Goal: Task Accomplishment & Management: Manage account settings

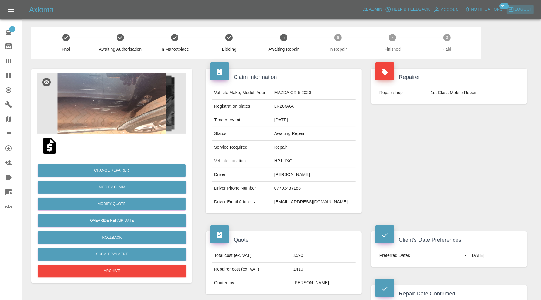
click at [518, 10] on span "Logout" at bounding box center [523, 9] width 17 height 7
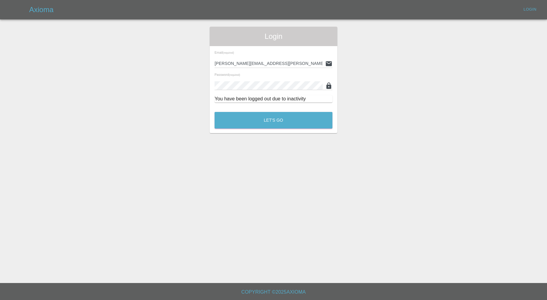
click at [282, 65] on input "carl.ainsworth@axioma.co.uk" at bounding box center [268, 63] width 108 height 9
drag, startPoint x: 289, startPoint y: 62, endPoint x: 194, endPoint y: 72, distance: 94.6
click at [194, 72] on div "Login Email (required) carl.ainsworth@axioma.co.uk Password (required) You have…" at bounding box center [273, 80] width 546 height 107
paste input "highlinesprayers@gmail.com"
type input "highlinesprayers@gmail.com"
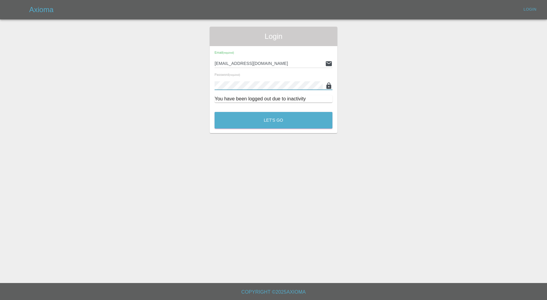
click at [188, 93] on div "Login Email (required) highlinesprayers@gmail.com Password (required) You have …" at bounding box center [273, 80] width 546 height 107
click at [214, 112] on button "Let's Go" at bounding box center [273, 120] width 118 height 17
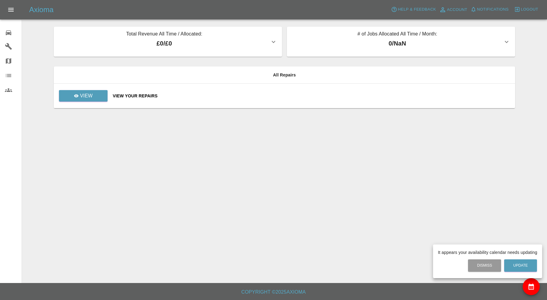
click at [519, 7] on div at bounding box center [273, 150] width 547 height 300
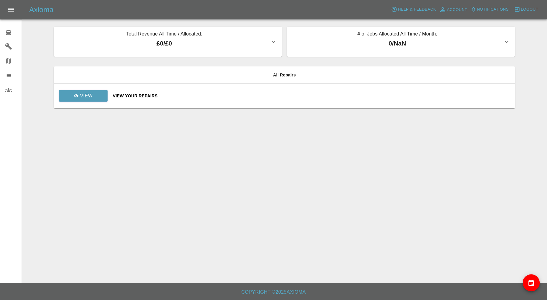
click at [519, 7] on icon "button" at bounding box center [517, 9] width 6 height 6
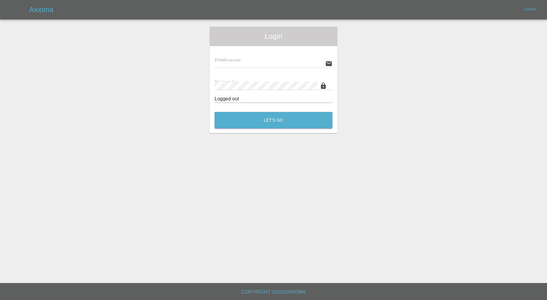
type input "carl.ainsworth@axioma.co.uk"
click at [274, 115] on button "Let's Go" at bounding box center [273, 120] width 118 height 17
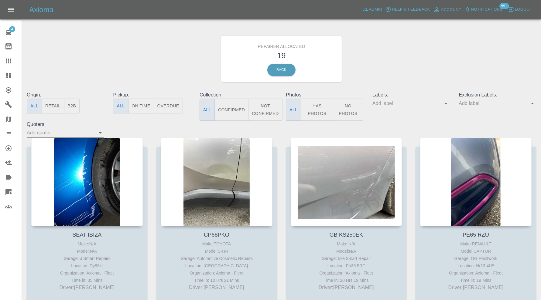
click at [11, 136] on icon at bounding box center [8, 133] width 7 height 7
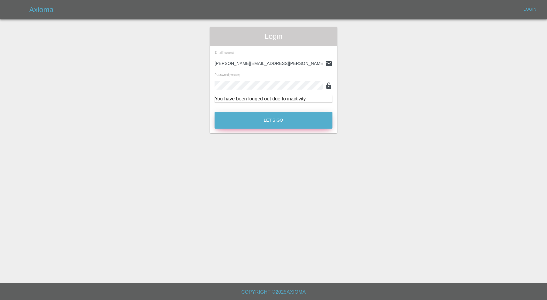
click at [266, 118] on button "Let's Go" at bounding box center [273, 120] width 118 height 17
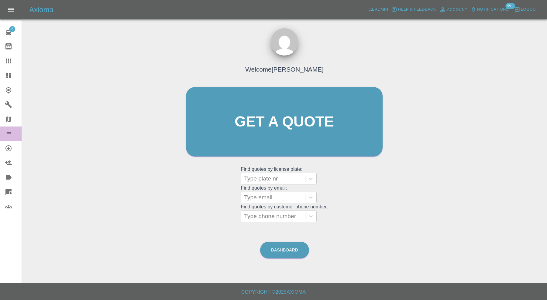
click at [11, 129] on link "Organization" at bounding box center [11, 134] width 22 height 15
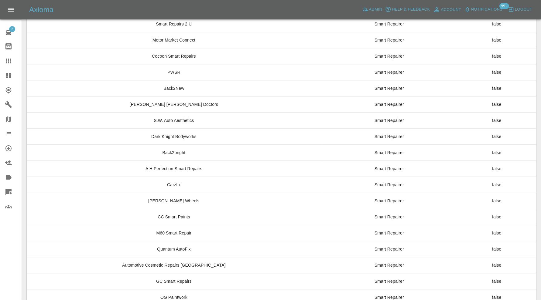
scroll to position [4599, 0]
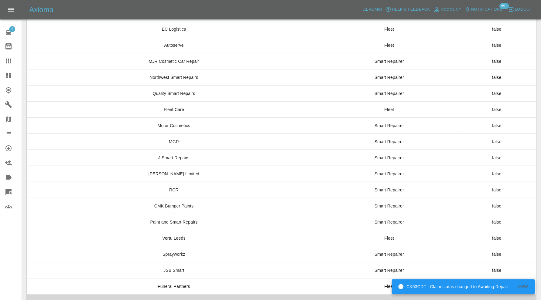
click at [222, 295] on td "Highline Sprayers" at bounding box center [174, 303] width 294 height 16
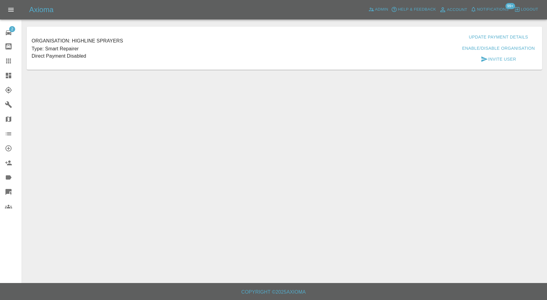
click at [487, 34] on button "Update Payment Details" at bounding box center [498, 37] width 64 height 11
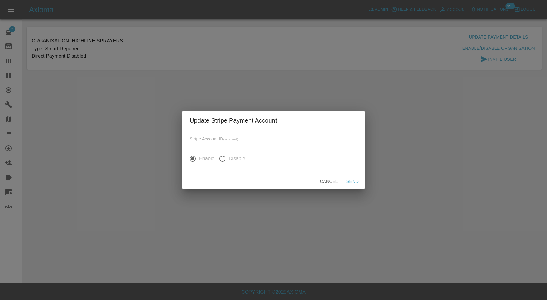
click at [220, 146] on input "input" at bounding box center [216, 142] width 53 height 9
paste input "acct_1SBBjePINpXhiNEA"
type input "acct_1SBBjePINpXhiNEA"
click at [349, 179] on button "Send" at bounding box center [352, 181] width 19 height 11
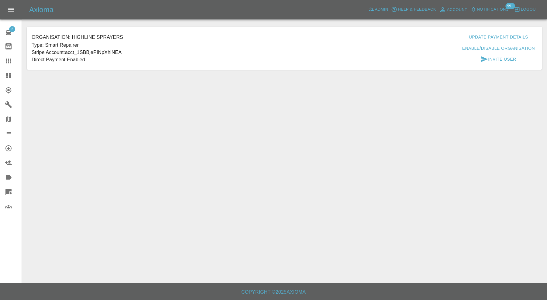
click at [8, 75] on icon at bounding box center [8, 75] width 5 height 5
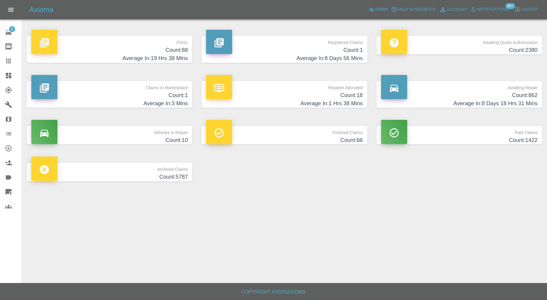
click at [160, 107] on h4 "Average In: 3 Mins" at bounding box center [109, 104] width 156 height 8
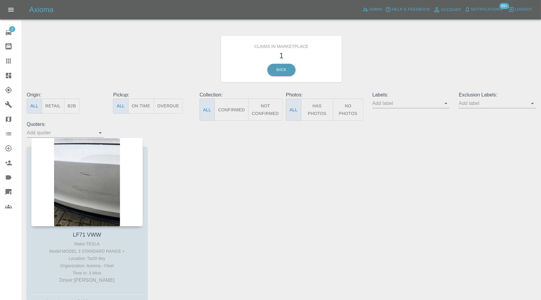
click at [11, 70] on link "Dashboard" at bounding box center [11, 75] width 22 height 15
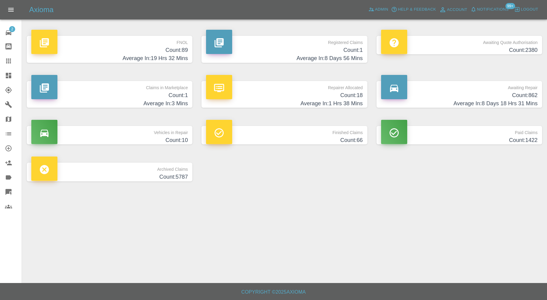
click at [272, 87] on p "Repairer Allocated" at bounding box center [284, 86] width 156 height 10
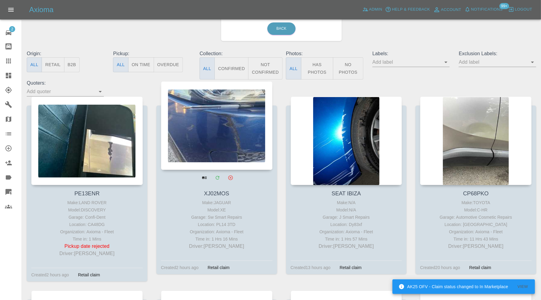
scroll to position [101, 0]
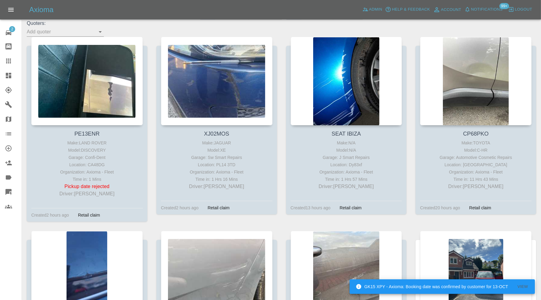
drag, startPoint x: 69, startPoint y: 81, endPoint x: 147, endPoint y: 36, distance: 90.1
click at [147, 36] on div "Origin: All Retail B2B Pickup: All On Time Overdue Collection: All Confirmed No…" at bounding box center [281, 13] width 518 height 46
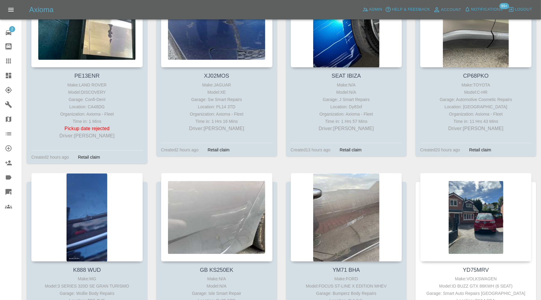
scroll to position [0, 0]
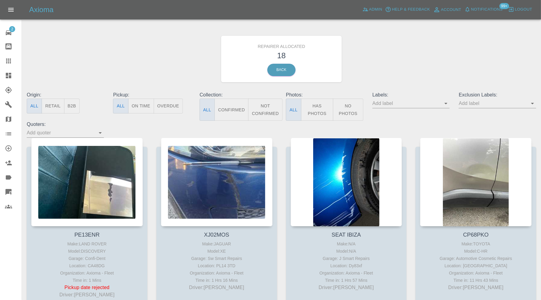
click at [9, 74] on icon at bounding box center [8, 75] width 5 height 5
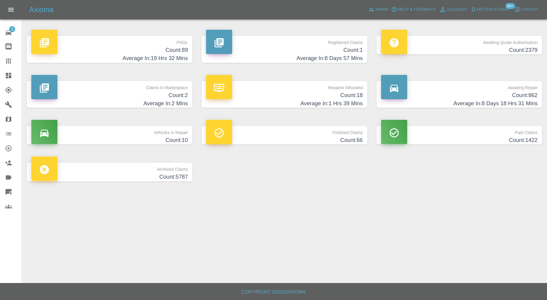
click at [147, 95] on h4 "Count: 2" at bounding box center [109, 95] width 156 height 8
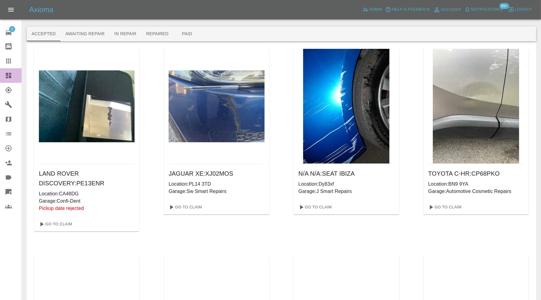
click at [13, 73] on div at bounding box center [13, 75] width 17 height 7
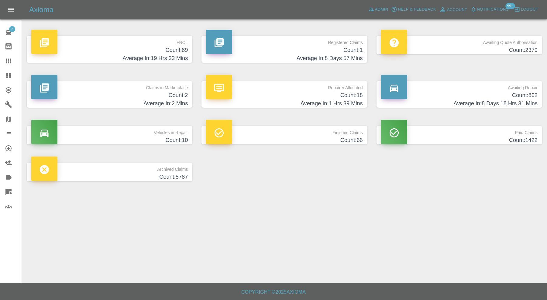
click at [422, 94] on h4 "Count: 862" at bounding box center [459, 95] width 156 height 8
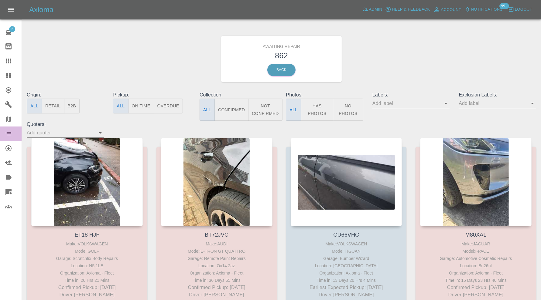
click at [11, 132] on icon at bounding box center [8, 133] width 7 height 7
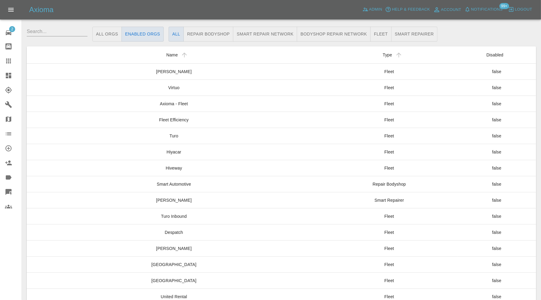
click at [68, 35] on input "text" at bounding box center [57, 32] width 61 height 10
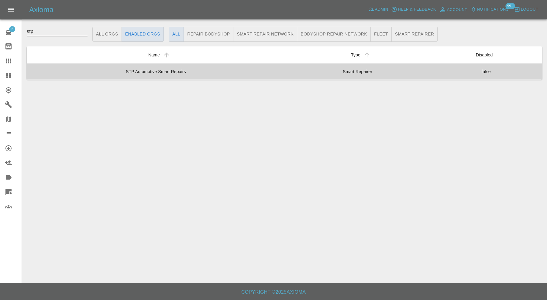
type input "stp"
click at [153, 69] on td "STP Automotive Smart Repairs" at bounding box center [156, 71] width 258 height 16
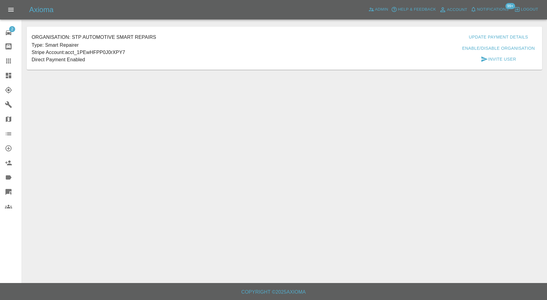
click at [471, 50] on button "Enable/Disable Organisation" at bounding box center [497, 48] width 77 height 11
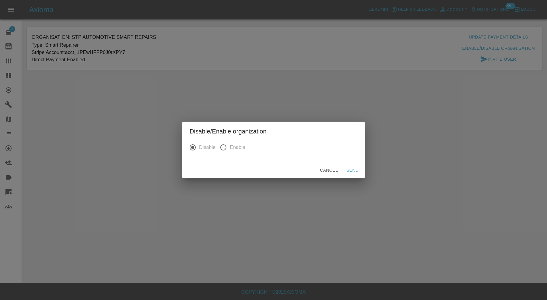
click at [349, 170] on button "Send" at bounding box center [352, 170] width 19 height 11
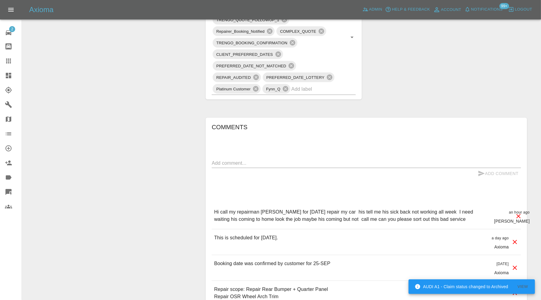
scroll to position [50, 0]
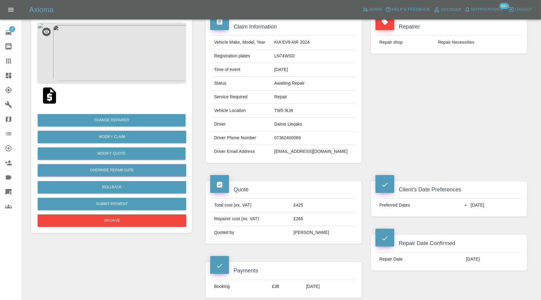
click at [8, 74] on icon at bounding box center [8, 75] width 5 height 5
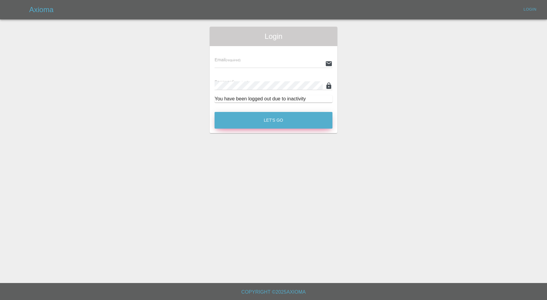
type input "carl.ainsworth@axioma.co.uk"
click at [254, 120] on button "Let's Go" at bounding box center [273, 120] width 118 height 17
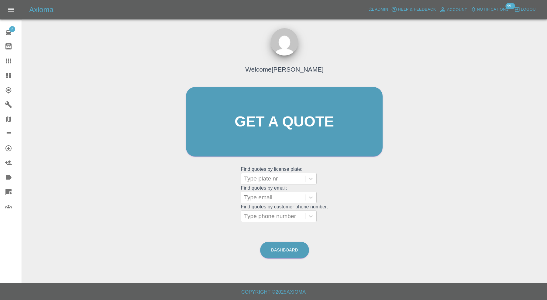
click at [6, 77] on icon at bounding box center [8, 75] width 5 height 5
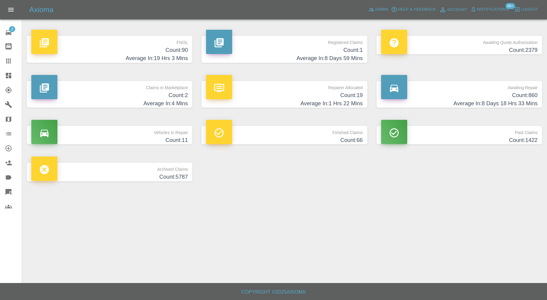
click at [290, 94] on h4 "Count: 19" at bounding box center [284, 95] width 156 height 8
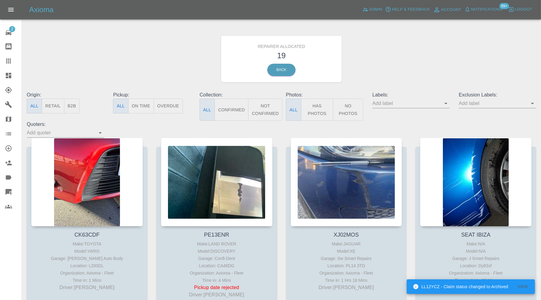
click at [13, 73] on div at bounding box center [13, 75] width 17 height 7
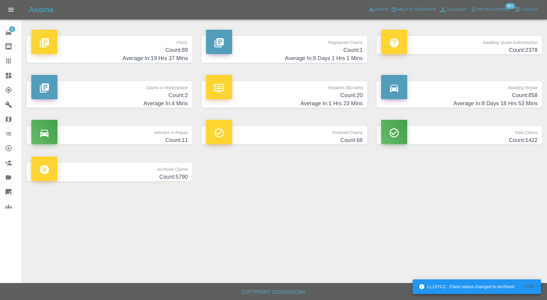
click at [454, 92] on h4 "Count: 858" at bounding box center [459, 95] width 156 height 8
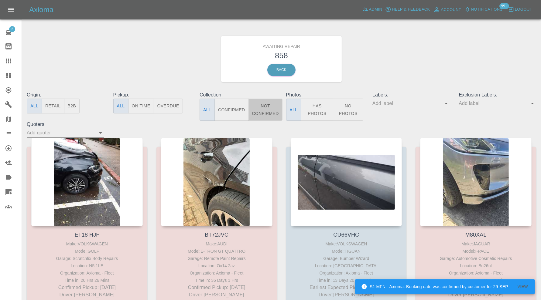
click at [265, 108] on button "Not Confirmed" at bounding box center [265, 110] width 34 height 22
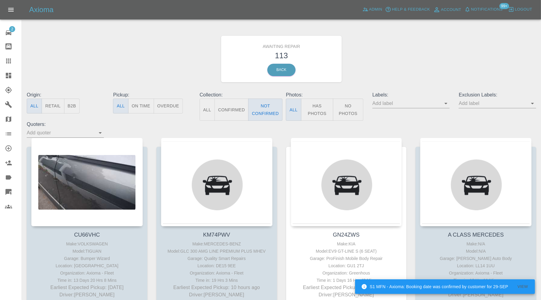
type button "false"
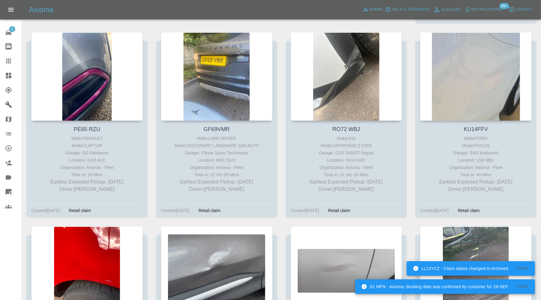
scroll to position [3861, 0]
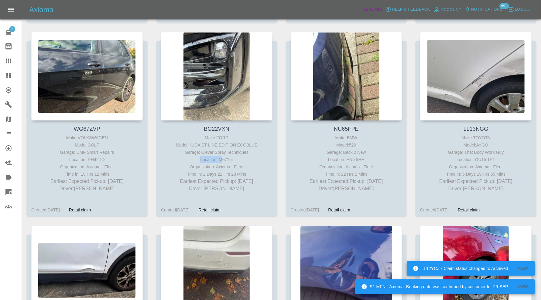
click at [372, 10] on span "Admin" at bounding box center [375, 9] width 13 height 7
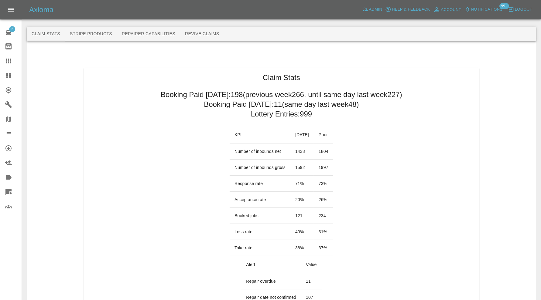
click at [156, 33] on button "Repairer Capabilities" at bounding box center [148, 34] width 63 height 15
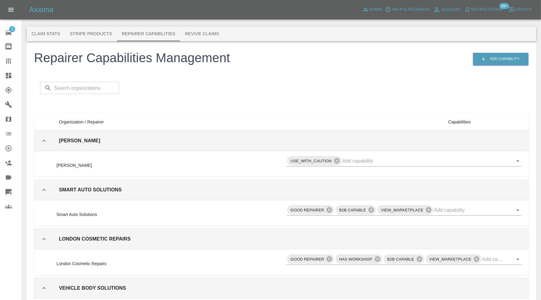
click at [67, 88] on input "text" at bounding box center [86, 88] width 65 height 12
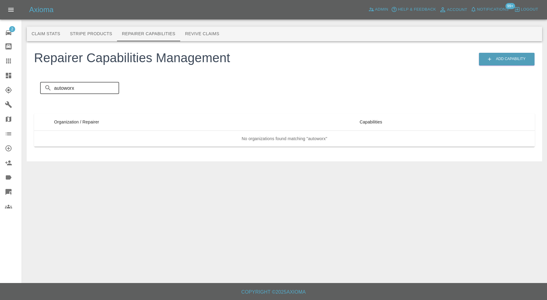
click at [65, 88] on input "autoworx" at bounding box center [86, 88] width 65 height 12
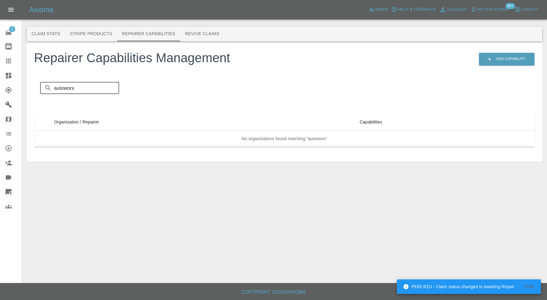
click at [90, 87] on input "autoworx" at bounding box center [86, 88] width 65 height 12
drag, startPoint x: 76, startPoint y: 89, endPoint x: 47, endPoint y: 84, distance: 29.6
click at [47, 84] on div "​ autoworx ​" at bounding box center [79, 88] width 79 height 12
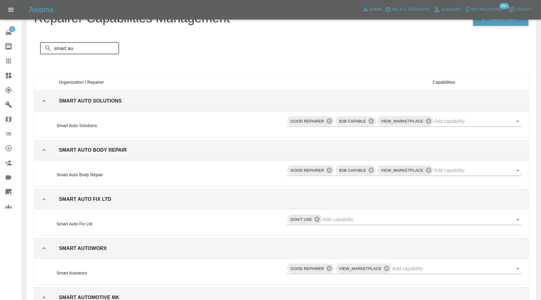
scroll to position [50, 0]
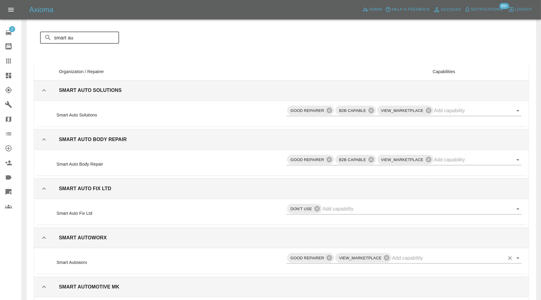
click at [517, 256] on icon "Open" at bounding box center [517, 258] width 7 height 7
type input "smart au"
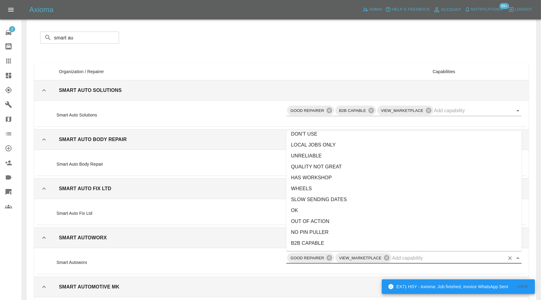
click at [334, 231] on li "NO PIN PULLER" at bounding box center [403, 232] width 235 height 11
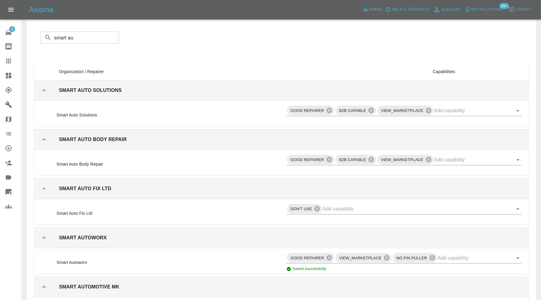
click at [102, 39] on input "smart au" at bounding box center [86, 38] width 65 height 12
drag, startPoint x: 102, startPoint y: 39, endPoint x: 27, endPoint y: 42, distance: 75.1
click at [27, 42] on div "Repairer Capabilities Management Add Capability ​ smart au ​ Organization / Rep…" at bounding box center [281, 190] width 509 height 399
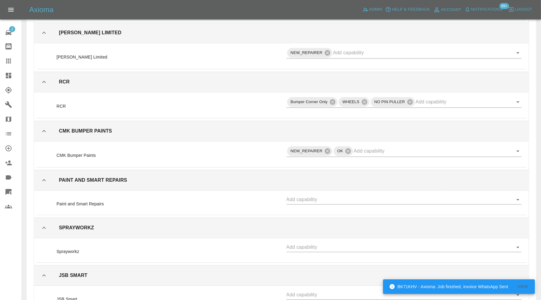
scroll to position [10192, 0]
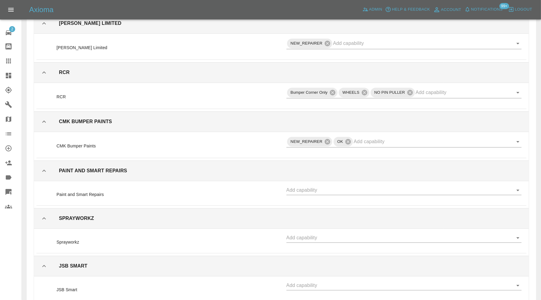
click at [324, 186] on input "text" at bounding box center [399, 190] width 226 height 9
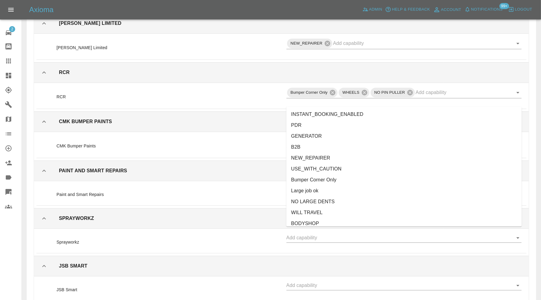
scroll to position [50, 0]
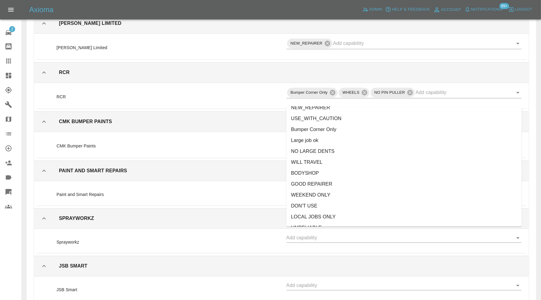
click at [322, 170] on li "BODYSHOP" at bounding box center [403, 173] width 235 height 11
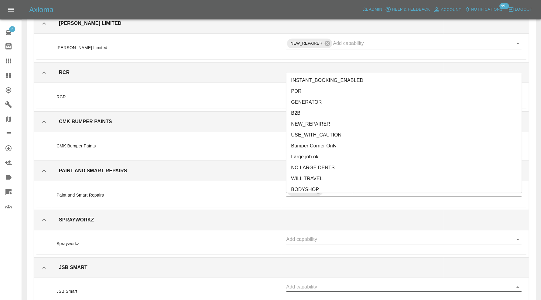
click at [321, 282] on input "text" at bounding box center [399, 286] width 226 height 9
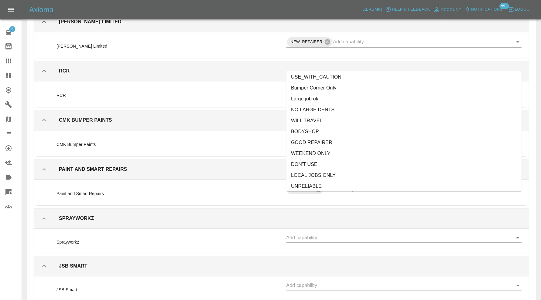
scroll to position [6, 0]
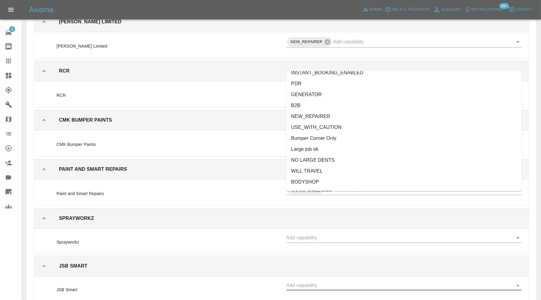
click at [336, 116] on li "NEW_REPAIRER" at bounding box center [403, 116] width 235 height 11
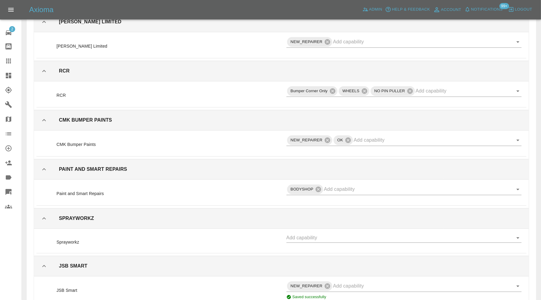
click at [405, 229] on div "Sprayworkz" at bounding box center [281, 242] width 495 height 27
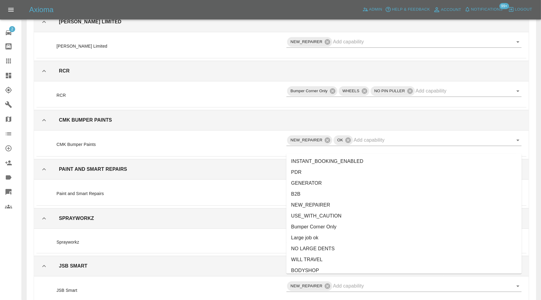
click at [401, 233] on input "text" at bounding box center [399, 237] width 226 height 9
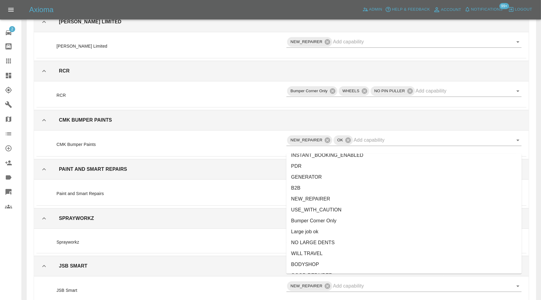
click at [338, 200] on li "NEW_REPAIRER" at bounding box center [403, 199] width 235 height 11
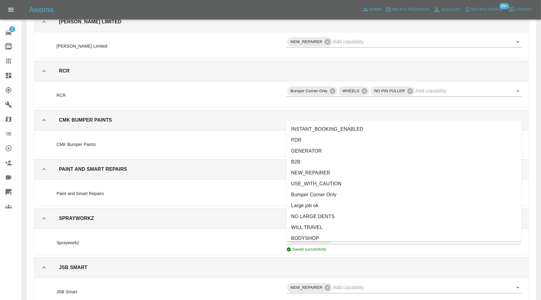
click at [329, 176] on li "NEW_REPAIRER" at bounding box center [403, 173] width 235 height 11
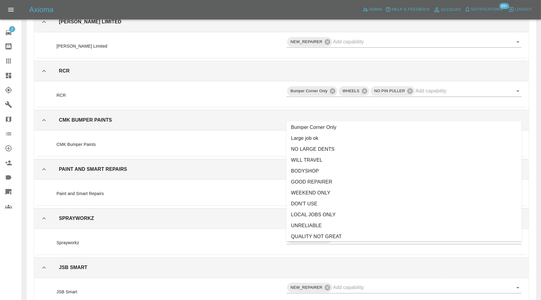
scroll to position [46, 0]
click at [330, 160] on li "NO LARGE DENTS" at bounding box center [403, 160] width 235 height 11
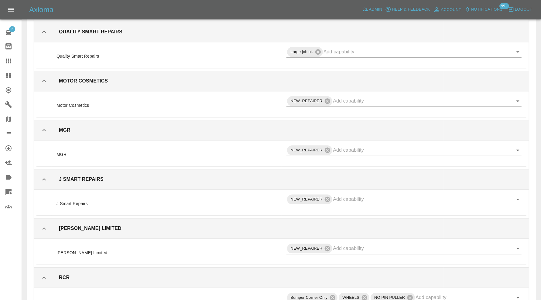
scroll to position [9996, 0]
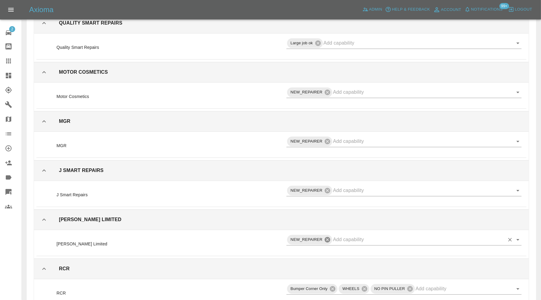
click at [328, 237] on icon at bounding box center [327, 240] width 7 height 7
click at [329, 234] on input "text" at bounding box center [399, 238] width 226 height 9
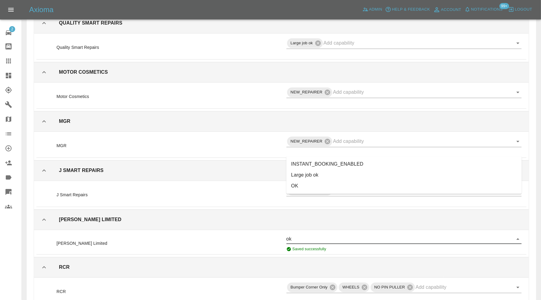
click at [306, 181] on li "OK" at bounding box center [403, 186] width 235 height 11
type input "ok"
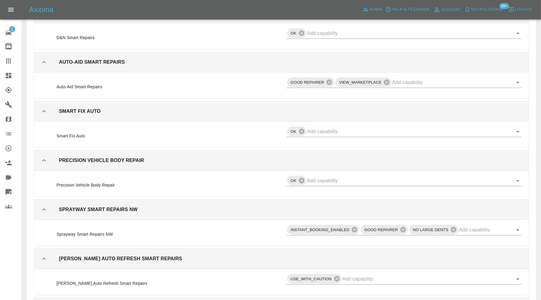
scroll to position [6311, 0]
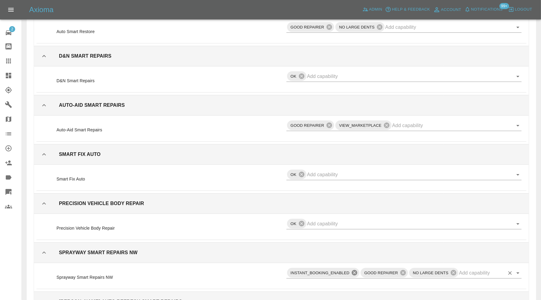
click at [353, 270] on icon at bounding box center [354, 272] width 5 height 5
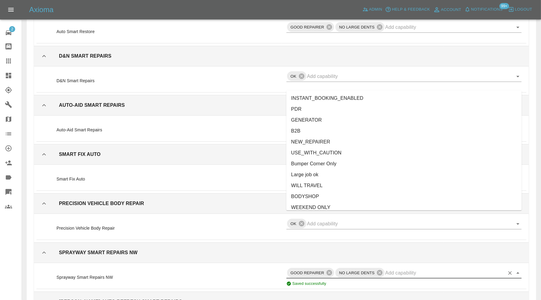
click at [401, 268] on input "text" at bounding box center [444, 272] width 119 height 9
click at [356, 150] on li "USE_WITH_CAUTION" at bounding box center [403, 153] width 235 height 11
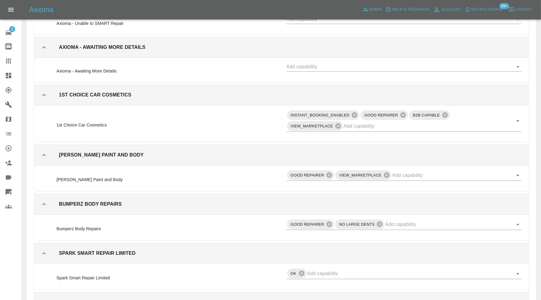
scroll to position [5708, 0]
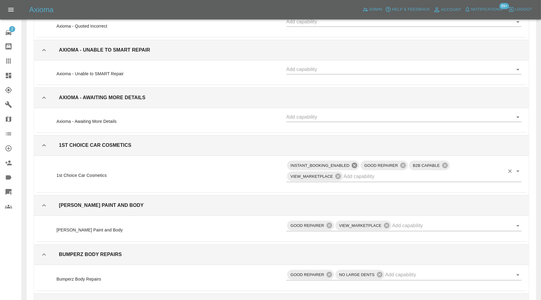
click at [355, 162] on icon at bounding box center [354, 165] width 7 height 7
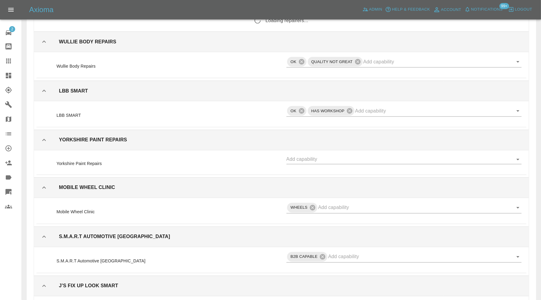
scroll to position [5230, 0]
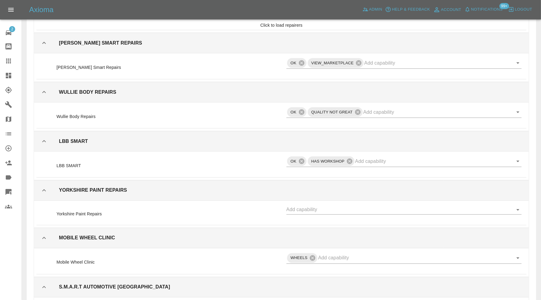
click at [516, 207] on icon "Open" at bounding box center [517, 210] width 7 height 7
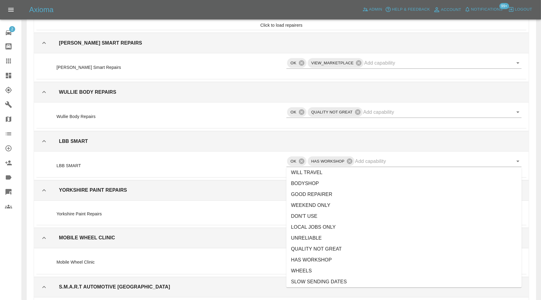
scroll to position [152, 0]
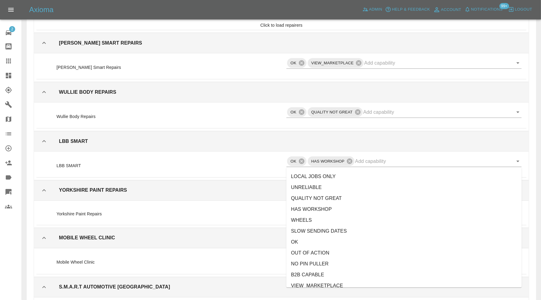
click at [325, 239] on li "OK" at bounding box center [403, 242] width 235 height 11
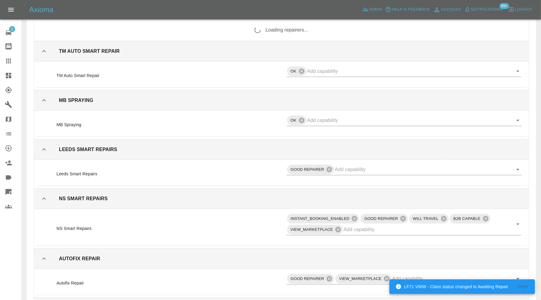
scroll to position [4638, 0]
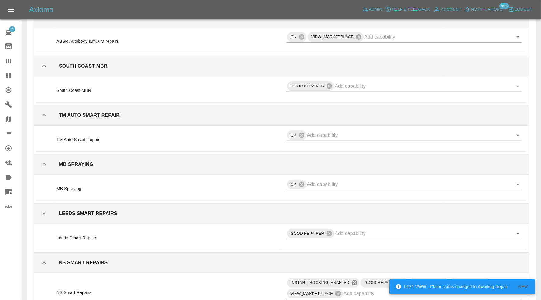
click at [353, 280] on icon at bounding box center [354, 282] width 5 height 5
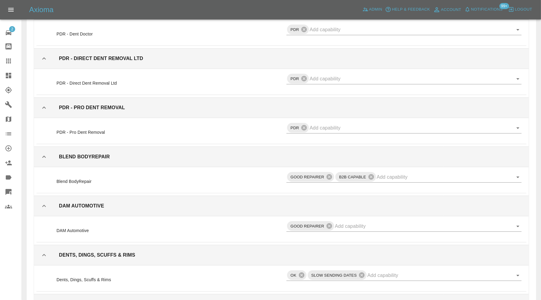
scroll to position [4066, 0]
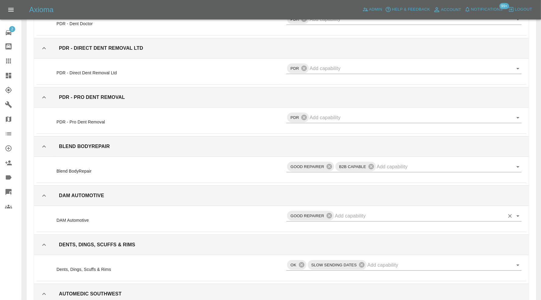
click at [390, 211] on input "text" at bounding box center [420, 215] width 170 height 9
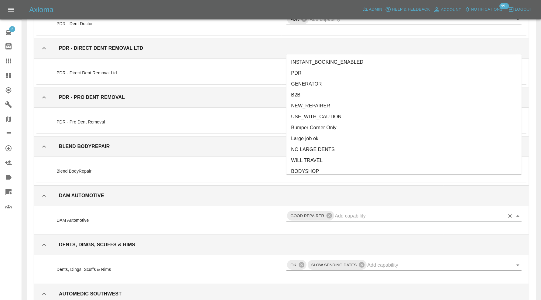
scroll to position [147, 0]
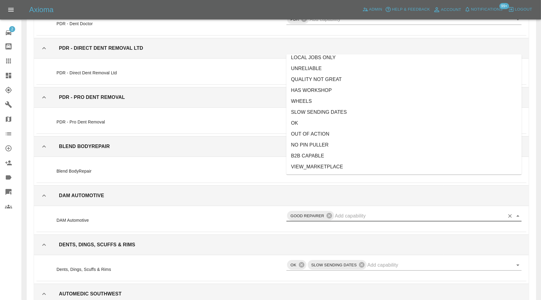
click at [355, 107] on li "SLOW SENDING DATES" at bounding box center [403, 112] width 235 height 11
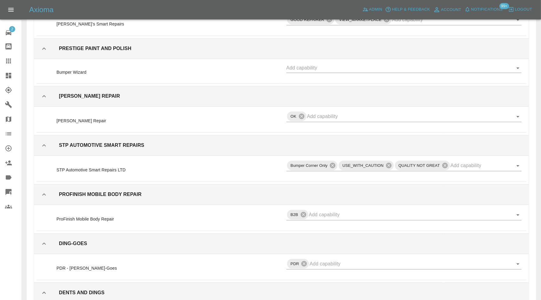
scroll to position [3201, 0]
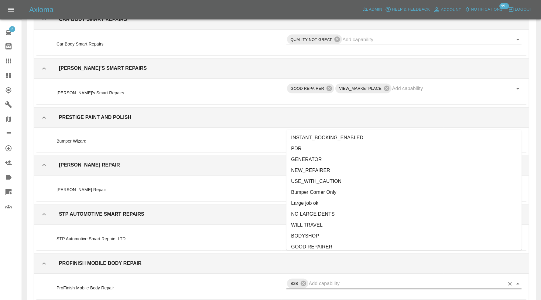
click at [374, 279] on input "text" at bounding box center [407, 283] width 196 height 9
click at [337, 244] on li "GOOD REPAIRER" at bounding box center [403, 247] width 235 height 11
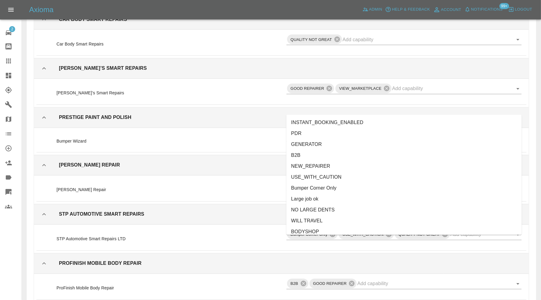
click at [380, 132] on input "text" at bounding box center [399, 136] width 226 height 9
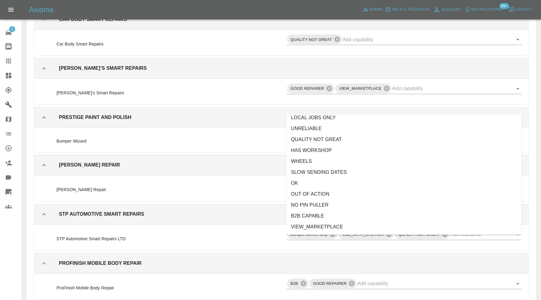
click at [332, 138] on li "QUALITY NOT GREAT" at bounding box center [403, 140] width 235 height 11
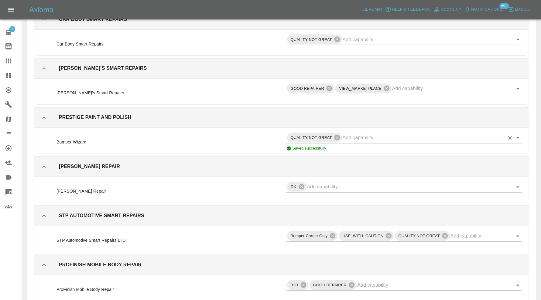
click at [349, 133] on input "text" at bounding box center [424, 137] width 162 height 9
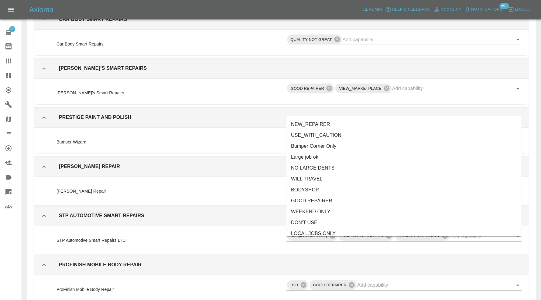
scroll to position [50, 0]
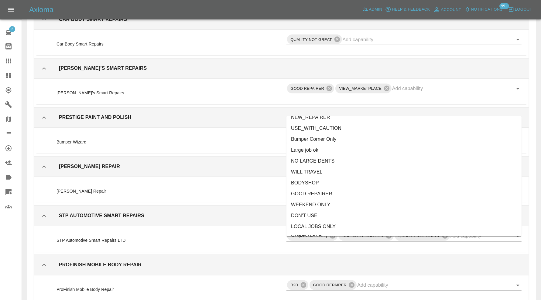
click at [339, 128] on li "USE_WITH_CAUTION" at bounding box center [403, 128] width 235 height 11
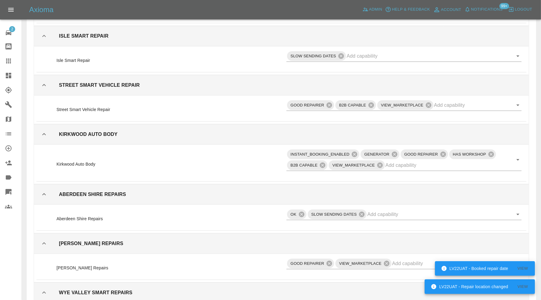
scroll to position [2907, 0]
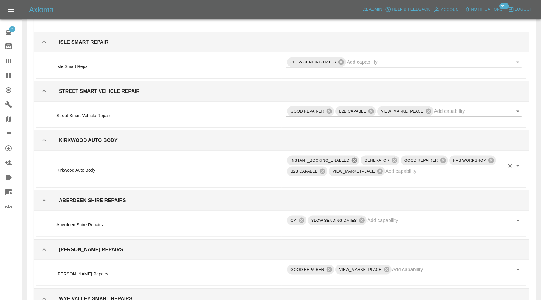
click at [354, 158] on icon at bounding box center [354, 160] width 5 height 5
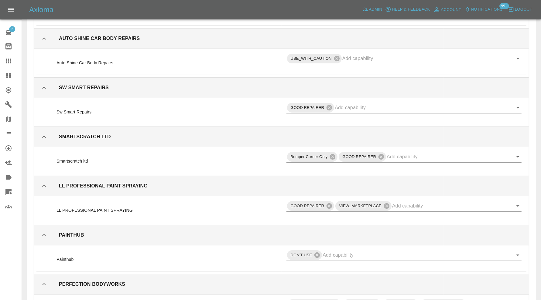
scroll to position [1979, 0]
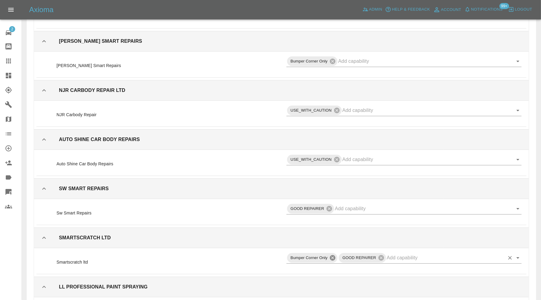
click at [333, 255] on icon at bounding box center [332, 258] width 7 height 7
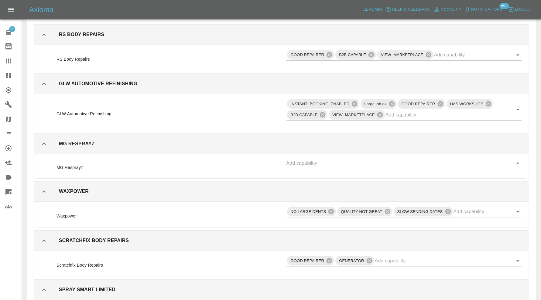
scroll to position [1259, 0]
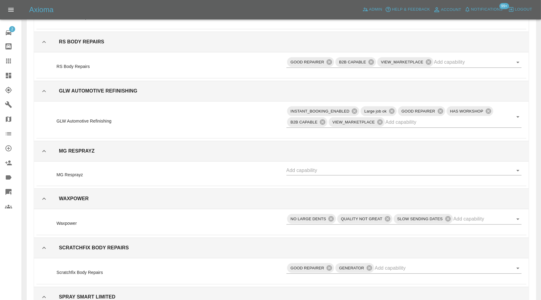
click at [369, 166] on input "text" at bounding box center [399, 170] width 226 height 9
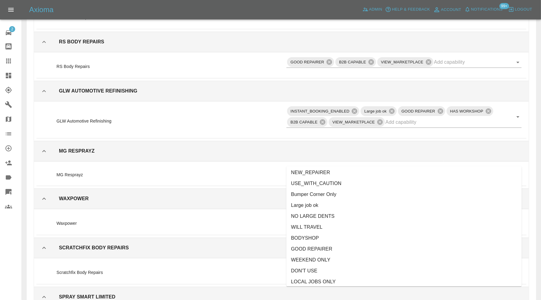
scroll to position [50, 0]
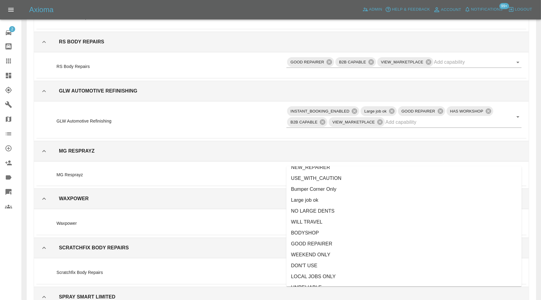
click at [357, 211] on li "NO LARGE DENTS" at bounding box center [403, 211] width 235 height 11
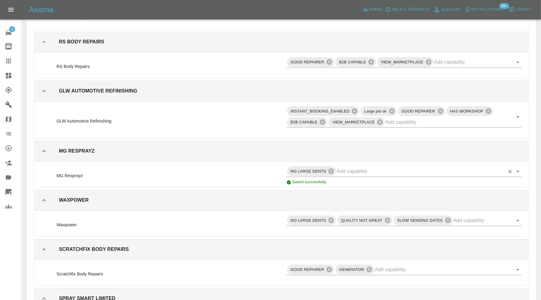
click at [356, 167] on input "text" at bounding box center [420, 171] width 168 height 9
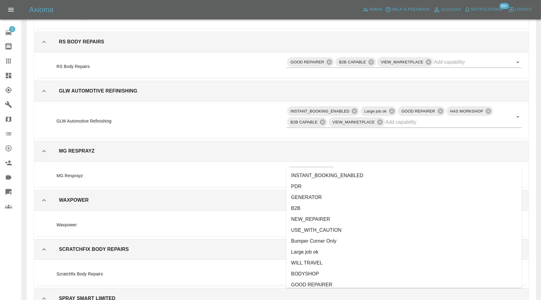
click at [342, 227] on li "USE_WITH_CAUTION" at bounding box center [403, 230] width 235 height 11
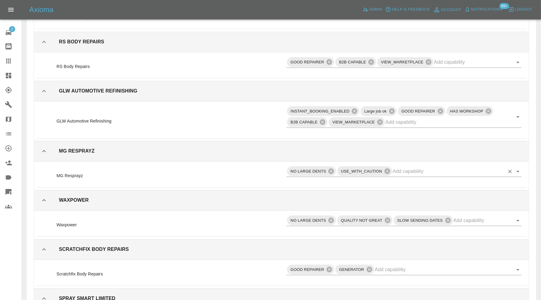
click at [404, 167] on input "text" at bounding box center [449, 171] width 112 height 9
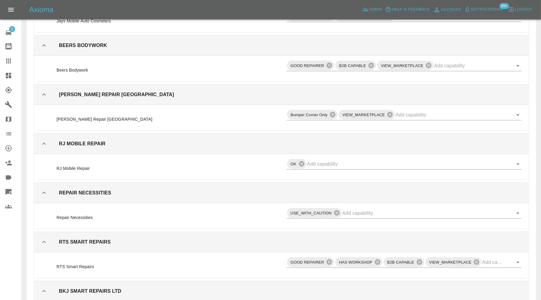
scroll to position [500, 0]
click at [339, 210] on icon at bounding box center [336, 212] width 5 height 5
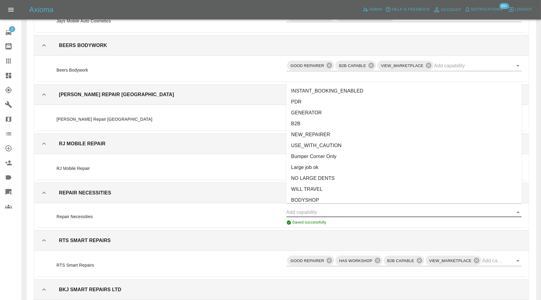
click at [359, 208] on input "text" at bounding box center [399, 212] width 226 height 9
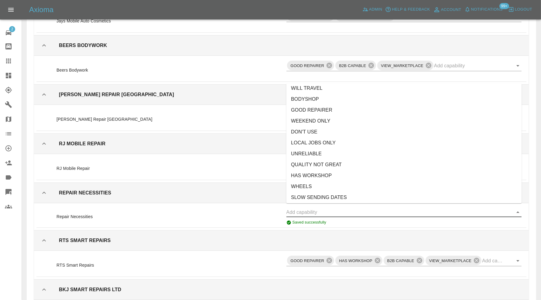
scroll to position [152, 0]
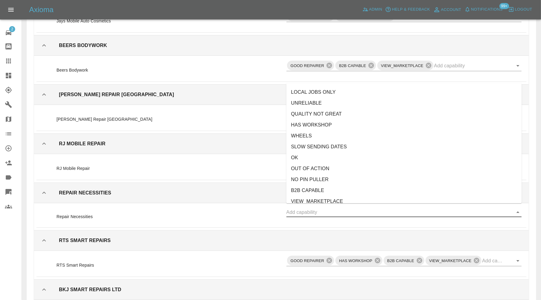
click at [308, 158] on li "OK" at bounding box center [403, 158] width 235 height 11
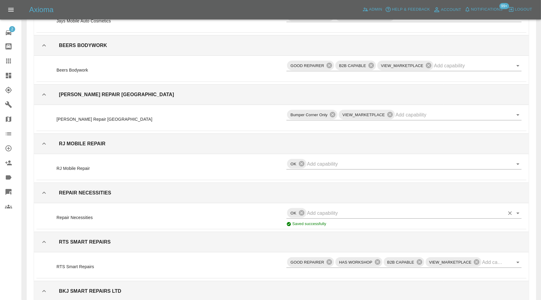
click at [342, 210] on input "text" at bounding box center [405, 213] width 197 height 9
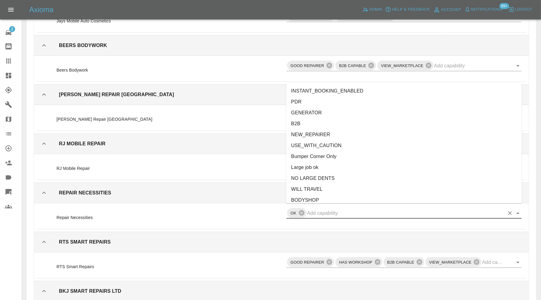
click at [338, 176] on li "NO LARGE DENTS" at bounding box center [403, 178] width 235 height 11
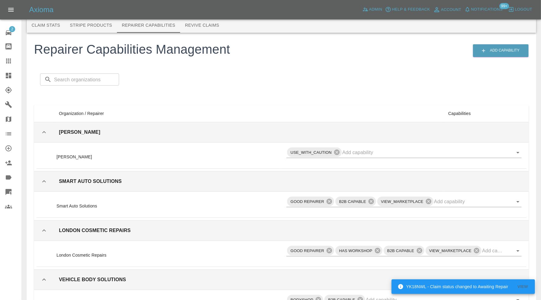
scroll to position [0, 0]
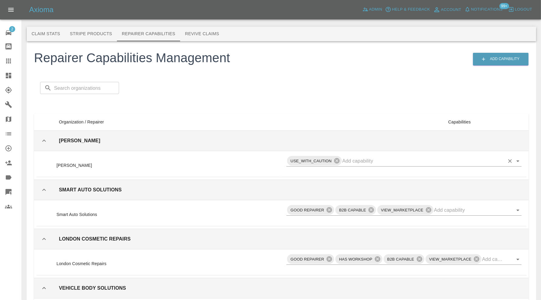
click at [387, 162] on input "text" at bounding box center [423, 160] width 162 height 9
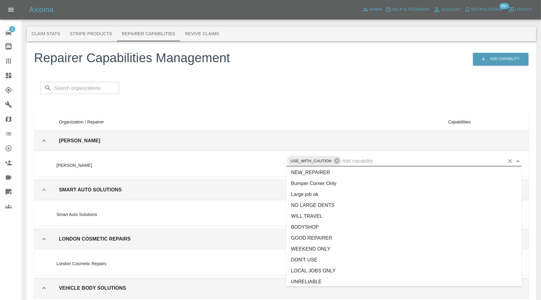
scroll to position [50, 0]
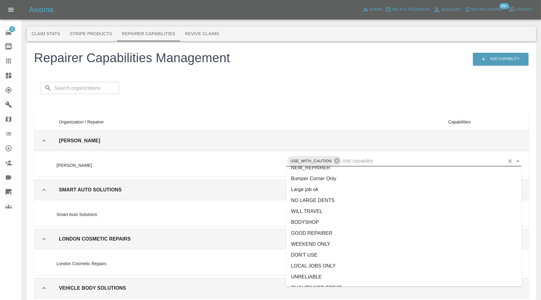
click at [343, 208] on li "WILL TRAVEL" at bounding box center [403, 211] width 235 height 11
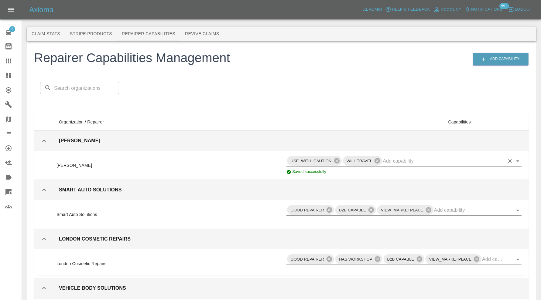
click at [403, 160] on input "text" at bounding box center [444, 160] width 122 height 9
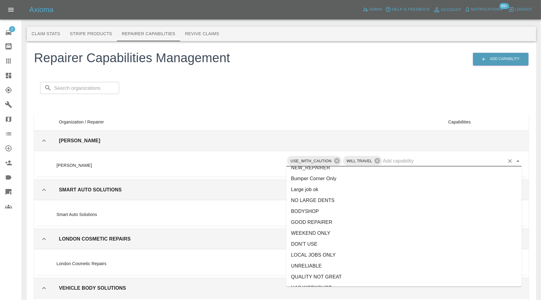
scroll to position [101, 0]
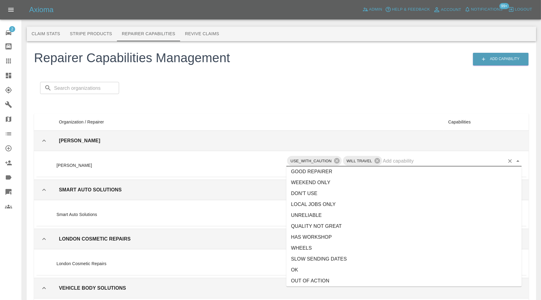
click at [360, 210] on li "UNRELIABLE" at bounding box center [403, 215] width 235 height 11
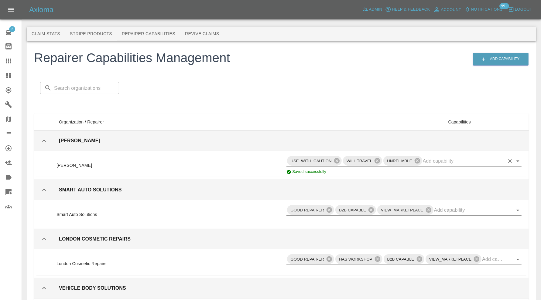
click at [428, 162] on input "text" at bounding box center [464, 160] width 82 height 9
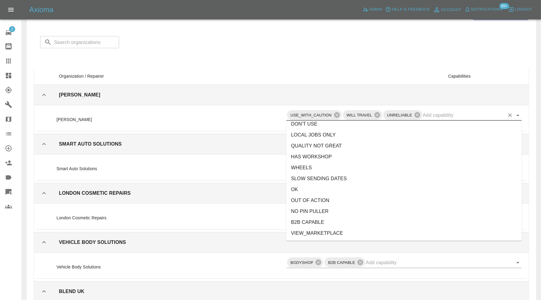
scroll to position [50, 0]
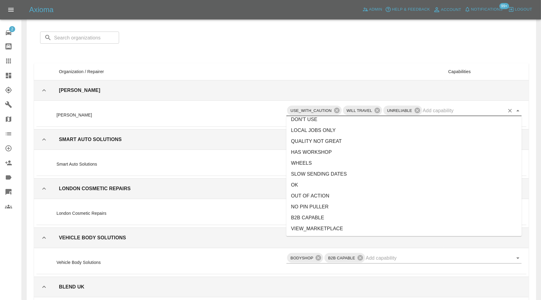
click at [342, 173] on li "SLOW SENDING DATES" at bounding box center [403, 174] width 235 height 11
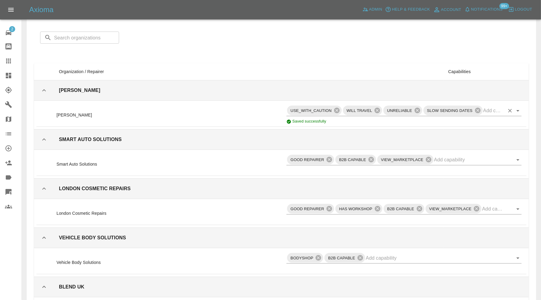
click at [484, 109] on input "text" at bounding box center [493, 110] width 21 height 9
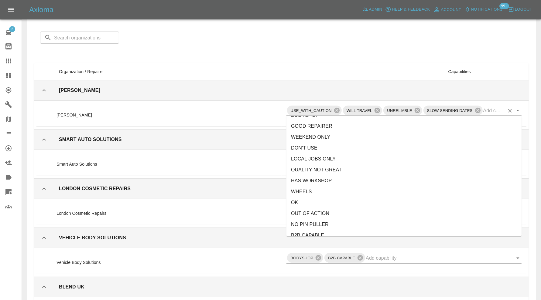
scroll to position [101, 0]
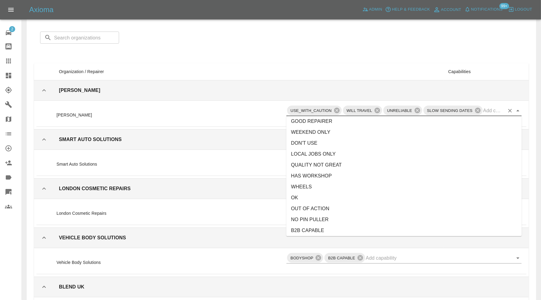
click at [344, 163] on li "QUALITY NOT GREAT" at bounding box center [403, 165] width 235 height 11
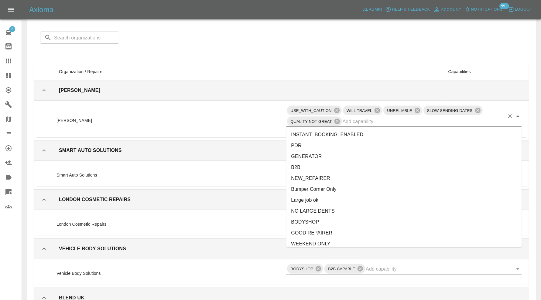
click at [389, 121] on input "text" at bounding box center [424, 121] width 162 height 9
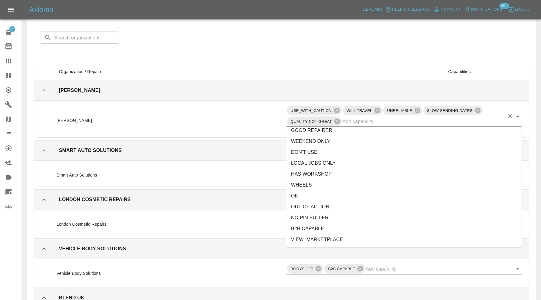
scroll to position [103, 0]
click at [255, 115] on td "Alex Kennett" at bounding box center [167, 120] width 230 height 35
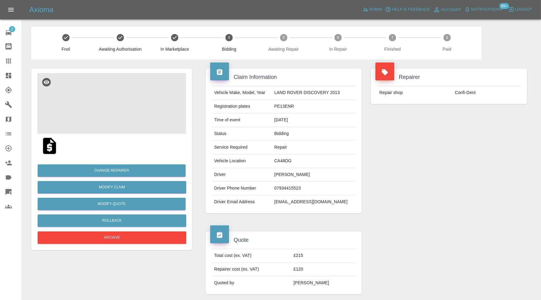
click at [131, 109] on img at bounding box center [111, 103] width 149 height 61
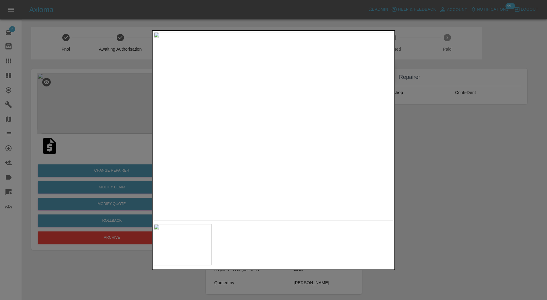
click at [461, 160] on div at bounding box center [273, 150] width 547 height 300
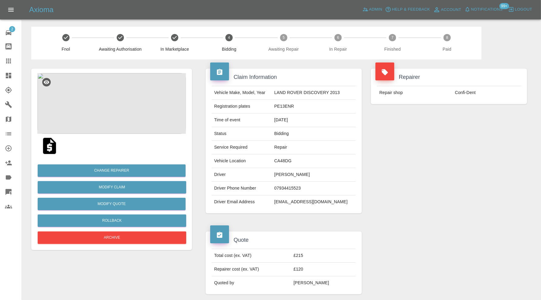
scroll to position [296, 0]
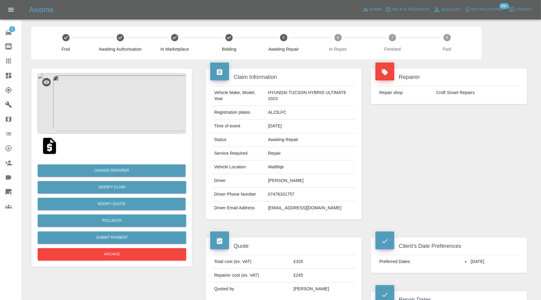
click at [119, 106] on img at bounding box center [111, 103] width 149 height 61
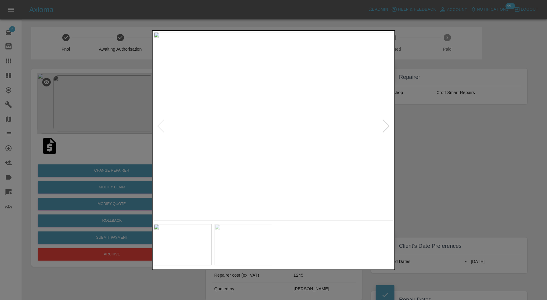
click at [387, 125] on div at bounding box center [386, 126] width 8 height 13
click at [387, 125] on img at bounding box center [273, 126] width 239 height 189
click at [444, 128] on div at bounding box center [273, 150] width 547 height 300
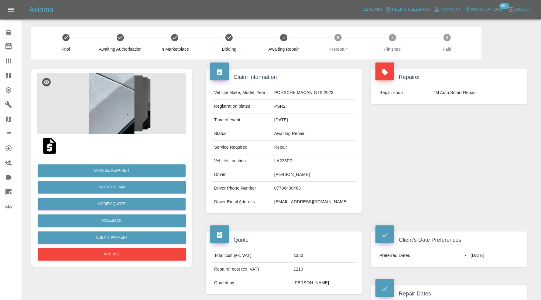
click at [132, 108] on img at bounding box center [111, 103] width 149 height 61
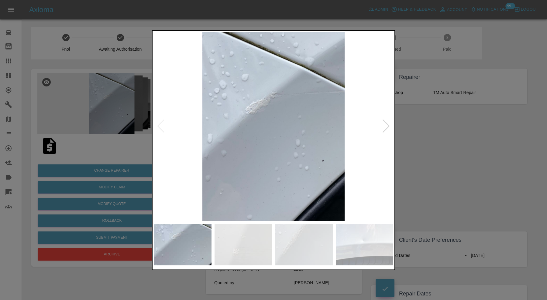
click at [388, 128] on div at bounding box center [386, 126] width 8 height 13
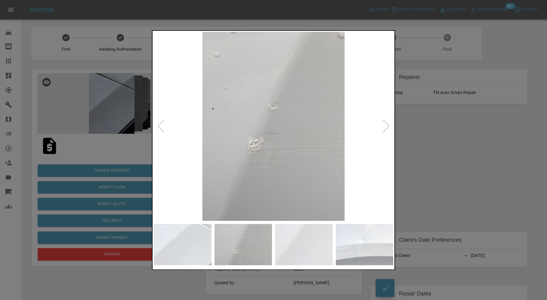
click at [388, 127] on div at bounding box center [386, 126] width 8 height 13
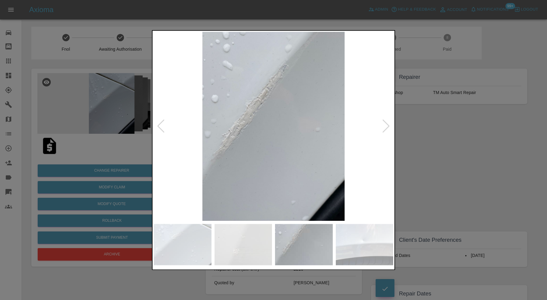
click at [388, 127] on div at bounding box center [386, 126] width 8 height 13
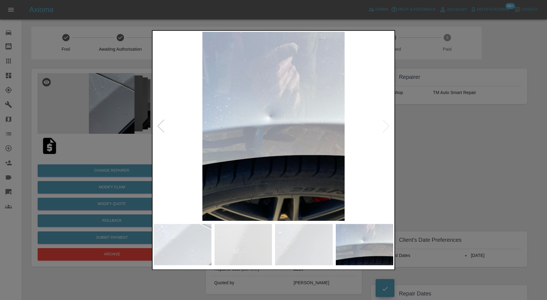
click at [388, 127] on img at bounding box center [273, 126] width 239 height 189
click at [419, 130] on div at bounding box center [273, 150] width 547 height 300
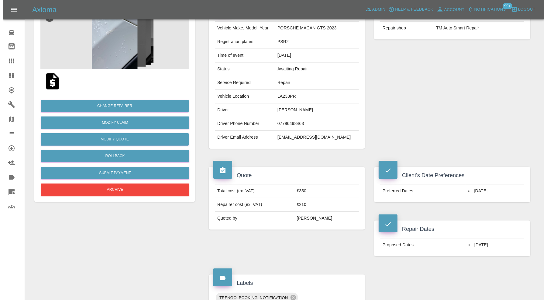
scroll to position [58, 0]
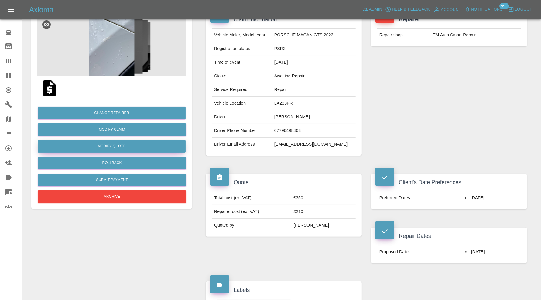
click at [136, 146] on button "Modify Quote" at bounding box center [112, 146] width 148 height 12
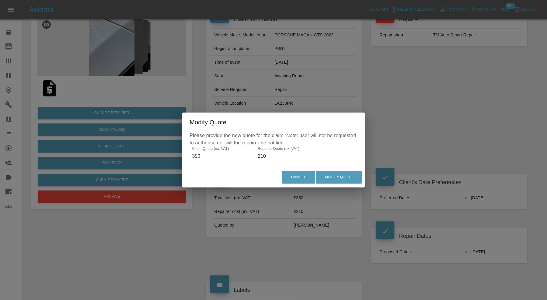
click at [263, 155] on input "210" at bounding box center [288, 157] width 61 height 10
type input "220"
click at [343, 180] on button "Modify Quote" at bounding box center [339, 177] width 46 height 12
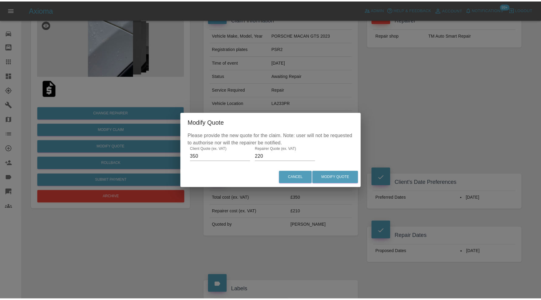
scroll to position [0, 0]
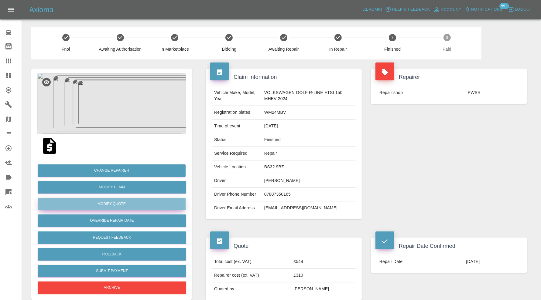
click at [134, 201] on button "Modify Quote" at bounding box center [112, 204] width 148 height 12
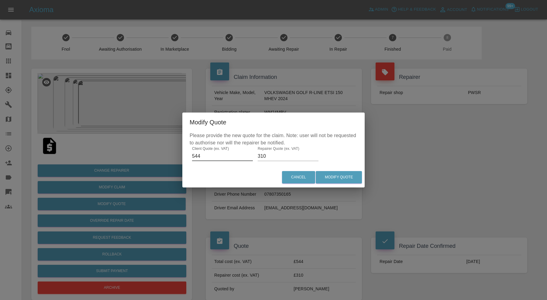
drag, startPoint x: 211, startPoint y: 156, endPoint x: 178, endPoint y: 162, distance: 33.3
click at [178, 162] on div "Modify Quote Please provide the new quote for the claim. Note: user will not be…" at bounding box center [273, 150] width 547 height 300
type input "490"
click at [328, 178] on button "Modify Quote" at bounding box center [339, 177] width 46 height 12
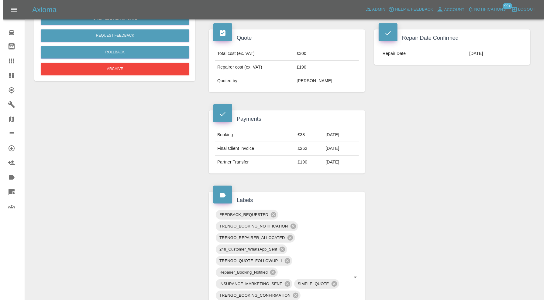
scroll to position [101, 0]
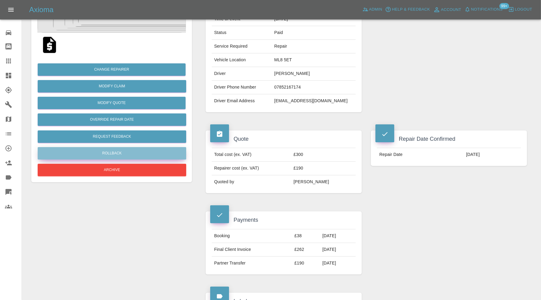
click at [157, 157] on button "Rollback" at bounding box center [112, 153] width 149 height 12
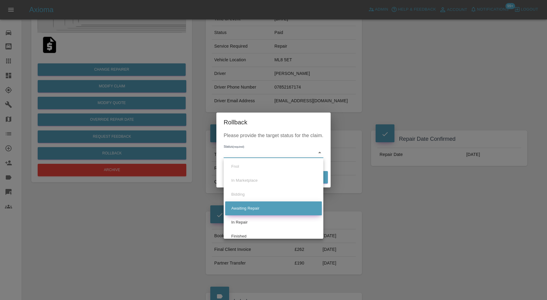
click at [264, 209] on li "Awaiting Repair" at bounding box center [273, 209] width 97 height 14
type input "awaiting-pickup"
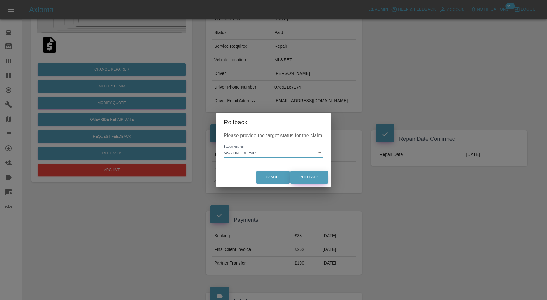
click at [312, 178] on button "Rollback" at bounding box center [309, 177] width 38 height 12
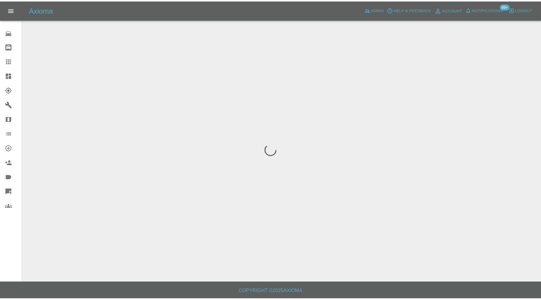
scroll to position [0, 0]
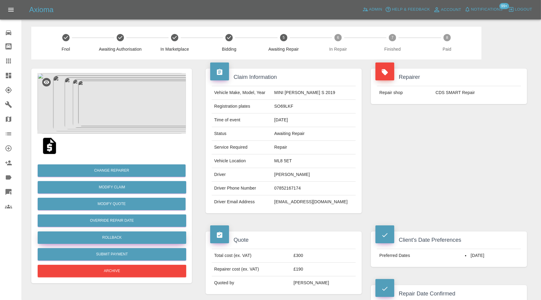
click at [125, 235] on button "Rollback" at bounding box center [112, 238] width 149 height 12
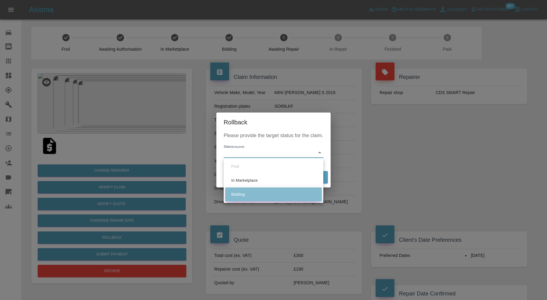
click at [261, 190] on li "Bidding" at bounding box center [273, 195] width 97 height 14
type input "bidding"
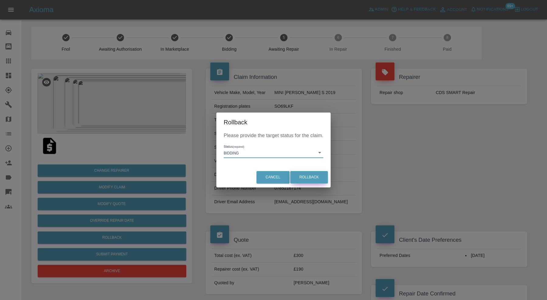
click at [308, 176] on button "Rollback" at bounding box center [309, 177] width 38 height 12
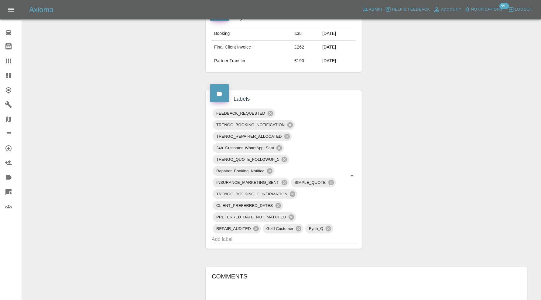
scroll to position [354, 0]
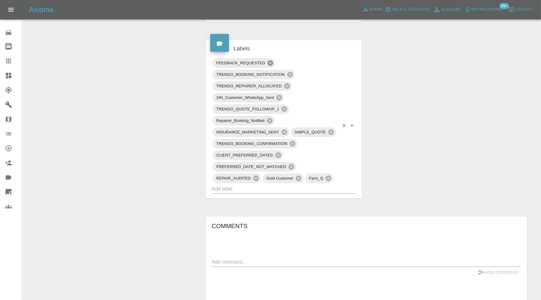
click at [270, 61] on icon at bounding box center [270, 63] width 7 height 7
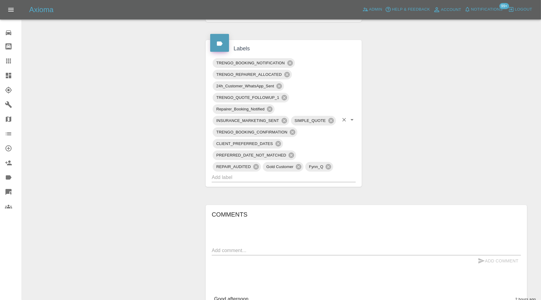
click at [290, 177] on input "text" at bounding box center [275, 177] width 127 height 9
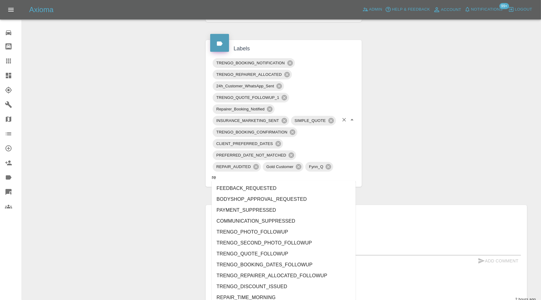
type input "rec"
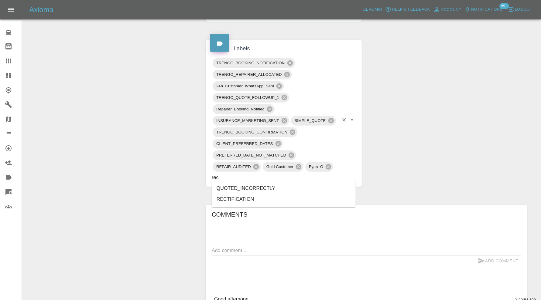
click at [251, 194] on li "RECTIFICATION" at bounding box center [284, 199] width 144 height 11
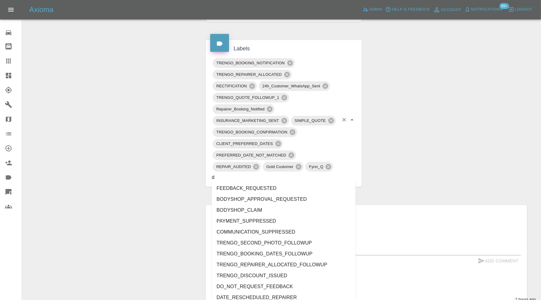
type input "do"
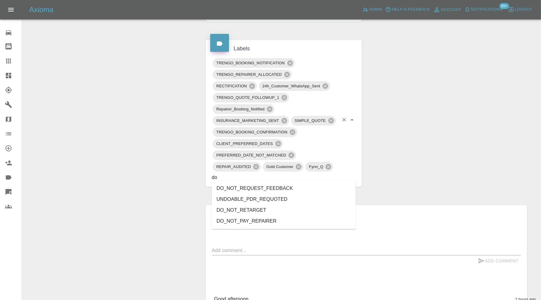
click at [258, 186] on li "DO_NOT_REQUEST_FEEDBACK" at bounding box center [284, 188] width 144 height 11
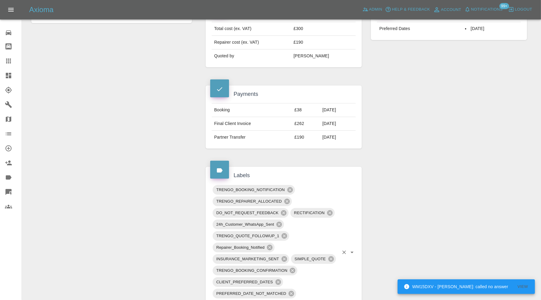
scroll to position [253, 0]
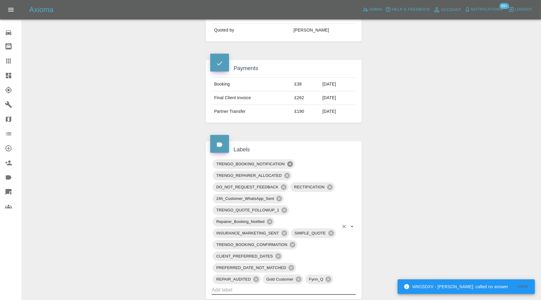
click at [290, 163] on icon at bounding box center [289, 164] width 5 height 5
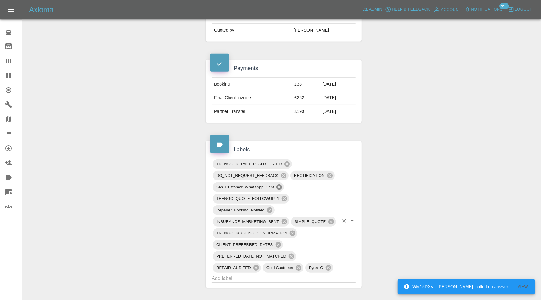
click at [280, 185] on icon at bounding box center [278, 187] width 5 height 5
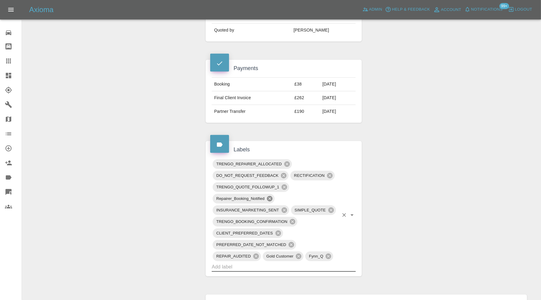
click at [271, 196] on icon at bounding box center [269, 198] width 5 height 5
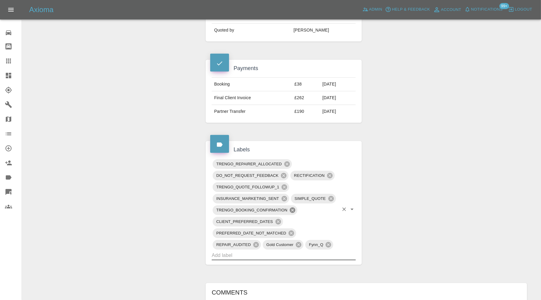
click at [292, 208] on icon at bounding box center [292, 210] width 7 height 7
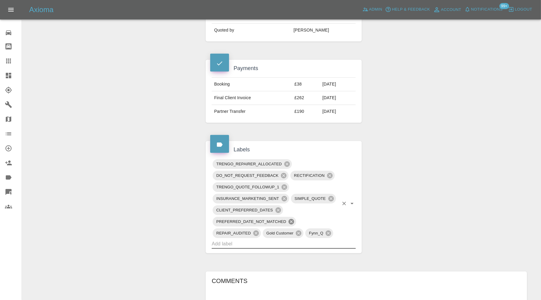
click at [291, 219] on icon at bounding box center [291, 221] width 5 height 5
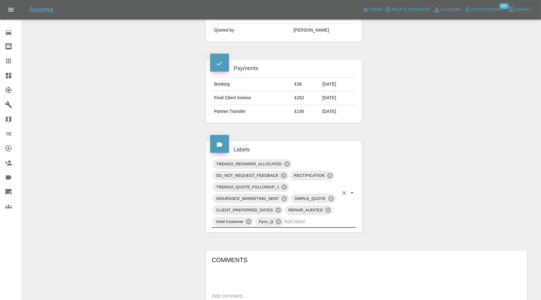
click at [309, 221] on input "text" at bounding box center [311, 221] width 54 height 9
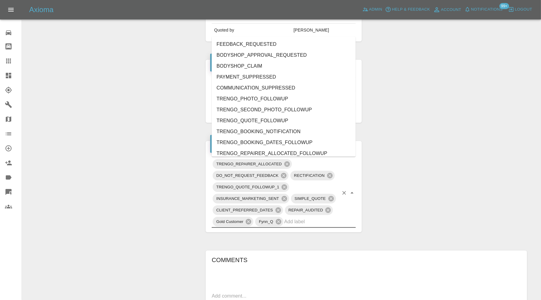
click at [394, 216] on div "Claim Information Vehicle Make, Model, Year MINI COOPER S 2019 Registration pla…" at bounding box center [366, 198] width 330 height 783
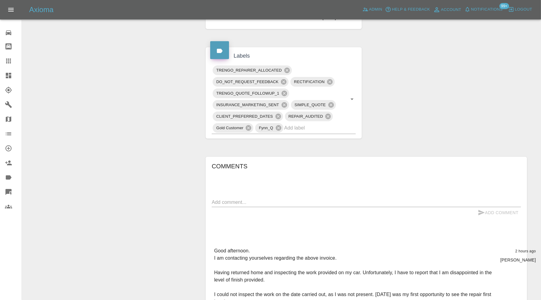
scroll to position [405, 0]
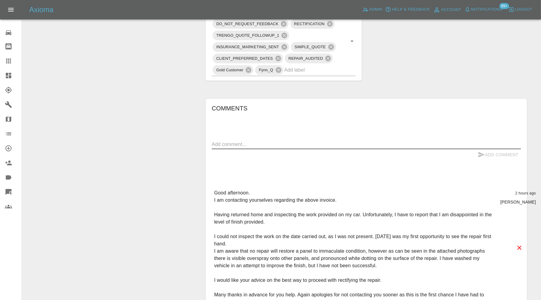
click at [283, 141] on textarea at bounding box center [366, 144] width 309 height 7
type textarea "please send new dates"
click at [492, 152] on button "Add Comment" at bounding box center [498, 154] width 46 height 11
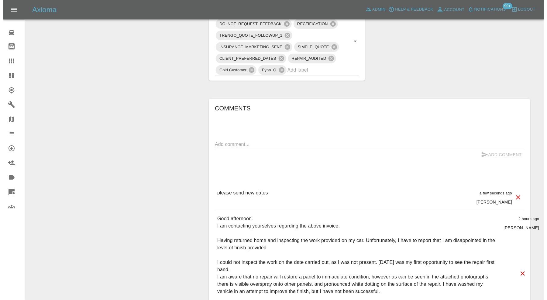
scroll to position [0, 0]
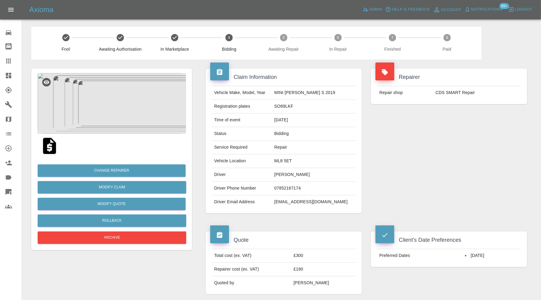
click at [524, 9] on span "Logout" at bounding box center [523, 9] width 17 height 7
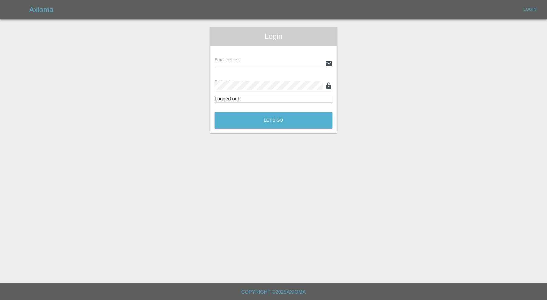
type input "carl.ainsworth@axioma.co.uk"
click at [289, 123] on button "Let's Go" at bounding box center [273, 120] width 118 height 17
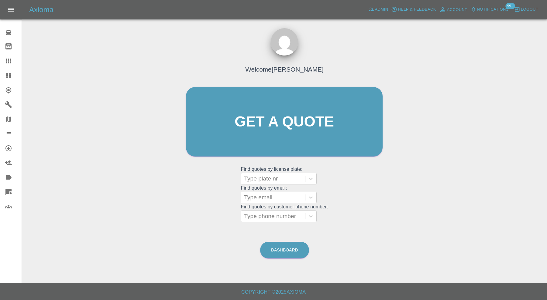
click at [451, 159] on div "Welcome Carl Ainsworth Get a quote Get a quote Find quotes by license plate: Ty…" at bounding box center [284, 151] width 515 height 218
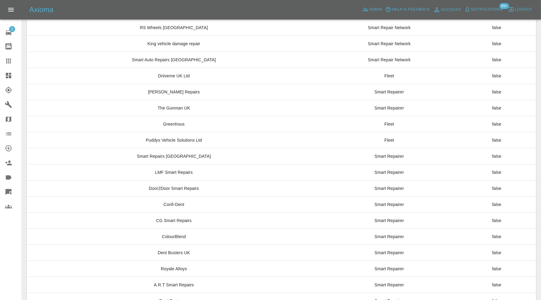
scroll to position [4560, 0]
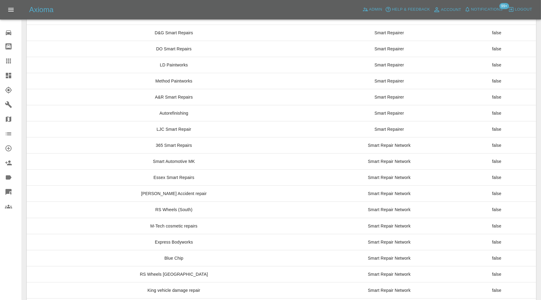
scroll to position [4615, 0]
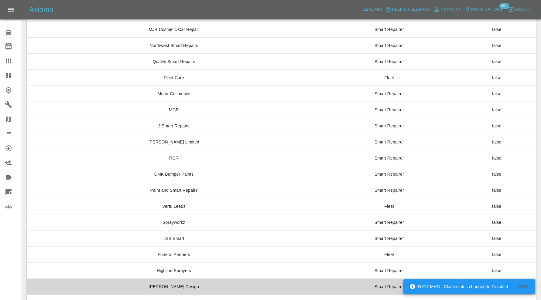
click at [235, 279] on td "Leo Design" at bounding box center [174, 287] width 294 height 16
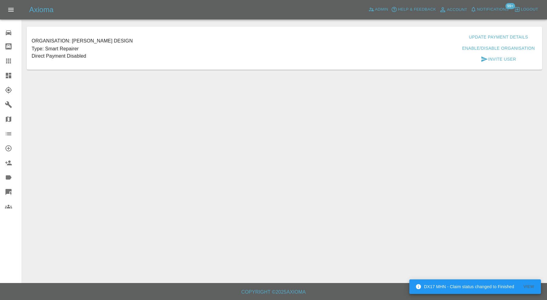
click at [502, 37] on button "Update Payment Details" at bounding box center [498, 37] width 64 height 11
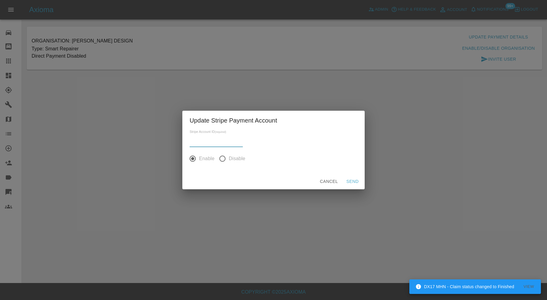
click at [200, 139] on input "input" at bounding box center [216, 142] width 53 height 9
paste input "acct_1SBCZ0PT1hxvpIcR"
type input "acct_1SBCZ0PT1hxvpIcR"
click at [350, 180] on button "Send" at bounding box center [352, 181] width 19 height 11
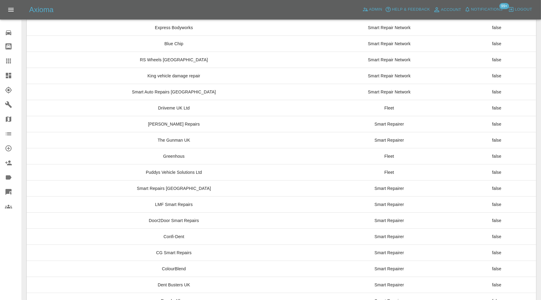
scroll to position [4615, 0]
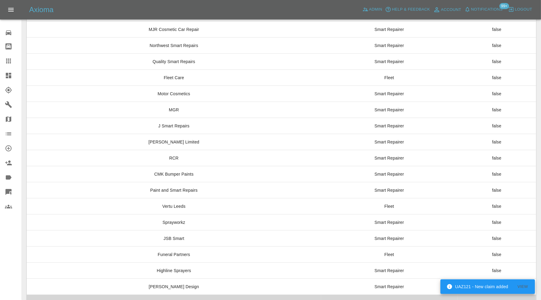
click at [199, 295] on td "Pure Alloy Wheels" at bounding box center [174, 303] width 294 height 16
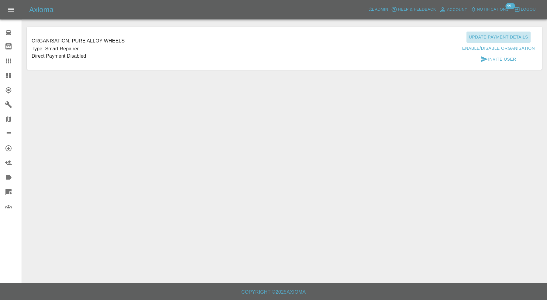
click at [483, 35] on button "Update Payment Details" at bounding box center [498, 37] width 64 height 11
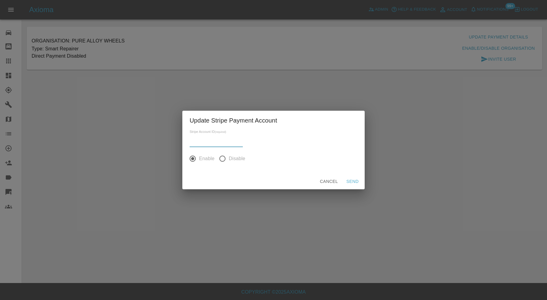
click at [228, 142] on input "input" at bounding box center [216, 142] width 53 height 9
paste input "acct_1SBCdDAnJoQt5sfD"
type input "acct_1SBCdDAnJoQt5sfD"
click at [349, 179] on button "Send" at bounding box center [352, 181] width 19 height 11
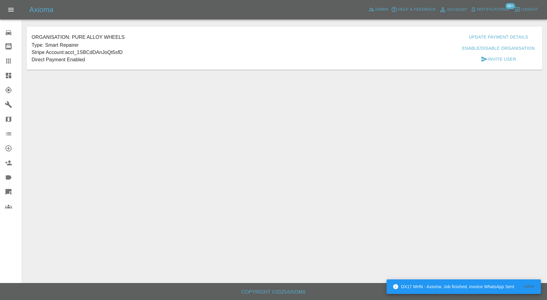
click at [10, 75] on icon at bounding box center [8, 75] width 7 height 7
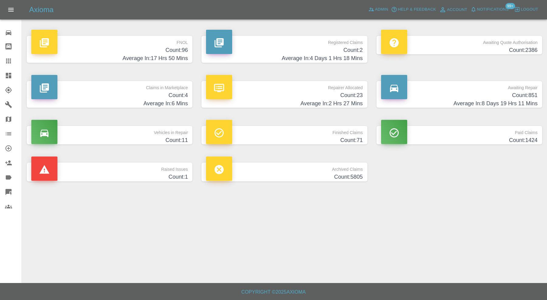
click at [127, 172] on p "Raised Issues" at bounding box center [109, 168] width 156 height 10
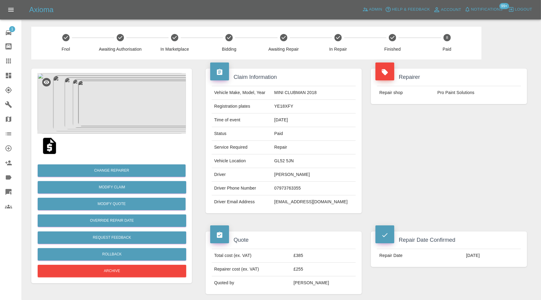
click at [122, 110] on img at bounding box center [111, 103] width 149 height 61
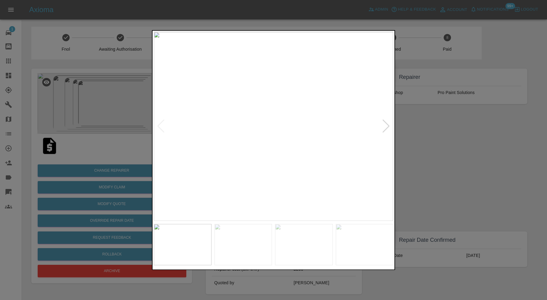
click at [309, 241] on img at bounding box center [304, 244] width 58 height 41
click at [352, 240] on img at bounding box center [365, 244] width 58 height 41
click at [384, 126] on div at bounding box center [386, 126] width 8 height 13
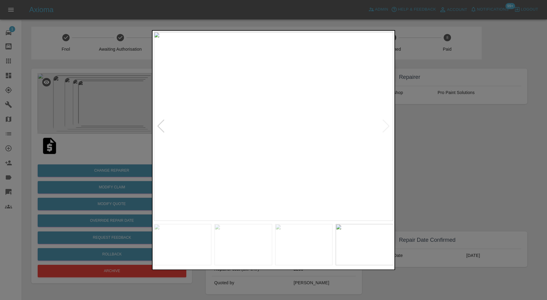
click at [384, 126] on img at bounding box center [273, 126] width 239 height 189
click at [273, 118] on img at bounding box center [273, 126] width 239 height 189
click at [425, 144] on div at bounding box center [273, 150] width 547 height 300
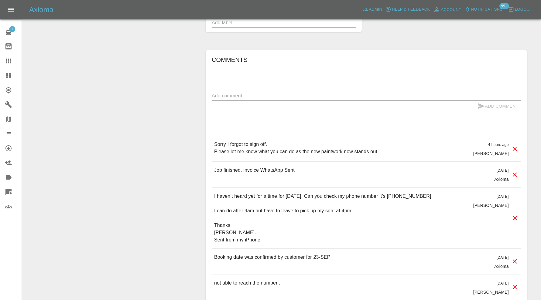
scroll to position [506, 0]
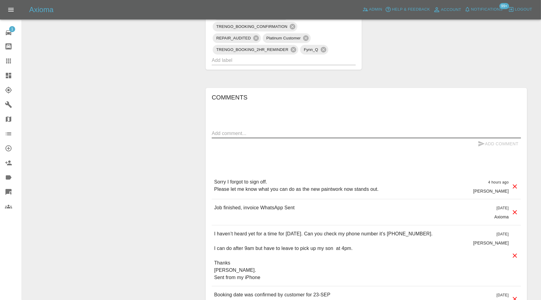
click at [308, 132] on textarea at bounding box center [366, 133] width 309 height 7
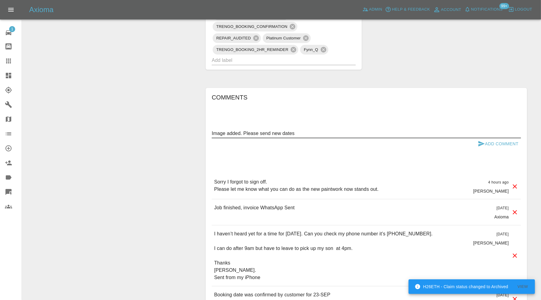
type textarea "Image added. Please send new dates"
click at [479, 140] on icon "submit" at bounding box center [481, 143] width 7 height 7
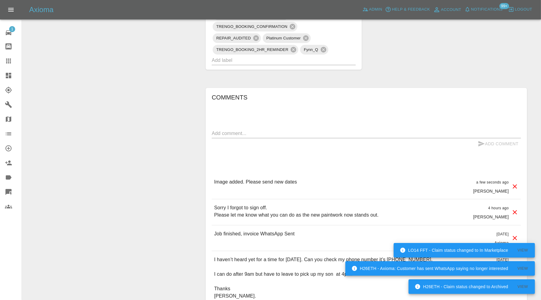
click at [268, 59] on input "text" at bounding box center [275, 60] width 127 height 9
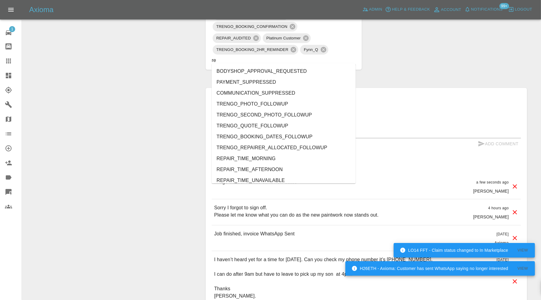
type input "r"
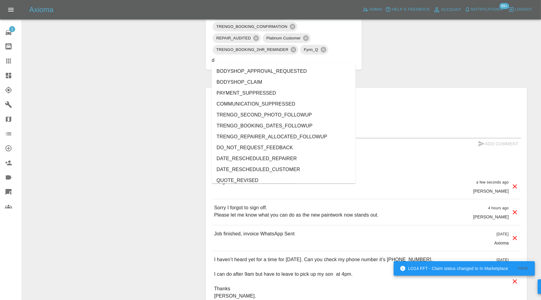
type input "do"
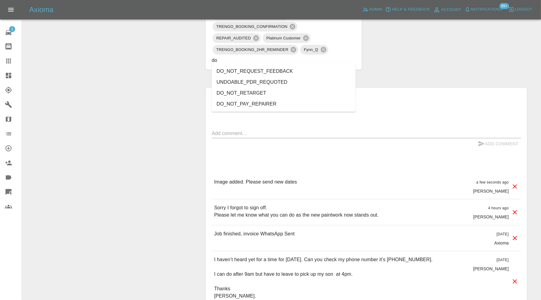
click at [271, 70] on li "DO_NOT_REQUEST_FEEDBACK" at bounding box center [284, 71] width 144 height 11
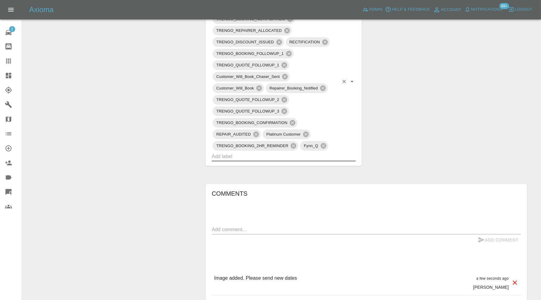
scroll to position [354, 0]
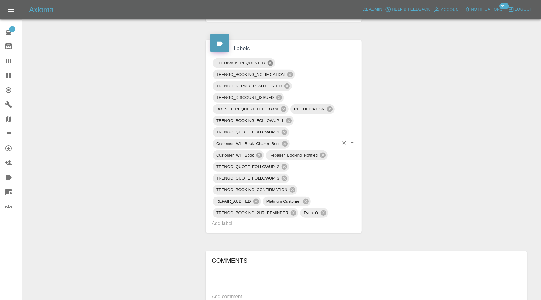
click at [272, 60] on icon at bounding box center [270, 62] width 5 height 5
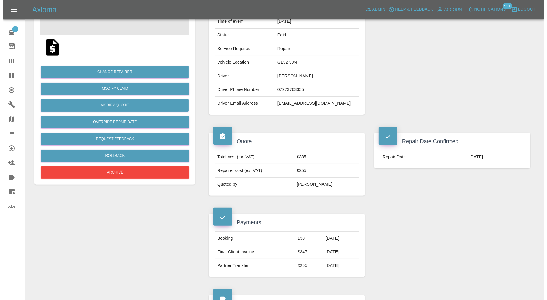
scroll to position [50, 0]
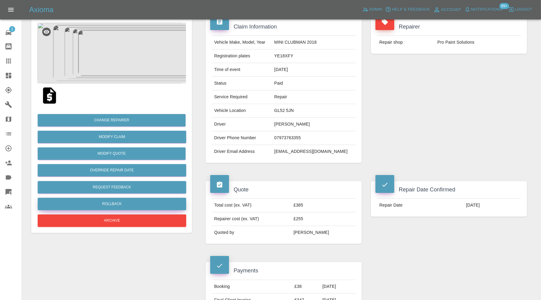
click at [134, 201] on button "Rollback" at bounding box center [112, 204] width 149 height 12
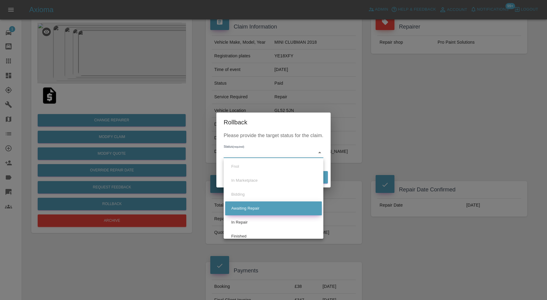
click at [254, 204] on li "Awaiting Repair" at bounding box center [273, 209] width 97 height 14
type input "awaiting-pickup"
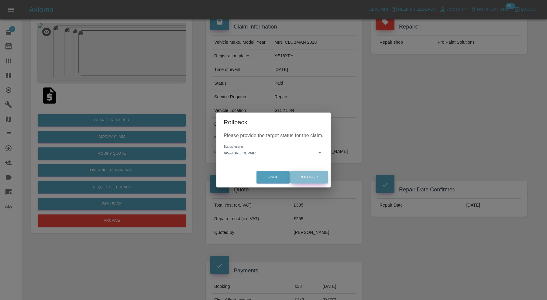
click at [298, 176] on button "Rollback" at bounding box center [309, 177] width 38 height 12
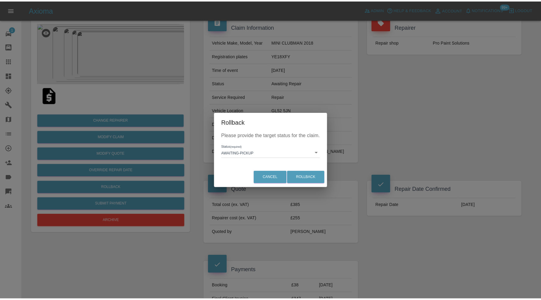
scroll to position [0, 0]
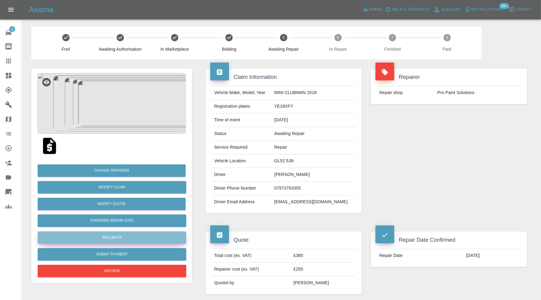
click at [133, 235] on button "Rollback" at bounding box center [112, 238] width 149 height 12
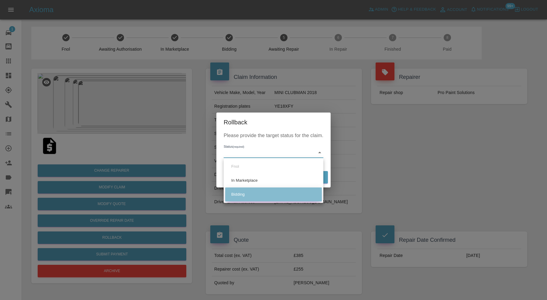
click at [270, 191] on li "Bidding" at bounding box center [273, 195] width 97 height 14
type input "bidding"
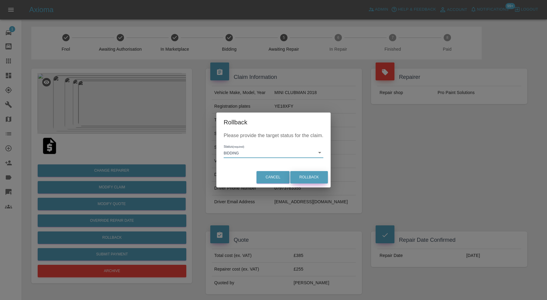
click at [313, 176] on button "Rollback" at bounding box center [309, 177] width 38 height 12
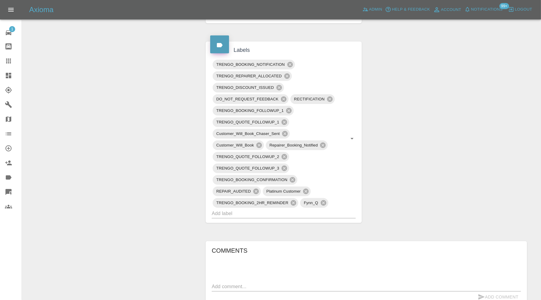
scroll to position [354, 0]
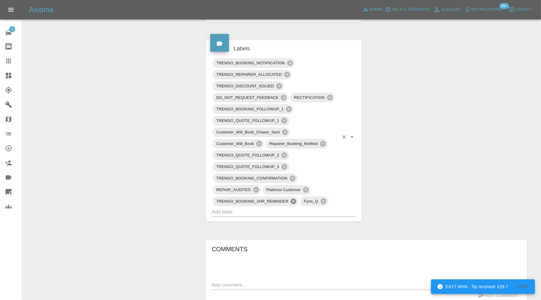
click at [294, 200] on icon at bounding box center [293, 201] width 7 height 7
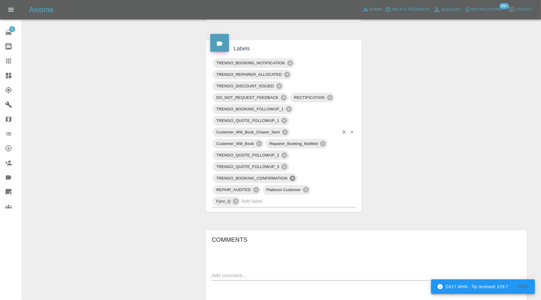
click at [293, 175] on icon at bounding box center [292, 178] width 7 height 7
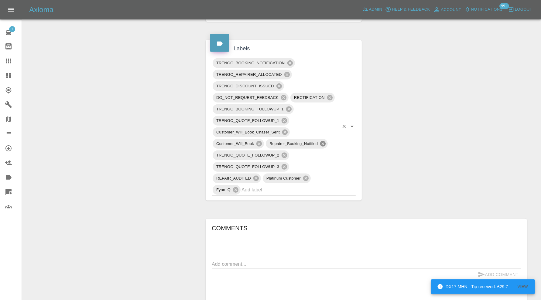
click at [321, 141] on icon at bounding box center [322, 143] width 5 height 5
click at [258, 141] on icon at bounding box center [258, 143] width 5 height 5
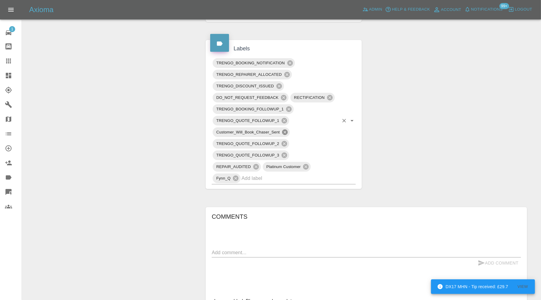
click at [285, 131] on icon at bounding box center [285, 132] width 7 height 7
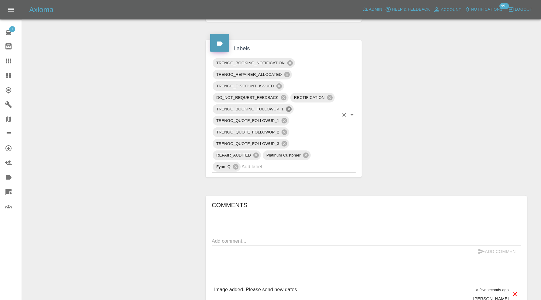
click at [291, 106] on icon at bounding box center [288, 109] width 7 height 7
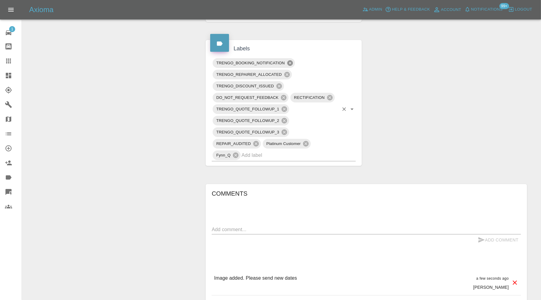
click at [292, 61] on icon at bounding box center [289, 62] width 5 height 5
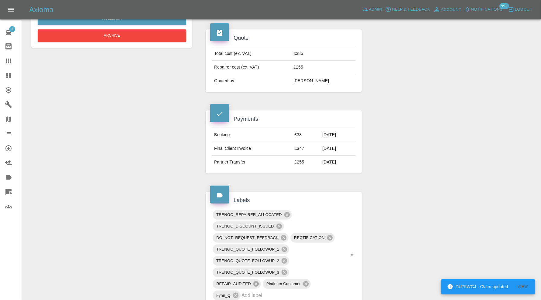
scroll to position [0, 0]
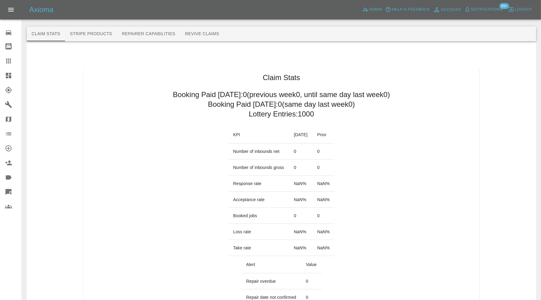
click at [153, 34] on button "Repairer Capabilities" at bounding box center [148, 34] width 63 height 15
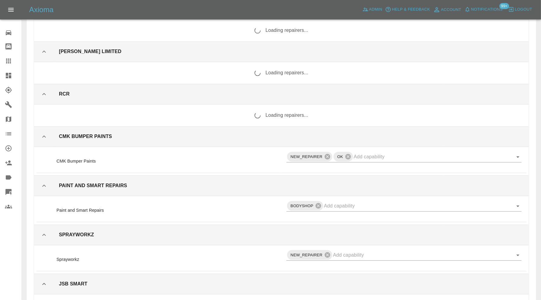
scroll to position [9781, 0]
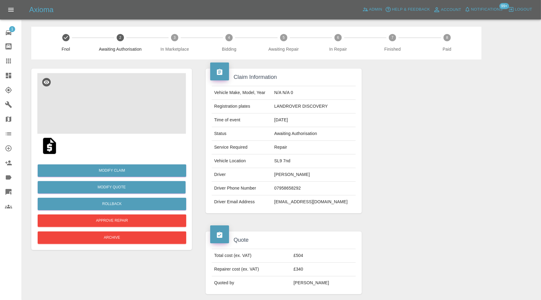
click at [121, 105] on img at bounding box center [111, 103] width 149 height 61
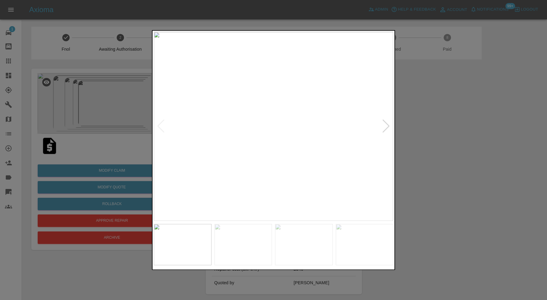
click at [385, 126] on div at bounding box center [386, 126] width 8 height 13
click at [388, 125] on div at bounding box center [386, 126] width 8 height 13
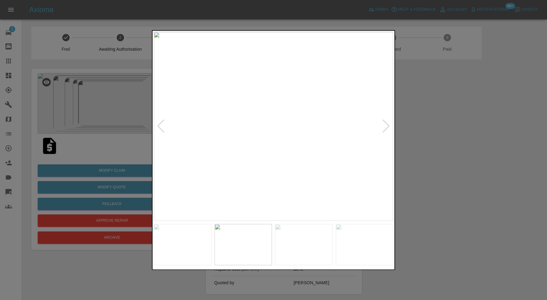
click at [388, 125] on div at bounding box center [386, 126] width 8 height 13
click at [388, 125] on img at bounding box center [273, 126] width 239 height 189
click at [163, 128] on div at bounding box center [161, 126] width 8 height 13
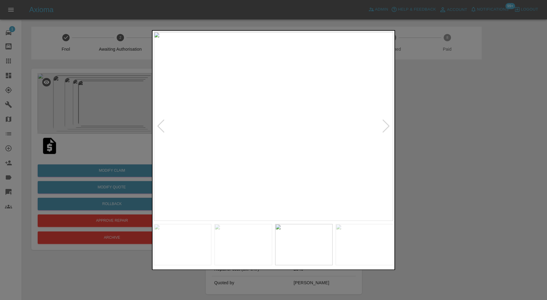
click at [163, 128] on div at bounding box center [161, 126] width 8 height 13
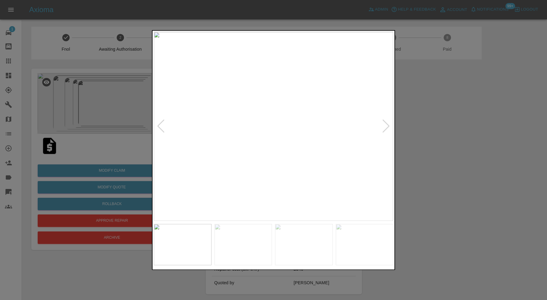
click at [163, 128] on div at bounding box center [161, 126] width 8 height 13
click at [163, 128] on img at bounding box center [273, 126] width 239 height 189
click at [453, 141] on div at bounding box center [273, 150] width 547 height 300
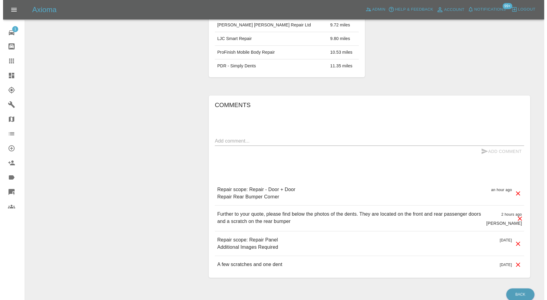
scroll to position [405, 0]
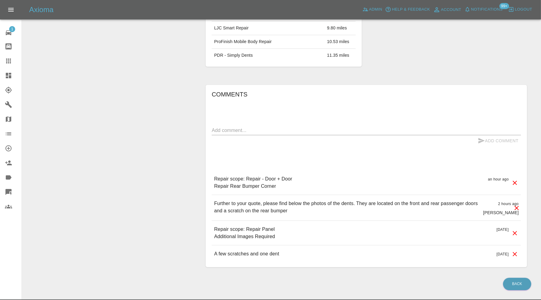
click at [514, 230] on icon at bounding box center [514, 233] width 7 height 7
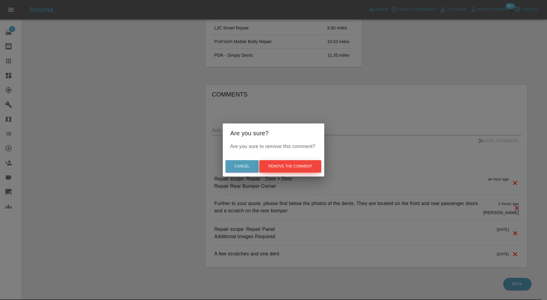
click at [293, 166] on button "Remove the comment" at bounding box center [290, 166] width 62 height 12
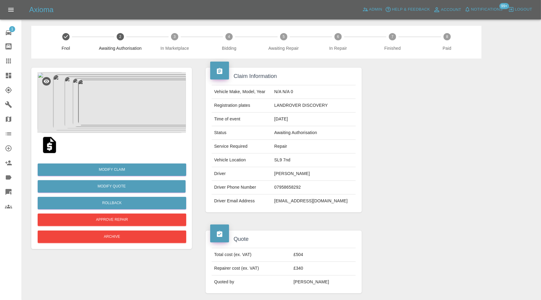
scroll to position [0, 0]
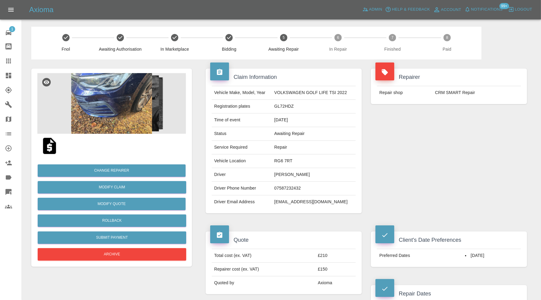
click at [117, 114] on img at bounding box center [111, 103] width 149 height 61
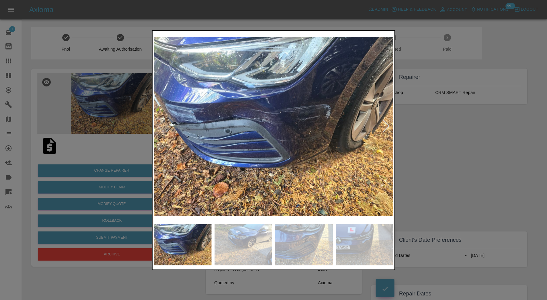
click at [258, 245] on img at bounding box center [243, 244] width 58 height 41
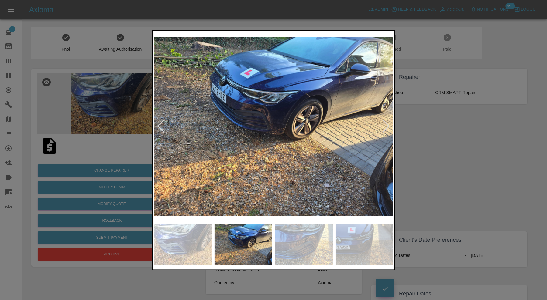
click at [298, 241] on img at bounding box center [304, 244] width 58 height 41
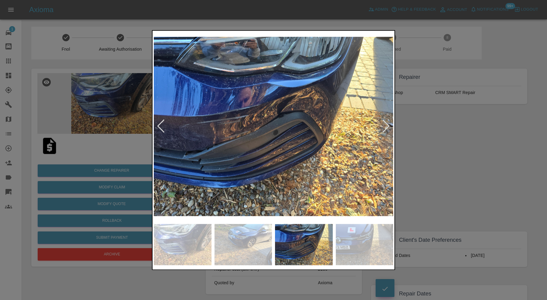
click at [355, 241] on img at bounding box center [365, 244] width 58 height 41
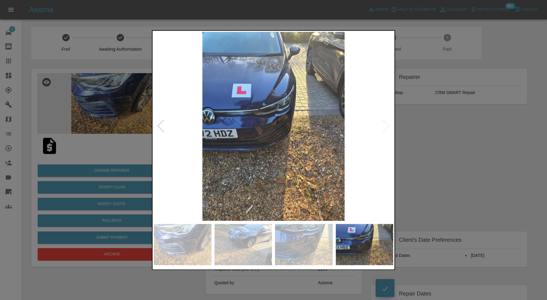
click at [418, 178] on div at bounding box center [273, 150] width 547 height 300
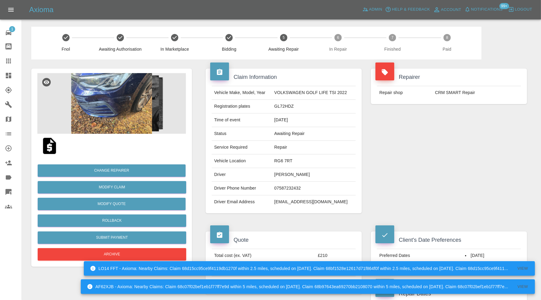
click at [109, 118] on img at bounding box center [111, 103] width 149 height 61
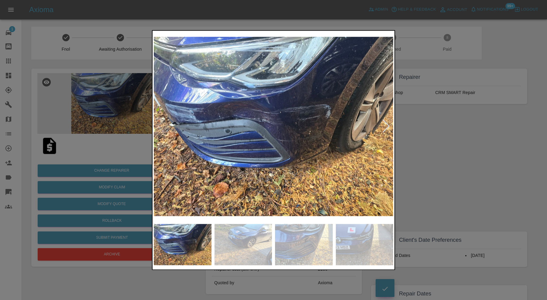
click at [252, 239] on img at bounding box center [243, 244] width 58 height 41
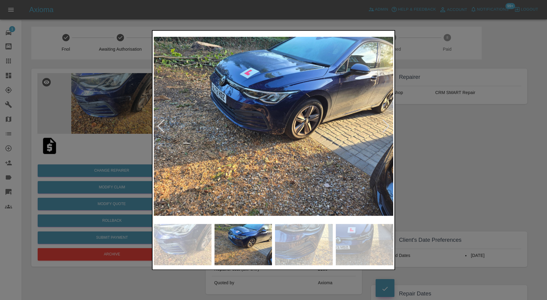
click at [294, 239] on img at bounding box center [304, 244] width 58 height 41
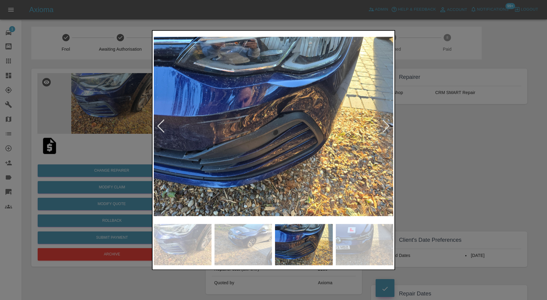
click at [346, 241] on img at bounding box center [365, 244] width 58 height 41
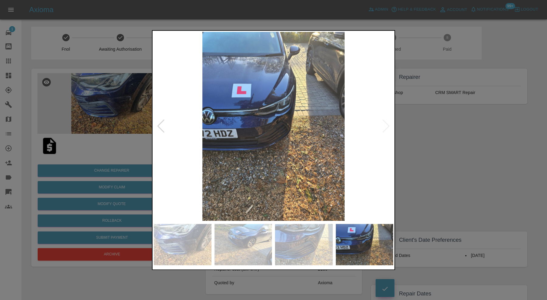
click at [386, 125] on img at bounding box center [273, 126] width 239 height 189
click at [308, 243] on img at bounding box center [304, 244] width 58 height 41
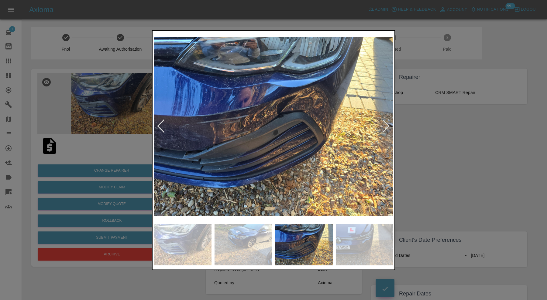
click at [458, 152] on div at bounding box center [273, 150] width 547 height 300
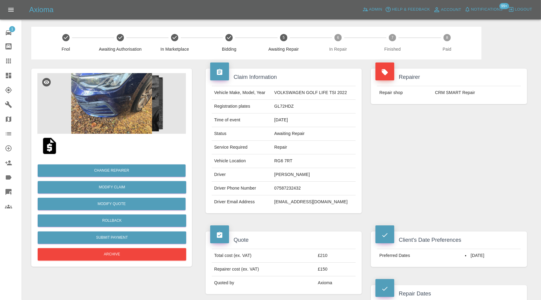
click at [122, 108] on img at bounding box center [111, 103] width 149 height 61
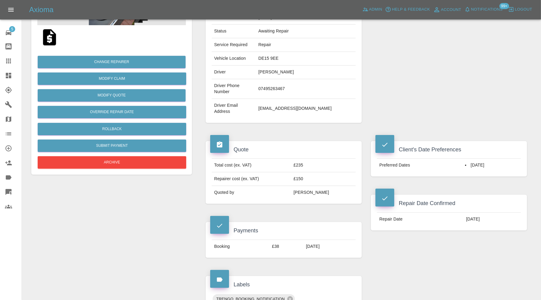
scroll to position [101, 0]
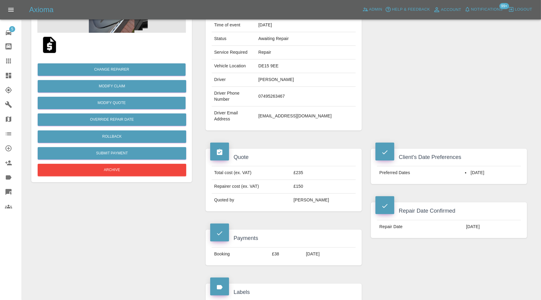
click at [282, 114] on td "[EMAIL_ADDRESS][DOMAIN_NAME]" at bounding box center [306, 116] width 100 height 19
copy div "[EMAIL_ADDRESS][DOMAIN_NAME]"
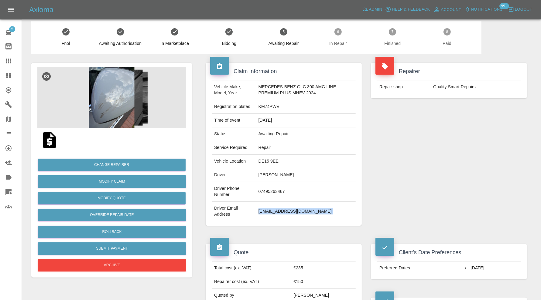
scroll to position [0, 0]
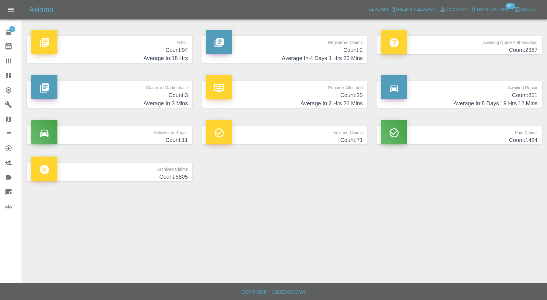
click at [124, 96] on h4 "Count: 3" at bounding box center [109, 95] width 156 height 8
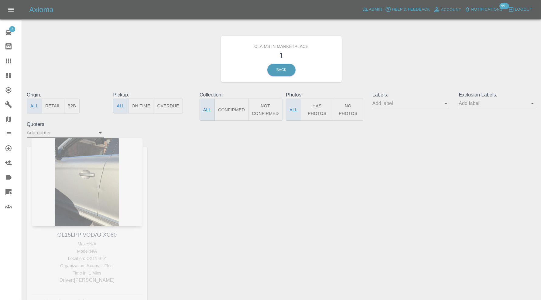
click at [84, 235] on div "GL15LPP VOLVO XC60 Make: N/A Model: N/A Location: OX11 0TZ Organization: Axioma…" at bounding box center [87, 227] width 130 height 179
copy link "GL15LPP VOLVO XC60"
click at [5, 59] on icon at bounding box center [8, 60] width 7 height 7
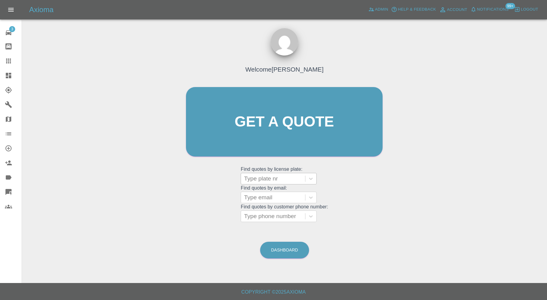
click at [254, 179] on div at bounding box center [273, 179] width 58 height 9
paste input "GL15LPP VOLVO XC60"
type input "GL15LPP VOLVO XC60"
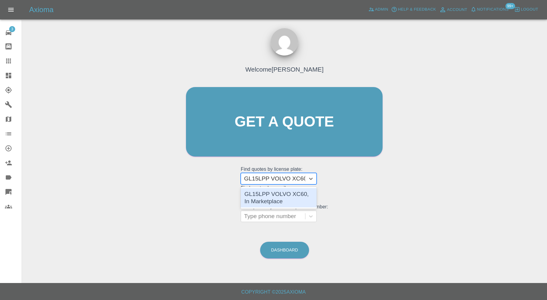
click at [280, 196] on div "GL15LPP VOLVO XC60, In Marketplace" at bounding box center [279, 197] width 76 height 19
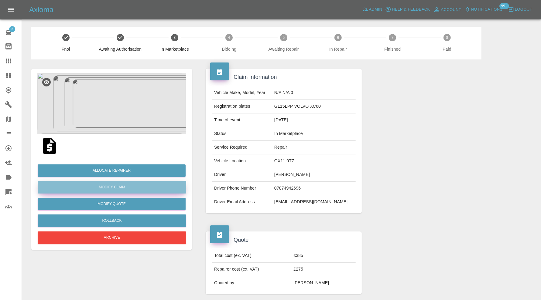
click at [142, 190] on link "Modify Claim" at bounding box center [112, 187] width 149 height 12
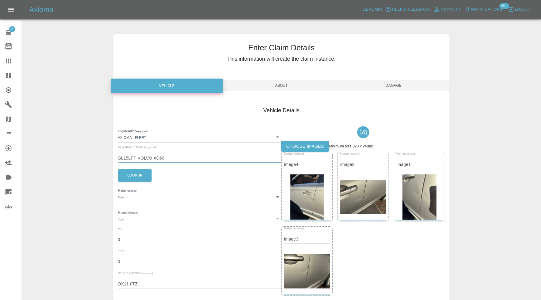
drag, startPoint x: 188, startPoint y: 159, endPoint x: 137, endPoint y: 159, distance: 51.3
click at [137, 159] on input "GL15LPP VOLVO XC60" at bounding box center [200, 158] width 164 height 9
type input "GL15LPP"
click at [144, 176] on button "Lookup" at bounding box center [134, 175] width 33 height 12
type input "VOLVO"
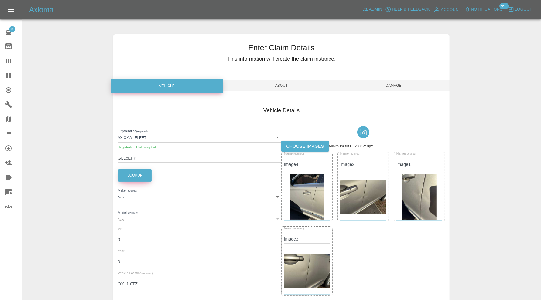
type input "XC60"
type input "YV1DZ8256F2759880"
type input "2015"
click at [391, 88] on span "Damage" at bounding box center [393, 86] width 112 height 12
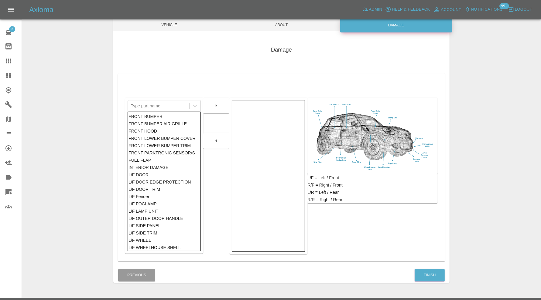
scroll to position [76, 0]
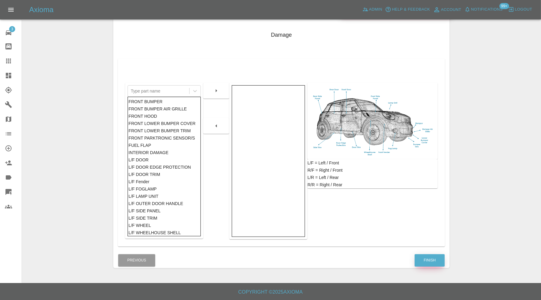
click at [427, 260] on button "Finish" at bounding box center [430, 260] width 30 height 12
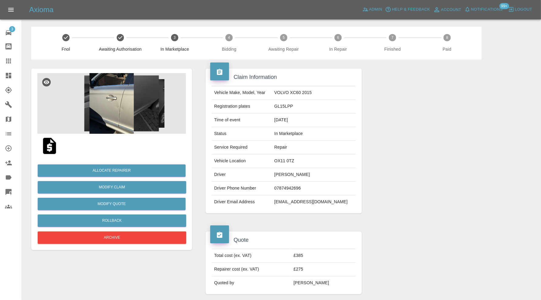
click at [133, 117] on img at bounding box center [111, 103] width 149 height 61
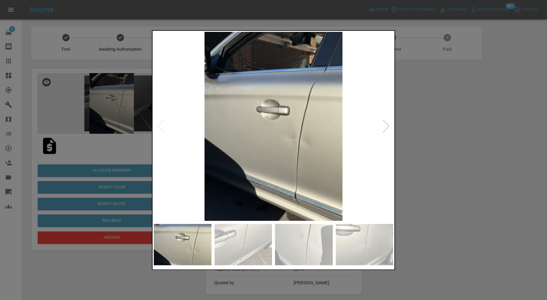
click at [384, 128] on div at bounding box center [386, 126] width 8 height 13
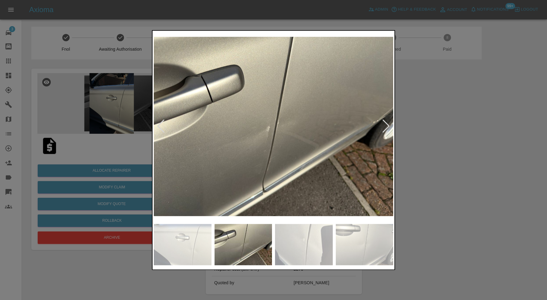
click at [384, 128] on div at bounding box center [386, 126] width 8 height 13
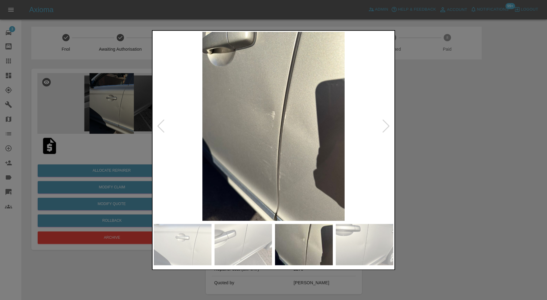
click at [384, 128] on div at bounding box center [386, 126] width 8 height 13
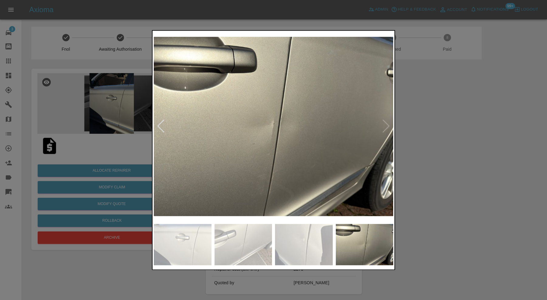
click at [384, 128] on img at bounding box center [273, 126] width 239 height 189
click at [412, 128] on div at bounding box center [273, 150] width 547 height 300
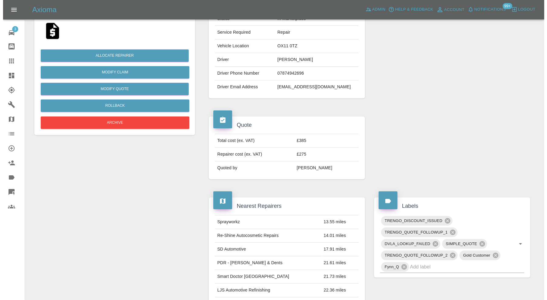
scroll to position [14, 0]
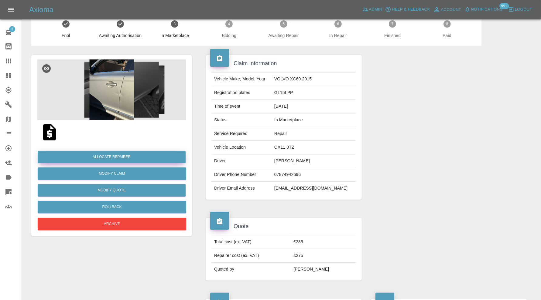
click at [143, 158] on button "Allocate Repairer" at bounding box center [112, 157] width 148 height 12
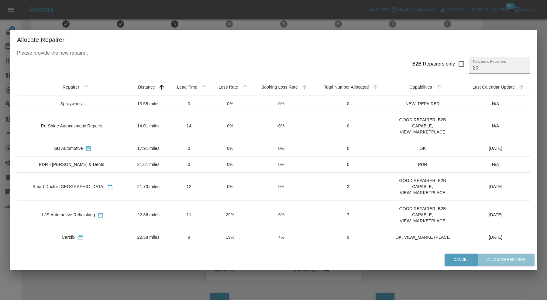
click at [169, 122] on td "14" at bounding box center [189, 126] width 42 height 28
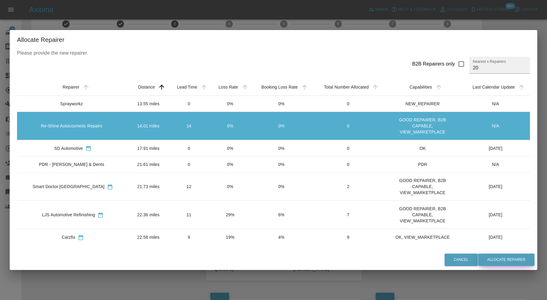
click at [518, 260] on button "Allocate Repairer" at bounding box center [506, 260] width 56 height 12
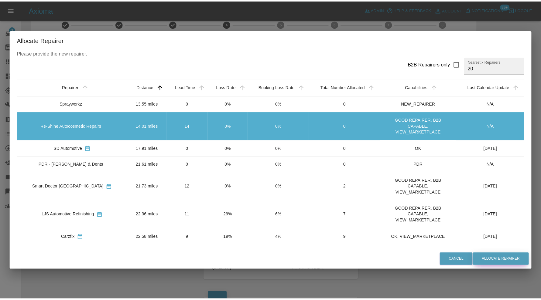
scroll to position [0, 0]
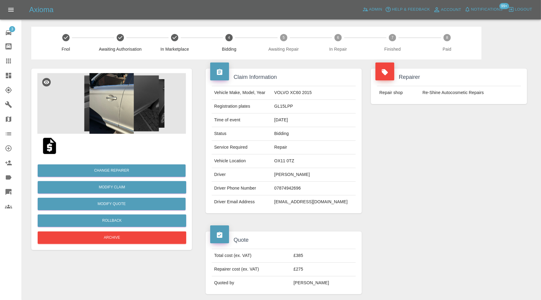
click at [8, 72] on icon at bounding box center [8, 75] width 7 height 7
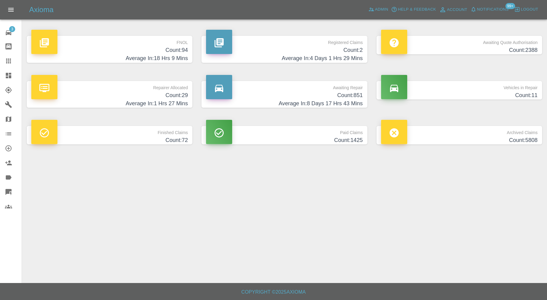
click at [161, 52] on h4 "Count: 94" at bounding box center [109, 50] width 156 height 8
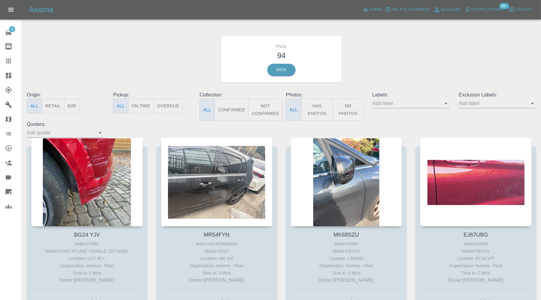
click at [446, 100] on icon "Open" at bounding box center [445, 103] width 7 height 7
type input "geo"
click at [426, 116] on li "FAO_GEORGE" at bounding box center [411, 116] width 45 height 11
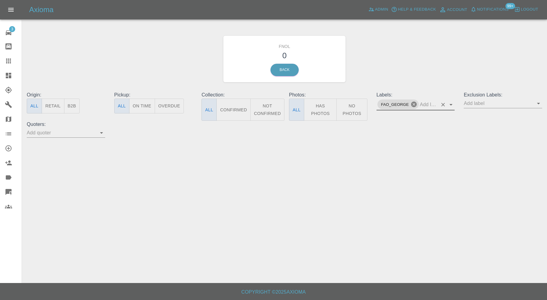
click at [415, 104] on icon at bounding box center [413, 104] width 5 height 5
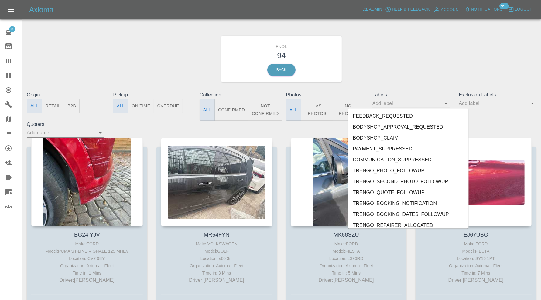
click at [415, 104] on input "text" at bounding box center [406, 103] width 68 height 9
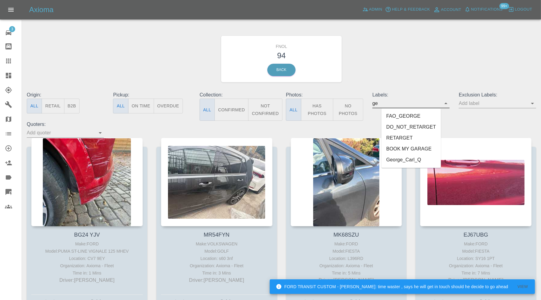
type input "geo"
click at [410, 128] on li "George_Carl_Q" at bounding box center [411, 127] width 45 height 11
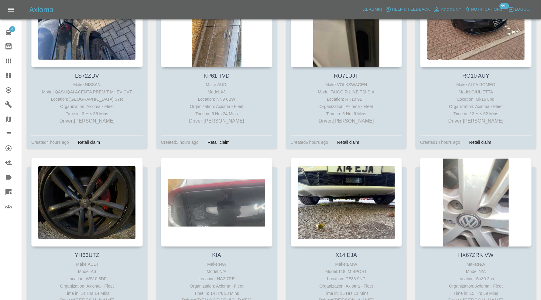
scroll to position [460, 0]
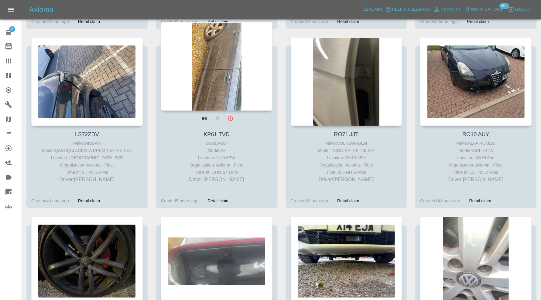
click at [234, 78] on div at bounding box center [216, 66] width 111 height 89
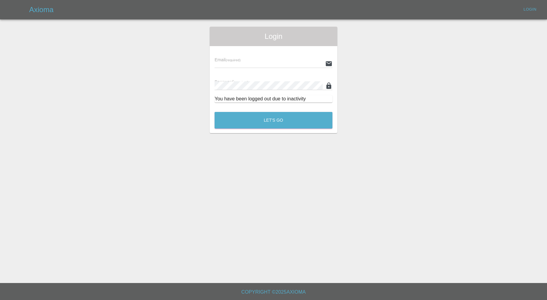
type input "carl.ainsworth@axioma.co.uk"
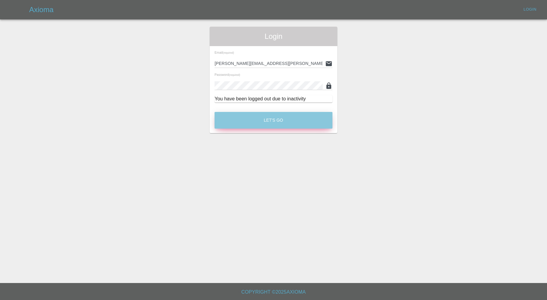
click at [306, 125] on button "Let's Go" at bounding box center [273, 120] width 118 height 17
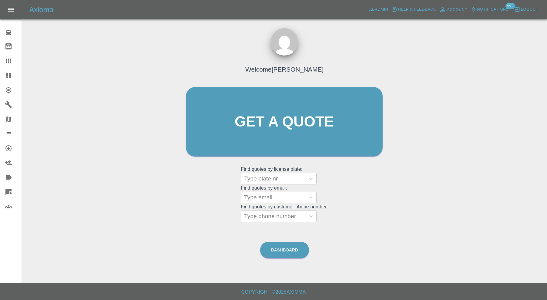
click at [14, 69] on link "Dashboard" at bounding box center [11, 75] width 22 height 15
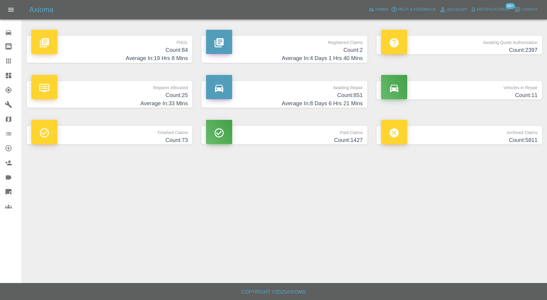
click at [109, 55] on h4 "Average In: 19 Hrs 8 Mins" at bounding box center [109, 58] width 156 height 8
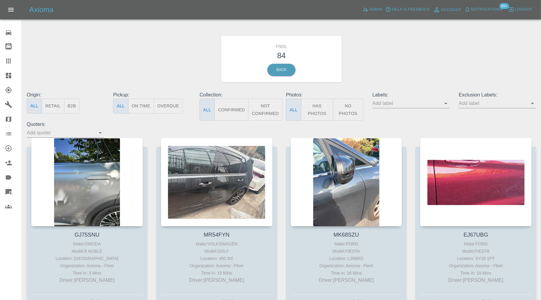
click at [431, 104] on input "text" at bounding box center [406, 103] width 68 height 9
type input "geo"
click at [410, 125] on li "George_Carl_Q" at bounding box center [411, 127] width 45 height 11
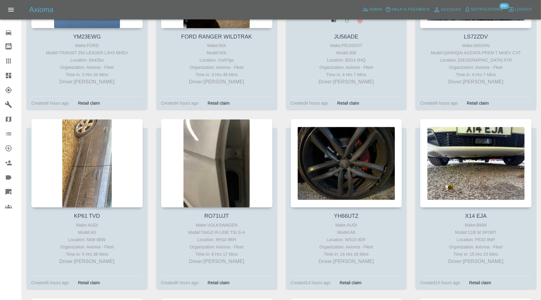
scroll to position [607, 0]
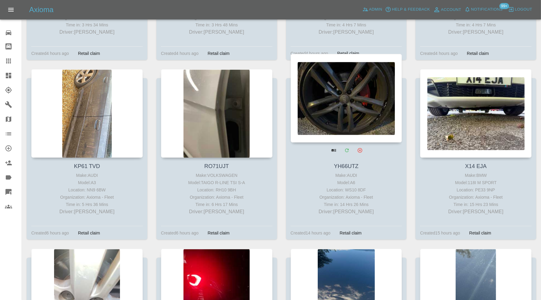
drag, startPoint x: 224, startPoint y: 104, endPoint x: 343, endPoint y: 98, distance: 119.5
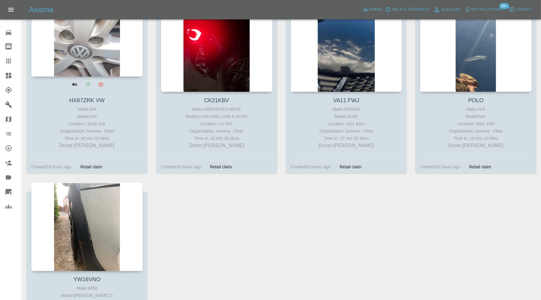
scroll to position [860, 0]
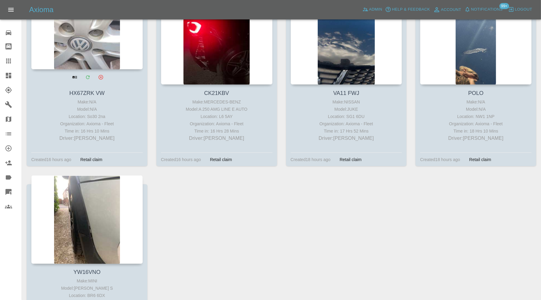
click at [74, 45] on div at bounding box center [86, 25] width 111 height 89
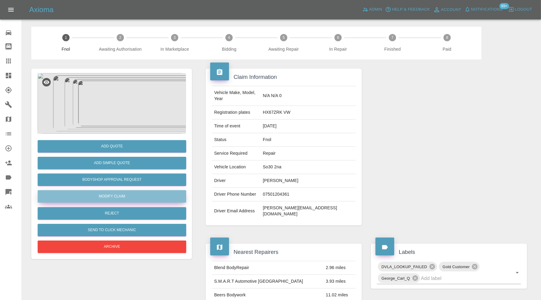
click at [122, 197] on link "Modify Claim" at bounding box center [112, 196] width 149 height 12
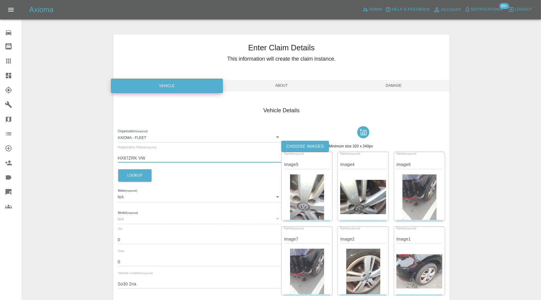
drag, startPoint x: 160, startPoint y: 159, endPoint x: 138, endPoint y: 160, distance: 22.8
click at [138, 160] on input "HX67ZRK VW" at bounding box center [200, 158] width 164 height 9
type input "HX67ZRK"
click at [135, 178] on button "Lookup" at bounding box center [134, 175] width 33 height 12
type input "VOLKSWAGEN"
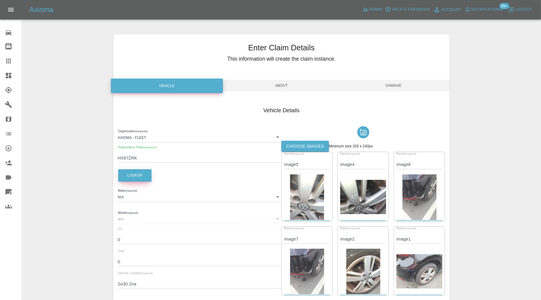
type input "POLO"
type input "WVWZZZ6RZHU097701"
type input "2017"
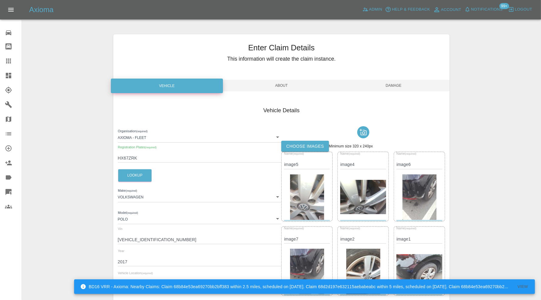
click at [392, 85] on span "Damage" at bounding box center [393, 86] width 112 height 12
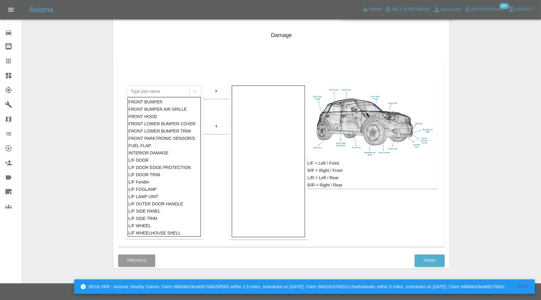
scroll to position [76, 0]
click at [430, 256] on button "Finish" at bounding box center [430, 260] width 30 height 12
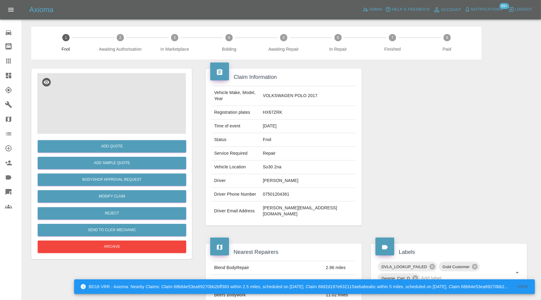
click at [133, 116] on img at bounding box center [111, 103] width 149 height 61
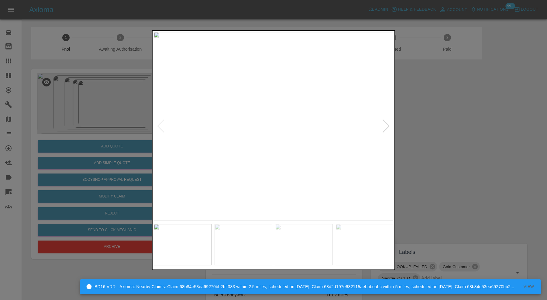
click at [387, 120] on div at bounding box center [386, 126] width 8 height 13
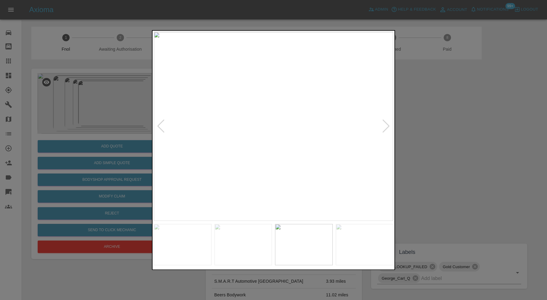
click at [387, 120] on div at bounding box center [386, 126] width 8 height 13
click at [387, 120] on img at bounding box center [273, 126] width 239 height 189
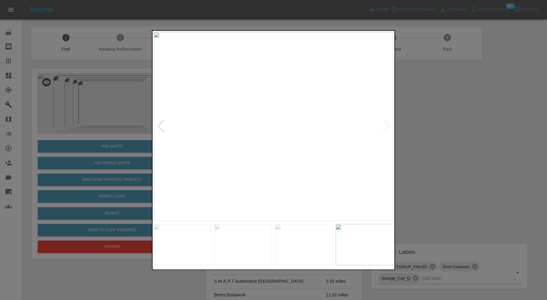
click at [415, 127] on div at bounding box center [273, 150] width 547 height 300
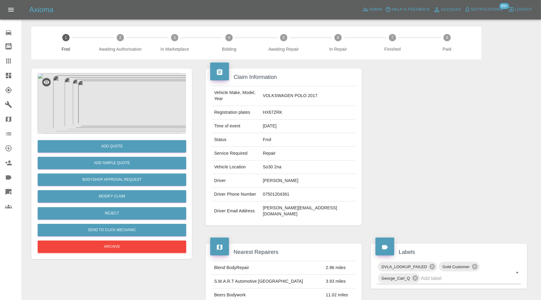
click at [103, 82] on img at bounding box center [111, 103] width 149 height 61
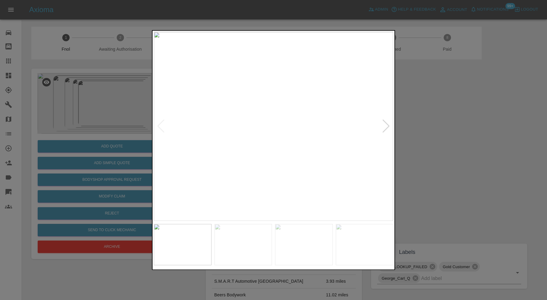
click at [387, 126] on div at bounding box center [386, 126] width 8 height 13
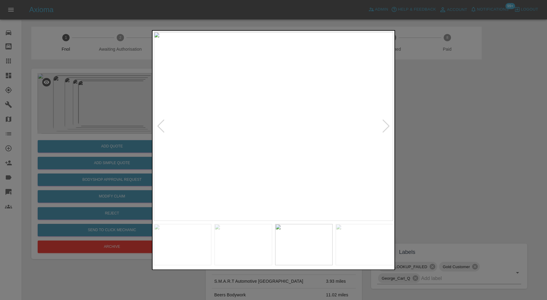
click at [421, 130] on div at bounding box center [273, 150] width 547 height 300
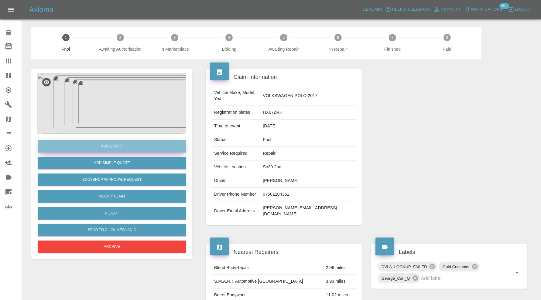
click at [100, 150] on button "Add Quote" at bounding box center [112, 146] width 149 height 12
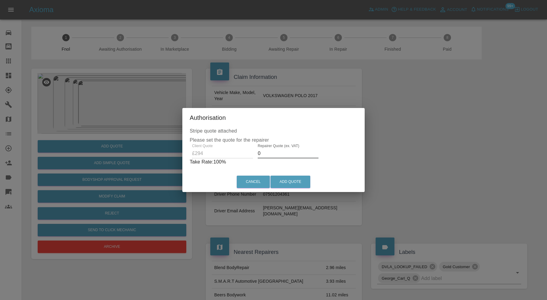
click at [279, 152] on input "0" at bounding box center [288, 154] width 61 height 10
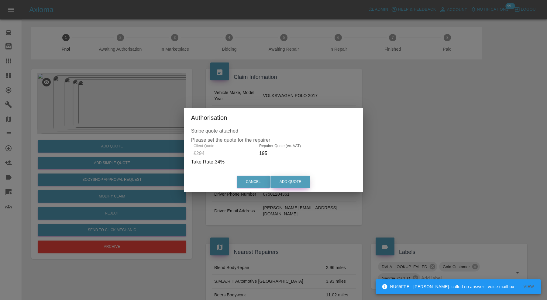
type input "195"
click at [299, 182] on button "Add Quote" at bounding box center [290, 182] width 40 height 12
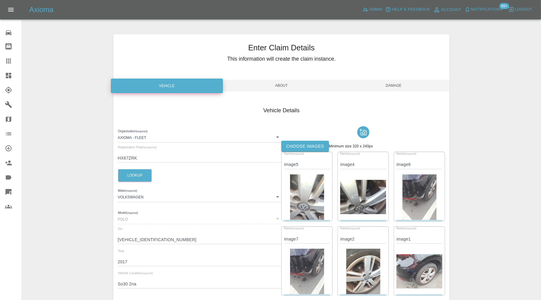
click at [8, 78] on icon at bounding box center [8, 75] width 5 height 5
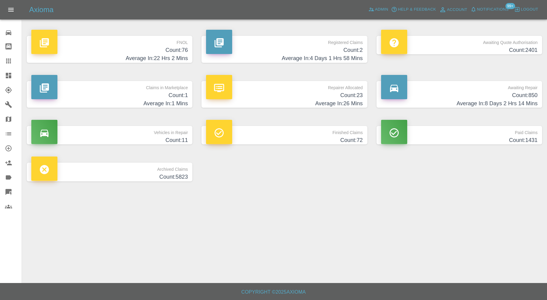
click at [142, 50] on h4 "Count: 76" at bounding box center [109, 50] width 156 height 8
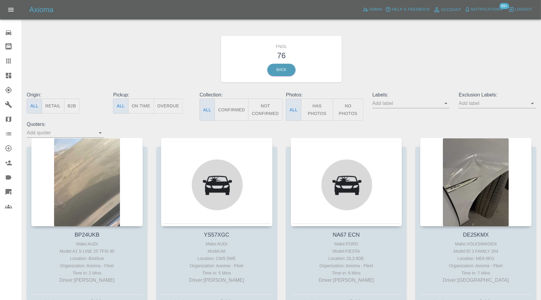
click at [428, 62] on div "FNOL 76 Back" at bounding box center [281, 59] width 518 height 65
click at [447, 102] on icon "Open" at bounding box center [445, 103] width 7 height 7
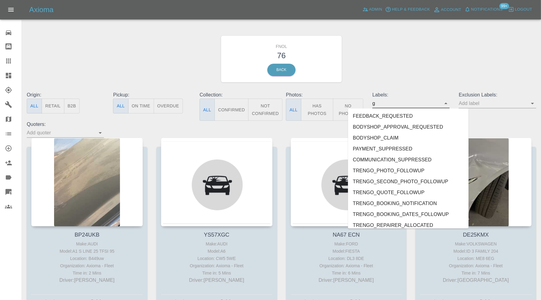
type input "ge"
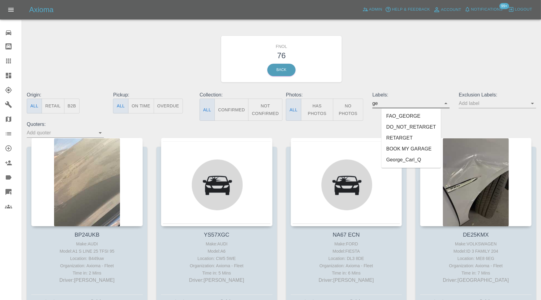
click at [412, 161] on li "George_Carl_Q" at bounding box center [411, 160] width 60 height 11
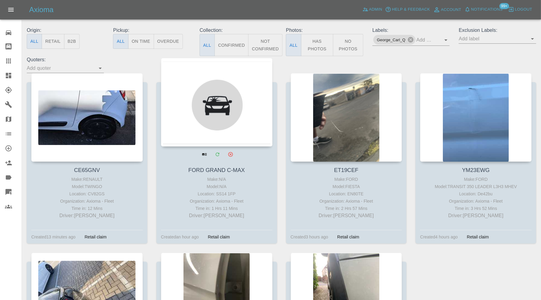
scroll to position [166, 0]
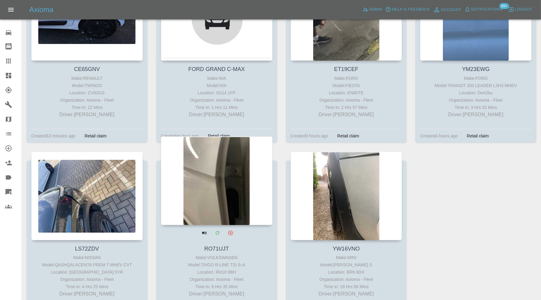
click at [208, 167] on div at bounding box center [216, 181] width 111 height 89
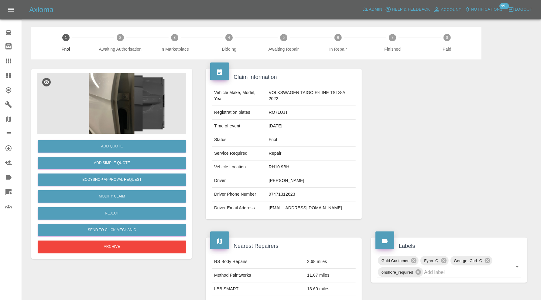
click at [126, 109] on img at bounding box center [111, 103] width 149 height 61
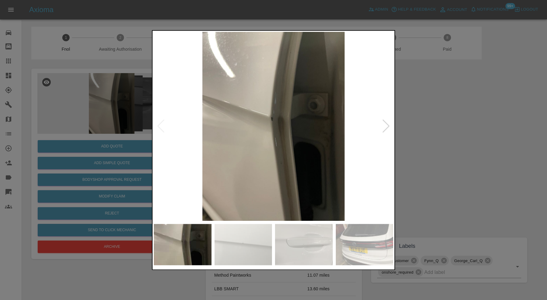
click at [384, 128] on div at bounding box center [386, 126] width 8 height 13
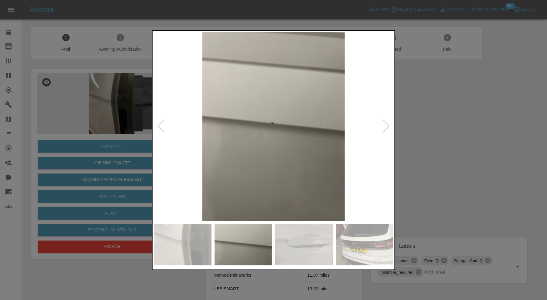
click at [384, 128] on div at bounding box center [386, 126] width 8 height 13
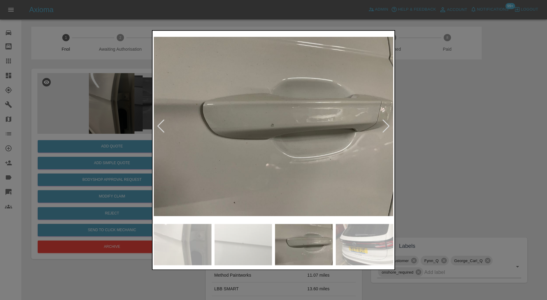
click at [384, 128] on div at bounding box center [386, 126] width 8 height 13
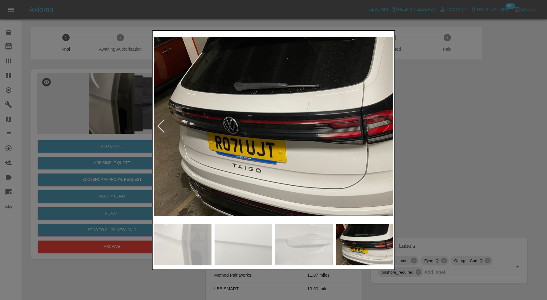
click at [384, 128] on img at bounding box center [273, 126] width 239 height 189
click at [320, 104] on img at bounding box center [273, 126] width 239 height 189
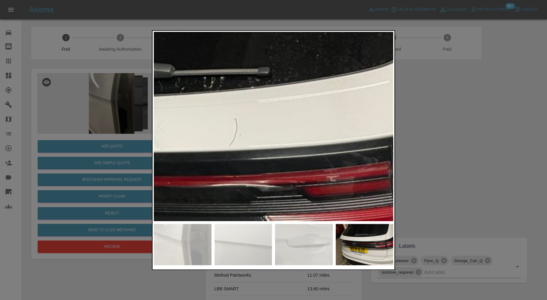
click at [236, 153] on img at bounding box center [132, 194] width 718 height 568
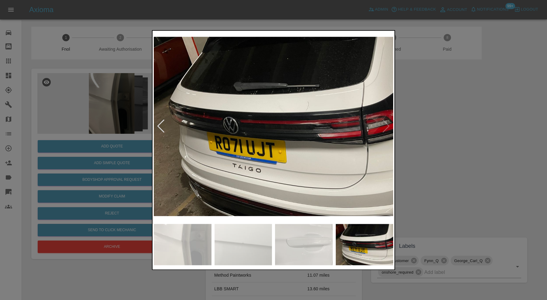
click at [159, 123] on div at bounding box center [161, 126] width 8 height 13
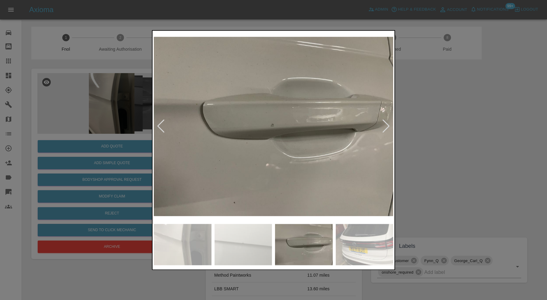
click at [159, 123] on div at bounding box center [161, 126] width 8 height 13
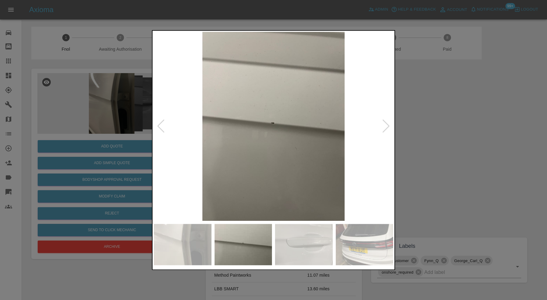
click at [159, 123] on div at bounding box center [161, 126] width 8 height 13
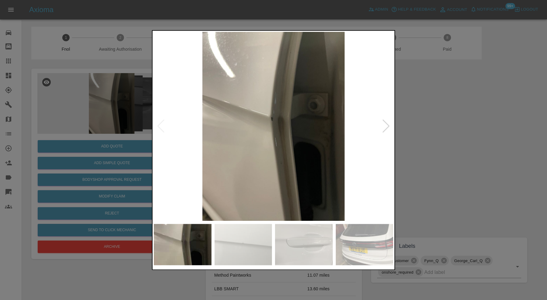
click at [159, 123] on img at bounding box center [273, 126] width 239 height 189
click at [420, 128] on div at bounding box center [273, 150] width 547 height 300
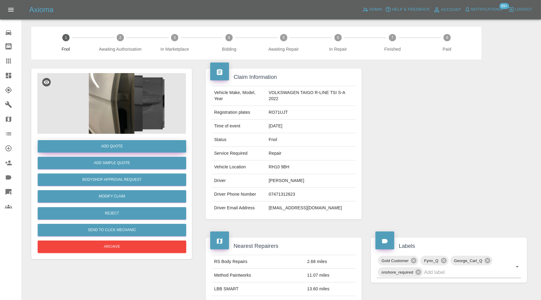
click at [127, 147] on button "Add Quote" at bounding box center [112, 146] width 149 height 12
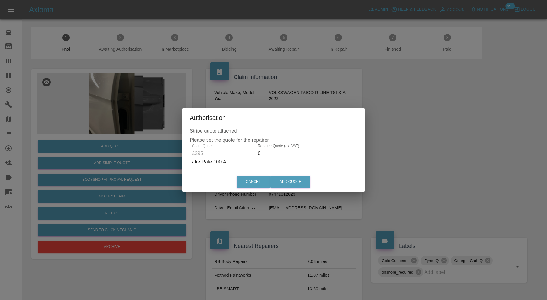
click at [285, 153] on input "0" at bounding box center [288, 154] width 61 height 10
type input "185"
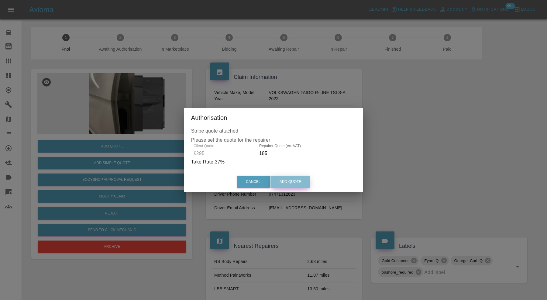
click at [285, 182] on button "Add Quote" at bounding box center [290, 182] width 40 height 12
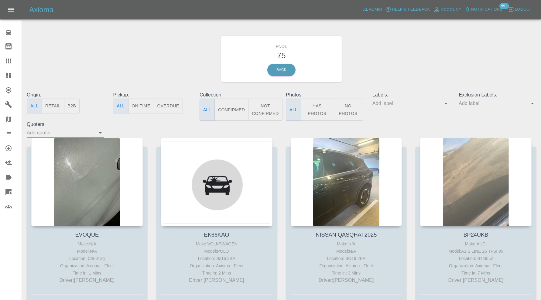
click at [444, 100] on button "Open" at bounding box center [446, 103] width 9 height 9
type input "geo"
click at [418, 123] on li "George_Carl_Q" at bounding box center [411, 127] width 45 height 11
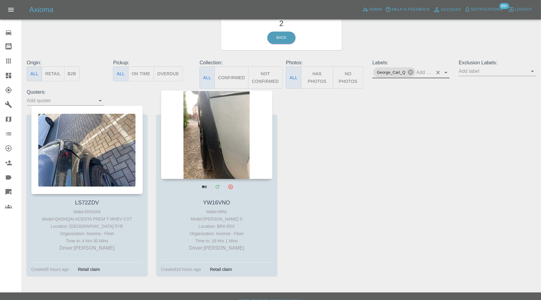
scroll to position [41, 0]
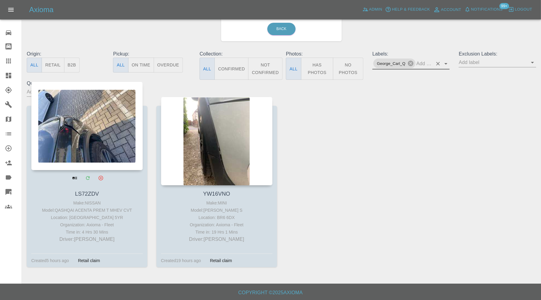
click at [89, 146] on div at bounding box center [86, 126] width 111 height 89
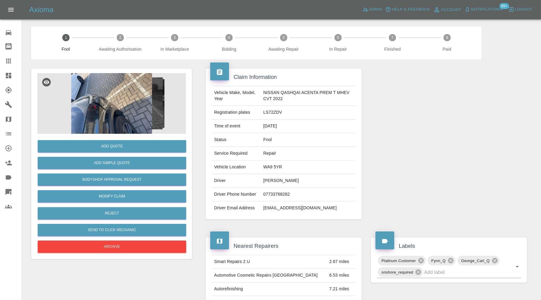
click at [95, 104] on img at bounding box center [111, 103] width 149 height 61
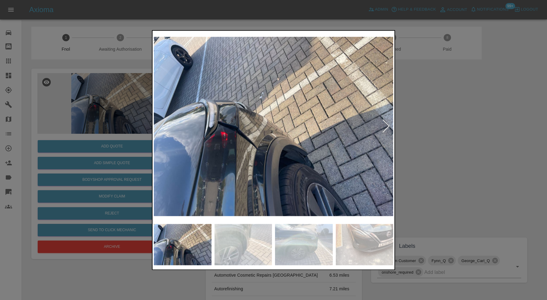
click at [429, 166] on div at bounding box center [273, 150] width 547 height 300
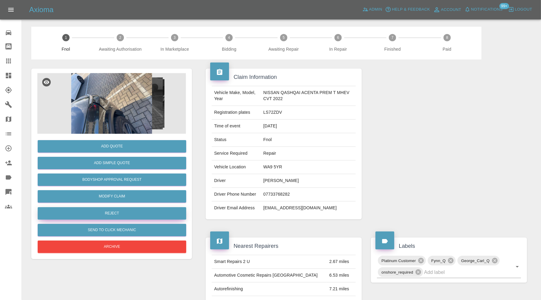
click at [106, 213] on button "Reject" at bounding box center [112, 213] width 149 height 12
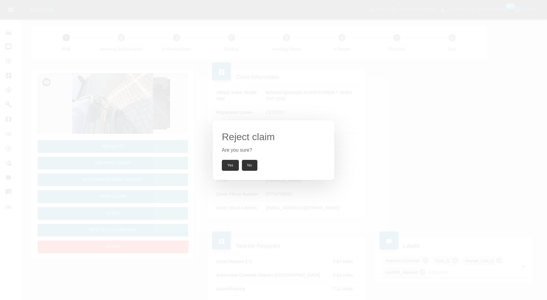
click at [231, 166] on button "Yes" at bounding box center [230, 165] width 17 height 11
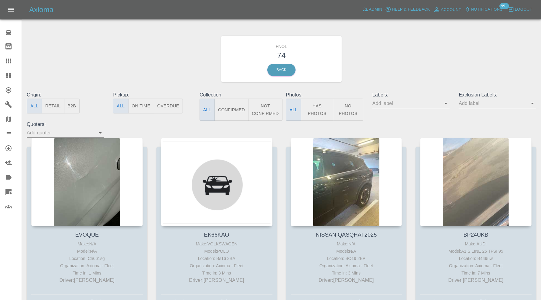
click at [402, 100] on input "text" at bounding box center [406, 103] width 68 height 9
type input "geo"
click at [397, 125] on li "George_Carl_Q" at bounding box center [411, 127] width 45 height 11
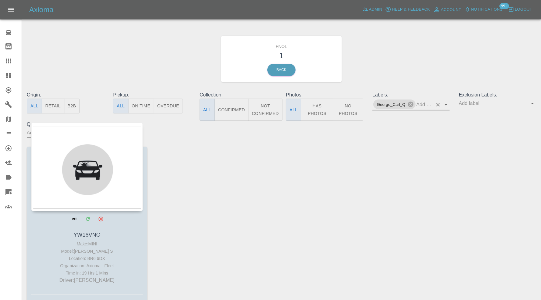
click at [93, 169] on div at bounding box center [86, 167] width 111 height 89
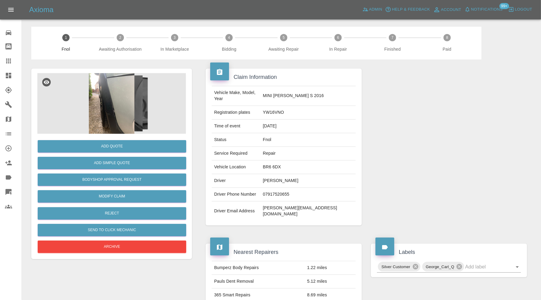
click at [109, 105] on img at bounding box center [111, 103] width 149 height 61
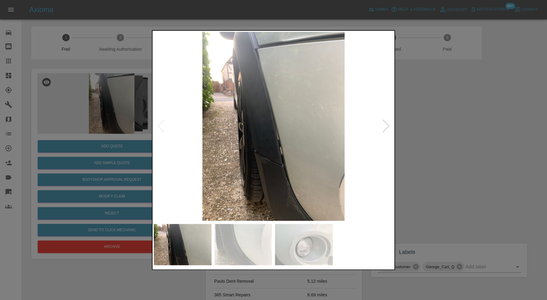
click at [231, 239] on img at bounding box center [243, 244] width 58 height 41
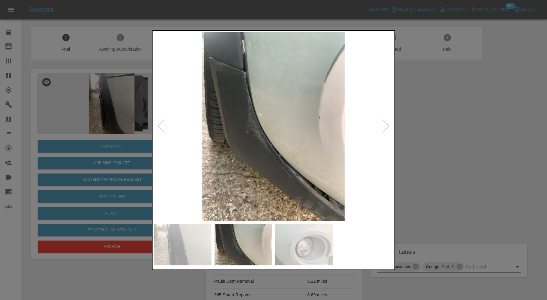
click at [304, 238] on img at bounding box center [304, 244] width 58 height 41
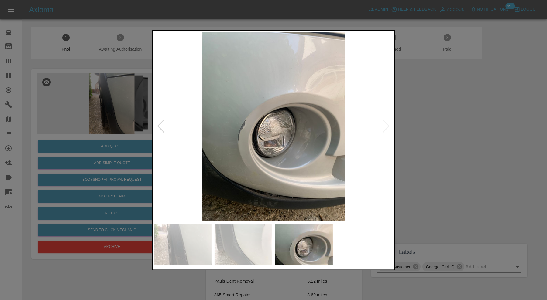
click at [387, 123] on img at bounding box center [273, 126] width 239 height 189
click at [431, 130] on div at bounding box center [273, 150] width 547 height 300
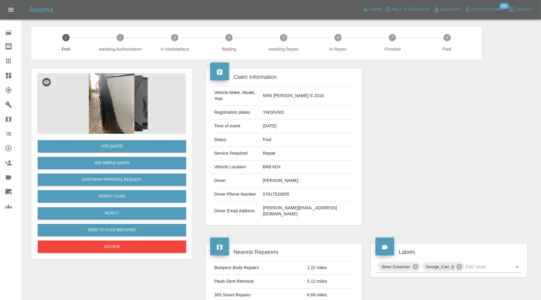
click at [100, 97] on img at bounding box center [111, 103] width 149 height 61
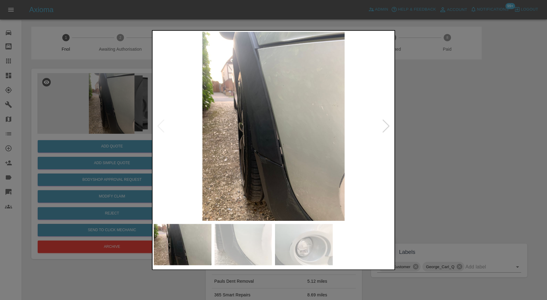
click at [378, 124] on img at bounding box center [273, 126] width 239 height 189
click at [387, 124] on div at bounding box center [386, 126] width 8 height 13
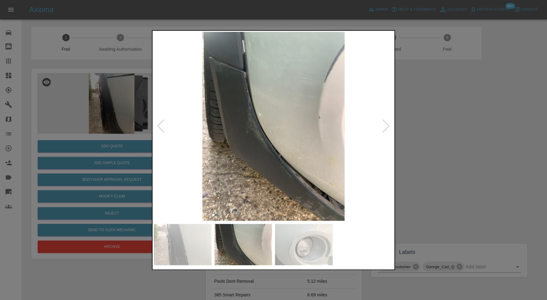
click at [387, 124] on div at bounding box center [386, 126] width 8 height 13
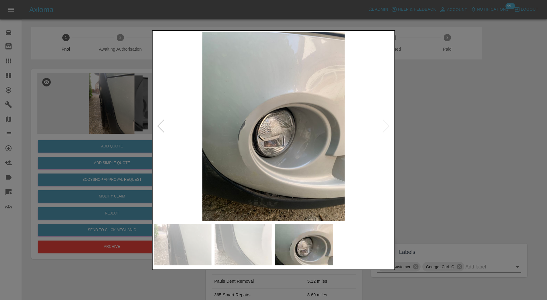
click at [387, 124] on img at bounding box center [273, 126] width 239 height 189
click at [411, 122] on div at bounding box center [273, 150] width 547 height 300
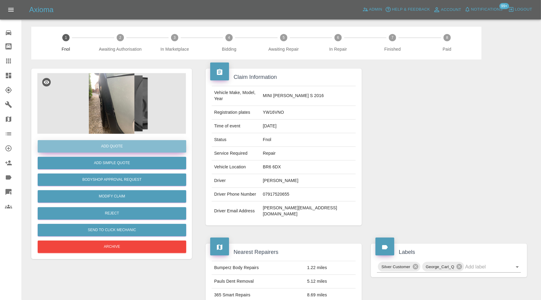
click at [91, 147] on button "Add Quote" at bounding box center [112, 146] width 149 height 12
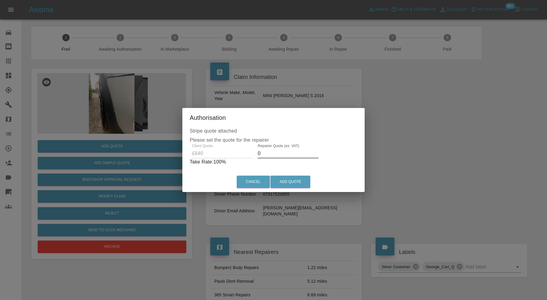
click at [271, 155] on input "0" at bounding box center [288, 154] width 61 height 10
type input "400"
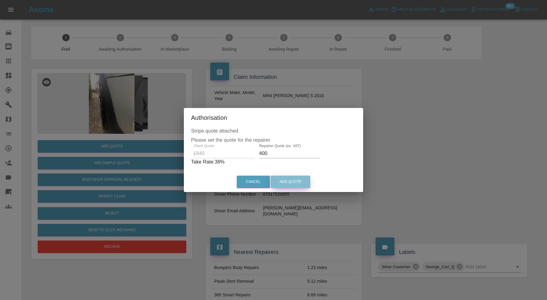
click at [295, 184] on button "Add Quote" at bounding box center [290, 182] width 40 height 12
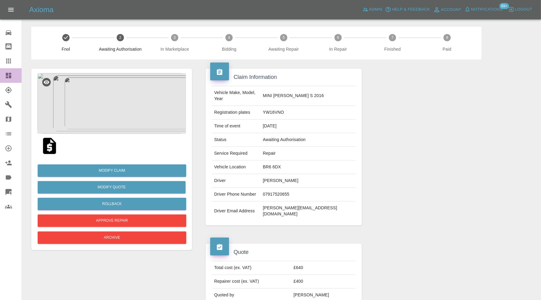
click at [5, 77] on icon at bounding box center [8, 75] width 7 height 7
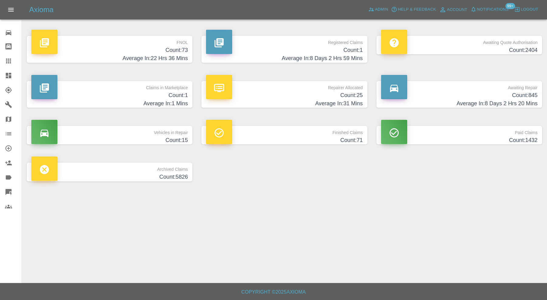
click at [163, 94] on h4 "Count: 1" at bounding box center [109, 95] width 156 height 8
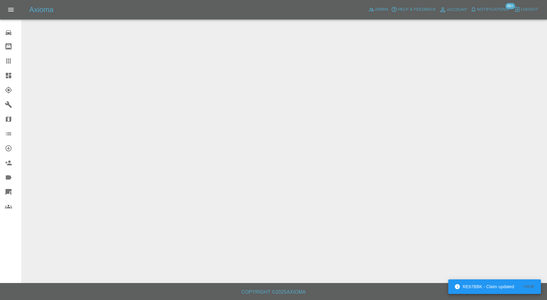
click at [8, 76] on icon at bounding box center [8, 75] width 7 height 7
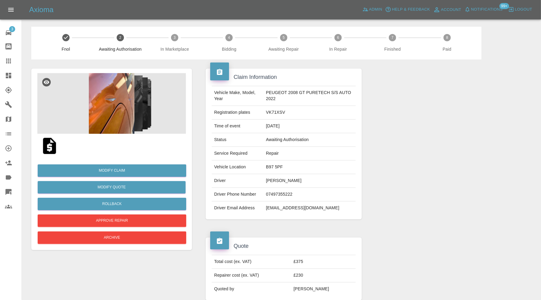
click at [126, 111] on img at bounding box center [111, 103] width 149 height 61
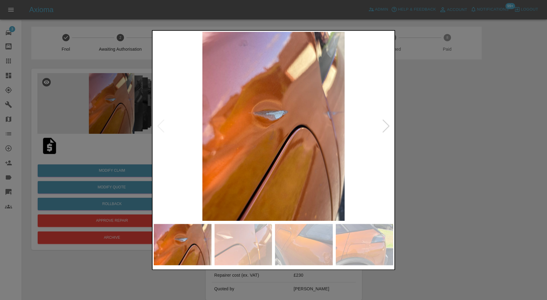
click at [384, 121] on div at bounding box center [386, 126] width 8 height 13
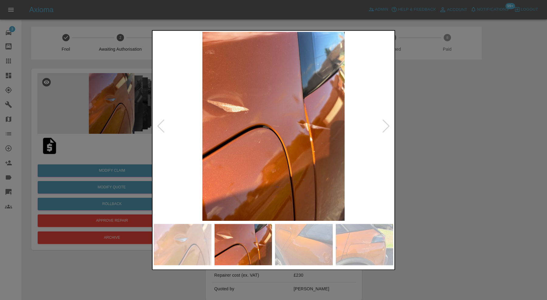
click at [384, 121] on div at bounding box center [386, 126] width 8 height 13
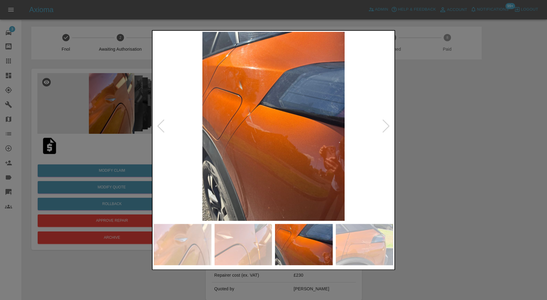
click at [384, 121] on div at bounding box center [386, 126] width 8 height 13
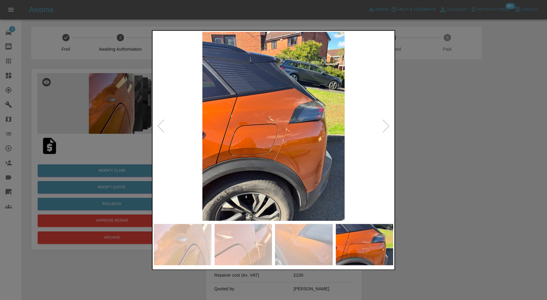
click at [384, 123] on div at bounding box center [386, 126] width 8 height 13
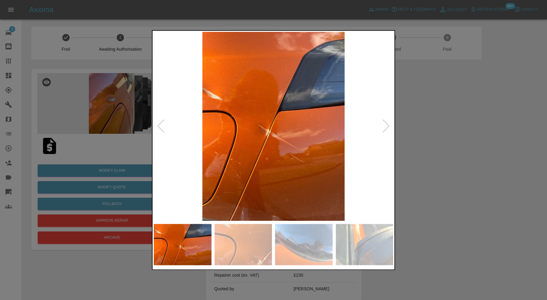
click at [384, 123] on div at bounding box center [386, 126] width 8 height 13
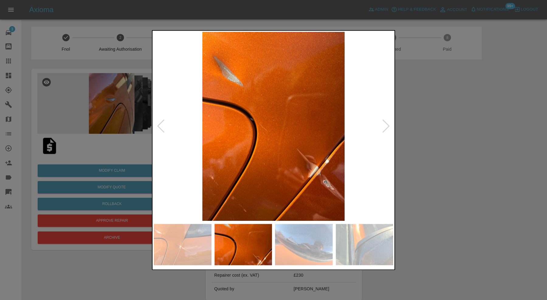
click at [384, 123] on div at bounding box center [386, 126] width 8 height 13
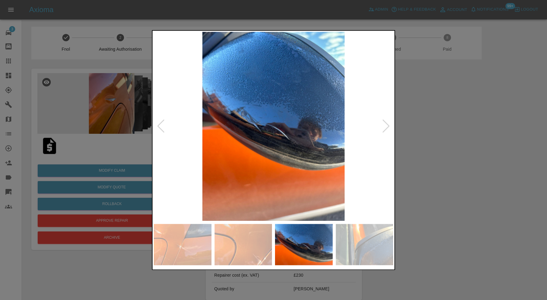
click at [384, 123] on div at bounding box center [386, 126] width 8 height 13
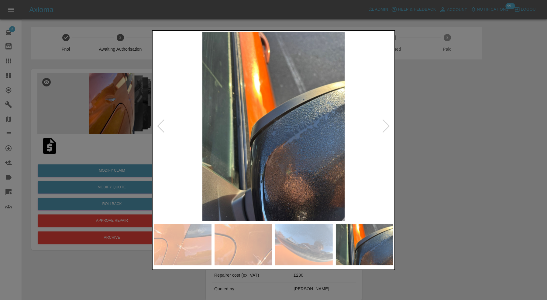
click at [384, 123] on div at bounding box center [386, 126] width 8 height 13
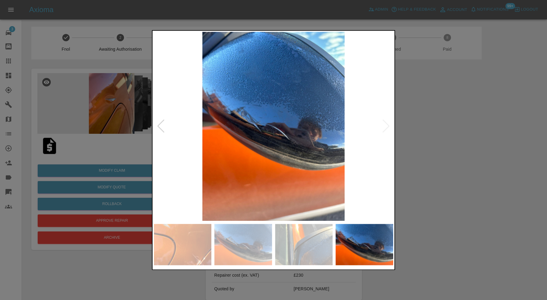
click at [399, 123] on div at bounding box center [273, 150] width 547 height 300
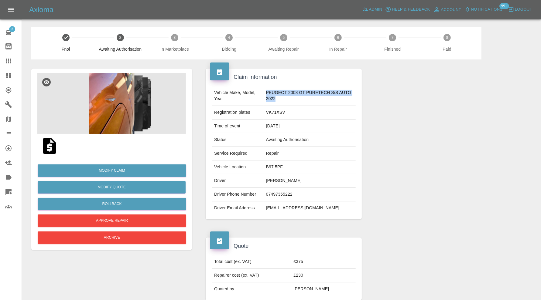
drag, startPoint x: 282, startPoint y: 100, endPoint x: 266, endPoint y: 92, distance: 17.9
click at [266, 92] on td "PEUGEOT 2008 GT PURETECH S/S AUTO 2022" at bounding box center [310, 96] width 92 height 20
copy td "PEUGEOT 2008 GT PURETECH S/S AUTO 2022"
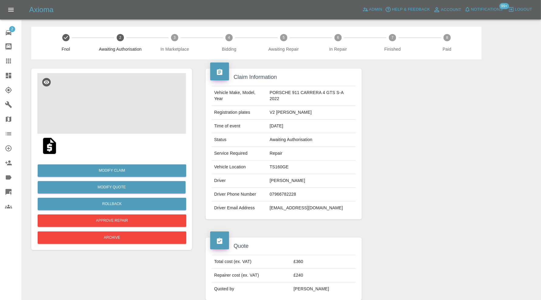
click at [128, 105] on img at bounding box center [111, 103] width 149 height 61
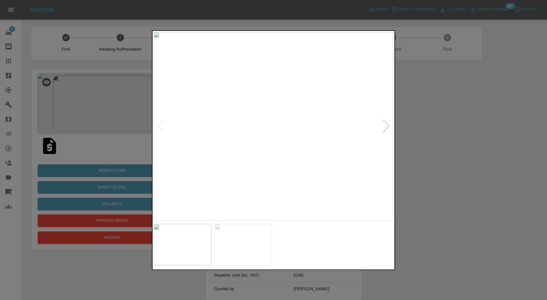
click at [386, 125] on div at bounding box center [386, 126] width 8 height 13
click at [386, 125] on img at bounding box center [273, 126] width 239 height 189
click at [164, 122] on div at bounding box center [161, 126] width 8 height 13
click at [386, 127] on div at bounding box center [386, 126] width 8 height 13
click at [432, 142] on div at bounding box center [273, 150] width 547 height 300
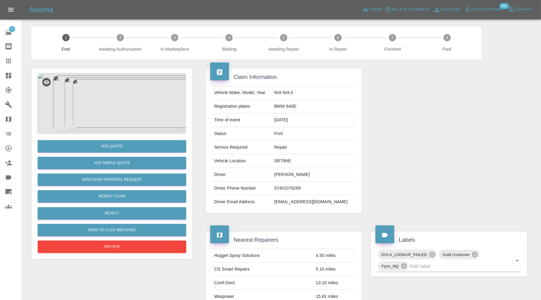
click at [118, 106] on img at bounding box center [111, 103] width 149 height 61
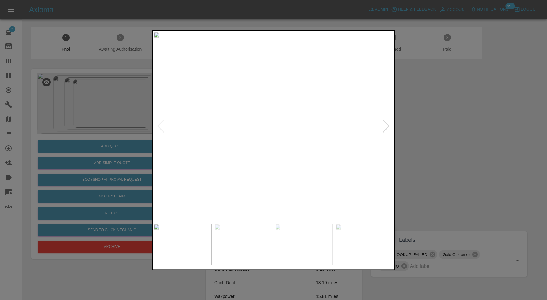
click at [384, 125] on div at bounding box center [386, 126] width 8 height 13
click at [384, 125] on img at bounding box center [273, 126] width 239 height 189
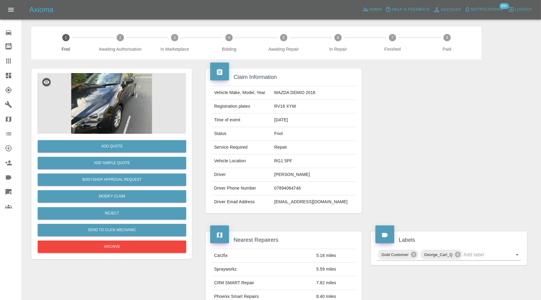
click at [131, 95] on img at bounding box center [111, 103] width 149 height 61
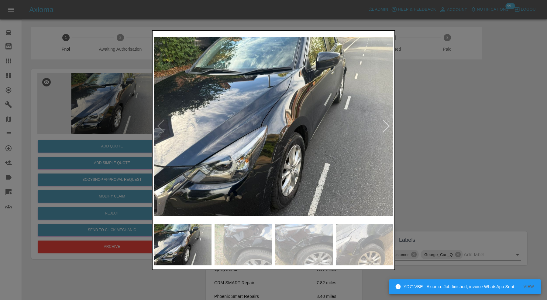
click at [385, 126] on div at bounding box center [386, 126] width 8 height 13
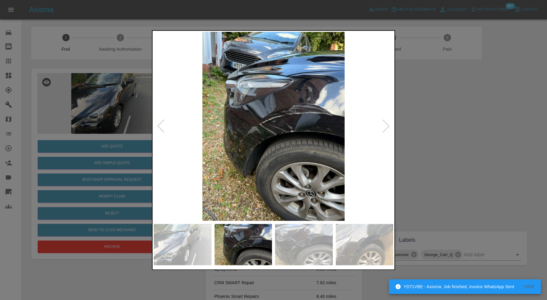
click at [385, 126] on div at bounding box center [386, 126] width 8 height 13
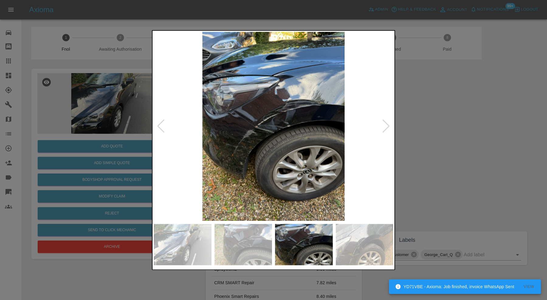
click at [385, 126] on div at bounding box center [386, 126] width 8 height 13
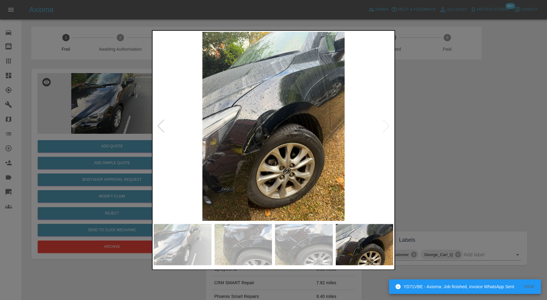
click at [385, 126] on img at bounding box center [273, 126] width 239 height 189
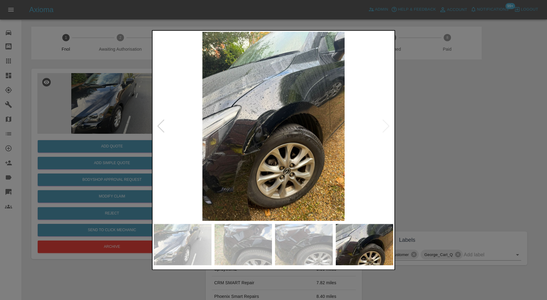
click at [165, 125] on img at bounding box center [273, 126] width 239 height 189
click at [453, 124] on div at bounding box center [273, 150] width 547 height 300
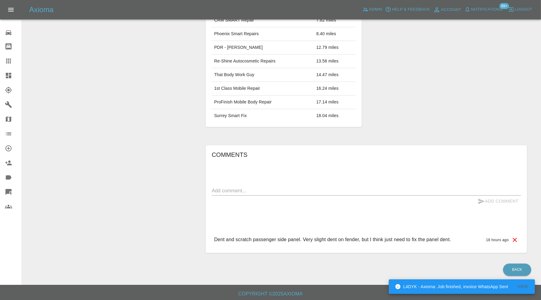
scroll to position [60, 0]
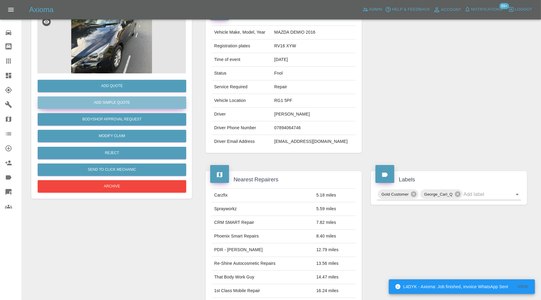
click at [136, 104] on button "Add Simple Quote" at bounding box center [112, 103] width 149 height 12
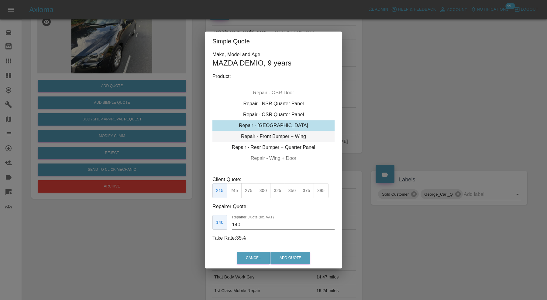
click at [291, 133] on div "Repair - Front Bumper + Wing" at bounding box center [273, 136] width 122 height 11
click at [275, 190] on button "395" at bounding box center [277, 190] width 15 height 15
type input "250"
click at [282, 255] on button "Add Quote" at bounding box center [290, 258] width 40 height 12
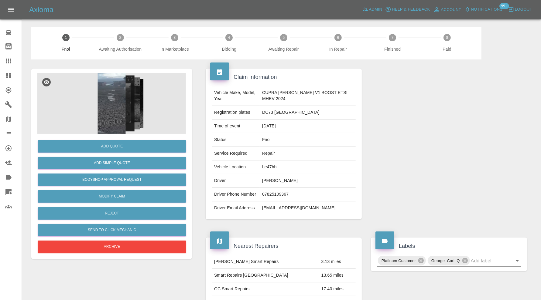
click at [120, 125] on img at bounding box center [111, 103] width 149 height 61
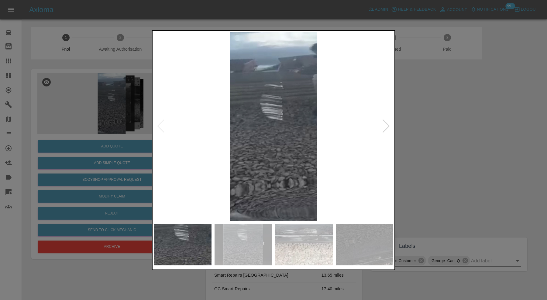
click at [384, 128] on div at bounding box center [386, 126] width 8 height 13
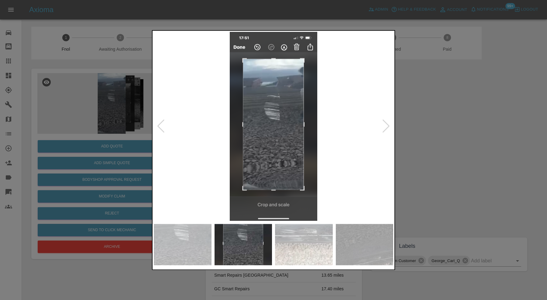
click at [384, 128] on div at bounding box center [386, 126] width 8 height 13
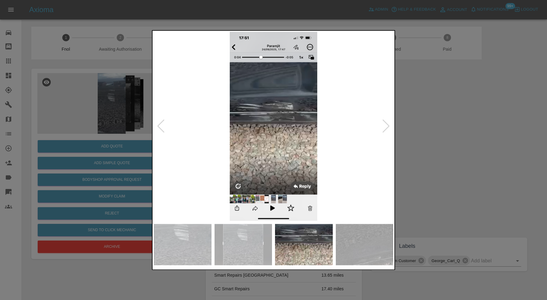
click at [384, 128] on div at bounding box center [386, 126] width 8 height 13
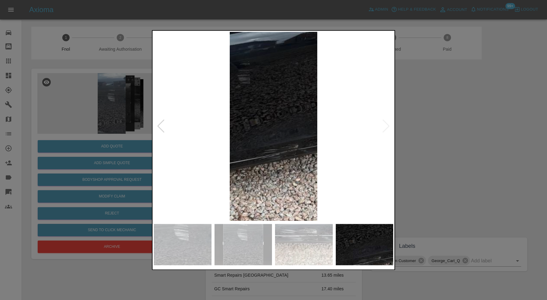
click at [384, 128] on img at bounding box center [273, 126] width 239 height 189
click at [292, 244] on img at bounding box center [304, 244] width 58 height 41
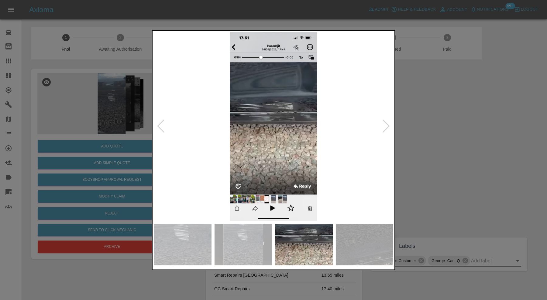
click at [284, 114] on img at bounding box center [273, 126] width 239 height 189
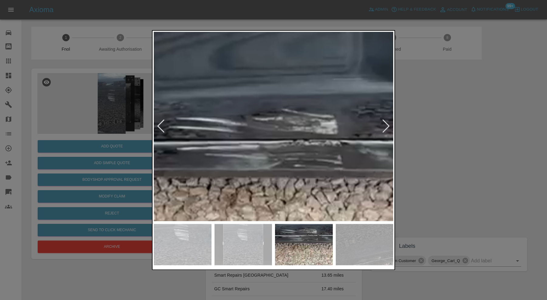
click at [334, 158] on img at bounding box center [278, 185] width 718 height 568
click at [332, 156] on img at bounding box center [278, 185] width 718 height 568
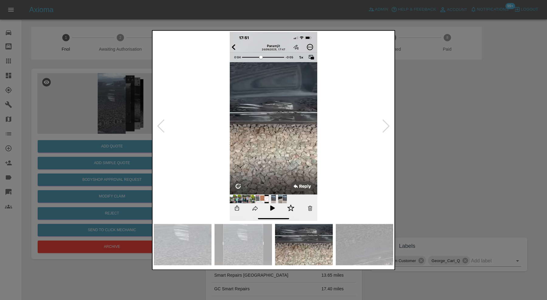
click at [332, 156] on img at bounding box center [273, 126] width 239 height 189
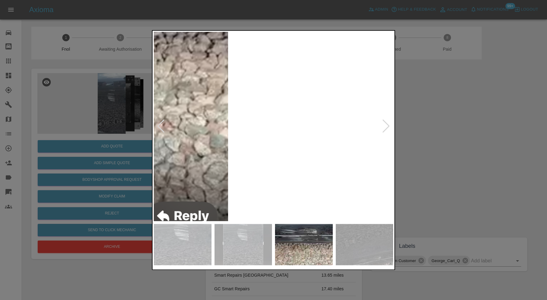
click at [195, 131] on img at bounding box center [97, 36] width 718 height 568
click at [343, 133] on img at bounding box center [97, 36] width 718 height 568
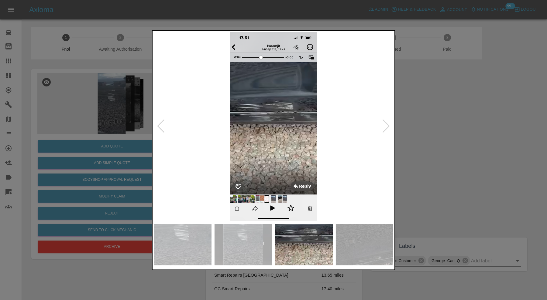
click at [474, 135] on div at bounding box center [273, 150] width 547 height 300
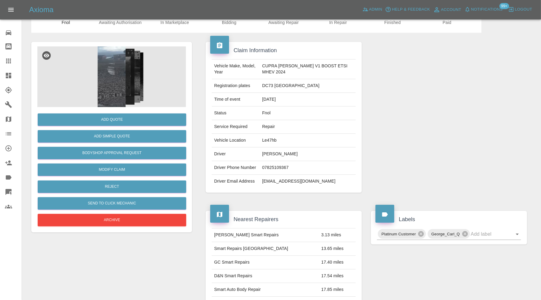
scroll to position [23, 0]
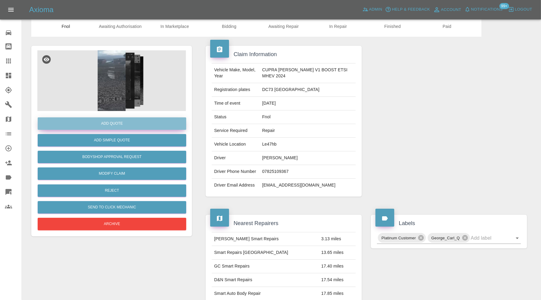
click at [123, 123] on button "Add Quote" at bounding box center [112, 124] width 149 height 12
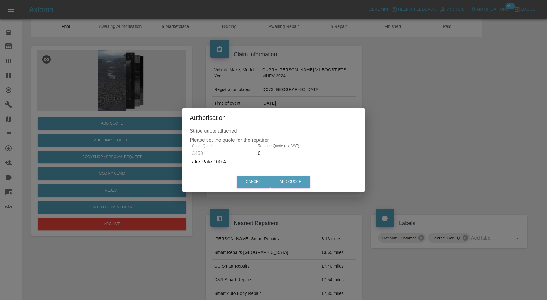
click at [290, 150] on input "0" at bounding box center [288, 154] width 61 height 10
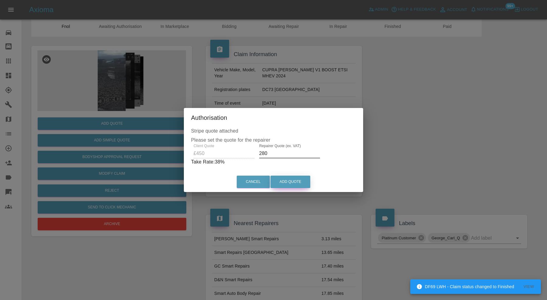
type input "280"
click at [286, 180] on button "Add Quote" at bounding box center [290, 182] width 40 height 12
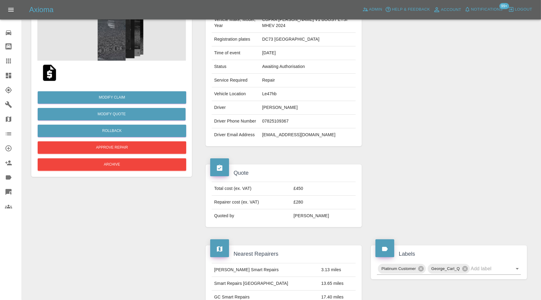
scroll to position [0, 0]
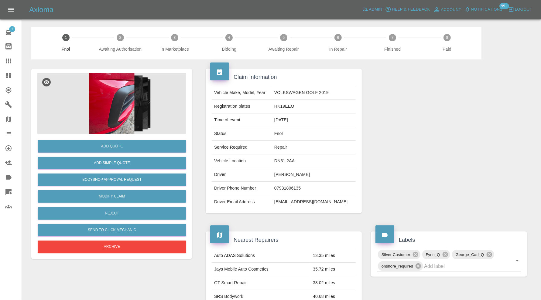
click at [101, 100] on img at bounding box center [111, 103] width 149 height 61
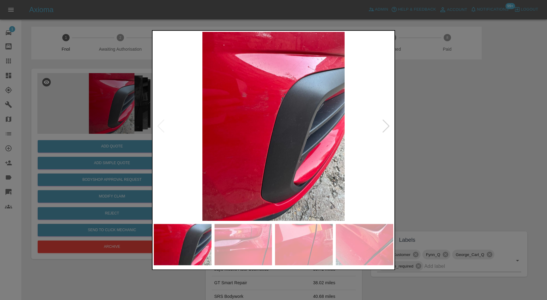
click at [388, 127] on div at bounding box center [386, 126] width 8 height 13
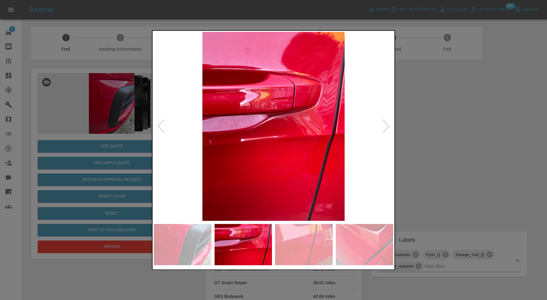
click at [388, 126] on div at bounding box center [386, 126] width 8 height 13
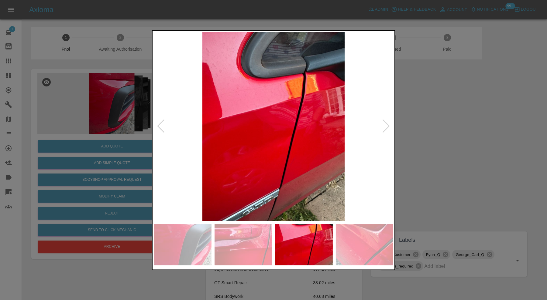
click at [388, 126] on div at bounding box center [386, 126] width 8 height 13
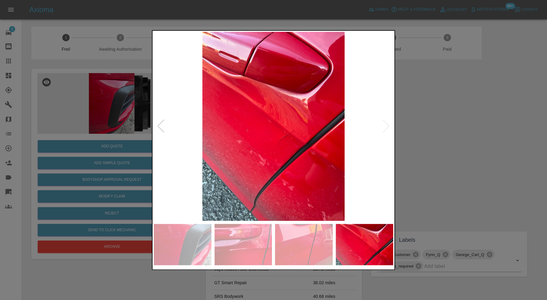
click at [388, 126] on img at bounding box center [273, 126] width 239 height 189
click at [425, 130] on div at bounding box center [273, 150] width 547 height 300
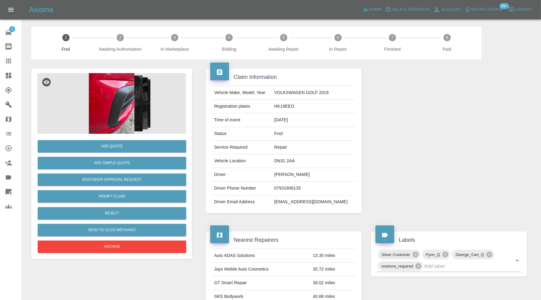
click at [105, 111] on img at bounding box center [111, 103] width 149 height 61
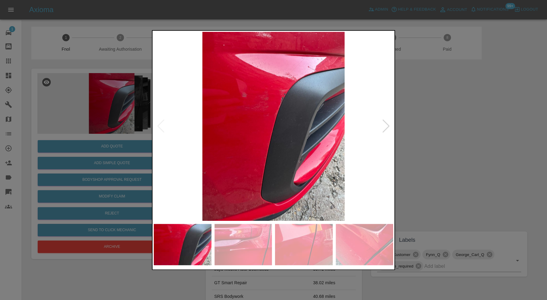
click at [462, 158] on div at bounding box center [273, 150] width 547 height 300
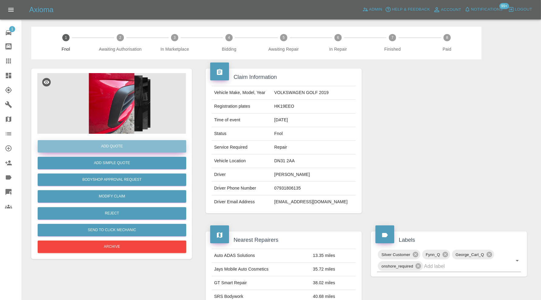
click at [133, 144] on button "Add Quote" at bounding box center [112, 146] width 149 height 12
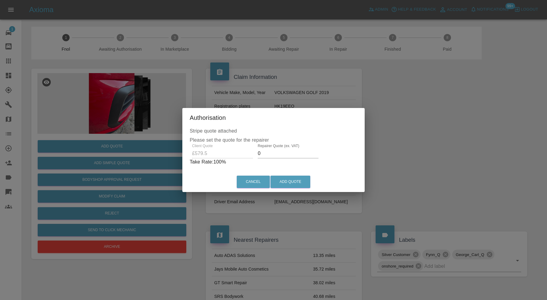
click at [270, 150] on input "0" at bounding box center [288, 154] width 61 height 10
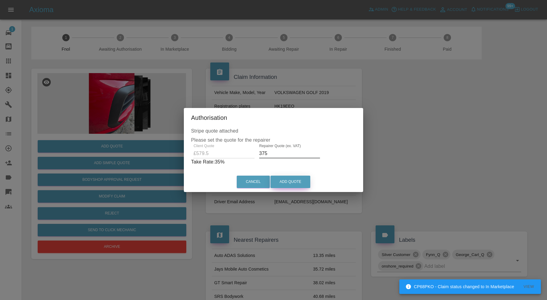
type input "375"
click at [295, 183] on button "Add Quote" at bounding box center [290, 182] width 40 height 12
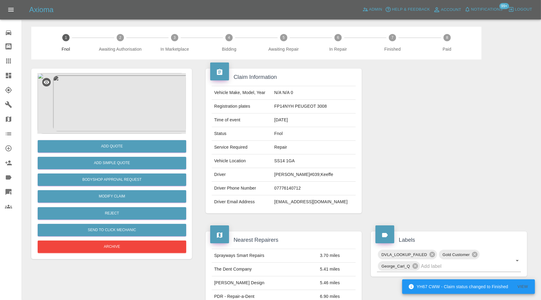
click at [136, 107] on img at bounding box center [111, 103] width 149 height 61
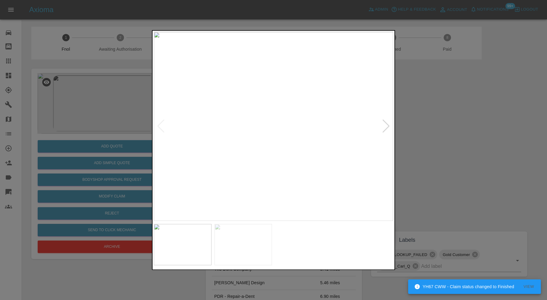
click at [384, 126] on div at bounding box center [386, 126] width 8 height 13
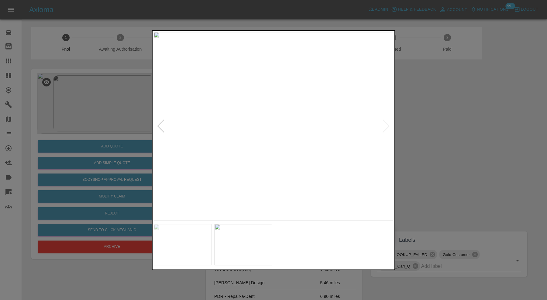
click at [422, 123] on div at bounding box center [273, 150] width 547 height 300
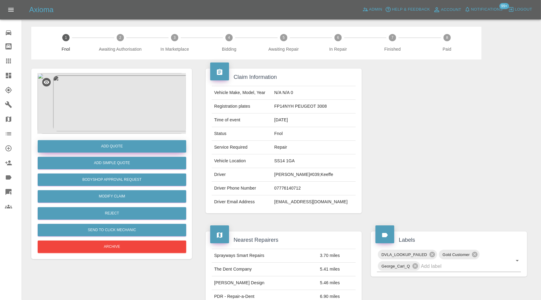
click at [161, 147] on button "Add Quote" at bounding box center [112, 146] width 149 height 12
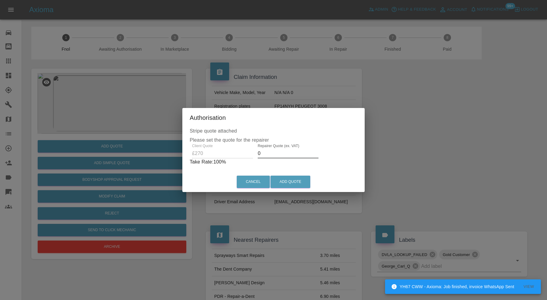
click at [278, 155] on input "0" at bounding box center [288, 154] width 61 height 10
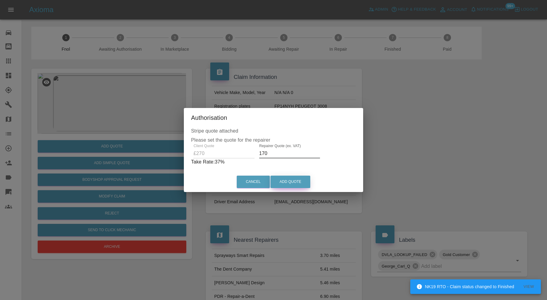
type input "170"
click at [285, 184] on button "Add Quote" at bounding box center [290, 182] width 40 height 12
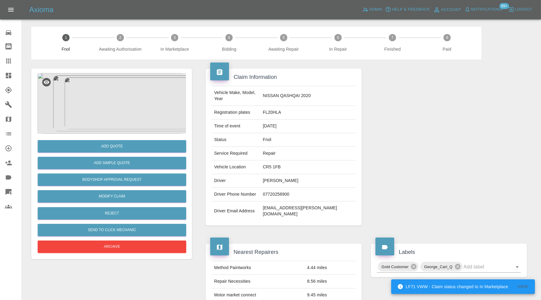
click at [131, 85] on img at bounding box center [111, 103] width 149 height 61
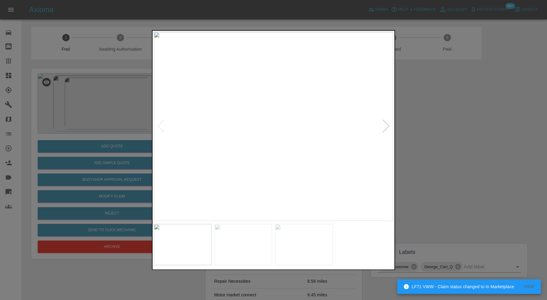
click at [235, 236] on img at bounding box center [243, 244] width 58 height 41
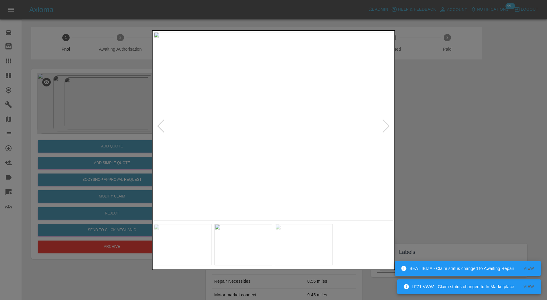
click at [384, 123] on div at bounding box center [386, 126] width 8 height 13
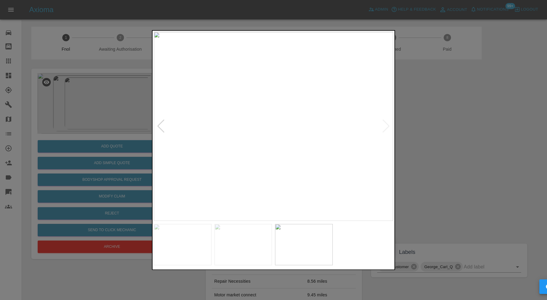
click at [276, 117] on img at bounding box center [273, 126] width 239 height 189
click at [258, 243] on img at bounding box center [243, 244] width 58 height 41
click at [192, 234] on img at bounding box center [183, 244] width 58 height 41
click at [278, 138] on img at bounding box center [273, 126] width 239 height 189
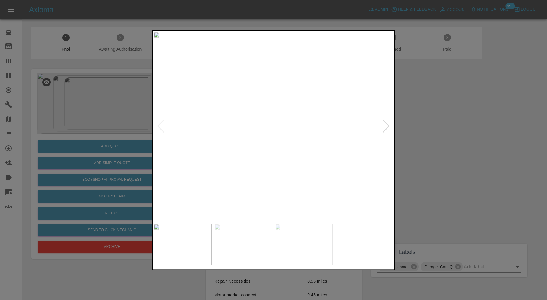
click at [278, 138] on img at bounding box center [273, 126] width 239 height 189
click at [419, 133] on div at bounding box center [273, 150] width 547 height 300
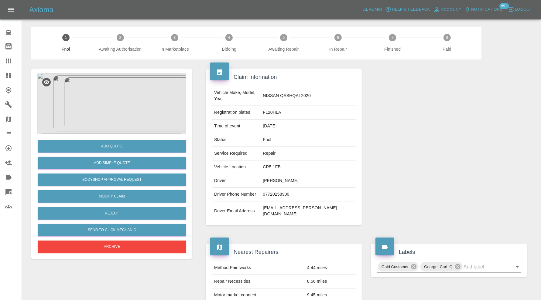
click at [117, 103] on img at bounding box center [111, 103] width 149 height 61
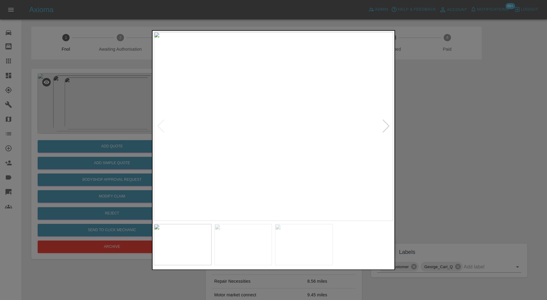
click at [463, 140] on div at bounding box center [273, 150] width 547 height 300
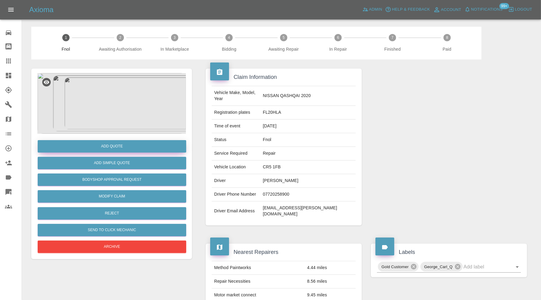
click at [112, 144] on button "Add Quote" at bounding box center [112, 146] width 149 height 12
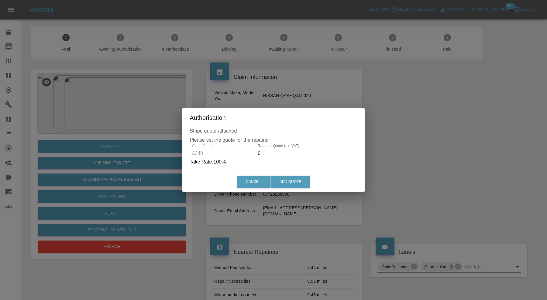
click at [263, 147] on label "Repairer Quote (ex. VAT)" at bounding box center [279, 145] width 42 height 5
click at [263, 149] on input "0" at bounding box center [288, 154] width 61 height 10
click at [267, 152] on input "0" at bounding box center [288, 154] width 61 height 10
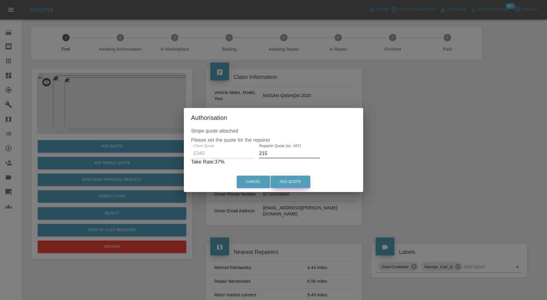
type input "215"
click at [281, 181] on button "Add Quote" at bounding box center [290, 182] width 40 height 12
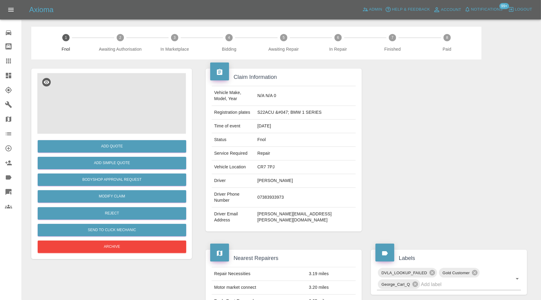
click at [104, 112] on img at bounding box center [111, 103] width 149 height 61
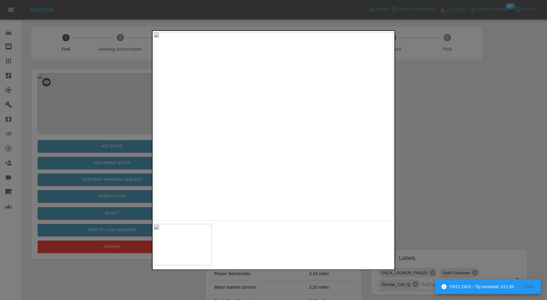
click at [289, 105] on img at bounding box center [273, 126] width 239 height 189
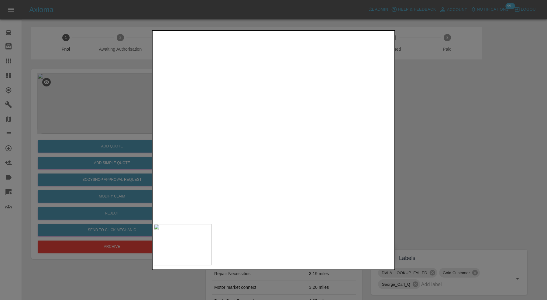
click at [287, 137] on img at bounding box center [225, 190] width 718 height 568
click at [448, 142] on div at bounding box center [273, 150] width 547 height 300
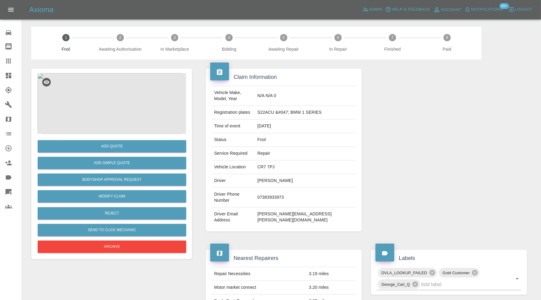
click at [102, 93] on img at bounding box center [111, 103] width 149 height 61
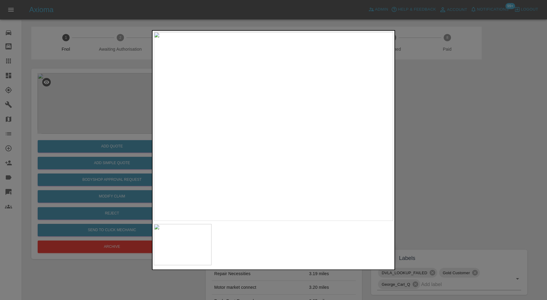
click at [429, 143] on div at bounding box center [273, 150] width 547 height 300
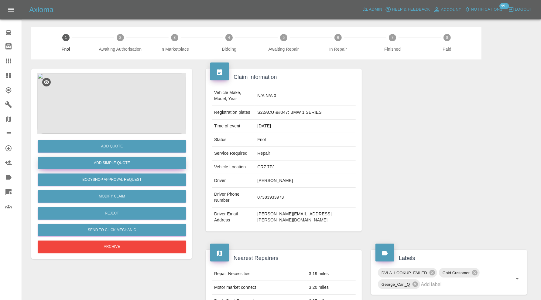
click at [139, 162] on button "Add Simple Quote" at bounding box center [112, 163] width 149 height 12
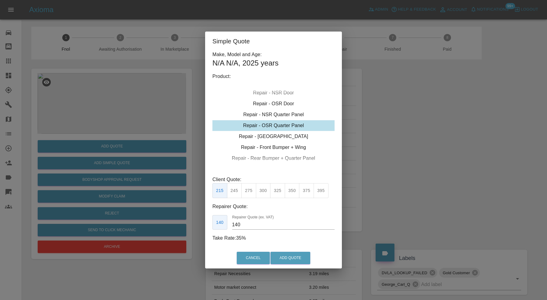
click at [261, 145] on div "Repair - Front Bumper + Wing" at bounding box center [273, 147] width 122 height 11
click at [250, 188] on button "350" at bounding box center [248, 190] width 15 height 15
click at [246, 224] on input "210" at bounding box center [283, 225] width 102 height 10
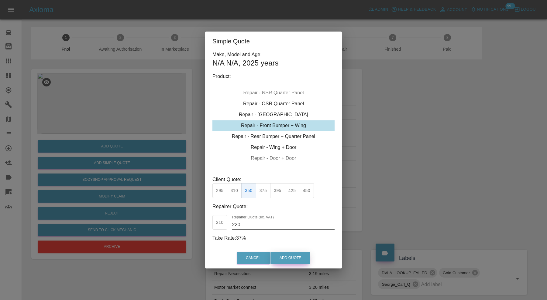
type input "220"
click at [280, 254] on button "Add Quote" at bounding box center [290, 258] width 40 height 12
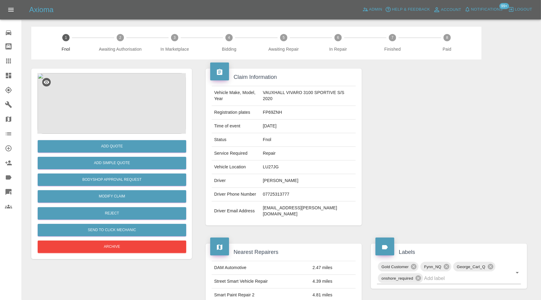
click at [126, 103] on img at bounding box center [111, 103] width 149 height 61
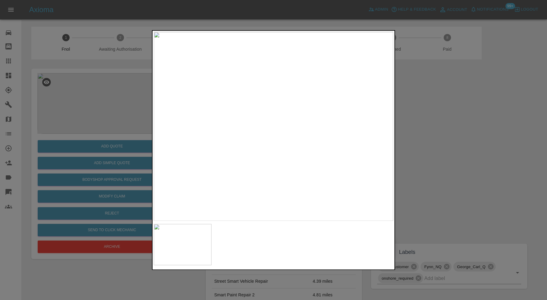
click at [425, 125] on div at bounding box center [273, 150] width 547 height 300
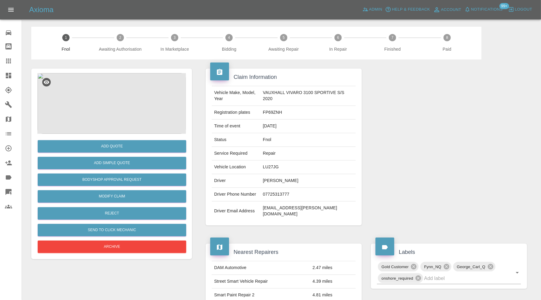
click at [109, 85] on img at bounding box center [111, 103] width 149 height 61
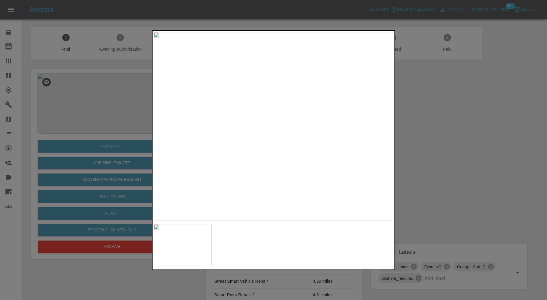
click at [437, 129] on div at bounding box center [273, 150] width 547 height 300
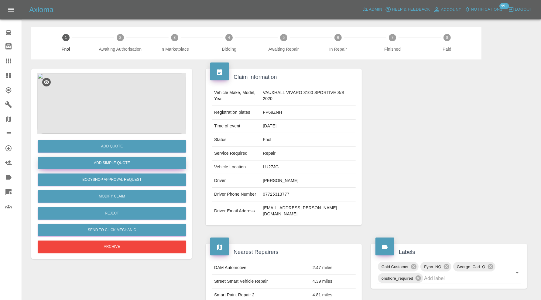
click at [142, 162] on button "Add Simple Quote" at bounding box center [112, 163] width 149 height 12
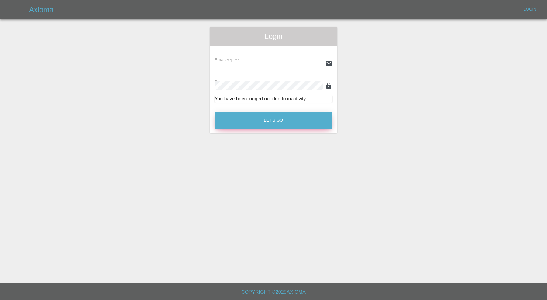
type input "carl.ainsworth@axioma.co.uk"
click at [258, 117] on button "Let's Go" at bounding box center [273, 120] width 118 height 17
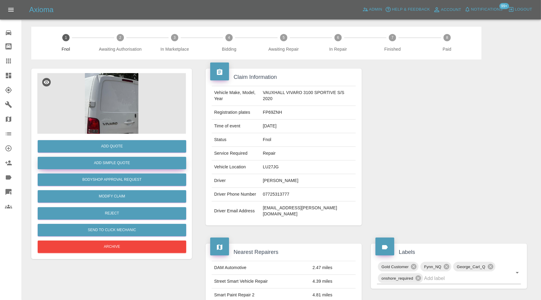
click at [144, 164] on button "Add Simple Quote" at bounding box center [112, 163] width 149 height 12
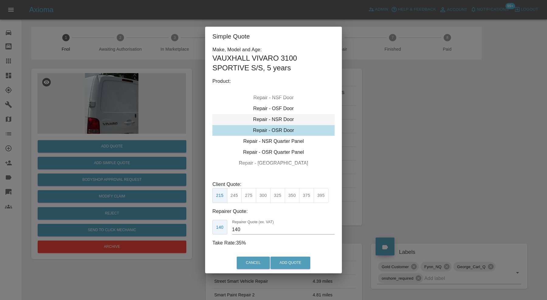
click at [279, 120] on div "Repair - NSR Door" at bounding box center [273, 119] width 122 height 11
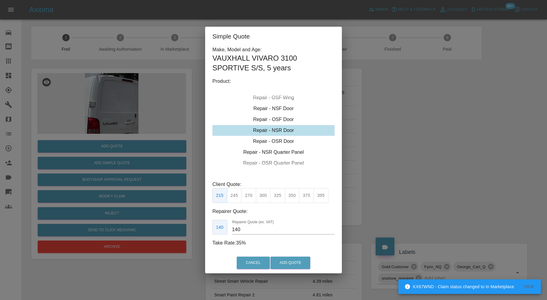
click at [317, 196] on button "395" at bounding box center [320, 195] width 15 height 15
click at [252, 228] on input "265" at bounding box center [283, 230] width 102 height 10
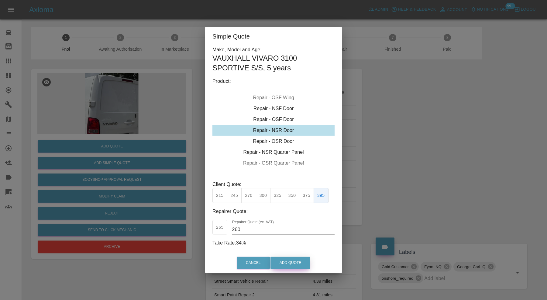
type input "260"
click at [285, 262] on button "Add Quote" at bounding box center [290, 263] width 40 height 12
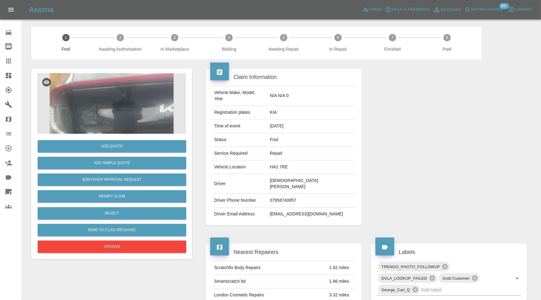
click at [138, 115] on img at bounding box center [111, 103] width 149 height 61
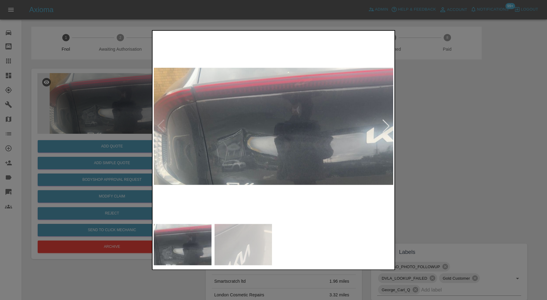
click at [385, 123] on div at bounding box center [386, 126] width 8 height 13
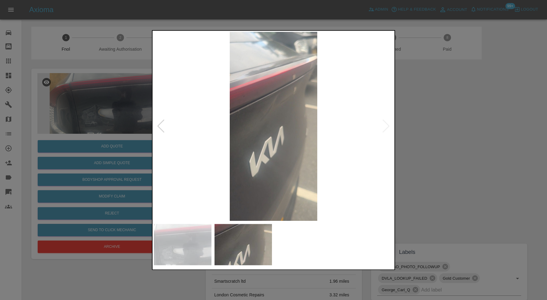
click at [474, 134] on div at bounding box center [273, 150] width 547 height 300
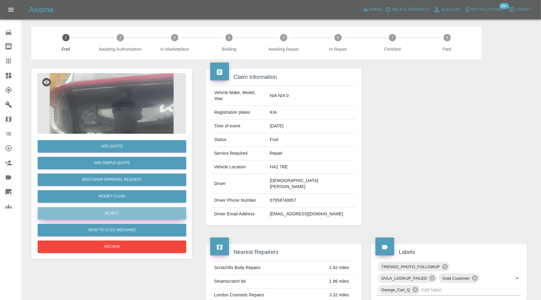
click at [132, 215] on button "Reject" at bounding box center [112, 213] width 149 height 12
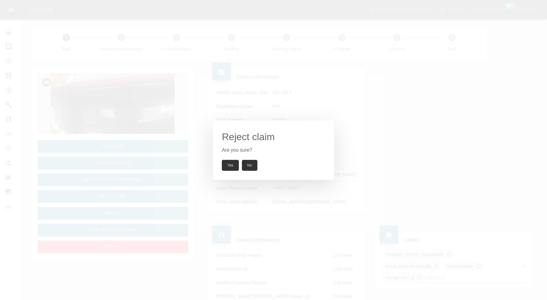
click at [229, 163] on button "Yes" at bounding box center [230, 165] width 17 height 11
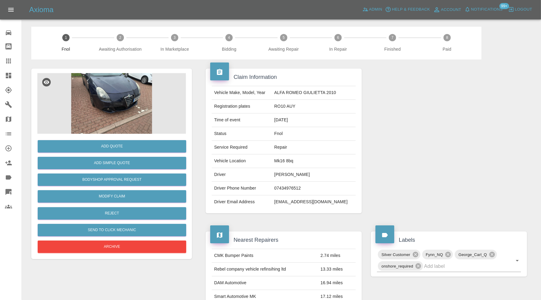
click at [114, 111] on img at bounding box center [111, 103] width 149 height 61
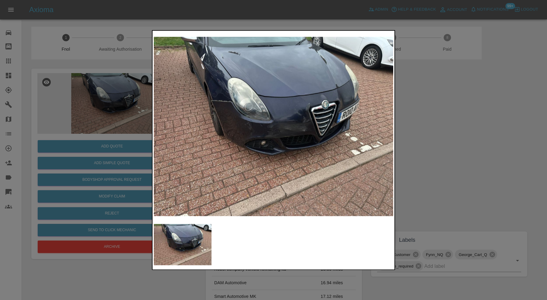
click at [228, 129] on img at bounding box center [273, 126] width 239 height 189
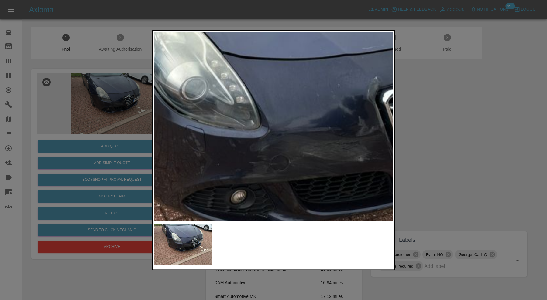
click at [200, 129] on img at bounding box center [269, 147] width 718 height 568
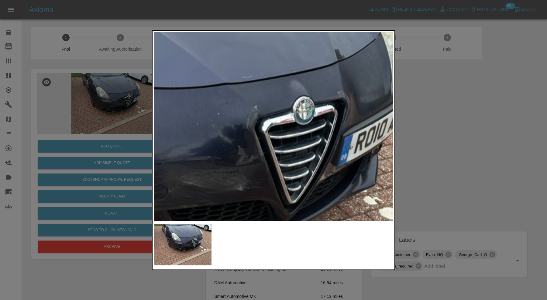
click at [260, 225] on div at bounding box center [273, 150] width 243 height 240
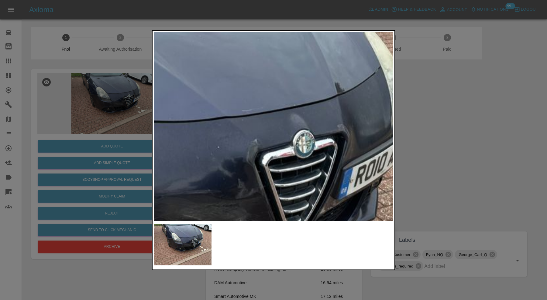
click at [456, 166] on div at bounding box center [273, 150] width 547 height 300
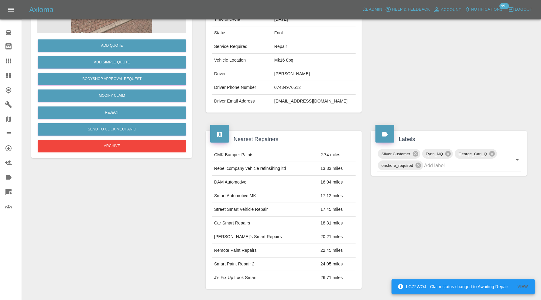
scroll to position [10, 0]
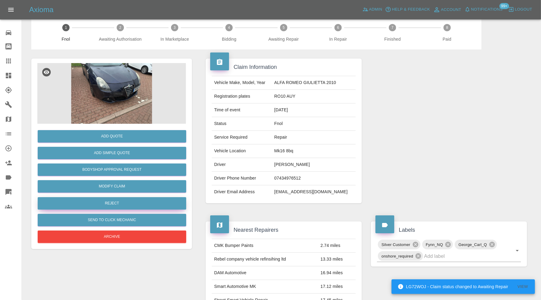
click at [142, 200] on button "Reject" at bounding box center [112, 203] width 149 height 12
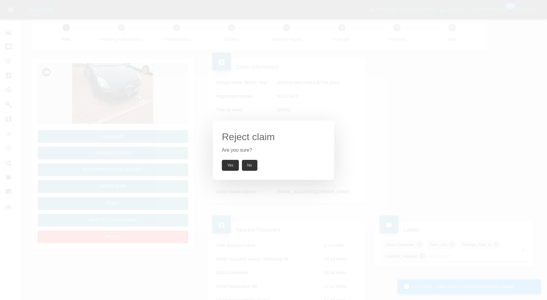
click at [231, 164] on button "Yes" at bounding box center [230, 165] width 17 height 11
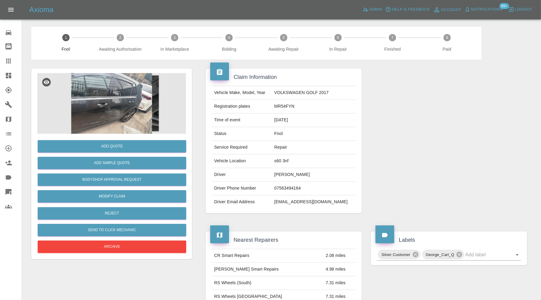
click at [132, 109] on img at bounding box center [111, 103] width 149 height 61
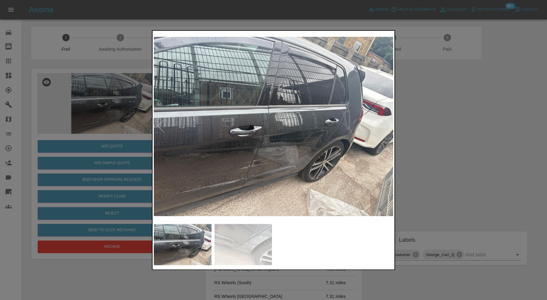
click at [248, 241] on img at bounding box center [243, 244] width 58 height 41
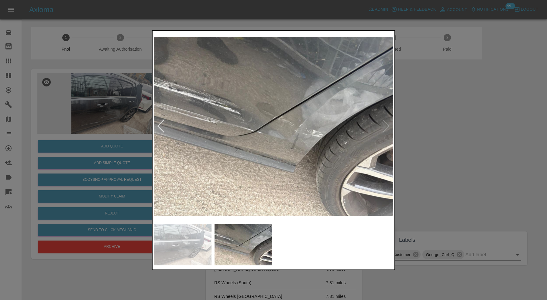
click at [191, 240] on img at bounding box center [183, 244] width 58 height 41
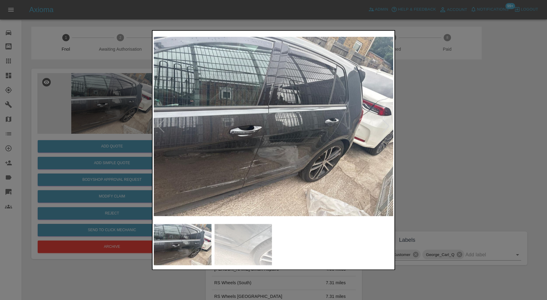
click at [441, 150] on div at bounding box center [273, 150] width 547 height 300
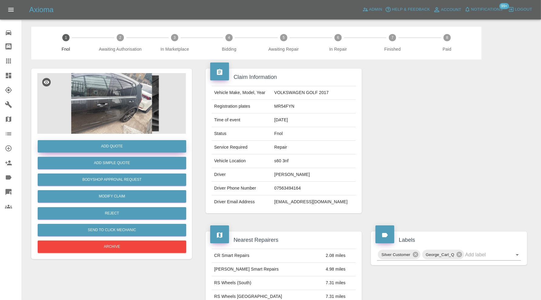
click at [152, 144] on button "Add Quote" at bounding box center [112, 146] width 149 height 12
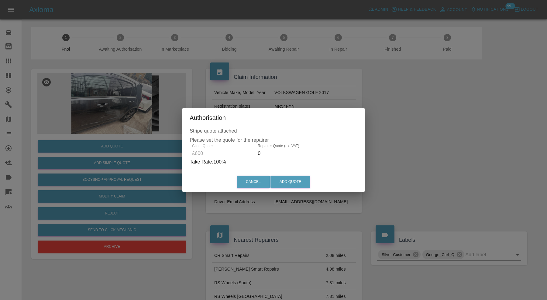
click at [279, 155] on input "0" at bounding box center [288, 154] width 61 height 10
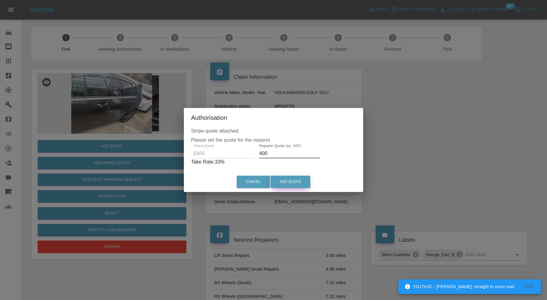
type input "400"
click at [288, 179] on button "Add Quote" at bounding box center [290, 182] width 40 height 12
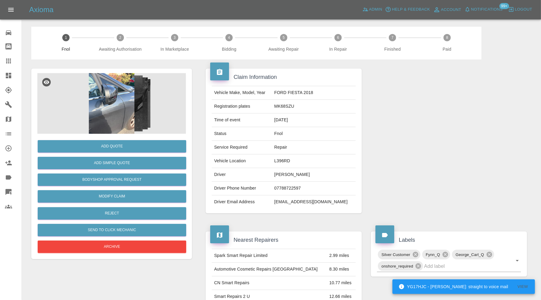
click at [123, 88] on img at bounding box center [111, 103] width 149 height 61
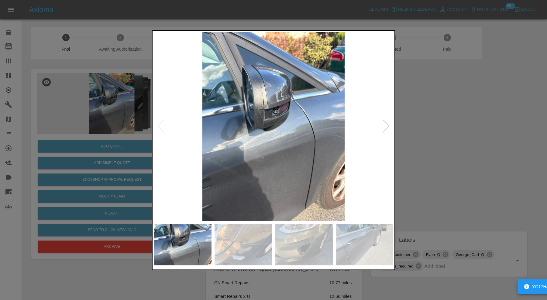
click at [383, 126] on div at bounding box center [386, 126] width 8 height 13
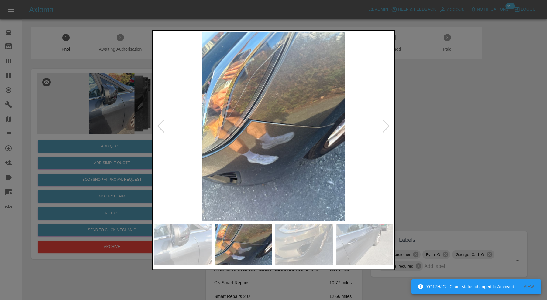
click at [384, 126] on div at bounding box center [386, 126] width 8 height 13
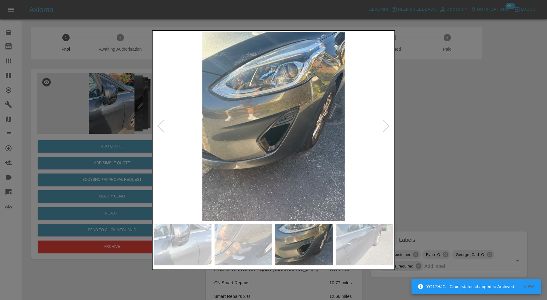
click at [384, 122] on div at bounding box center [386, 126] width 8 height 13
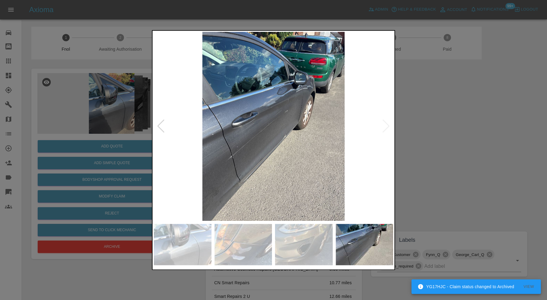
click at [384, 122] on img at bounding box center [273, 126] width 239 height 189
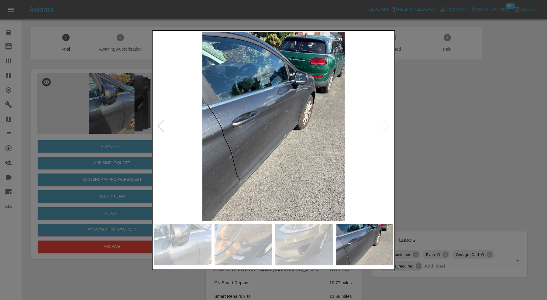
click at [439, 121] on div at bounding box center [273, 150] width 547 height 300
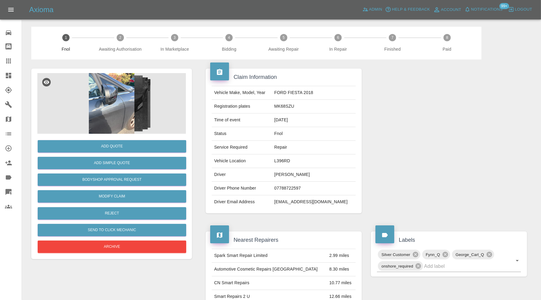
click at [114, 105] on img at bounding box center [111, 103] width 149 height 61
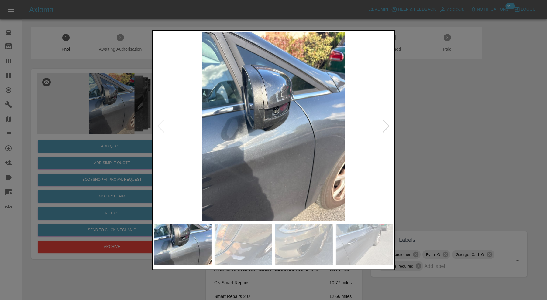
click at [386, 121] on div at bounding box center [386, 126] width 8 height 13
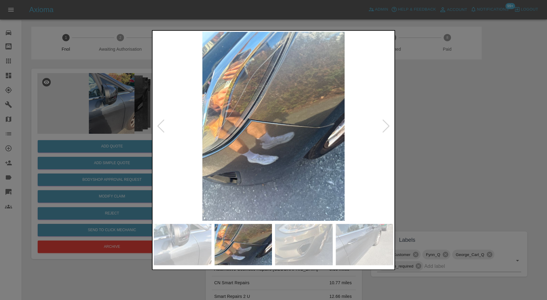
click at [386, 122] on div at bounding box center [386, 126] width 8 height 13
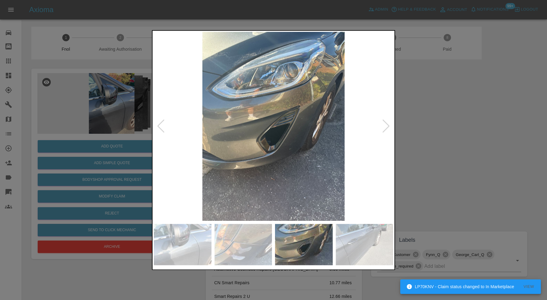
click at [388, 121] on div at bounding box center [386, 126] width 8 height 13
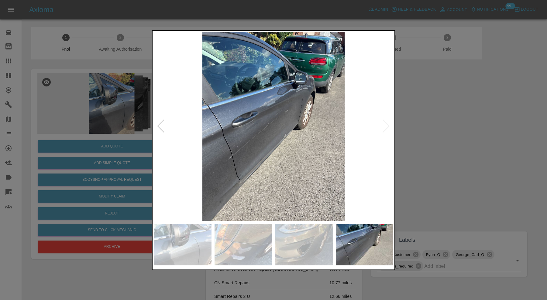
click at [421, 124] on div at bounding box center [273, 150] width 547 height 300
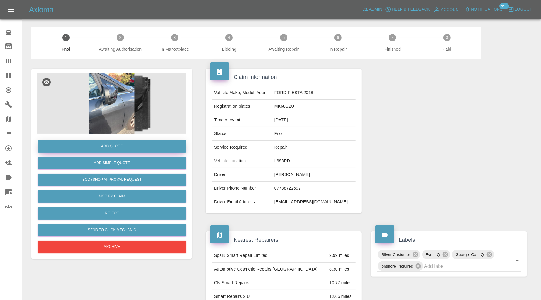
click at [123, 147] on button "Add Quote" at bounding box center [112, 146] width 149 height 12
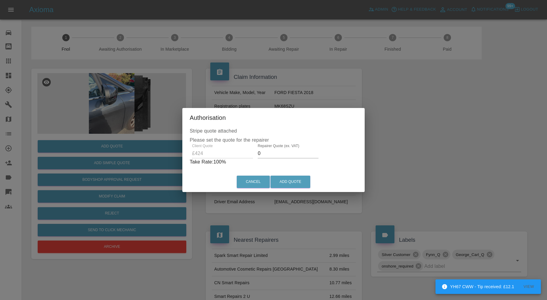
click at [279, 154] on input "0" at bounding box center [288, 154] width 61 height 10
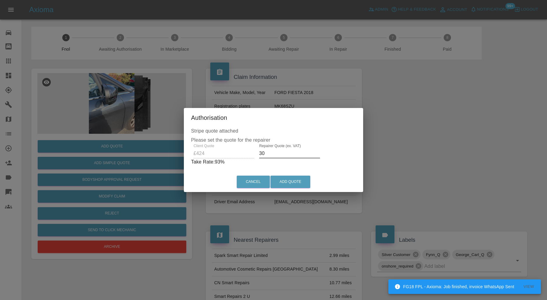
type input "3"
type input "275"
click at [300, 183] on button "Add Quote" at bounding box center [290, 182] width 40 height 12
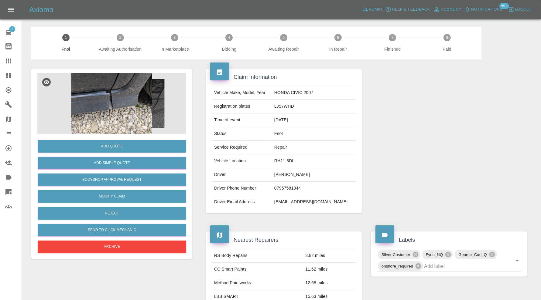
click at [134, 91] on img at bounding box center [111, 103] width 149 height 61
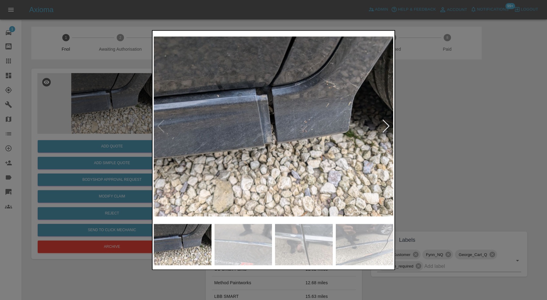
click at [385, 125] on div at bounding box center [386, 126] width 8 height 13
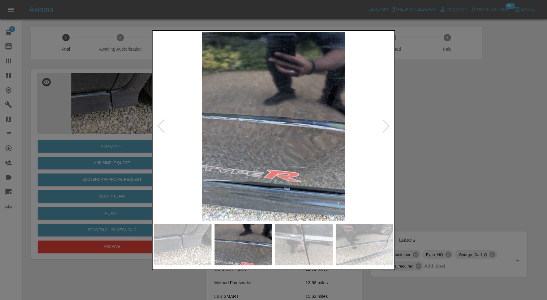
click at [386, 125] on div at bounding box center [386, 126] width 8 height 13
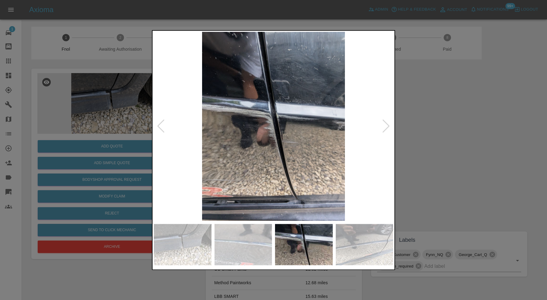
click at [386, 125] on div at bounding box center [386, 126] width 8 height 13
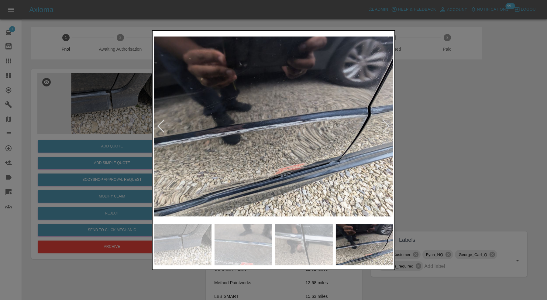
click at [386, 125] on div at bounding box center [386, 126] width 8 height 13
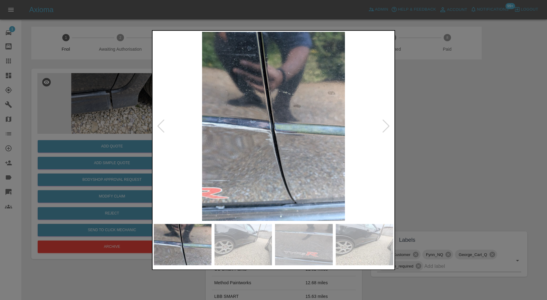
click at [386, 125] on div at bounding box center [386, 126] width 8 height 13
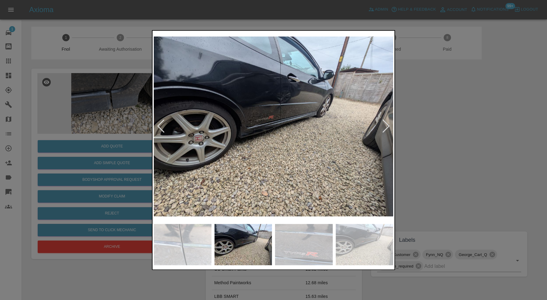
click at [427, 128] on div at bounding box center [273, 150] width 547 height 300
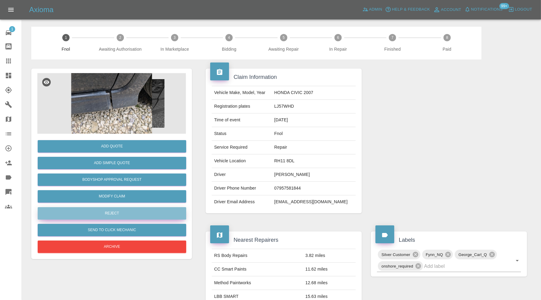
click at [140, 213] on button "Reject" at bounding box center [112, 213] width 149 height 12
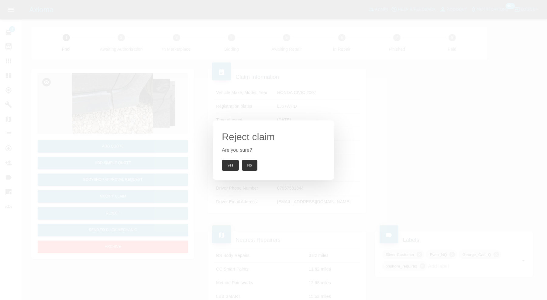
click at [231, 166] on button "Yes" at bounding box center [230, 165] width 17 height 11
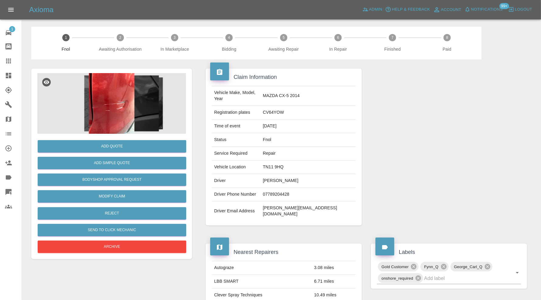
click at [113, 102] on img at bounding box center [111, 103] width 149 height 61
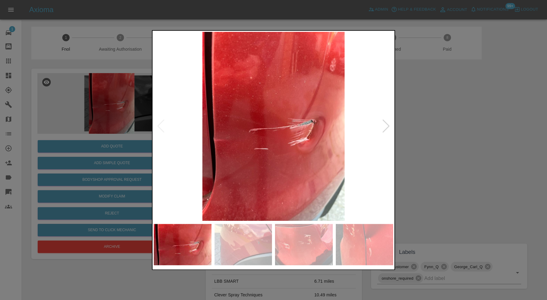
click at [383, 124] on div at bounding box center [386, 126] width 8 height 13
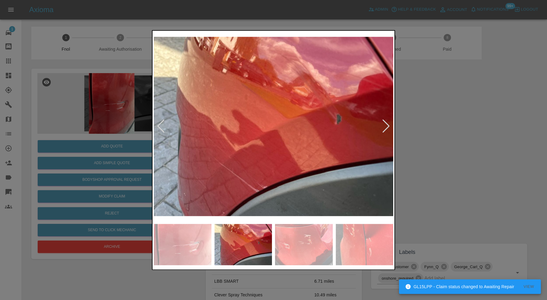
click at [386, 124] on div at bounding box center [386, 126] width 8 height 13
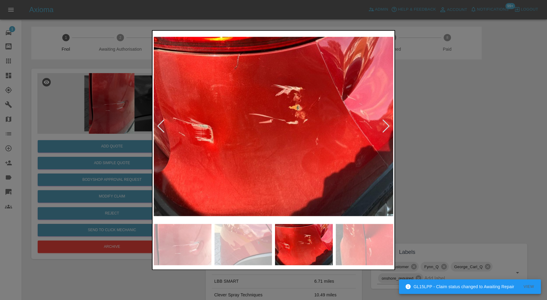
click at [386, 124] on div at bounding box center [386, 126] width 8 height 13
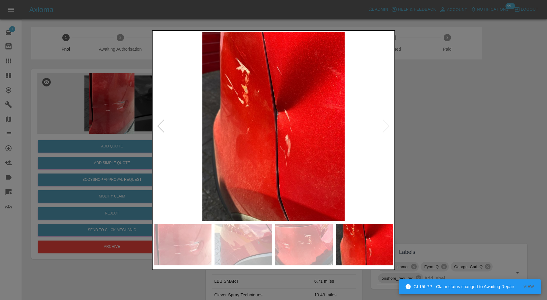
click at [386, 124] on img at bounding box center [273, 126] width 239 height 189
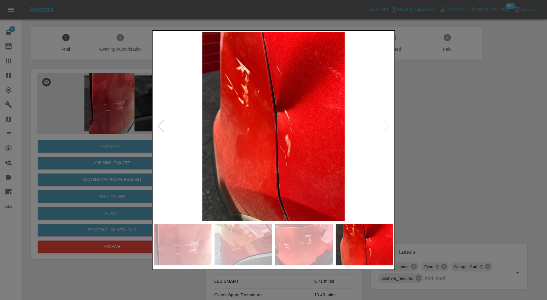
click at [445, 128] on div at bounding box center [273, 150] width 547 height 300
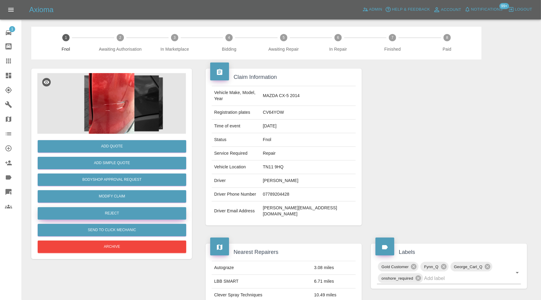
click at [120, 210] on button "Reject" at bounding box center [112, 213] width 149 height 12
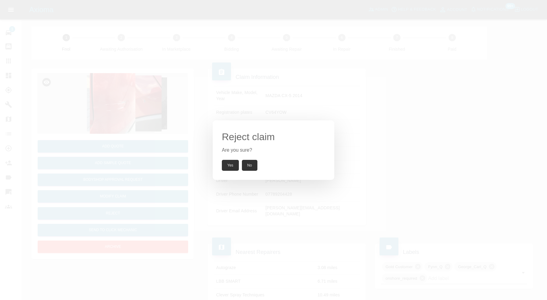
click at [226, 165] on button "Yes" at bounding box center [230, 165] width 17 height 11
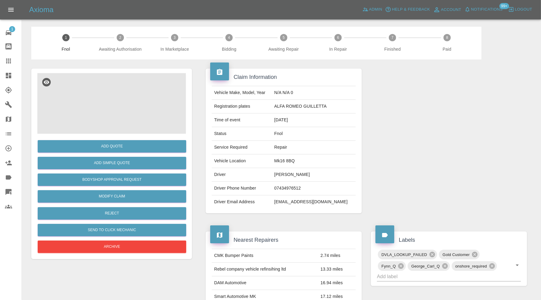
click at [116, 99] on img at bounding box center [111, 103] width 149 height 61
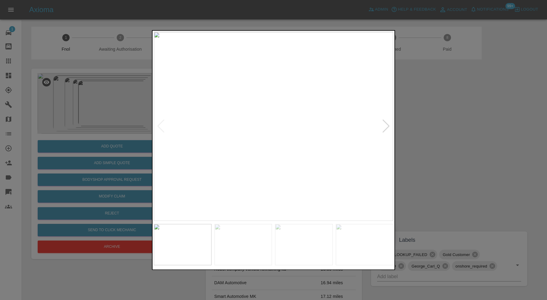
click at [387, 124] on div at bounding box center [386, 126] width 8 height 13
click at [386, 126] on div at bounding box center [386, 126] width 8 height 13
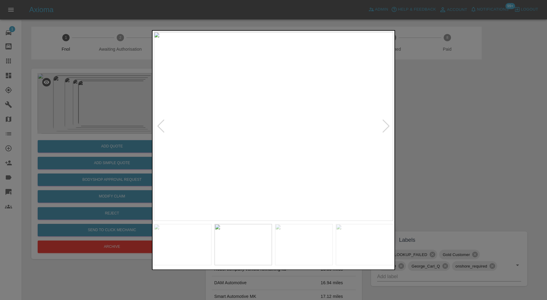
click at [386, 126] on div at bounding box center [386, 126] width 8 height 13
click at [475, 124] on div at bounding box center [273, 150] width 547 height 300
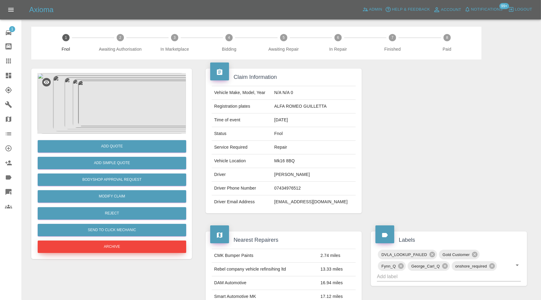
click at [139, 249] on button "Archive" at bounding box center [112, 247] width 149 height 12
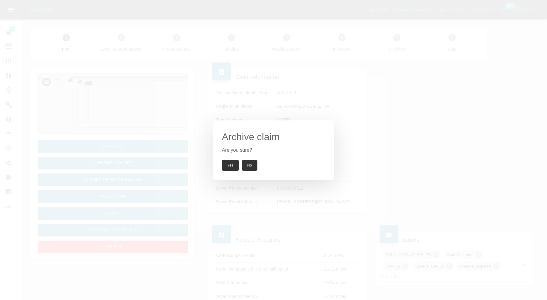
click at [228, 169] on button "Yes" at bounding box center [230, 165] width 17 height 11
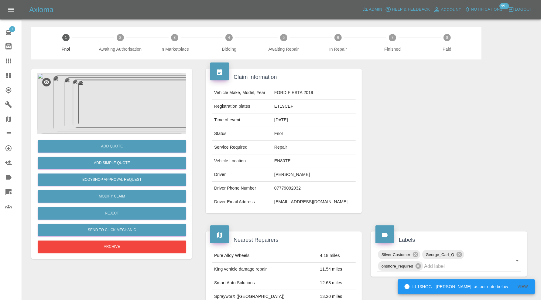
click at [126, 93] on img at bounding box center [111, 103] width 149 height 61
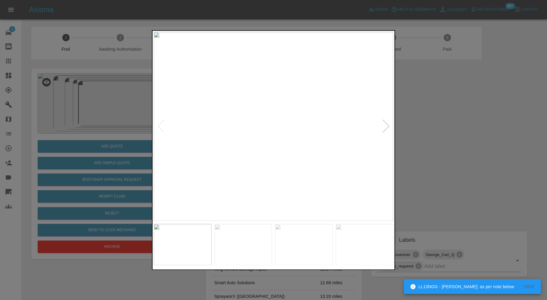
click at [388, 121] on div at bounding box center [386, 126] width 8 height 13
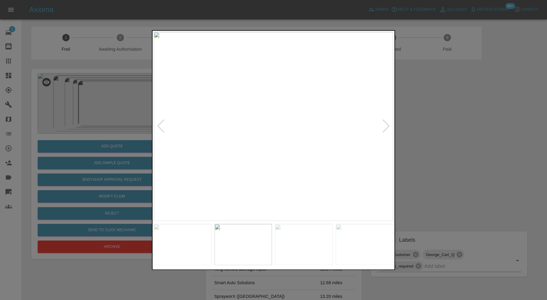
click at [388, 121] on div at bounding box center [386, 126] width 8 height 13
click at [387, 122] on div at bounding box center [386, 126] width 8 height 13
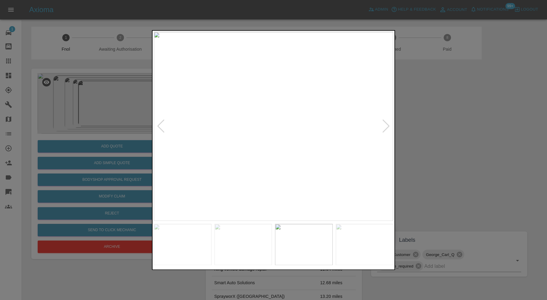
click at [387, 122] on div at bounding box center [386, 126] width 8 height 13
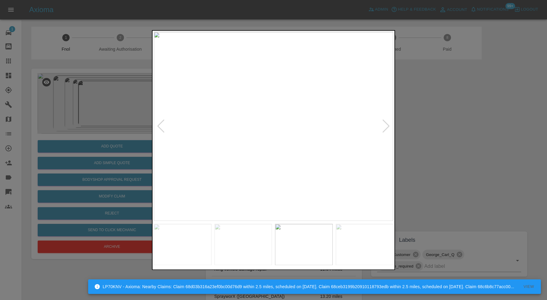
click at [387, 122] on div at bounding box center [386, 126] width 8 height 13
click at [387, 122] on img at bounding box center [273, 126] width 239 height 189
click at [410, 122] on div at bounding box center [273, 150] width 547 height 300
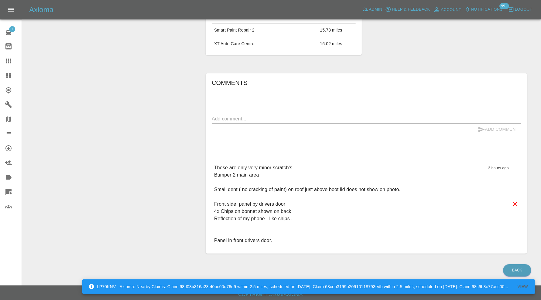
scroll to position [335, 0]
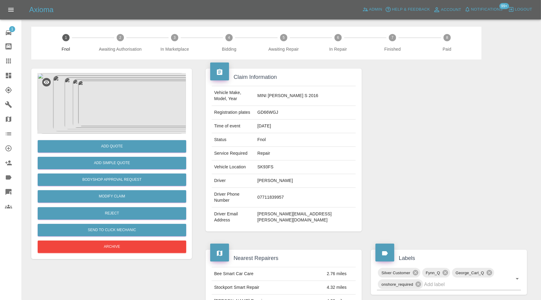
click at [123, 102] on img at bounding box center [111, 103] width 149 height 61
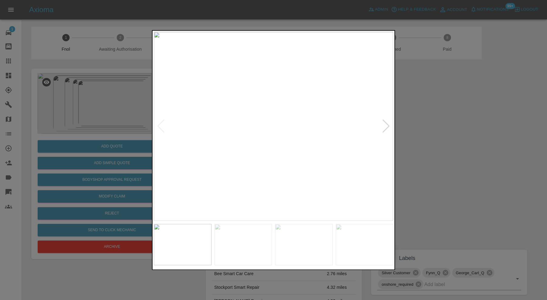
click at [384, 125] on div at bounding box center [386, 126] width 8 height 13
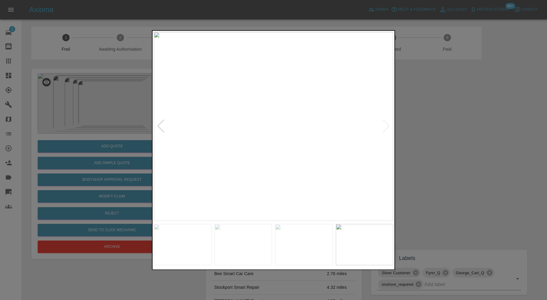
click at [384, 125] on img at bounding box center [273, 126] width 239 height 189
click at [412, 118] on div at bounding box center [273, 150] width 547 height 300
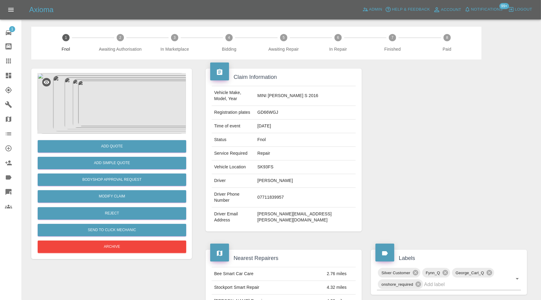
click at [126, 97] on img at bounding box center [111, 103] width 149 height 61
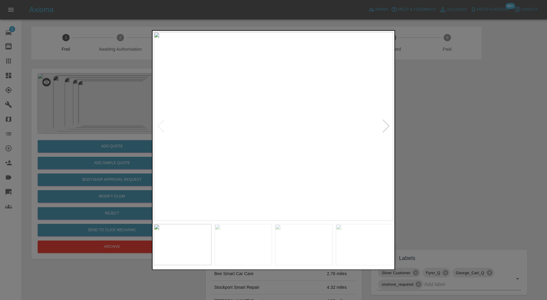
click at [389, 127] on div at bounding box center [386, 126] width 8 height 13
click at [388, 127] on div at bounding box center [386, 126] width 8 height 13
click at [427, 125] on div at bounding box center [273, 150] width 547 height 300
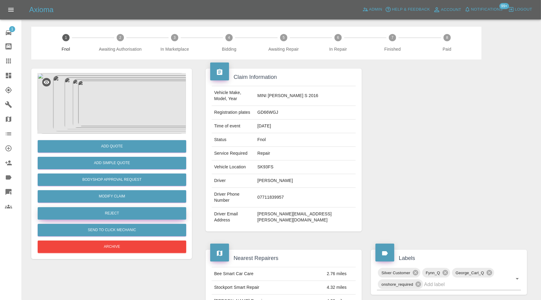
click at [117, 213] on button "Reject" at bounding box center [112, 213] width 149 height 12
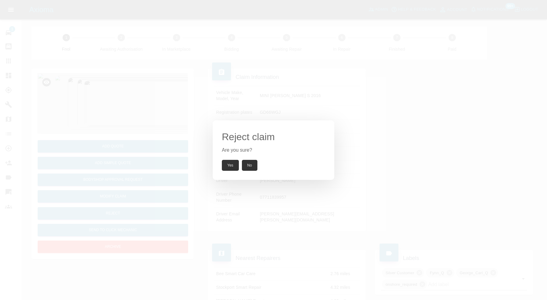
click at [231, 166] on button "Yes" at bounding box center [230, 165] width 17 height 11
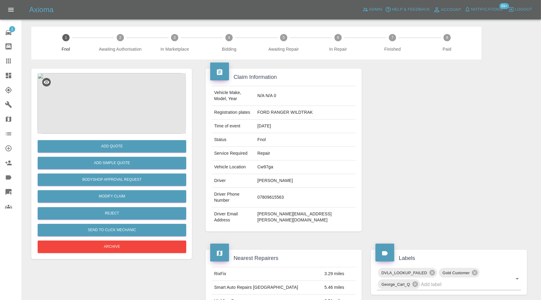
click at [113, 87] on img at bounding box center [111, 103] width 149 height 61
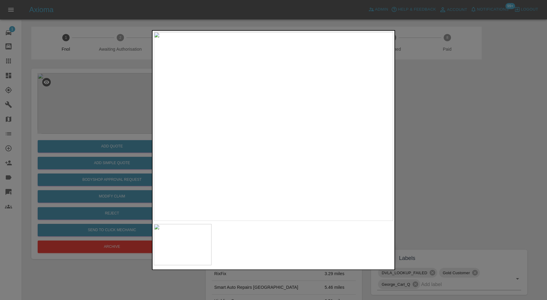
click at [410, 148] on div at bounding box center [273, 150] width 547 height 300
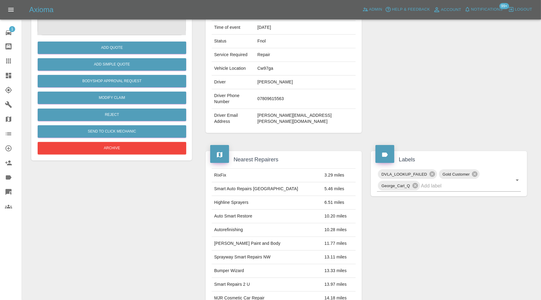
scroll to position [67, 0]
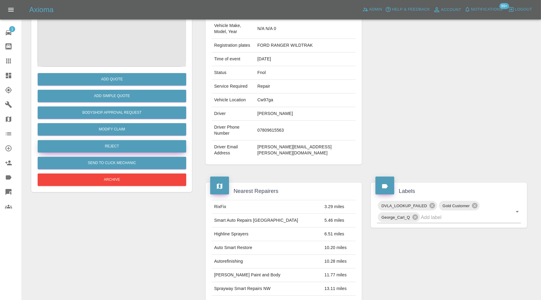
click at [135, 149] on button "Reject" at bounding box center [112, 146] width 149 height 12
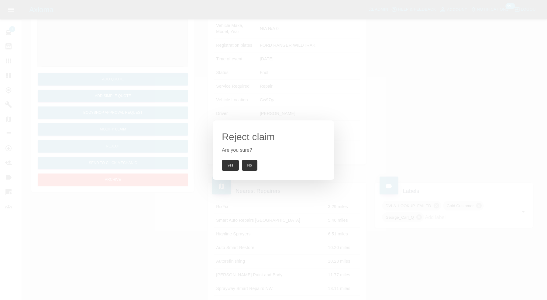
click at [224, 162] on button "Yes" at bounding box center [230, 165] width 17 height 11
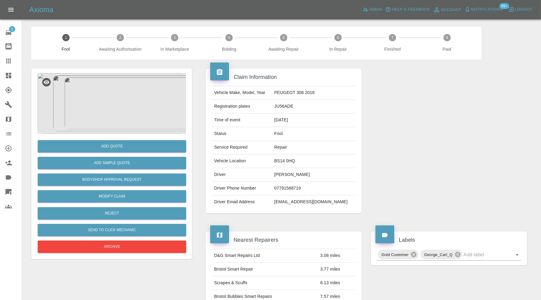
click at [136, 88] on img at bounding box center [111, 103] width 149 height 61
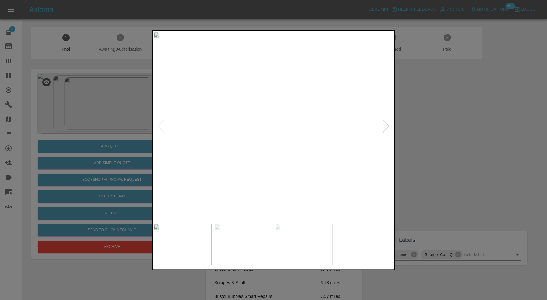
click at [262, 251] on img at bounding box center [243, 244] width 58 height 41
click at [458, 141] on div at bounding box center [273, 150] width 547 height 300
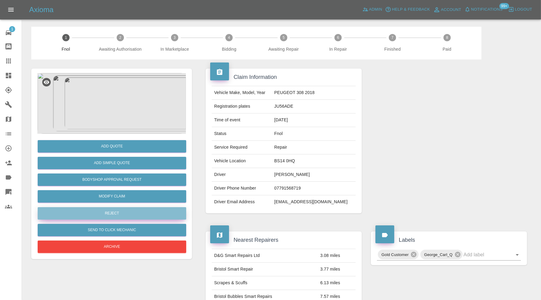
click at [160, 214] on button "Reject" at bounding box center [112, 213] width 149 height 12
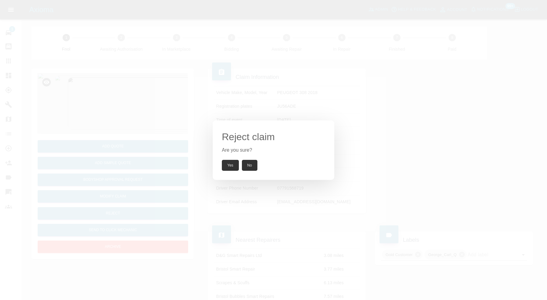
click at [231, 166] on button "Yes" at bounding box center [230, 165] width 17 height 11
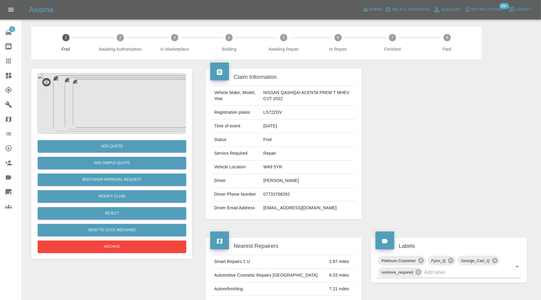
click at [131, 95] on img at bounding box center [111, 103] width 149 height 61
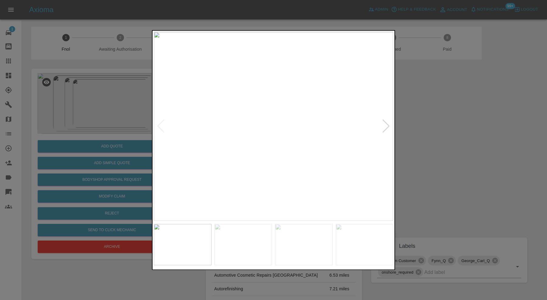
click at [387, 125] on div at bounding box center [386, 126] width 8 height 13
click at [387, 125] on img at bounding box center [273, 126] width 239 height 189
click at [296, 225] on img at bounding box center [304, 244] width 58 height 41
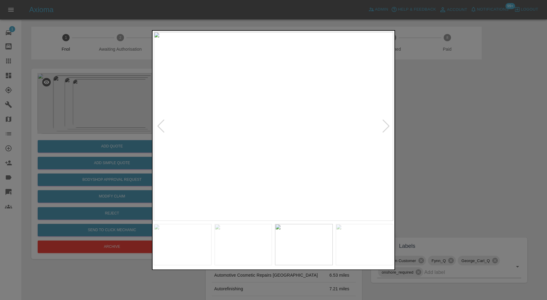
click at [249, 240] on img at bounding box center [243, 244] width 58 height 41
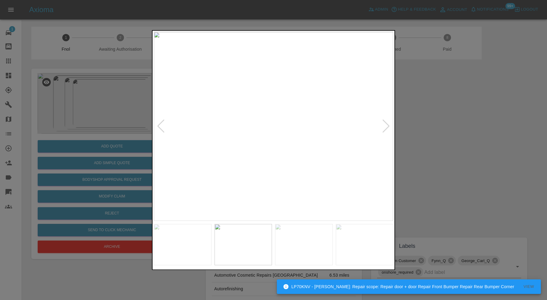
click at [445, 154] on div at bounding box center [273, 150] width 547 height 300
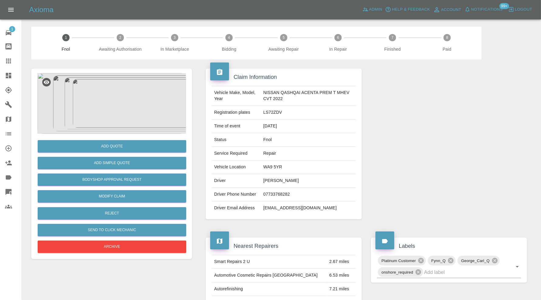
click at [136, 116] on img at bounding box center [111, 103] width 149 height 61
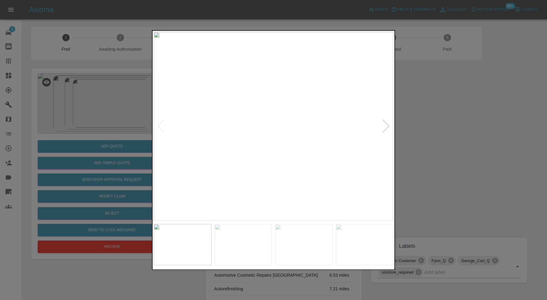
click at [383, 120] on div at bounding box center [386, 126] width 8 height 13
click at [488, 124] on div at bounding box center [273, 150] width 547 height 300
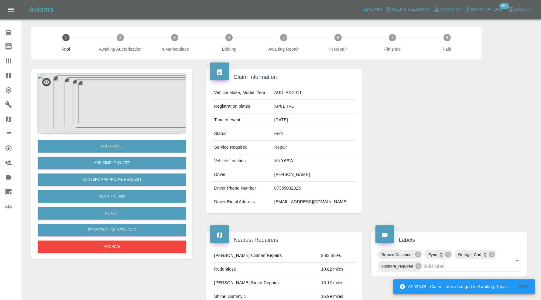
click at [126, 99] on img at bounding box center [111, 103] width 149 height 61
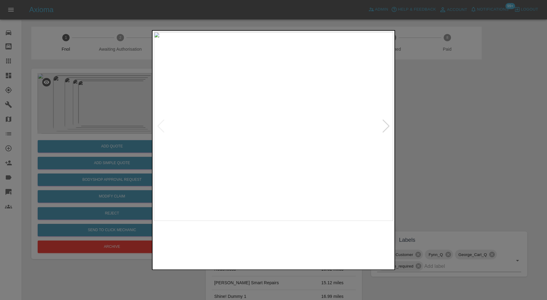
click at [253, 239] on img at bounding box center [243, 244] width 58 height 41
click at [389, 129] on div at bounding box center [386, 126] width 8 height 13
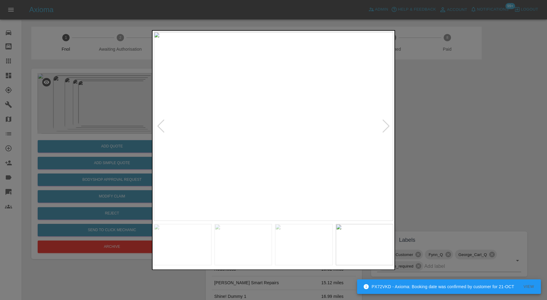
click at [389, 129] on div at bounding box center [386, 126] width 8 height 13
click at [389, 129] on img at bounding box center [273, 126] width 239 height 189
click at [422, 126] on div at bounding box center [273, 150] width 547 height 300
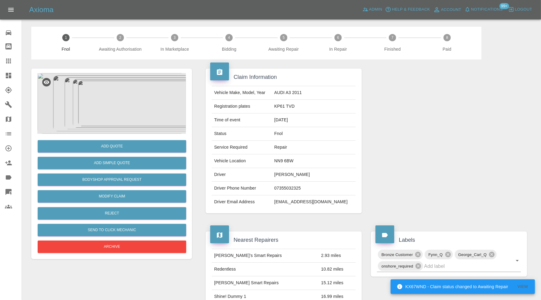
click at [110, 121] on img at bounding box center [111, 103] width 149 height 61
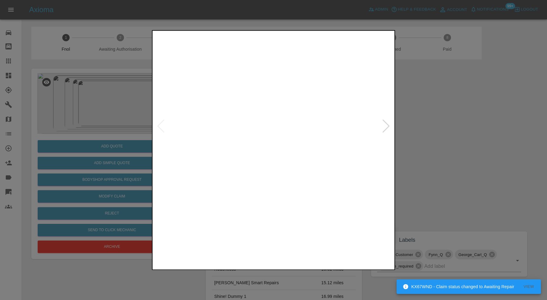
click at [256, 114] on img at bounding box center [273, 126] width 239 height 189
click at [313, 90] on img at bounding box center [326, 185] width 718 height 568
click at [328, 56] on img at bounding box center [328, 47] width 718 height 568
click at [457, 114] on div at bounding box center [273, 150] width 547 height 300
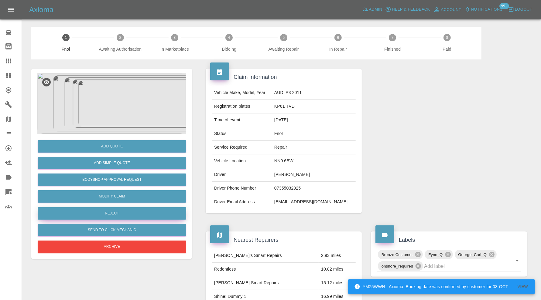
click at [124, 213] on button "Reject" at bounding box center [112, 213] width 149 height 12
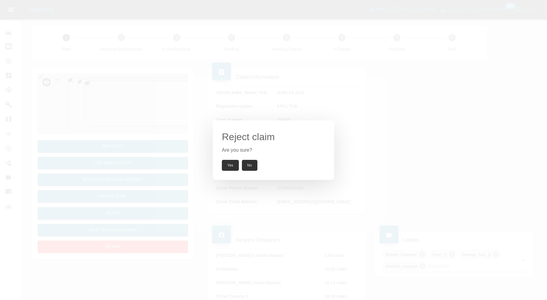
click at [226, 164] on button "Yes" at bounding box center [230, 165] width 17 height 11
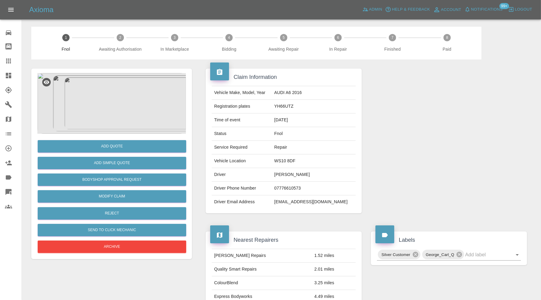
click at [121, 109] on img at bounding box center [111, 103] width 149 height 61
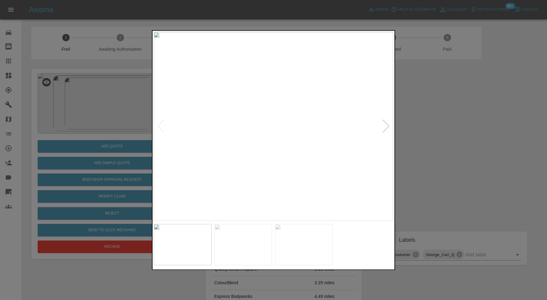
click at [263, 238] on img at bounding box center [243, 244] width 58 height 41
click at [295, 241] on img at bounding box center [304, 244] width 58 height 41
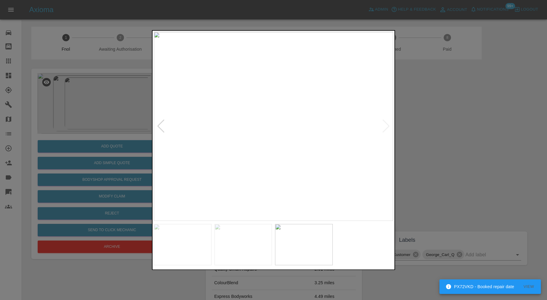
click at [434, 133] on div at bounding box center [273, 150] width 547 height 300
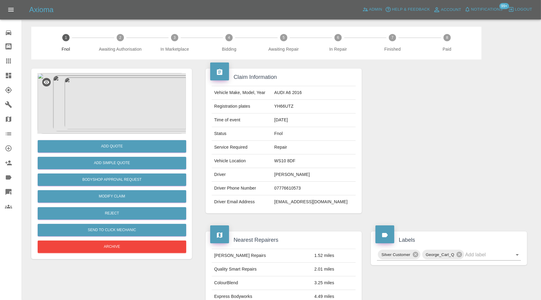
click at [129, 115] on img at bounding box center [111, 103] width 149 height 61
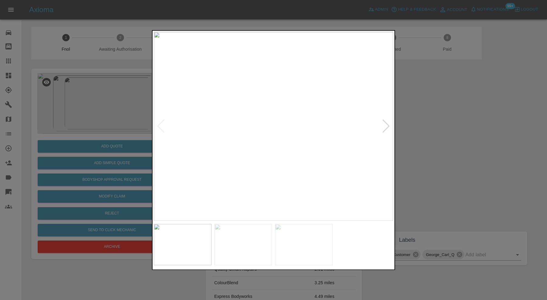
click at [385, 125] on div at bounding box center [386, 126] width 8 height 13
click at [385, 125] on img at bounding box center [273, 126] width 239 height 189
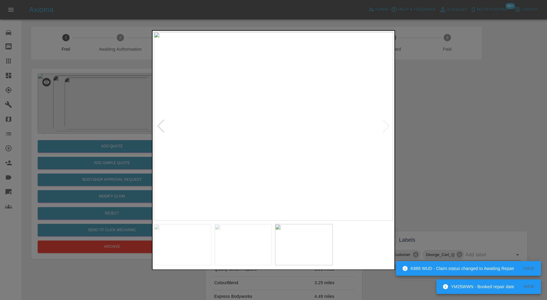
click at [416, 122] on div at bounding box center [273, 150] width 547 height 300
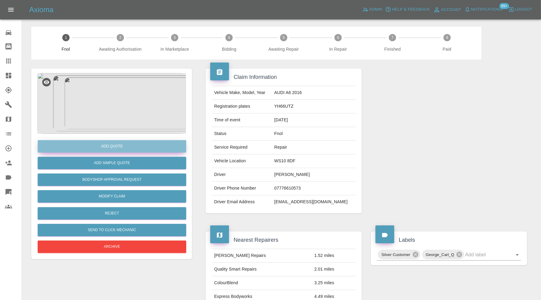
click at [139, 147] on button "Add Quote" at bounding box center [112, 146] width 149 height 12
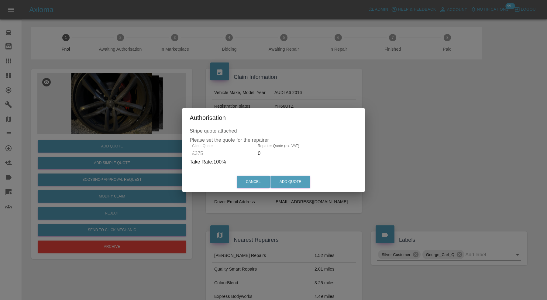
click at [278, 153] on input "0" at bounding box center [288, 154] width 61 height 10
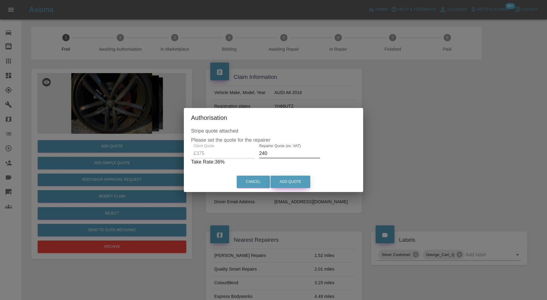
type input "240"
click at [291, 181] on button "Add Quote" at bounding box center [290, 182] width 40 height 12
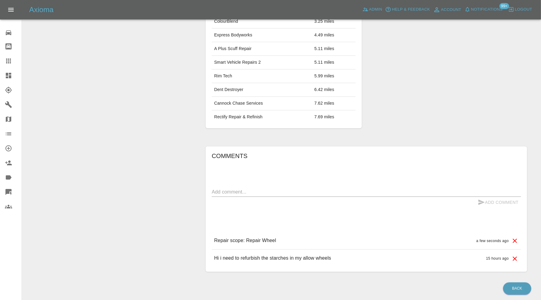
scroll to position [354, 0]
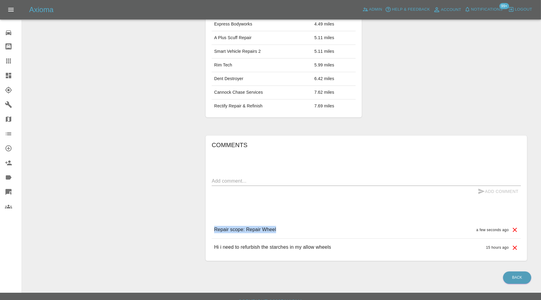
drag, startPoint x: 293, startPoint y: 228, endPoint x: 214, endPoint y: 231, distance: 78.7
click at [214, 231] on div "Repair scope: Repair Wheel a few seconds ago" at bounding box center [366, 229] width 309 height 17
copy p "Repair scope: Repair Wheel"
click at [237, 181] on textarea at bounding box center [366, 181] width 309 height 7
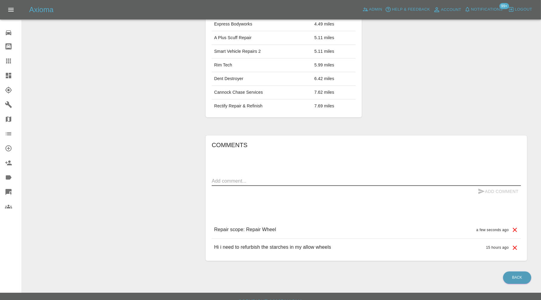
paste textarea "Repair scope: Repair Wheel"
type textarea "Repair scope: Repair Wheel X3"
click at [501, 189] on button "Add Comment" at bounding box center [498, 191] width 46 height 11
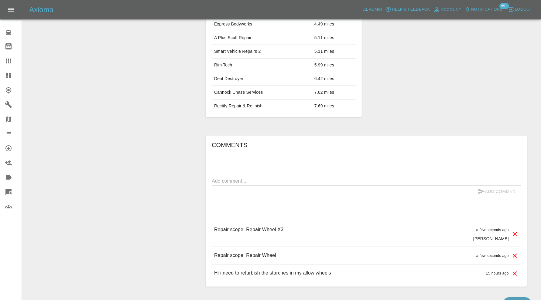
click at [514, 254] on icon at bounding box center [514, 255] width 7 height 7
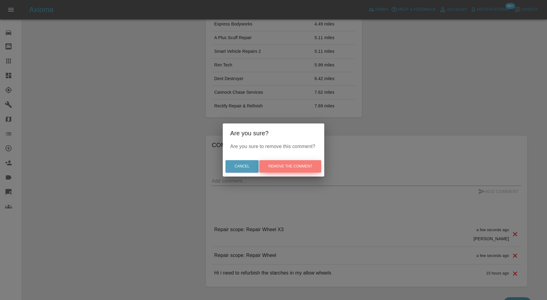
click at [309, 169] on button "Remove the comment" at bounding box center [290, 166] width 62 height 12
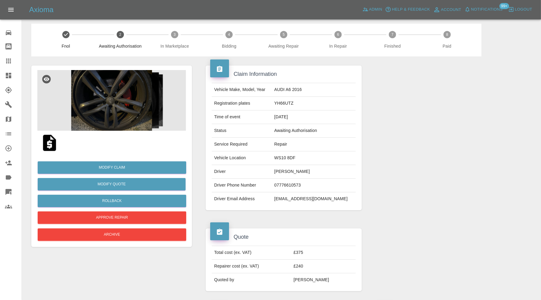
scroll to position [0, 0]
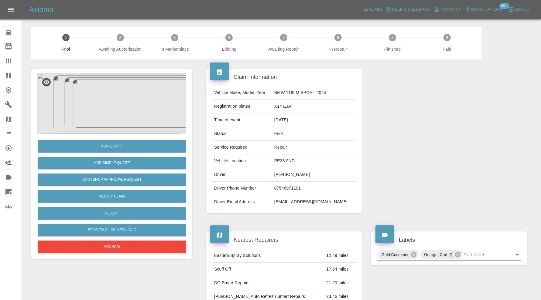
click at [100, 109] on img at bounding box center [111, 103] width 149 height 61
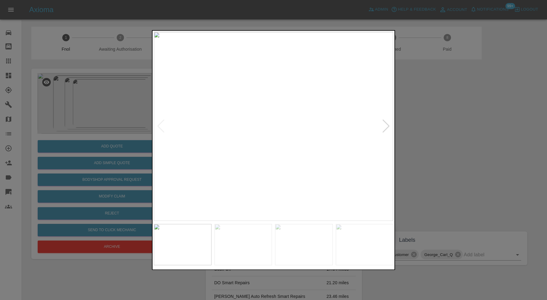
click at [384, 119] on img at bounding box center [273, 126] width 239 height 189
click at [384, 125] on div at bounding box center [386, 126] width 8 height 13
click at [388, 123] on div at bounding box center [386, 126] width 8 height 13
click at [388, 123] on img at bounding box center [273, 126] width 239 height 189
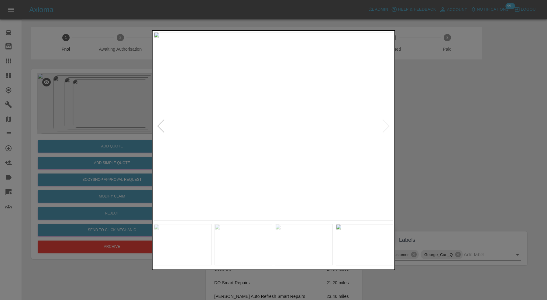
click at [424, 128] on div at bounding box center [273, 150] width 547 height 300
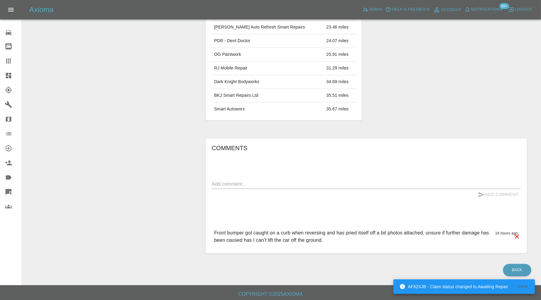
scroll to position [17, 0]
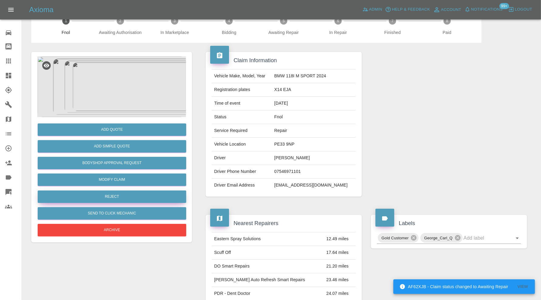
click at [116, 199] on button "Reject" at bounding box center [112, 197] width 149 height 12
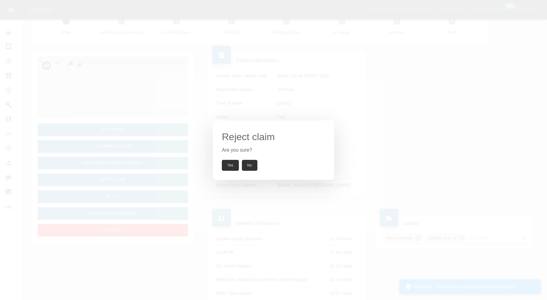
click at [232, 162] on button "Yes" at bounding box center [230, 165] width 17 height 11
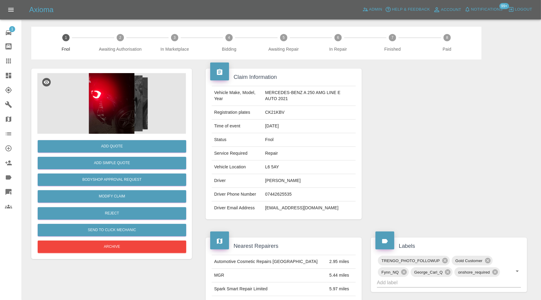
click at [131, 103] on img at bounding box center [111, 103] width 149 height 61
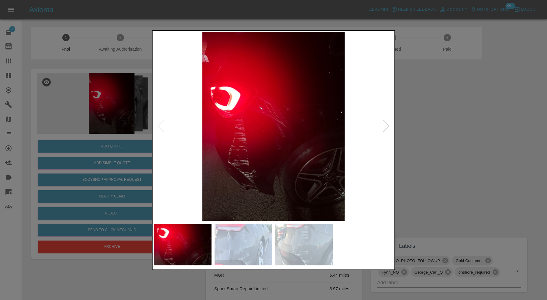
click at [246, 244] on img at bounding box center [243, 244] width 58 height 41
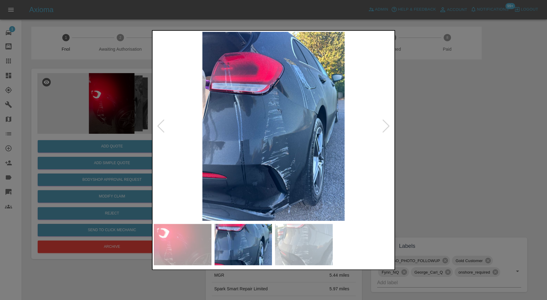
click at [288, 239] on img at bounding box center [304, 244] width 58 height 41
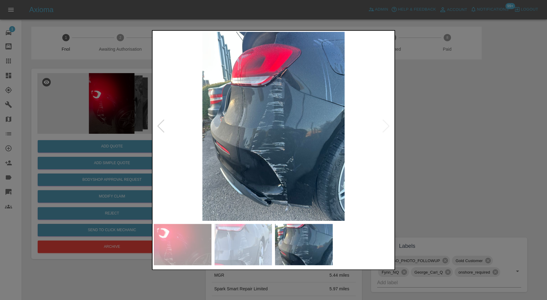
click at [413, 155] on div at bounding box center [273, 150] width 547 height 300
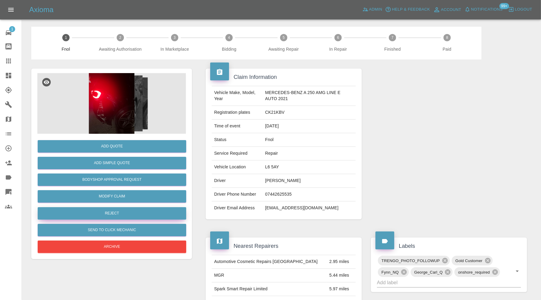
click at [145, 210] on button "Reject" at bounding box center [112, 213] width 149 height 12
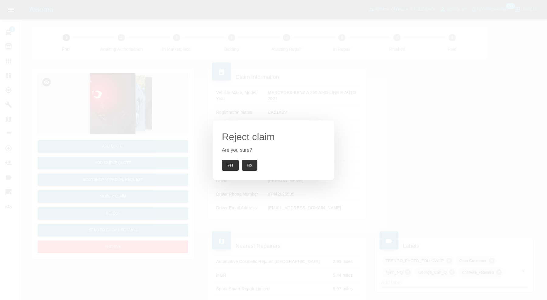
click at [234, 164] on button "Yes" at bounding box center [230, 165] width 17 height 11
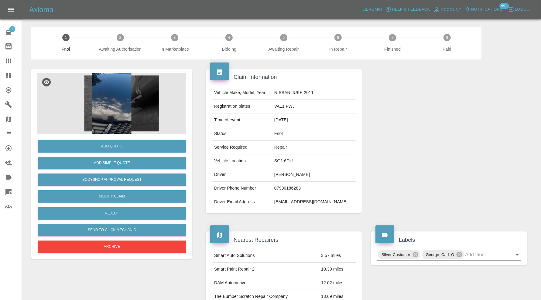
click at [127, 102] on img at bounding box center [111, 103] width 149 height 61
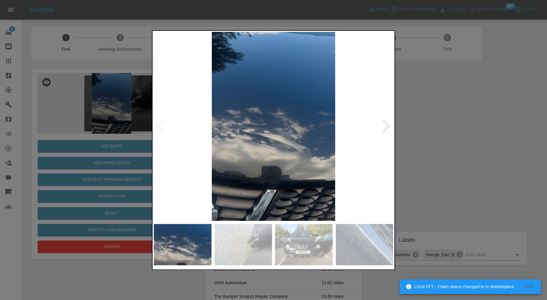
click at [389, 126] on div at bounding box center [386, 126] width 8 height 13
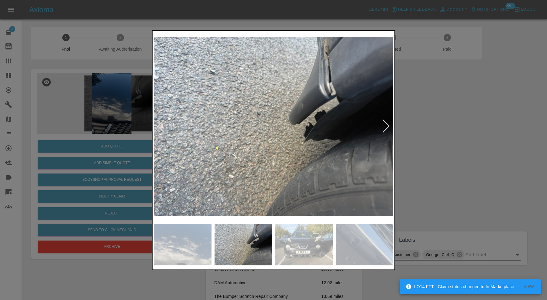
click at [387, 127] on div at bounding box center [386, 126] width 8 height 13
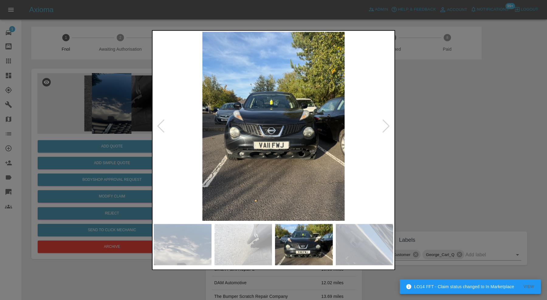
click at [387, 126] on div at bounding box center [386, 126] width 8 height 13
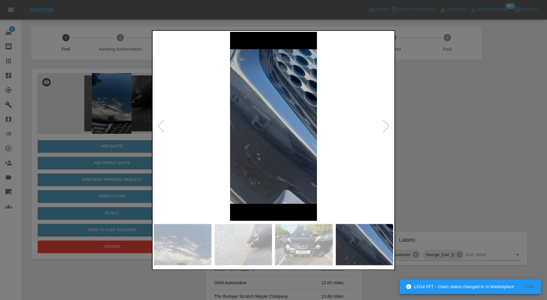
click at [386, 125] on div at bounding box center [386, 126] width 8 height 13
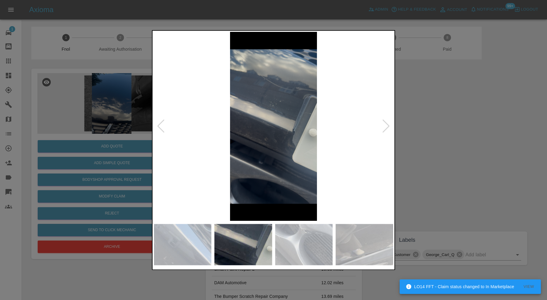
click at [386, 125] on div at bounding box center [386, 126] width 8 height 13
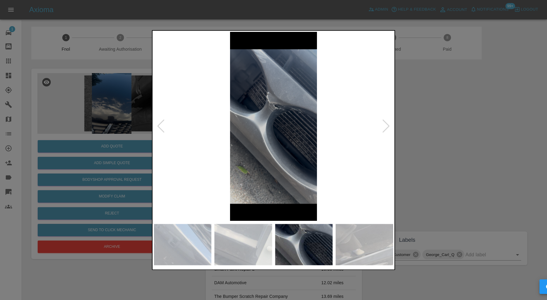
click at [386, 125] on div at bounding box center [386, 126] width 8 height 13
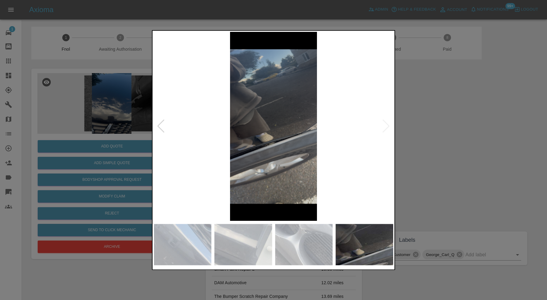
click at [386, 125] on img at bounding box center [273, 126] width 239 height 189
click at [433, 121] on div at bounding box center [273, 150] width 547 height 300
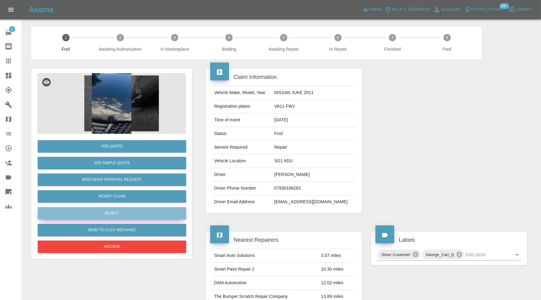
click at [143, 211] on button "Reject" at bounding box center [112, 213] width 149 height 12
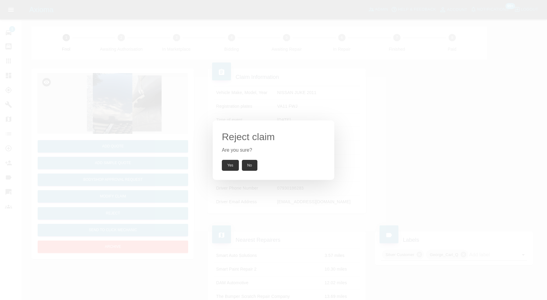
click at [228, 164] on button "Yes" at bounding box center [230, 165] width 17 height 11
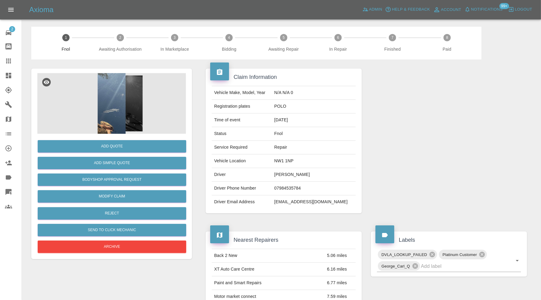
click at [116, 103] on img at bounding box center [111, 103] width 149 height 61
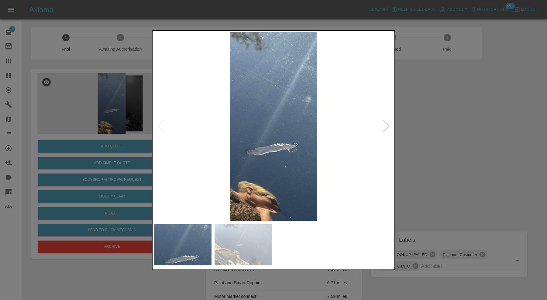
click at [261, 246] on img at bounding box center [243, 244] width 58 height 41
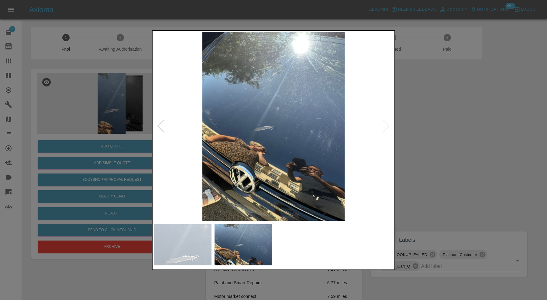
click at [190, 260] on img at bounding box center [183, 244] width 58 height 41
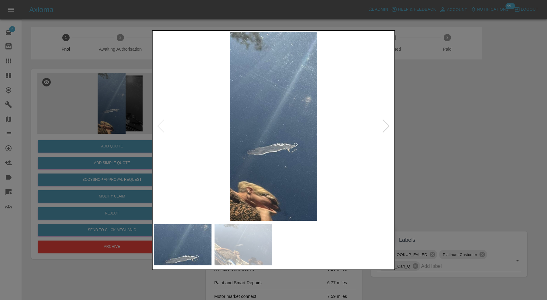
click at [277, 167] on img at bounding box center [273, 126] width 239 height 189
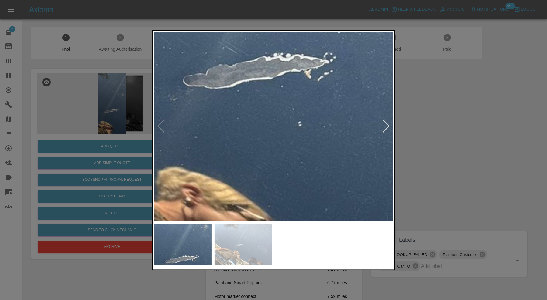
click at [284, 169] on img at bounding box center [262, 3] width 718 height 568
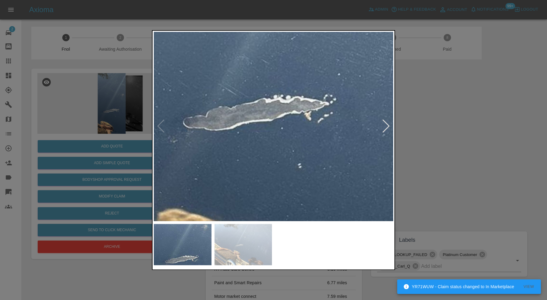
click at [422, 120] on div at bounding box center [273, 150] width 547 height 300
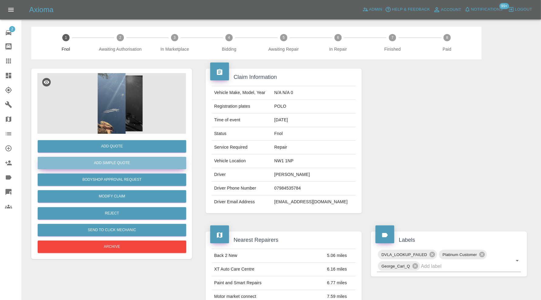
click at [166, 163] on button "Add Simple Quote" at bounding box center [112, 163] width 149 height 12
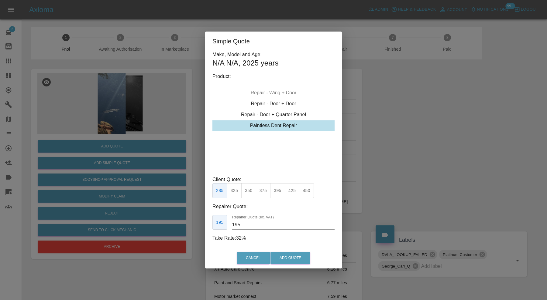
type input "75"
click at [422, 158] on div "Simple Quote Make, Model and Age: N/A N/A , 2025 years Product: Repair - Front …" at bounding box center [273, 150] width 547 height 300
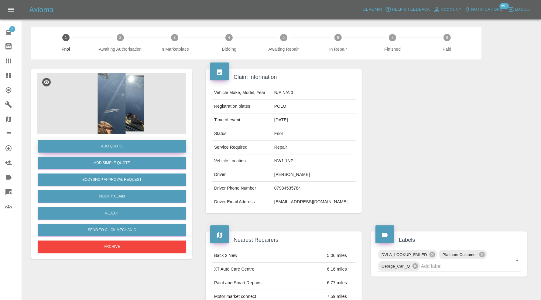
click at [114, 146] on button "Add Quote" at bounding box center [112, 146] width 149 height 12
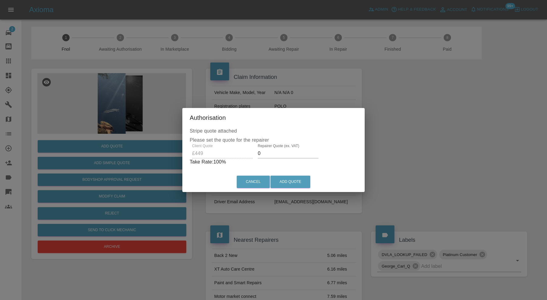
click at [289, 154] on input "0" at bounding box center [288, 154] width 61 height 10
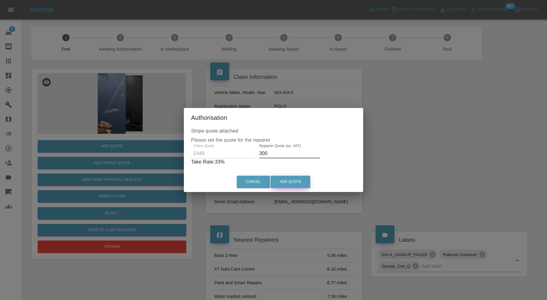
type input "300"
click at [285, 179] on button "Add Quote" at bounding box center [290, 182] width 40 height 12
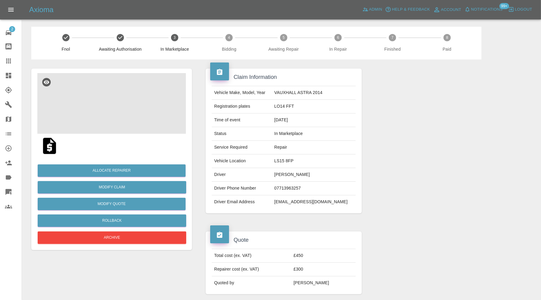
click at [112, 99] on img at bounding box center [111, 103] width 149 height 61
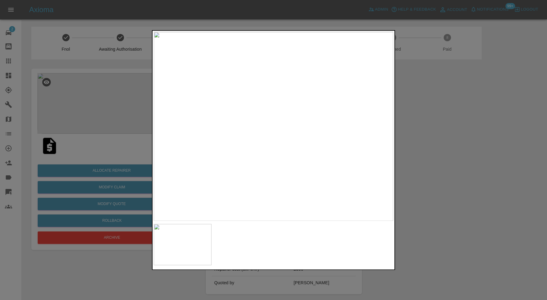
click at [452, 161] on div at bounding box center [273, 150] width 547 height 300
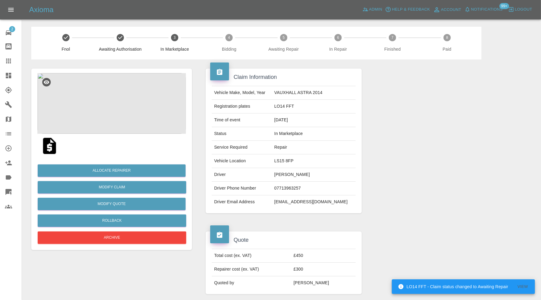
click at [114, 108] on img at bounding box center [111, 103] width 149 height 61
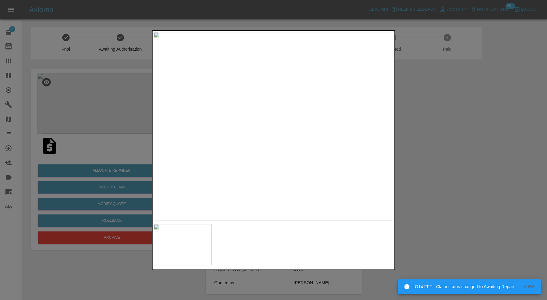
click at [426, 113] on div at bounding box center [273, 150] width 547 height 300
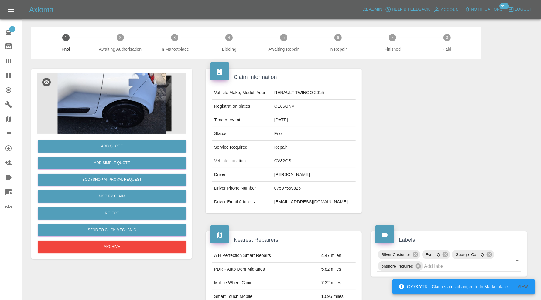
click at [145, 111] on img at bounding box center [111, 103] width 149 height 61
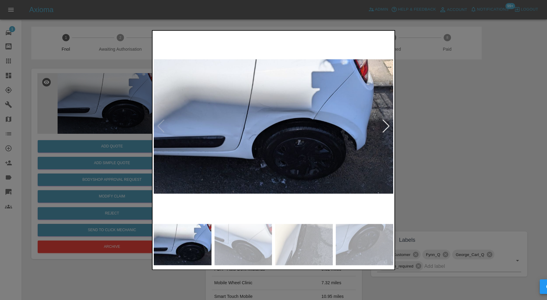
click at [386, 125] on div at bounding box center [386, 126] width 8 height 13
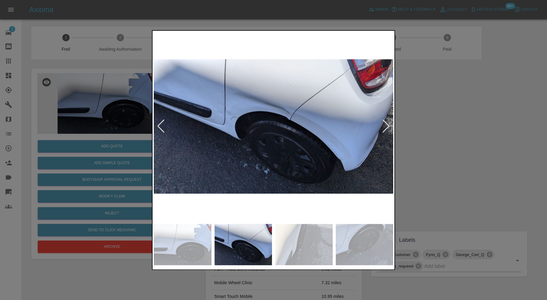
click at [424, 121] on div at bounding box center [273, 150] width 547 height 300
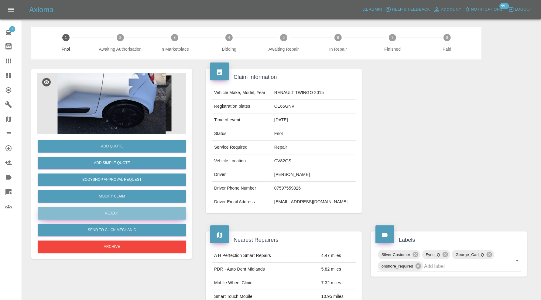
click at [142, 210] on button "Reject" at bounding box center [112, 213] width 149 height 12
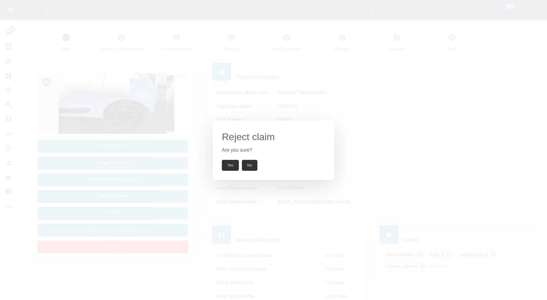
click at [234, 162] on button "Yes" at bounding box center [230, 165] width 17 height 11
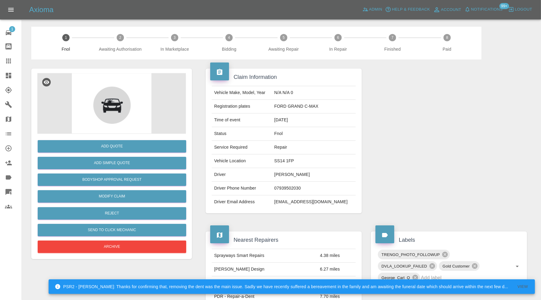
click at [141, 82] on img at bounding box center [111, 103] width 149 height 61
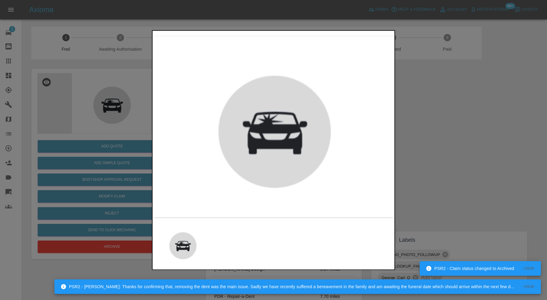
click at [493, 156] on div at bounding box center [273, 150] width 547 height 300
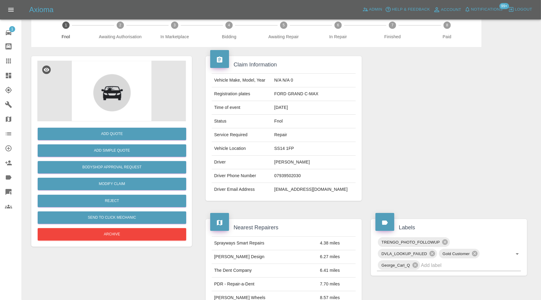
scroll to position [10, 0]
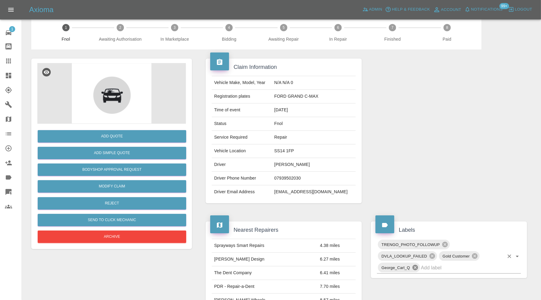
click at [413, 266] on icon at bounding box center [414, 267] width 5 height 5
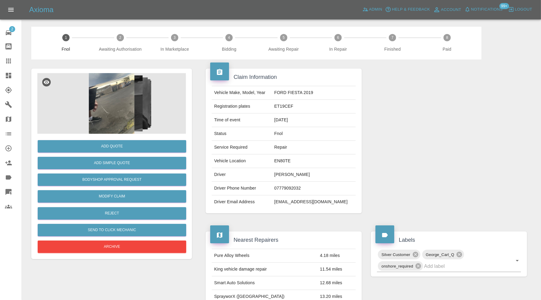
click at [121, 104] on img at bounding box center [111, 103] width 149 height 61
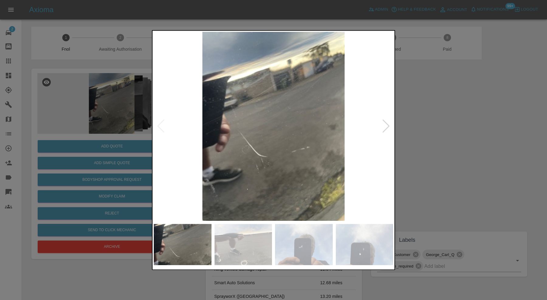
click at [387, 126] on div at bounding box center [386, 126] width 8 height 13
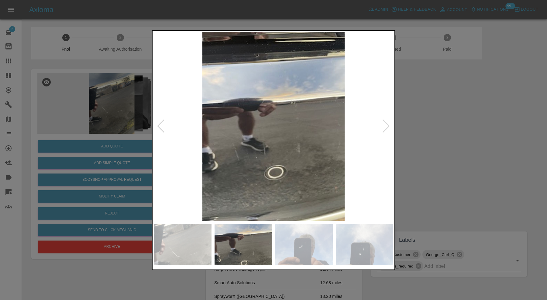
click at [387, 126] on div at bounding box center [386, 126] width 8 height 13
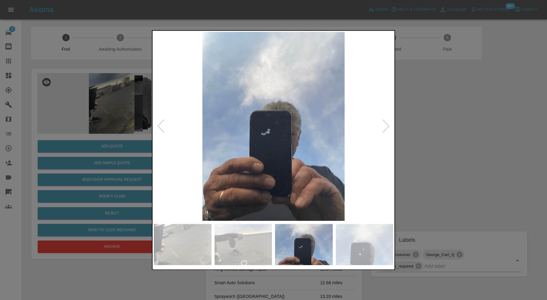
click at [387, 126] on div at bounding box center [386, 126] width 8 height 13
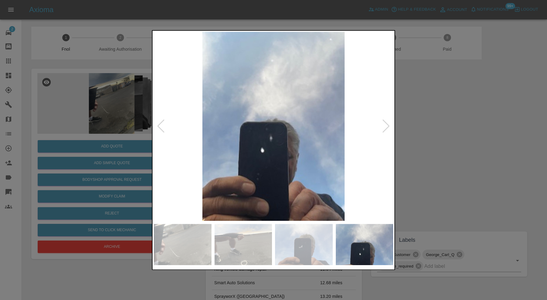
click at [387, 126] on div at bounding box center [386, 126] width 8 height 13
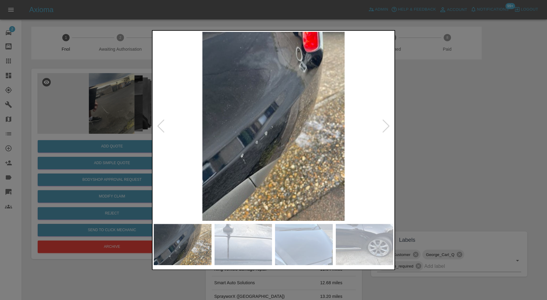
click at [387, 126] on div at bounding box center [386, 126] width 8 height 13
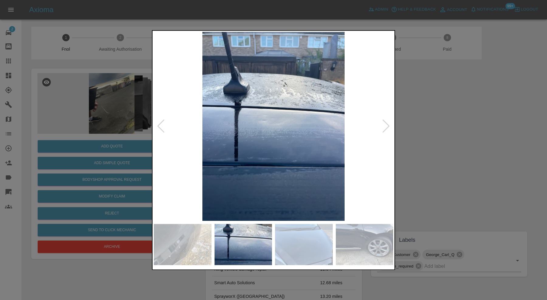
click at [387, 126] on div at bounding box center [386, 126] width 8 height 13
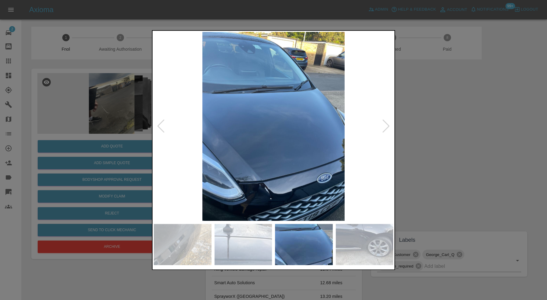
click at [387, 126] on div at bounding box center [386, 126] width 8 height 13
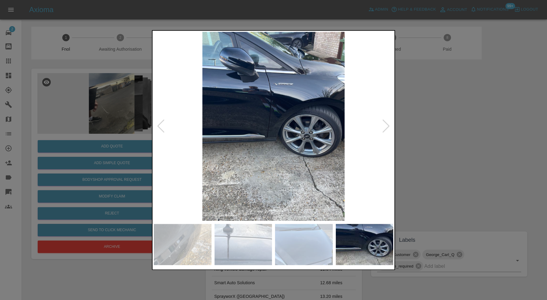
click at [387, 126] on div at bounding box center [386, 126] width 8 height 13
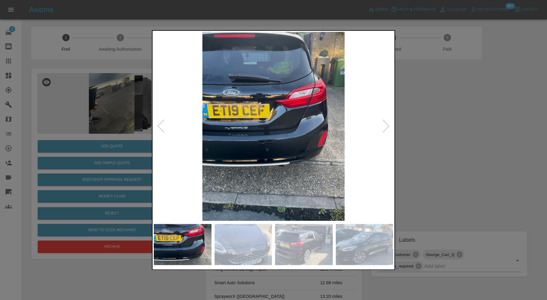
click at [387, 126] on div at bounding box center [386, 126] width 8 height 13
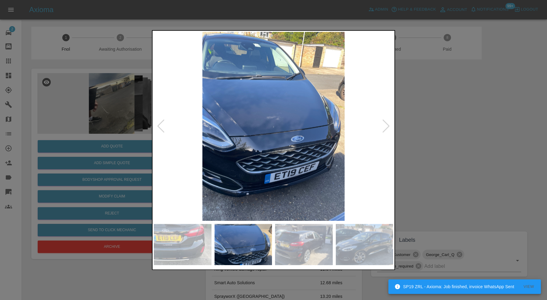
click at [387, 126] on div at bounding box center [386, 126] width 8 height 13
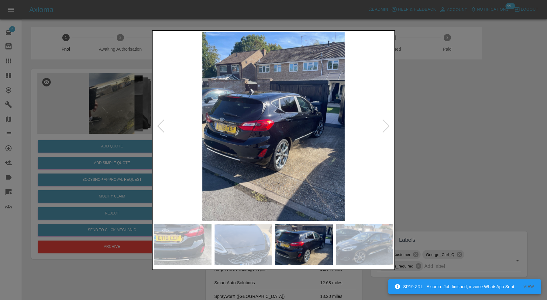
click at [387, 126] on div at bounding box center [386, 126] width 8 height 13
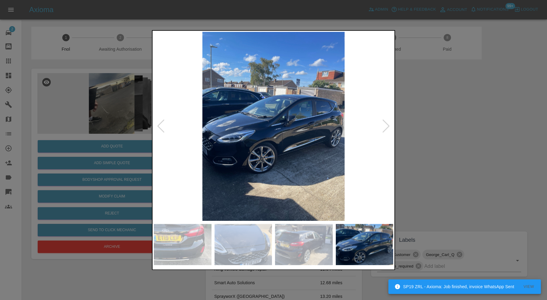
click at [387, 126] on div at bounding box center [386, 126] width 8 height 13
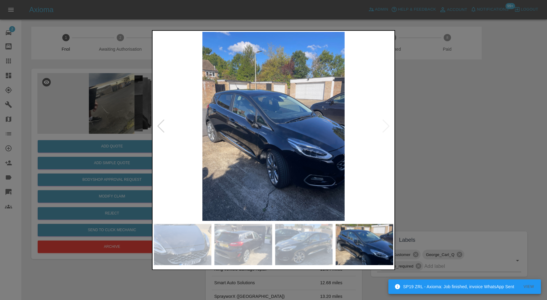
click at [387, 126] on img at bounding box center [273, 126] width 239 height 189
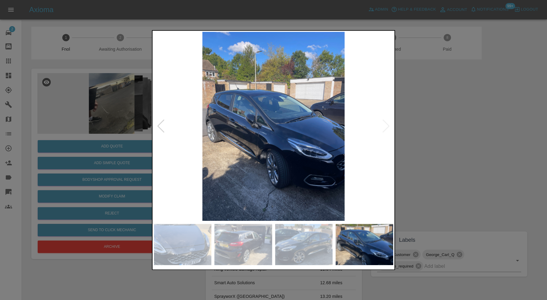
click at [447, 124] on div at bounding box center [273, 150] width 547 height 300
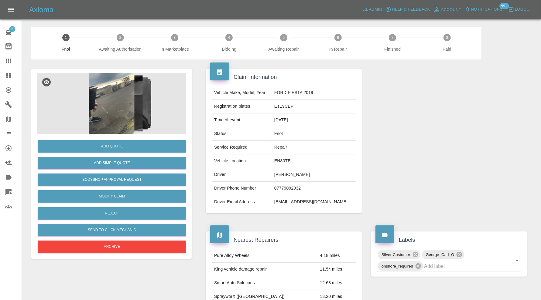
click at [128, 102] on img at bounding box center [111, 103] width 149 height 61
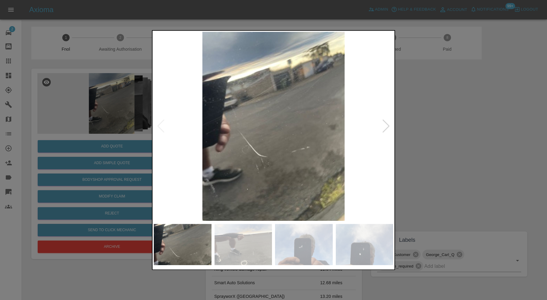
click at [386, 125] on div at bounding box center [386, 126] width 8 height 13
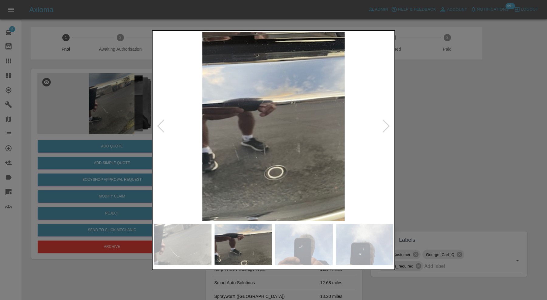
click at [386, 125] on div at bounding box center [386, 126] width 8 height 13
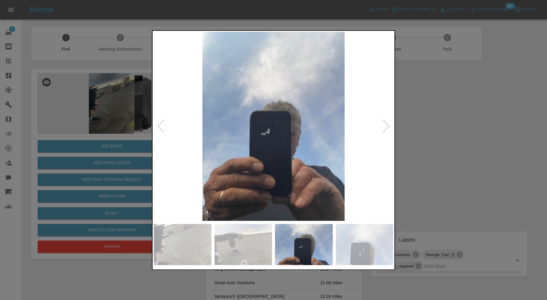
click at [386, 125] on div at bounding box center [386, 126] width 8 height 13
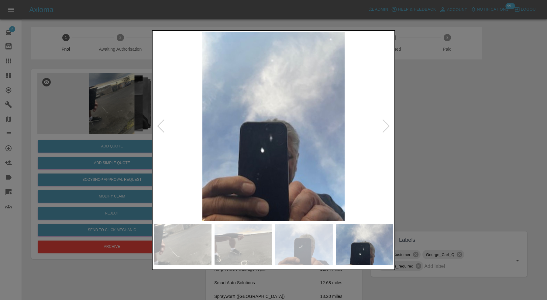
click at [386, 125] on div at bounding box center [386, 126] width 8 height 13
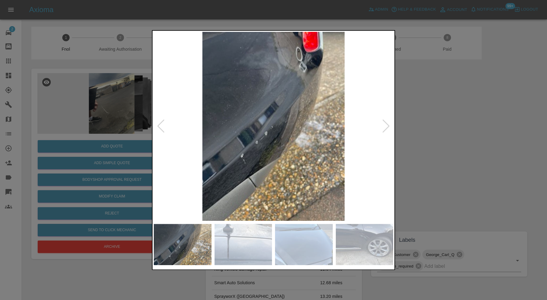
click at [386, 125] on div at bounding box center [386, 126] width 8 height 13
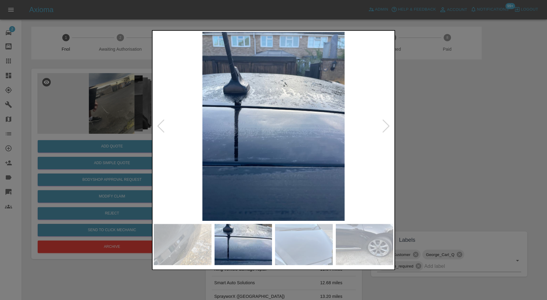
click at [386, 125] on div at bounding box center [386, 126] width 8 height 13
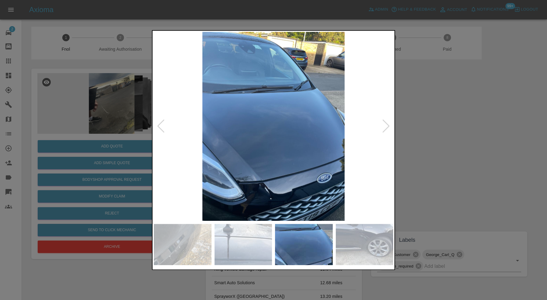
click at [386, 125] on div at bounding box center [386, 126] width 8 height 13
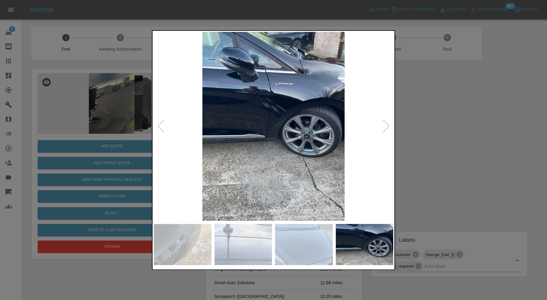
click at [386, 125] on div at bounding box center [386, 126] width 8 height 13
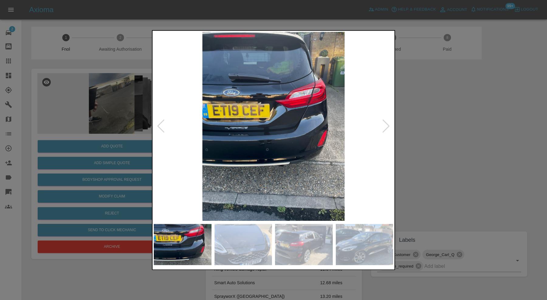
click at [386, 125] on div at bounding box center [386, 126] width 8 height 13
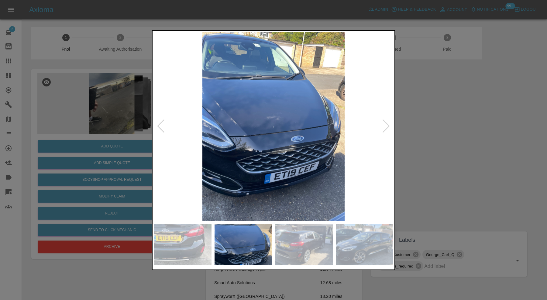
click at [386, 125] on div at bounding box center [386, 126] width 8 height 13
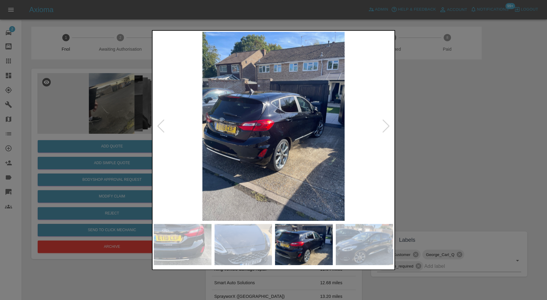
click at [386, 125] on div at bounding box center [386, 126] width 8 height 13
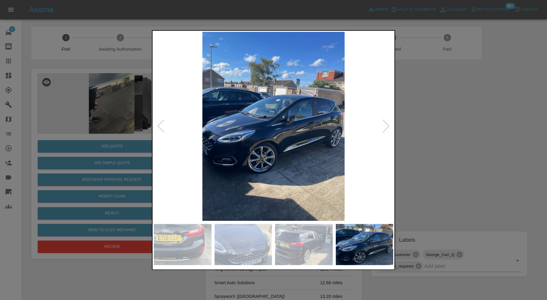
click at [490, 126] on div at bounding box center [273, 150] width 547 height 300
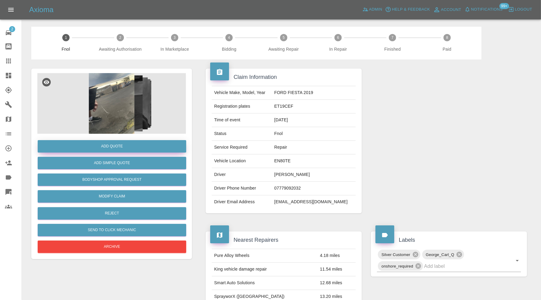
click at [107, 145] on button "Add Quote" at bounding box center [112, 146] width 149 height 12
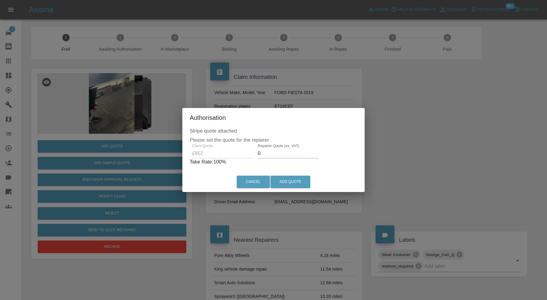
click at [280, 154] on input "0" at bounding box center [288, 154] width 61 height 10
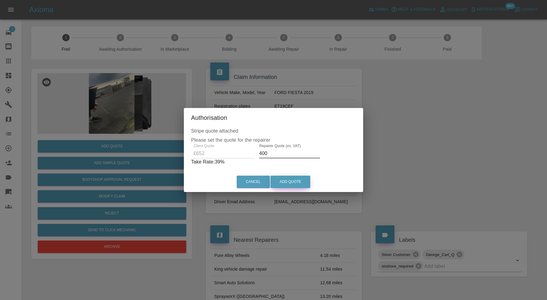
type input "400"
click at [286, 179] on button "Add Quote" at bounding box center [290, 182] width 40 height 12
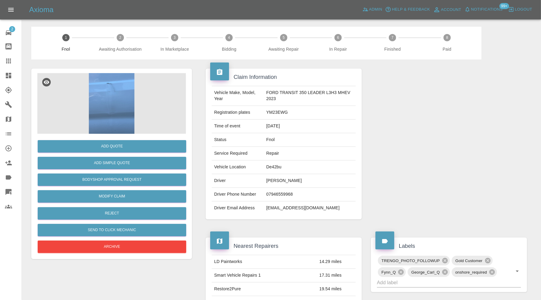
click at [118, 108] on img at bounding box center [111, 103] width 149 height 61
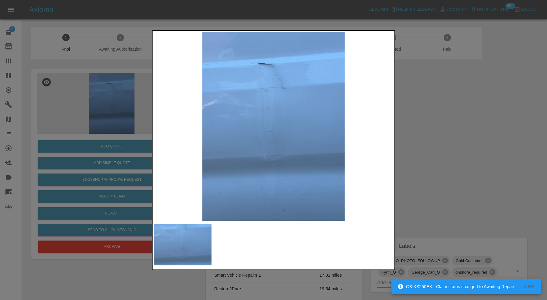
click at [450, 113] on div at bounding box center [273, 150] width 547 height 300
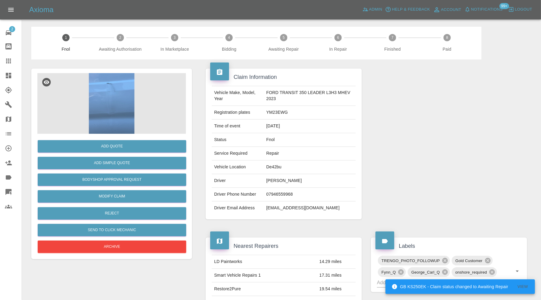
click at [109, 85] on img at bounding box center [111, 103] width 149 height 61
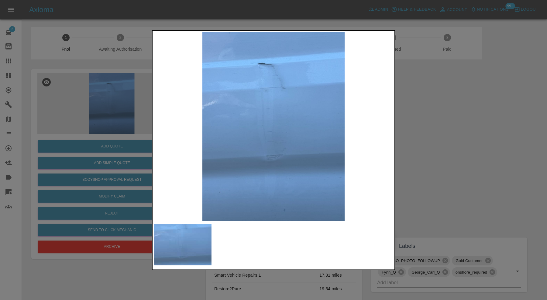
click at [444, 128] on div at bounding box center [273, 150] width 547 height 300
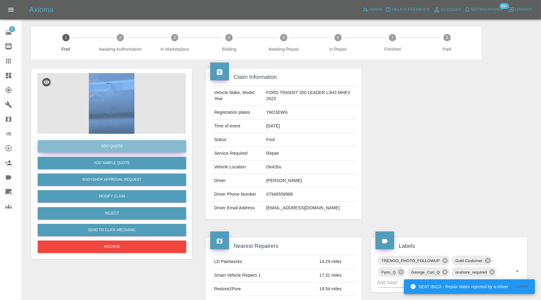
click at [137, 148] on button "Add Quote" at bounding box center [112, 146] width 149 height 12
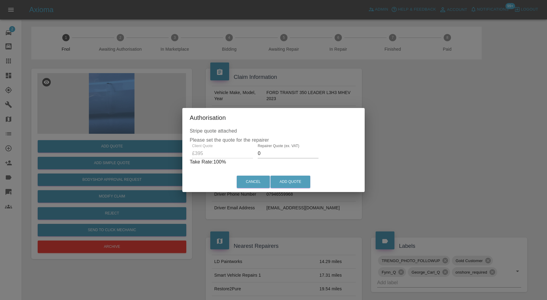
click at [268, 154] on input "0" at bounding box center [288, 154] width 61 height 10
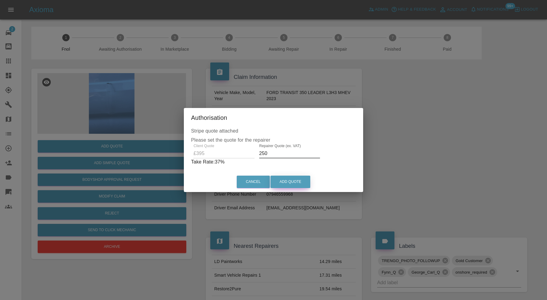
type input "250"
click at [285, 178] on button "Add Quote" at bounding box center [290, 182] width 40 height 12
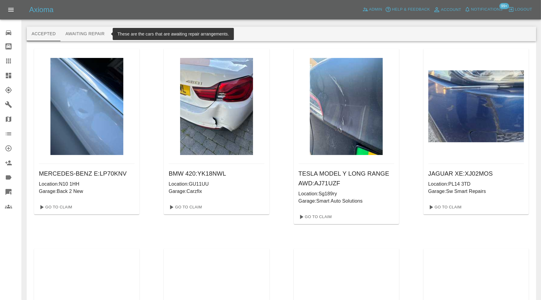
click at [88, 31] on button "Awaiting Repair" at bounding box center [84, 34] width 49 height 15
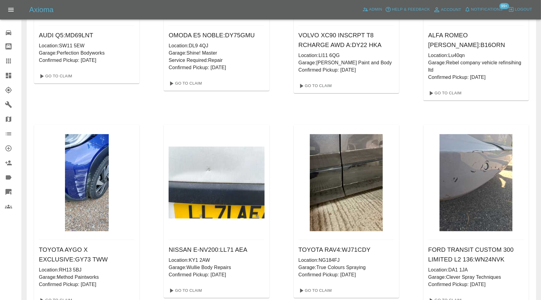
scroll to position [1721, 0]
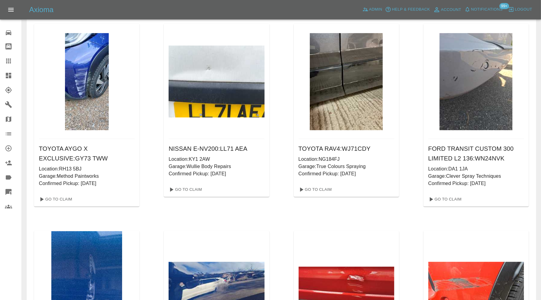
click at [12, 74] on icon at bounding box center [8, 75] width 7 height 7
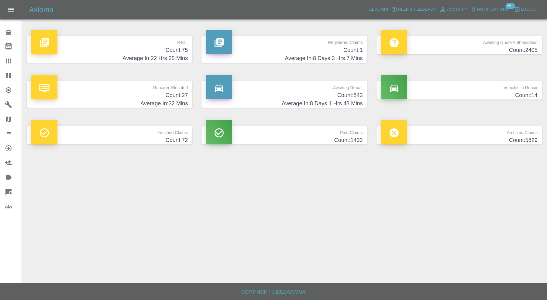
click at [169, 97] on h4 "Count: 27" at bounding box center [109, 95] width 156 height 8
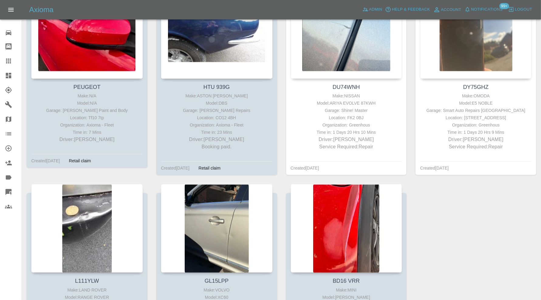
scroll to position [1054, 0]
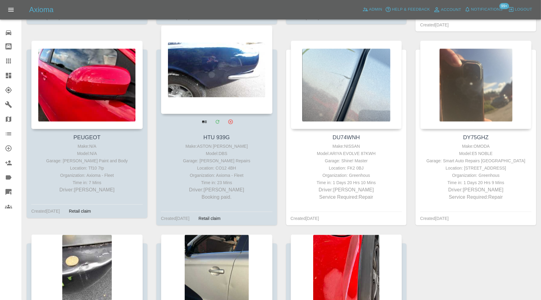
click at [226, 90] on div at bounding box center [216, 70] width 111 height 89
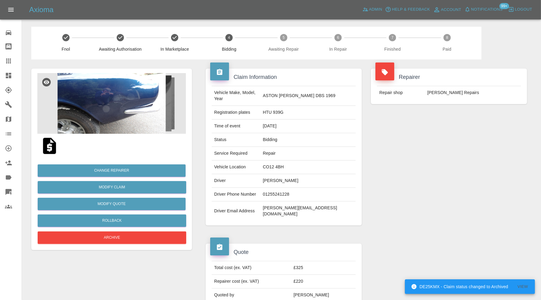
scroll to position [202, 0]
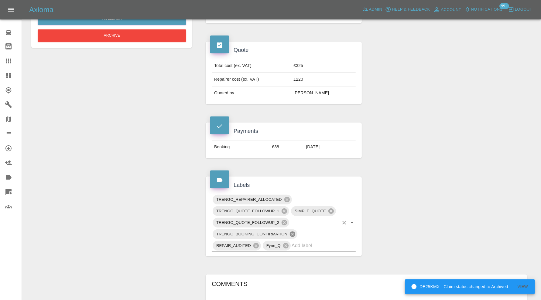
click at [292, 232] on icon at bounding box center [292, 234] width 5 height 5
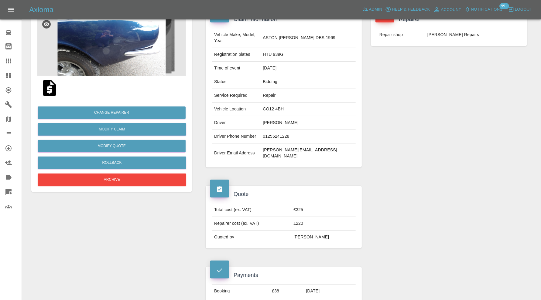
scroll to position [0, 0]
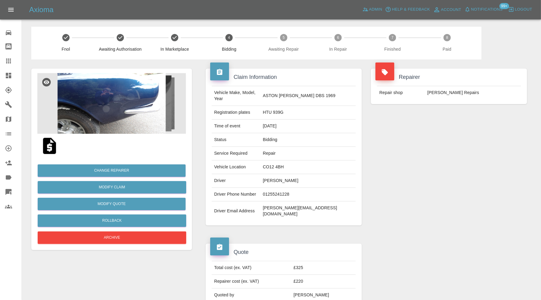
click at [12, 74] on icon at bounding box center [8, 75] width 7 height 7
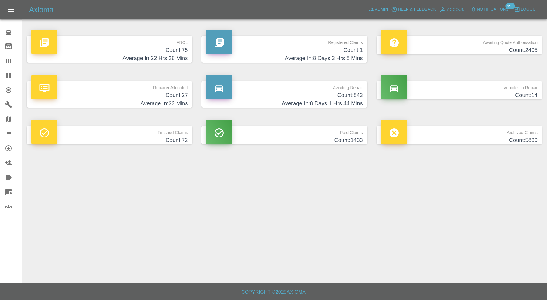
click at [415, 94] on h4 "Count: 14" at bounding box center [459, 95] width 156 height 8
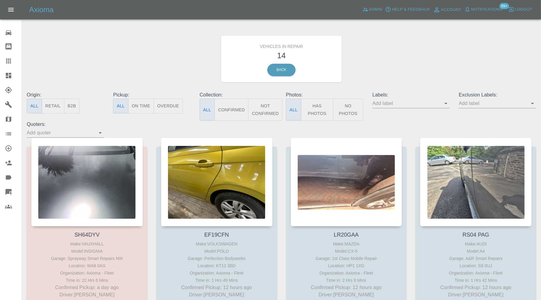
click at [11, 73] on icon at bounding box center [8, 75] width 5 height 5
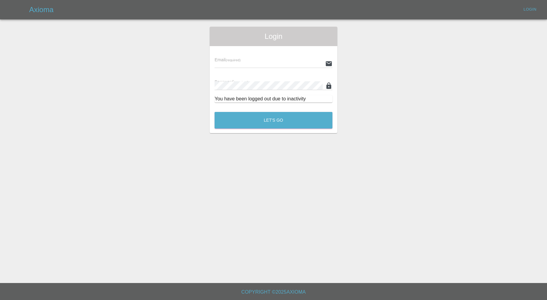
type input "carl.ainsworth@axioma.co.uk"
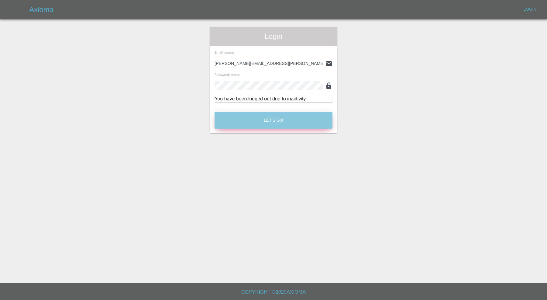
click at [252, 112] on button "Let's Go" at bounding box center [273, 120] width 118 height 17
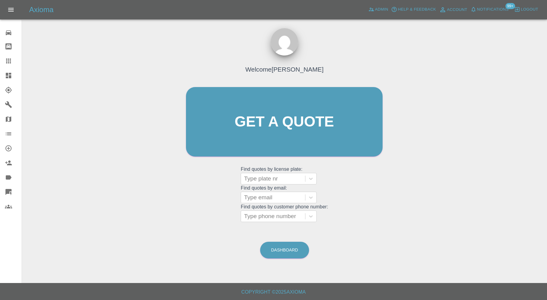
click at [7, 72] on icon at bounding box center [8, 75] width 7 height 7
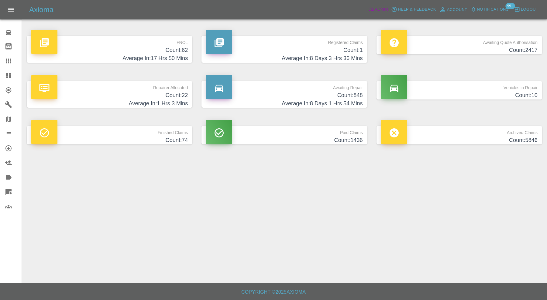
click at [378, 12] on span "Admin" at bounding box center [381, 9] width 13 height 7
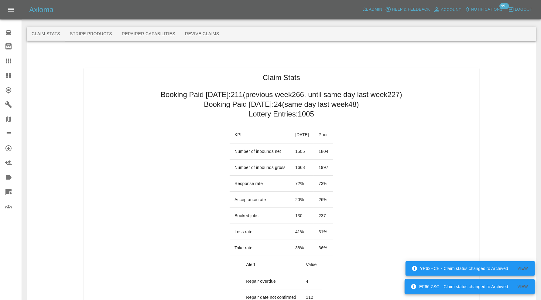
click at [9, 70] on link "Dashboard" at bounding box center [11, 75] width 22 height 15
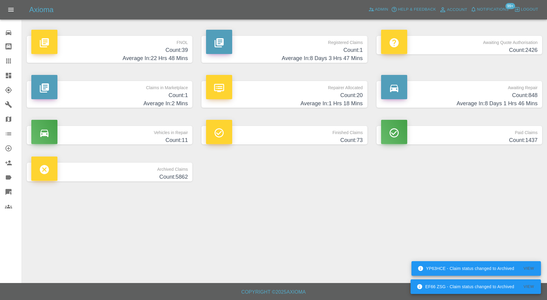
click at [165, 92] on h4 "Count: 1" at bounding box center [109, 95] width 156 height 8
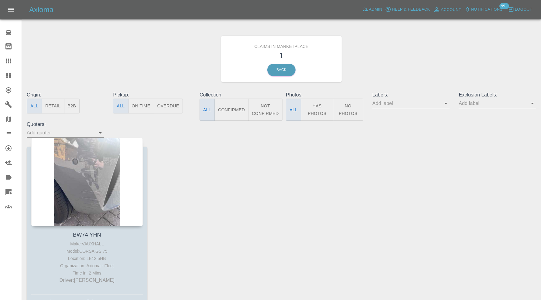
click at [7, 73] on icon at bounding box center [8, 75] width 5 height 5
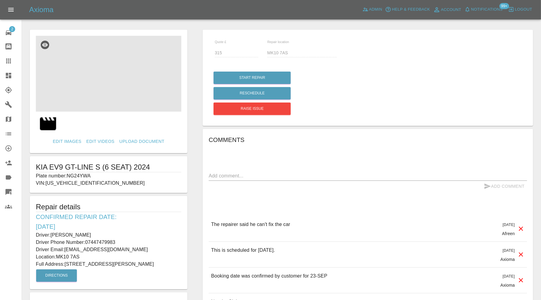
click at [122, 87] on img at bounding box center [108, 74] width 145 height 76
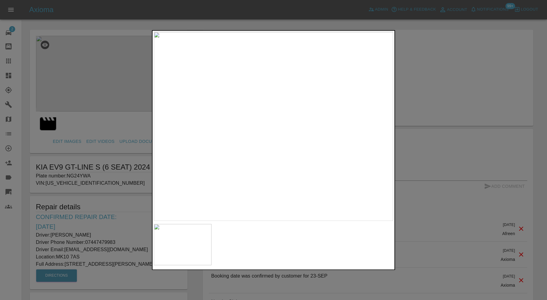
click at [463, 90] on div at bounding box center [273, 150] width 547 height 300
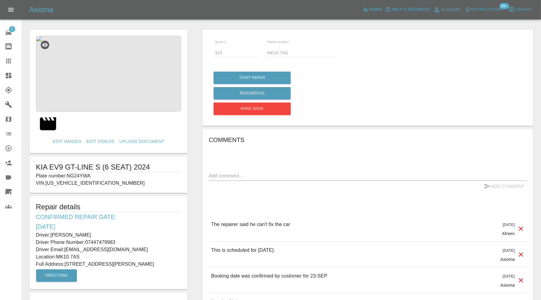
click at [83, 175] on p "Plate number: NG24YWA" at bounding box center [108, 175] width 145 height 7
copy p "NG24YWA"
click at [6, 58] on icon at bounding box center [8, 60] width 7 height 7
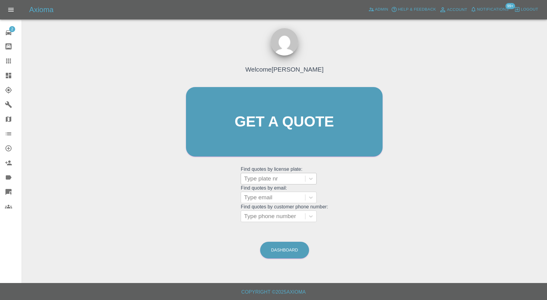
click at [269, 180] on div at bounding box center [273, 179] width 58 height 9
paste input "NG24YWA"
type input "NG24YWA"
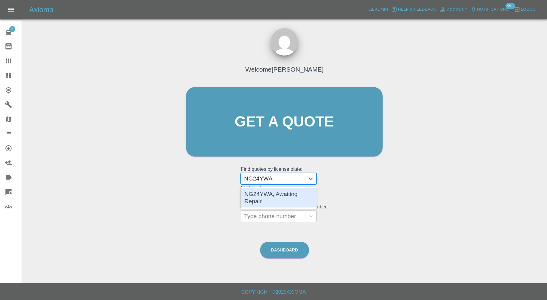
click at [274, 191] on div "NG24YWA, Awaiting Repair" at bounding box center [279, 197] width 76 height 19
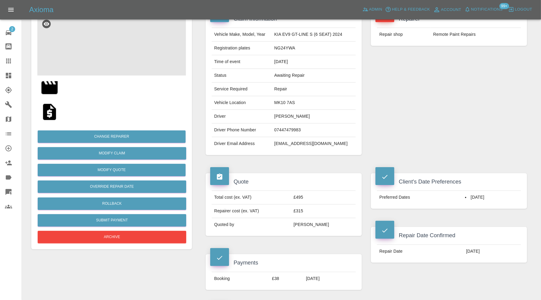
scroll to position [101, 0]
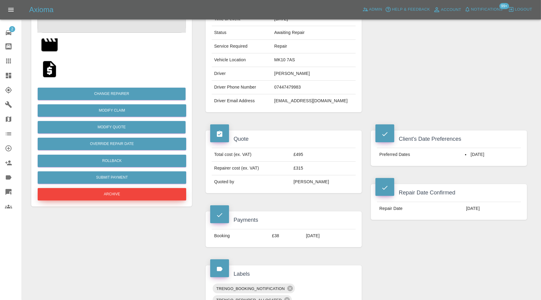
click at [149, 198] on button "Archive" at bounding box center [112, 194] width 149 height 12
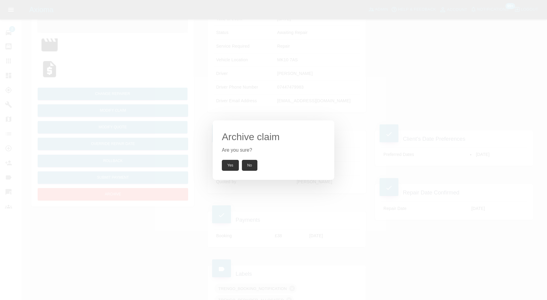
click at [232, 166] on button "Yes" at bounding box center [230, 165] width 17 height 11
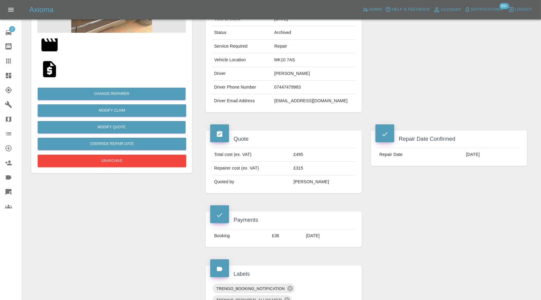
click at [299, 100] on td "[EMAIL_ADDRESS][DOMAIN_NAME]" at bounding box center [314, 100] width 84 height 13
copy div "[EMAIL_ADDRESS][DOMAIN_NAME]"
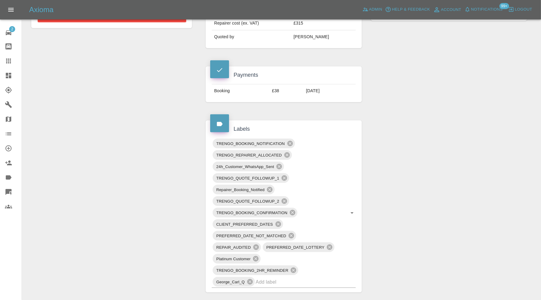
scroll to position [354, 0]
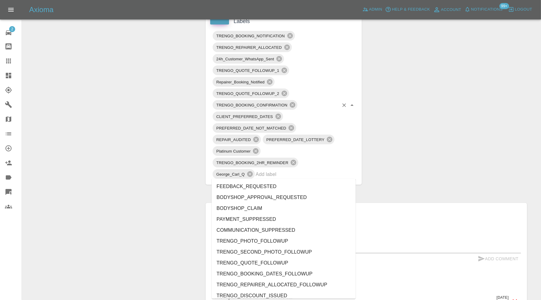
click at [304, 176] on input "text" at bounding box center [297, 174] width 83 height 9
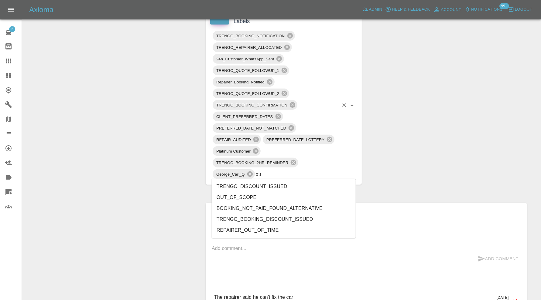
type input "out"
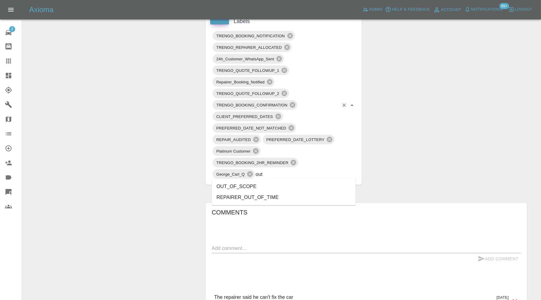
click at [248, 185] on li "OUT_OF_SCOPE" at bounding box center [284, 186] width 144 height 11
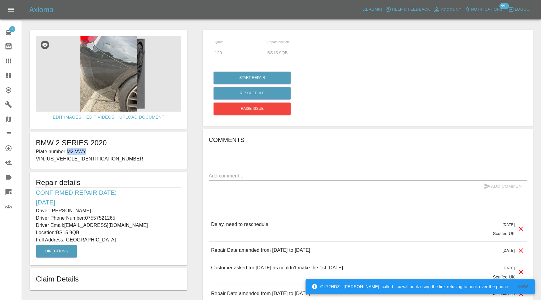
drag, startPoint x: 95, startPoint y: 151, endPoint x: 67, endPoint y: 150, distance: 28.0
click at [67, 150] on p "Plate number: M2 VWY" at bounding box center [108, 151] width 145 height 7
copy p "M2 VWY"
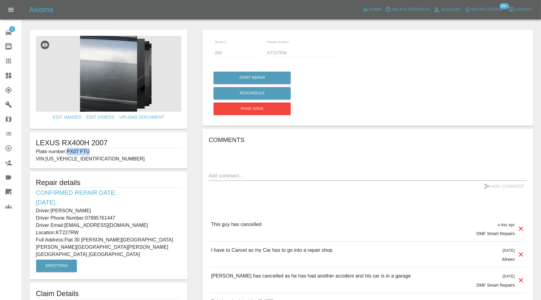
drag, startPoint x: 96, startPoint y: 150, endPoint x: 67, endPoint y: 150, distance: 28.5
click at [67, 150] on p "Plate number: PX07 FTU" at bounding box center [108, 151] width 145 height 7
click at [88, 152] on p "Plate number: PX07 FTU" at bounding box center [108, 151] width 145 height 7
drag, startPoint x: 92, startPoint y: 152, endPoint x: 69, endPoint y: 151, distance: 23.4
click at [69, 151] on p "Plate number: PX07 FTU" at bounding box center [108, 151] width 145 height 7
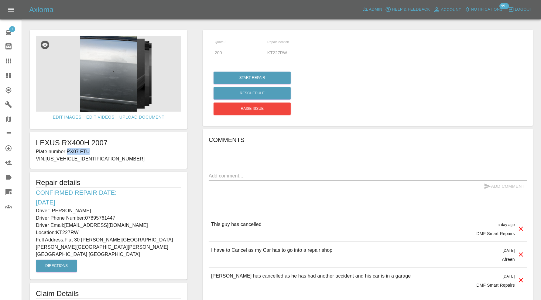
copy p "PX07 FTU"
click at [9, 60] on icon at bounding box center [8, 60] width 7 height 7
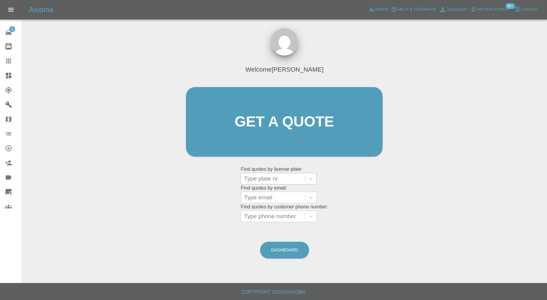
click at [264, 183] on div "Type plate nr" at bounding box center [273, 178] width 64 height 11
paste input "PX07 FTU"
type input "PX07 FTU"
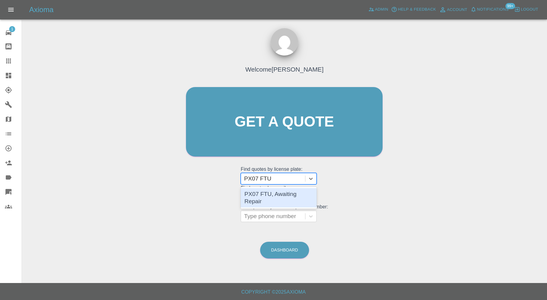
click at [278, 197] on div "PX07 FTU, Awaiting Repair" at bounding box center [279, 197] width 76 height 19
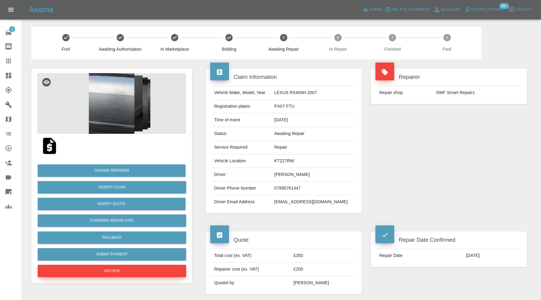
click at [126, 269] on button "Archive" at bounding box center [112, 271] width 149 height 12
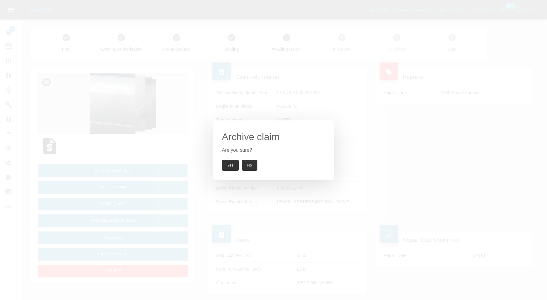
click at [231, 167] on button "Yes" at bounding box center [230, 165] width 17 height 11
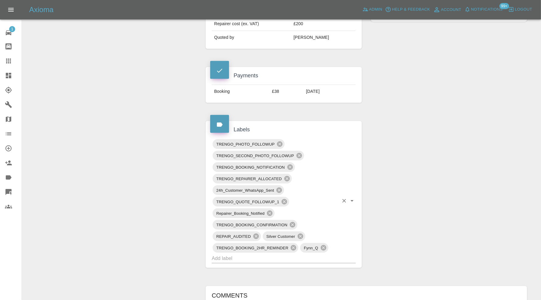
scroll to position [304, 0]
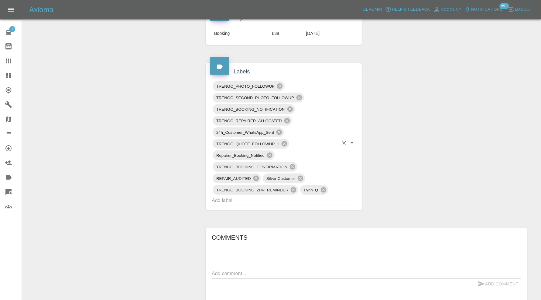
click at [312, 196] on input "text" at bounding box center [275, 200] width 127 height 9
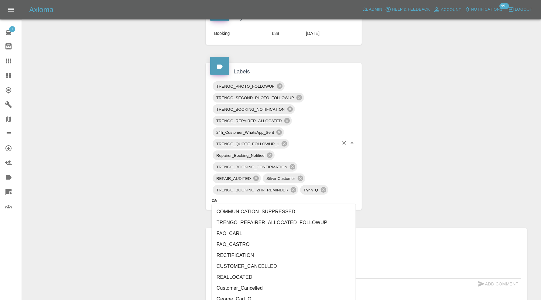
type input "can"
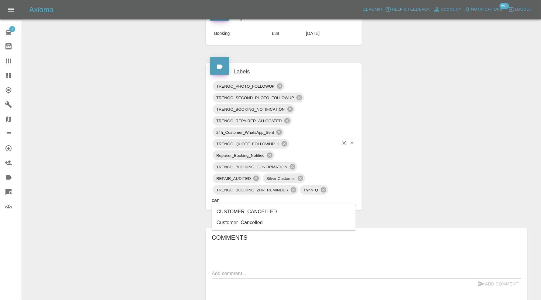
click at [255, 210] on li "CUSTOMER_CANCELLED" at bounding box center [284, 212] width 144 height 11
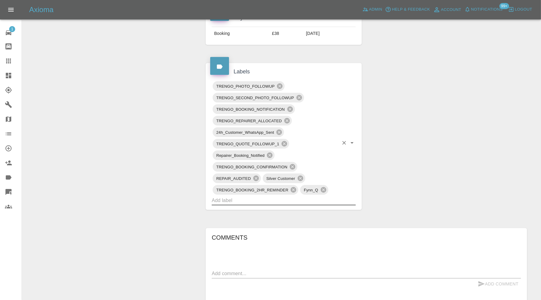
type input "c"
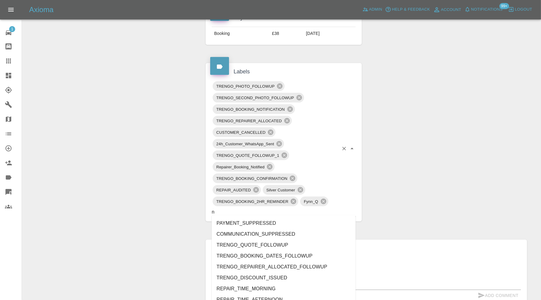
scroll to position [101, 0]
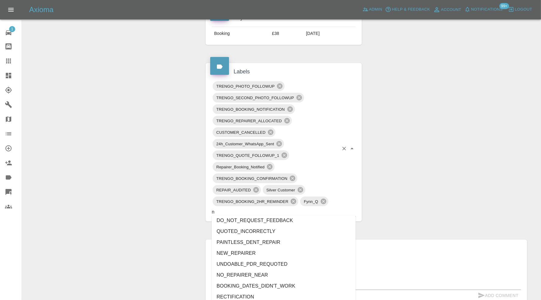
drag, startPoint x: 228, startPoint y: 211, endPoint x: 181, endPoint y: 211, distance: 47.1
click at [181, 211] on div "Change Repairer Modify Claim Modify Quote Override Repair Date Unarchive Claim …" at bounding box center [281, 160] width 509 height 808
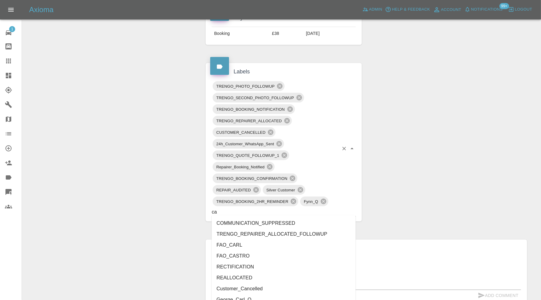
type input "can"
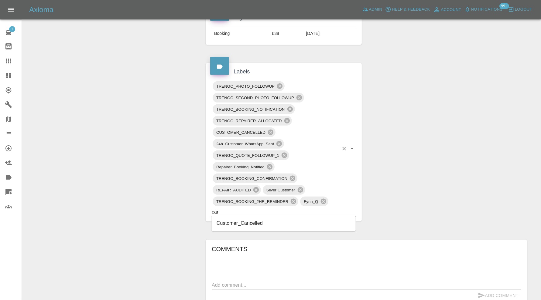
click at [244, 225] on li "Customer_Cancelled" at bounding box center [284, 223] width 144 height 11
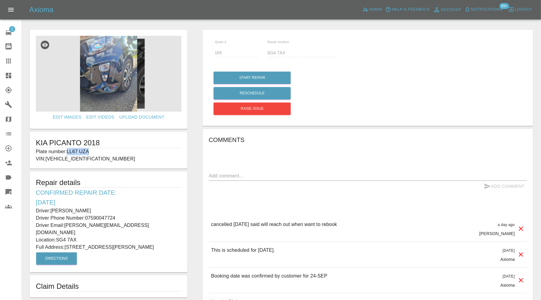
drag, startPoint x: 101, startPoint y: 148, endPoint x: 67, endPoint y: 153, distance: 33.4
click at [67, 153] on p "Plate number: LL67 UZA" at bounding box center [108, 151] width 145 height 7
copy p "LL67 UZA"
click at [11, 59] on icon at bounding box center [8, 60] width 7 height 7
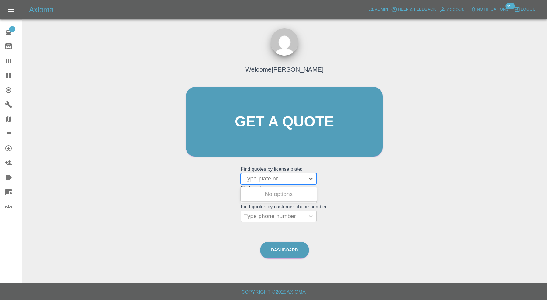
click at [274, 179] on div at bounding box center [273, 179] width 58 height 9
paste input "LL67 UZA"
type input "LL67 UZA"
click at [285, 191] on div "LL67 UZA, Awaiting Repair" at bounding box center [279, 197] width 76 height 19
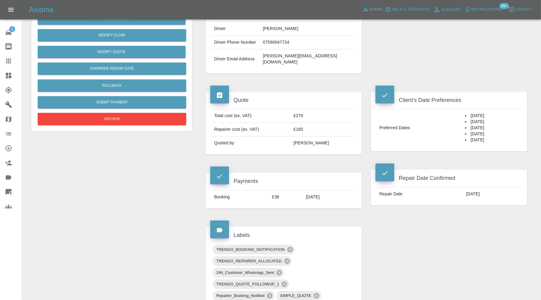
scroll to position [152, 0]
click at [124, 126] on div "Change Repairer Modify Claim Modify Quote Override Repair Date Rollback Submit …" at bounding box center [111, 66] width 149 height 121
click at [125, 122] on button "Archive" at bounding box center [112, 119] width 149 height 12
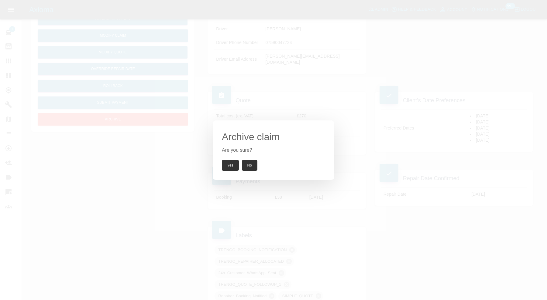
click at [228, 161] on button "Yes" at bounding box center [230, 165] width 17 height 11
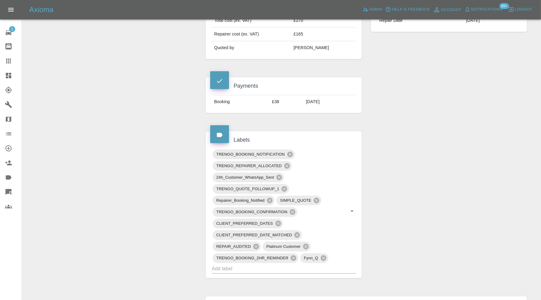
scroll to position [304, 0]
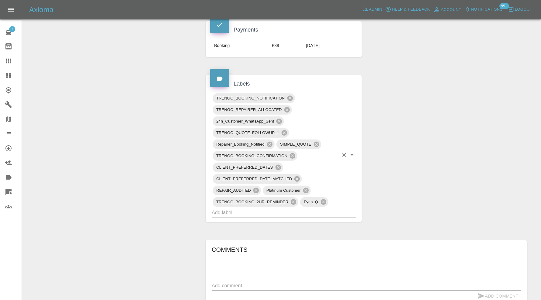
click at [316, 208] on input "text" at bounding box center [275, 212] width 127 height 9
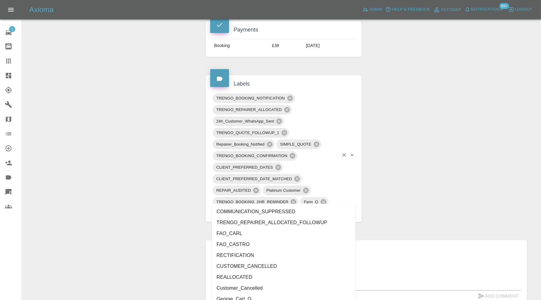
type input "can"
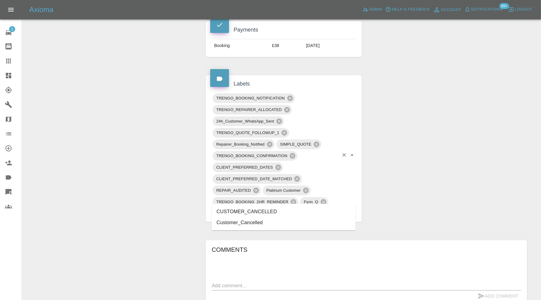
click at [280, 213] on li "CUSTOMER_CANCELLED" at bounding box center [284, 212] width 144 height 11
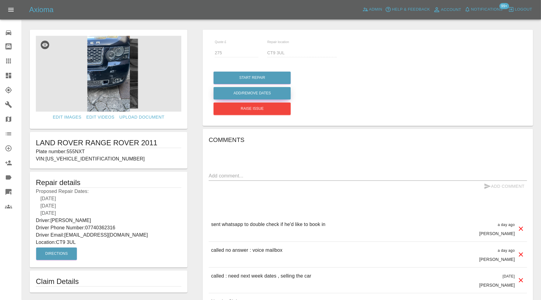
click at [258, 93] on button "Add/Remove Dates" at bounding box center [251, 93] width 77 height 12
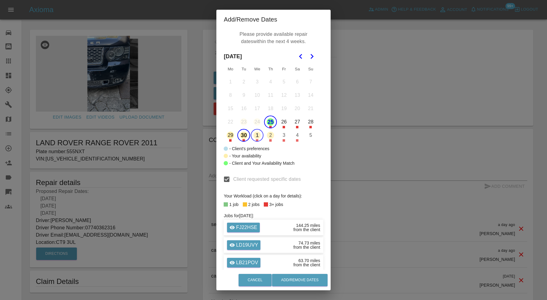
click at [272, 119] on button "25" at bounding box center [270, 122] width 13 height 13
click at [313, 55] on icon "Go to the Next Month" at bounding box center [311, 56] width 7 height 7
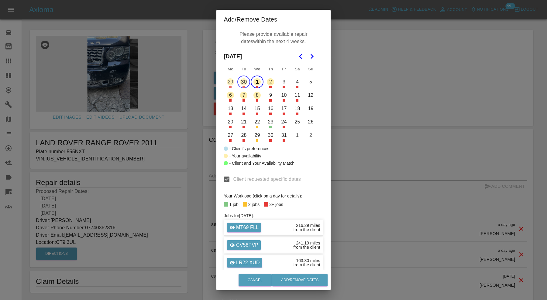
click at [258, 97] on button "8" at bounding box center [257, 95] width 13 height 13
click at [268, 96] on button "9" at bounding box center [270, 95] width 13 height 13
click at [295, 278] on button "Add/Remove Dates" at bounding box center [300, 280] width 56 height 12
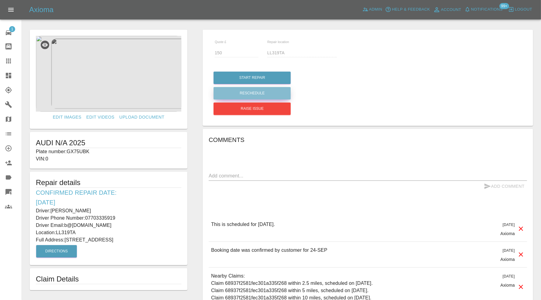
click at [260, 93] on button "Reschedule" at bounding box center [251, 93] width 77 height 12
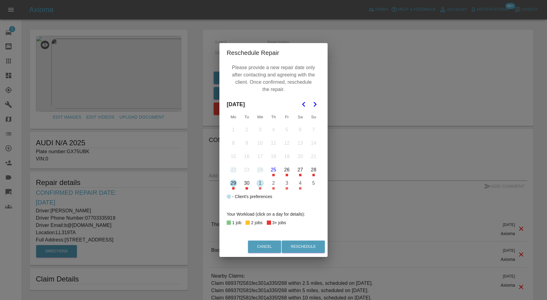
click at [287, 171] on button "26" at bounding box center [286, 170] width 13 height 13
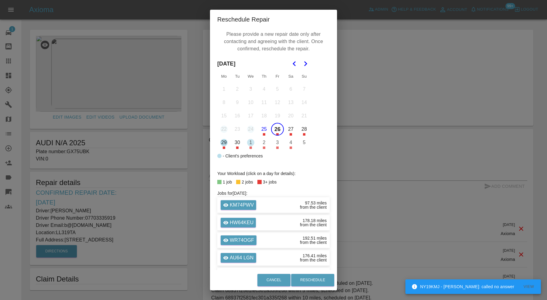
click at [301, 271] on div "Cancel Reschedule" at bounding box center [273, 280] width 127 height 20
click at [302, 278] on button "Reschedule" at bounding box center [312, 280] width 43 height 12
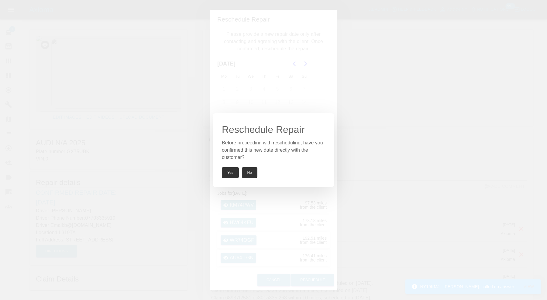
click at [231, 172] on button "Yes" at bounding box center [230, 172] width 17 height 11
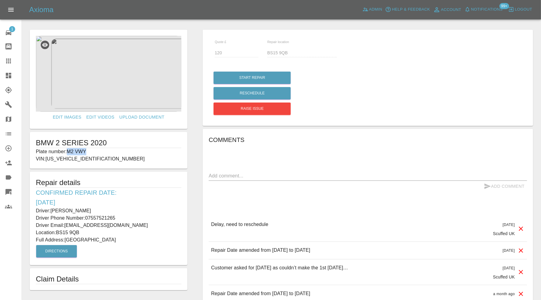
drag, startPoint x: 92, startPoint y: 150, endPoint x: 68, endPoint y: 151, distance: 23.7
click at [68, 151] on p "Plate number: M2 VWY" at bounding box center [108, 151] width 145 height 7
copy p "M2 VWY"
click at [15, 60] on div at bounding box center [13, 60] width 17 height 7
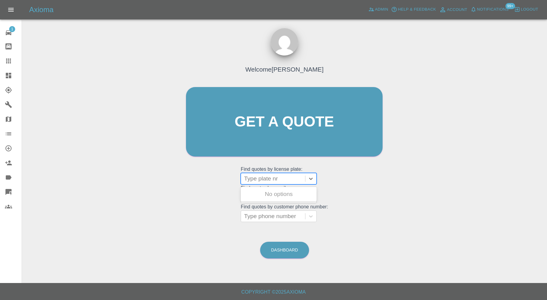
click at [271, 180] on div at bounding box center [273, 179] width 58 height 9
paste input "M2 VWY"
type input "M2 VWY"
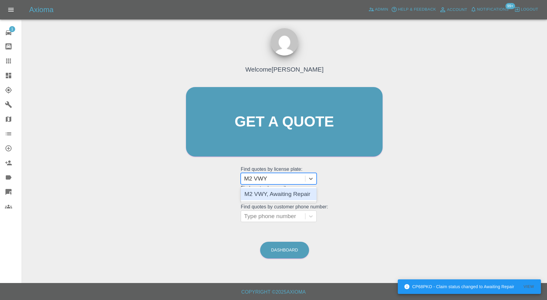
click at [274, 193] on div "M2 VWY, Awaiting Repair" at bounding box center [279, 194] width 76 height 12
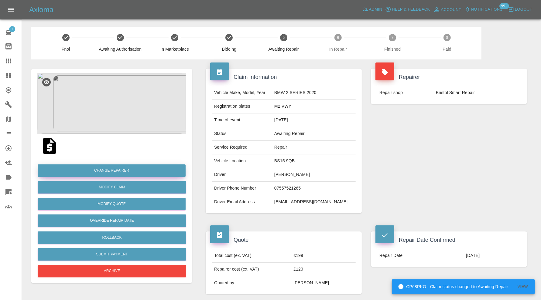
click at [144, 172] on button "Change Repairer" at bounding box center [112, 171] width 148 height 12
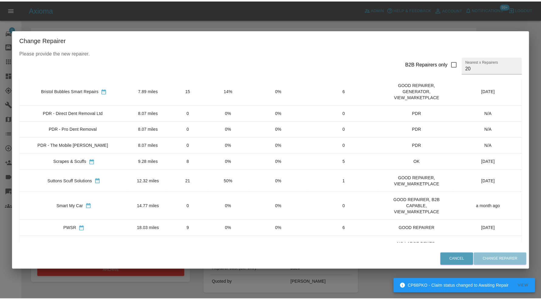
scroll to position [101, 0]
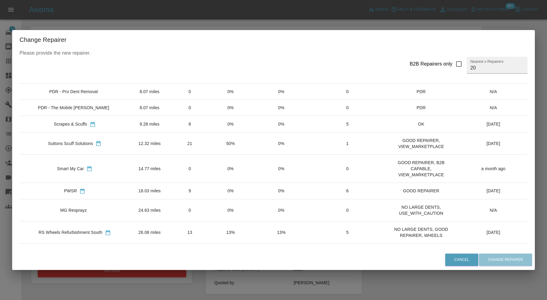
click at [139, 186] on td "18.03 miles" at bounding box center [149, 191] width 39 height 16
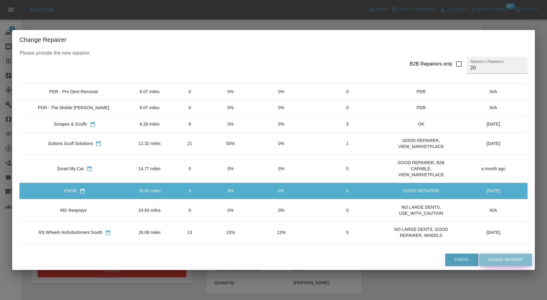
click at [490, 263] on button "Change Repairer" at bounding box center [505, 260] width 53 height 12
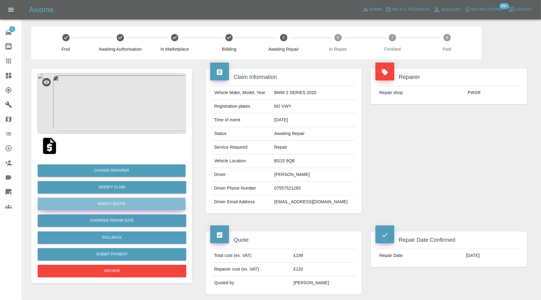
click at [134, 200] on button "Modify Quote" at bounding box center [112, 204] width 148 height 12
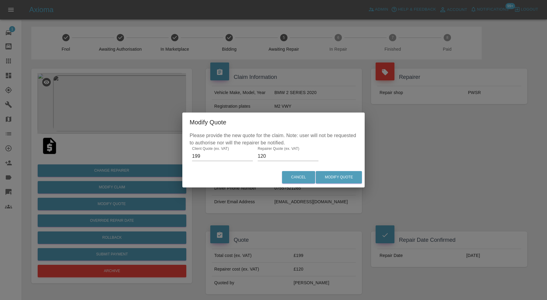
click at [268, 159] on input "120" at bounding box center [288, 157] width 61 height 10
type input "130"
click at [334, 177] on button "Modify Quote" at bounding box center [339, 177] width 46 height 12
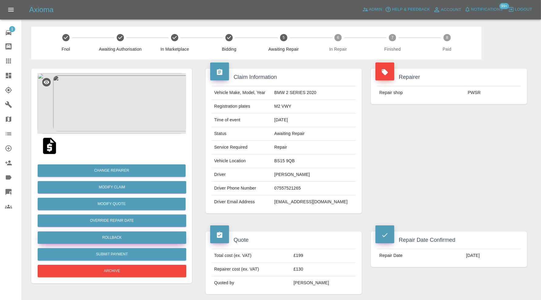
click at [135, 235] on button "Rollback" at bounding box center [112, 238] width 149 height 12
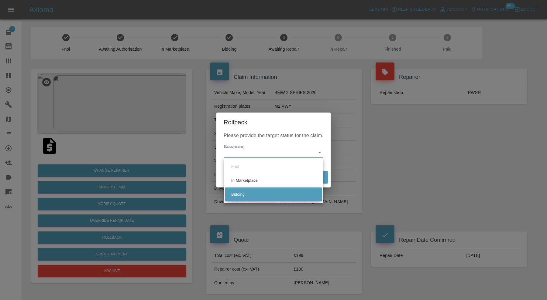
click at [250, 194] on li "Bidding" at bounding box center [273, 195] width 97 height 14
type input "bidding"
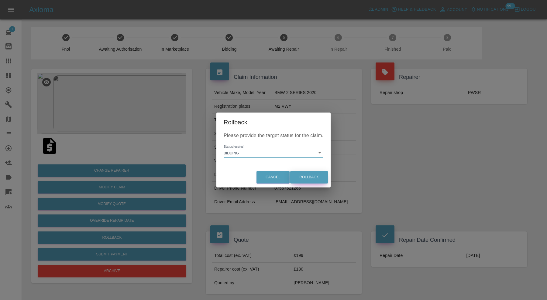
click at [308, 175] on button "Rollback" at bounding box center [309, 177] width 38 height 12
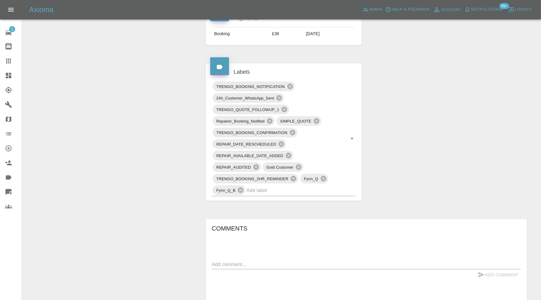
scroll to position [304, 0]
click at [290, 84] on icon at bounding box center [289, 86] width 5 height 5
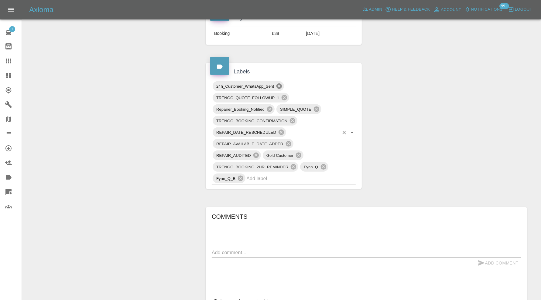
click at [281, 84] on icon at bounding box center [278, 86] width 5 height 5
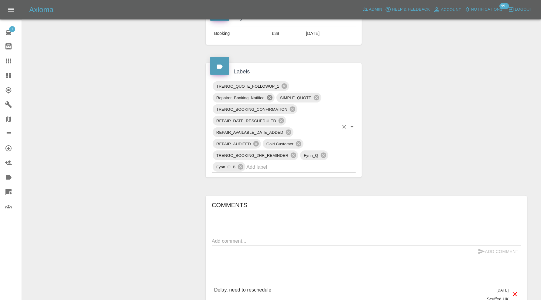
click at [269, 97] on icon at bounding box center [269, 97] width 7 height 7
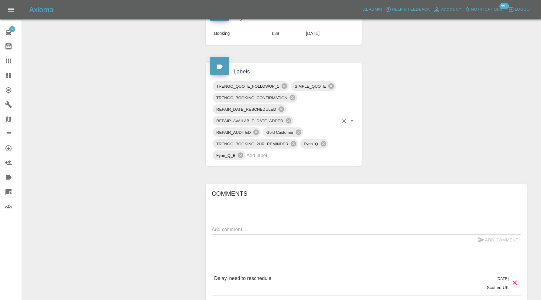
click at [293, 99] on icon at bounding box center [292, 97] width 7 height 7
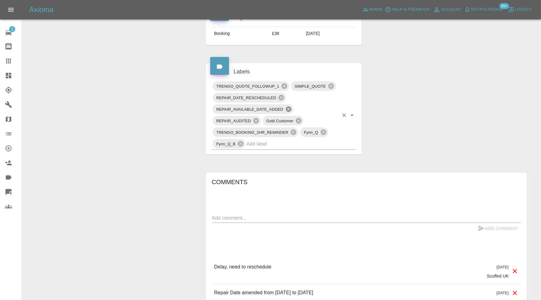
click at [290, 106] on icon at bounding box center [288, 109] width 7 height 7
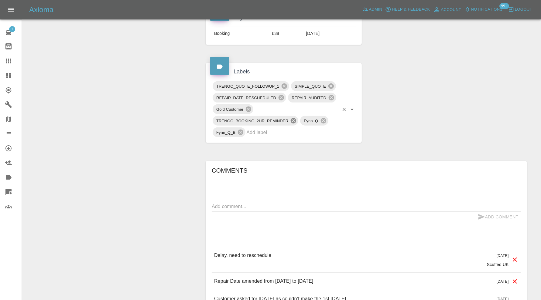
click at [293, 118] on icon at bounding box center [293, 120] width 5 height 5
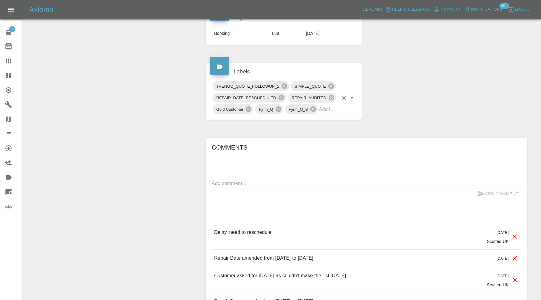
click at [328, 109] on input "text" at bounding box center [329, 109] width 20 height 9
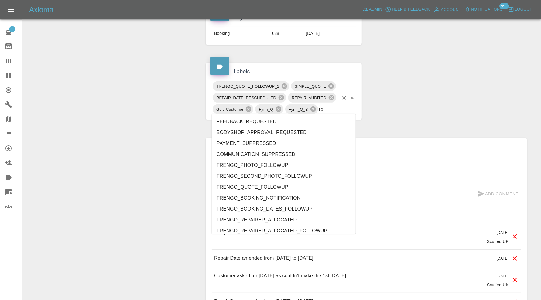
type input "rea"
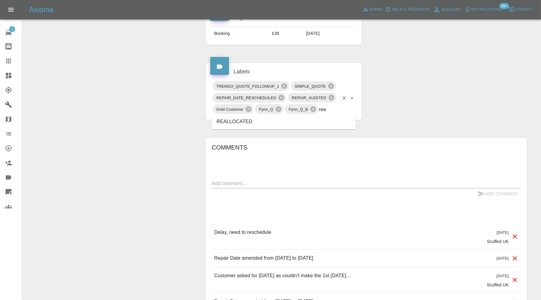
click at [294, 121] on li "REALLOCATED" at bounding box center [284, 121] width 144 height 11
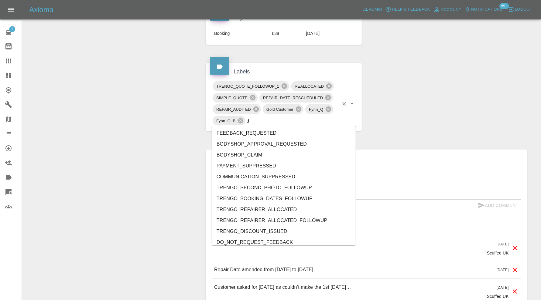
type input "do"
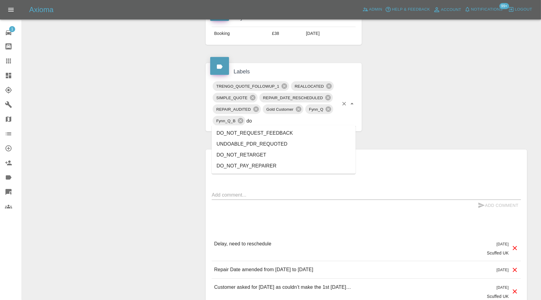
click at [271, 131] on li "DO_NOT_REQUEST_FEEDBACK" at bounding box center [284, 133] width 144 height 11
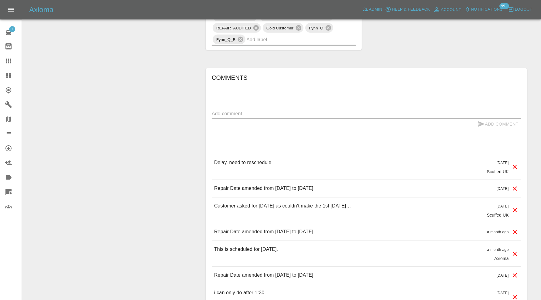
scroll to position [405, 0]
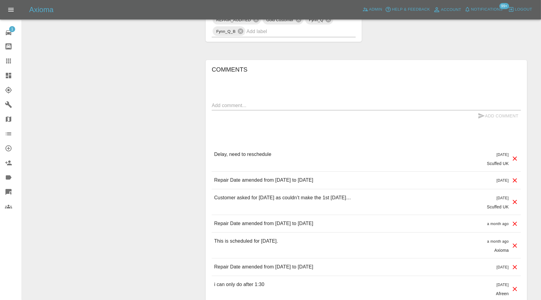
click at [513, 200] on icon at bounding box center [514, 202] width 7 height 7
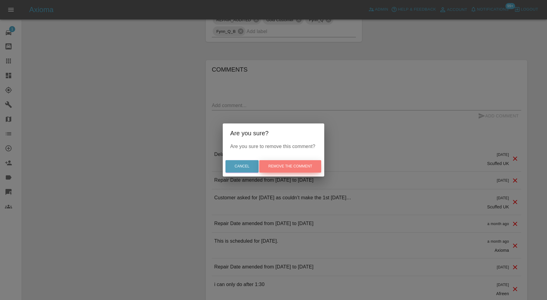
click at [294, 166] on button "Remove the comment" at bounding box center [290, 166] width 62 height 12
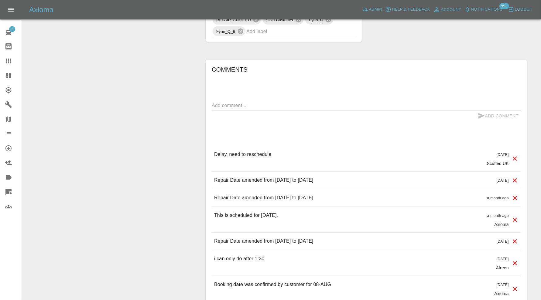
click at [513, 178] on icon at bounding box center [514, 180] width 7 height 7
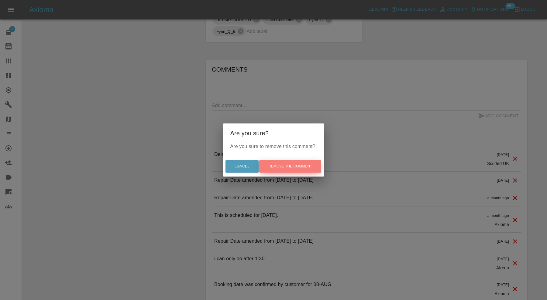
click at [309, 164] on button "Remove the comment" at bounding box center [290, 166] width 62 height 12
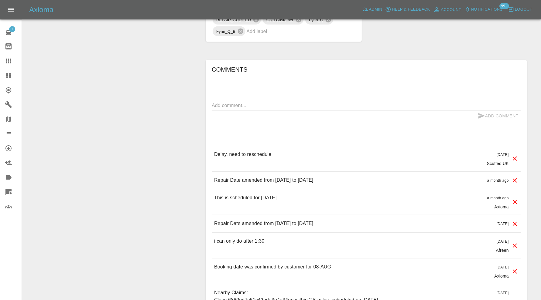
click at [516, 156] on icon at bounding box center [514, 158] width 7 height 7
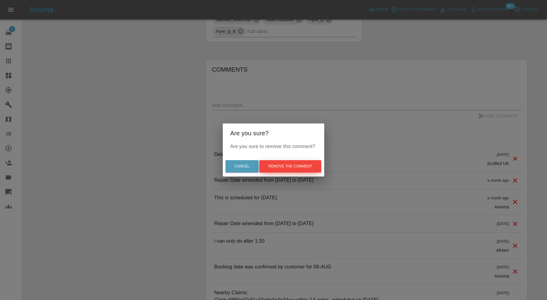
click at [303, 165] on button "Remove the comment" at bounding box center [290, 166] width 62 height 12
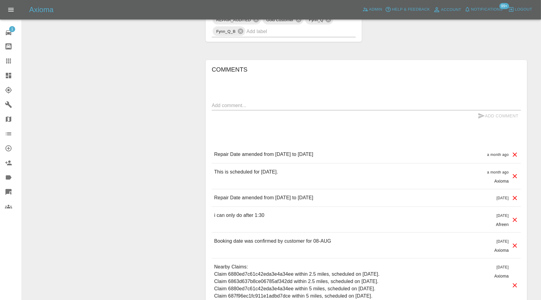
click at [295, 111] on div "Add Comment" at bounding box center [366, 116] width 309 height 11
click at [296, 106] on textarea at bounding box center [366, 105] width 309 height 7
type textarea "reallocated and rebooking"
click at [499, 113] on button "Add Comment" at bounding box center [498, 116] width 46 height 11
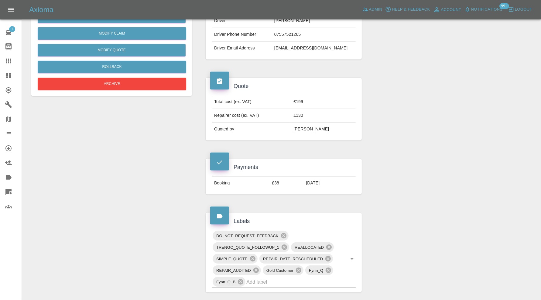
scroll to position [0, 0]
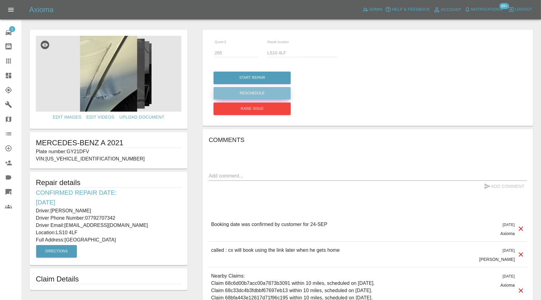
click at [265, 95] on button "Reschedule" at bounding box center [251, 93] width 77 height 12
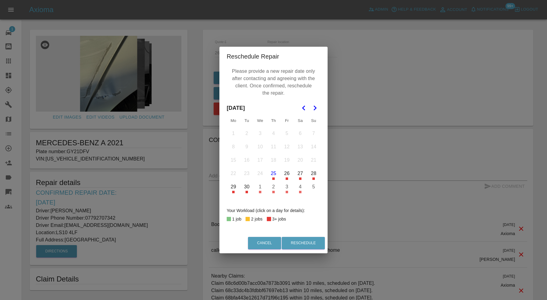
click at [287, 175] on button "26" at bounding box center [286, 173] width 13 height 13
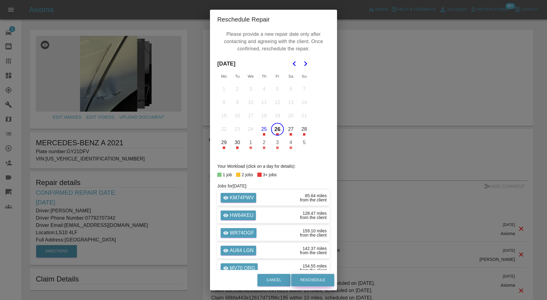
click at [304, 275] on button "Reschedule" at bounding box center [312, 280] width 43 height 12
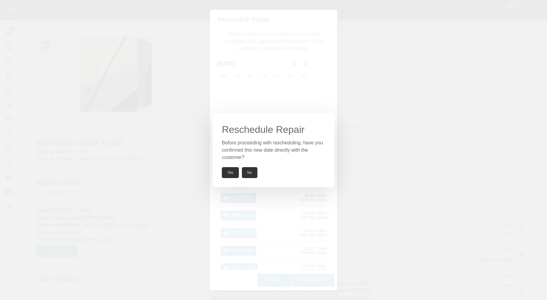
click at [234, 176] on button "Yes" at bounding box center [230, 172] width 17 height 11
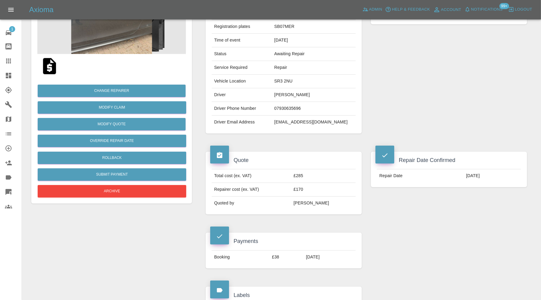
scroll to position [50, 0]
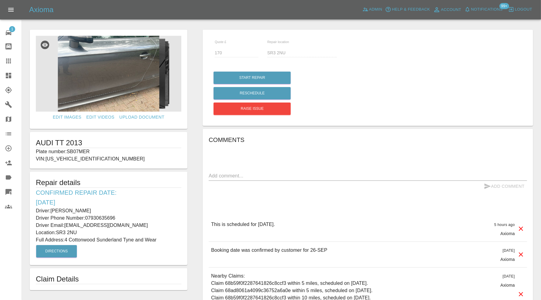
click at [11, 59] on icon at bounding box center [8, 60] width 7 height 7
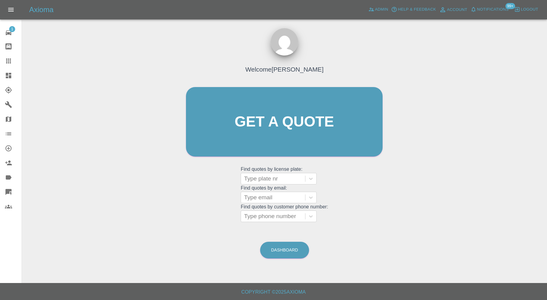
click at [7, 70] on link "Dashboard" at bounding box center [11, 75] width 22 height 15
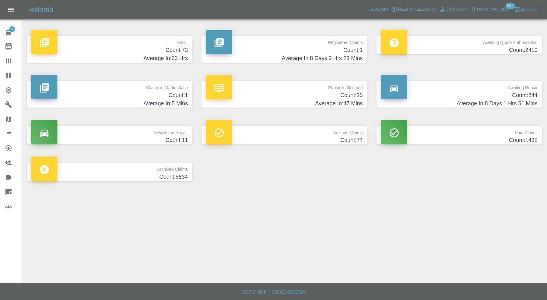
click at [308, 131] on p "Finished Claims" at bounding box center [284, 131] width 156 height 10
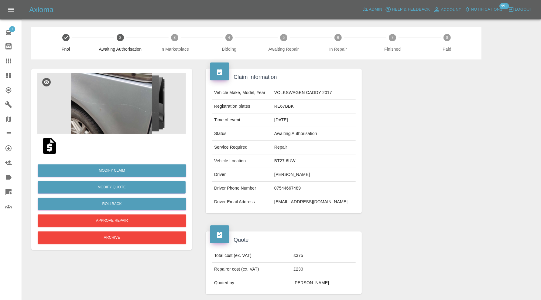
click at [127, 83] on img at bounding box center [111, 103] width 149 height 61
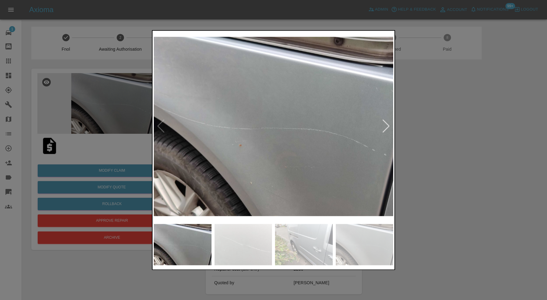
click at [384, 122] on div at bounding box center [386, 126] width 8 height 13
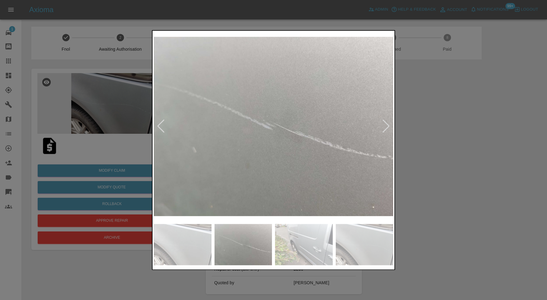
click at [384, 125] on div at bounding box center [386, 126] width 8 height 13
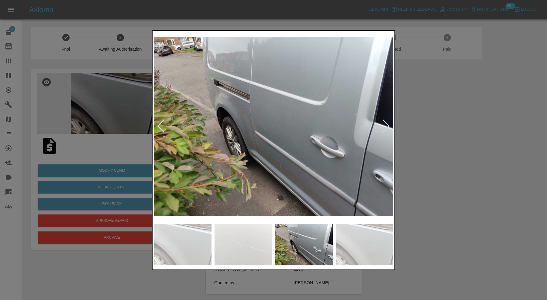
click at [499, 134] on div at bounding box center [273, 150] width 547 height 300
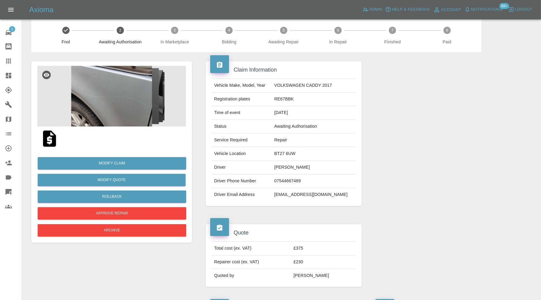
scroll to position [7, 0]
click at [84, 226] on button "Archive" at bounding box center [112, 231] width 149 height 12
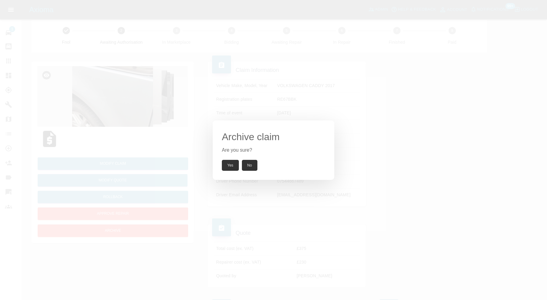
click at [230, 160] on button "Yes" at bounding box center [230, 165] width 17 height 11
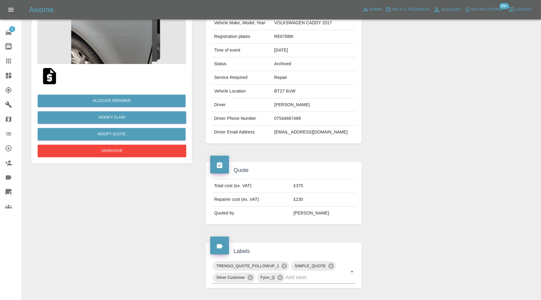
scroll to position [249, 0]
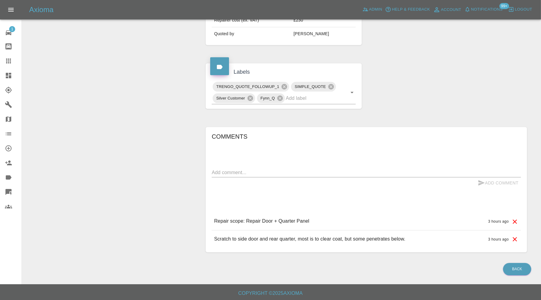
click at [270, 170] on textarea at bounding box center [366, 172] width 309 height 7
type textarea "ireland"
click at [519, 183] on button "Add Comment" at bounding box center [498, 183] width 46 height 11
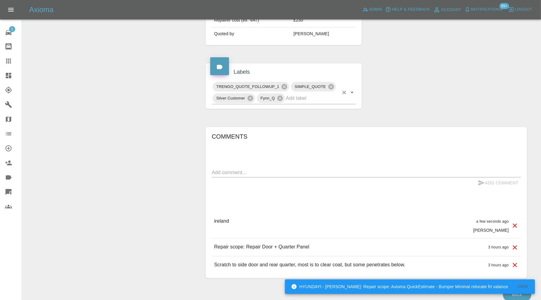
click at [313, 96] on input "text" at bounding box center [312, 98] width 53 height 9
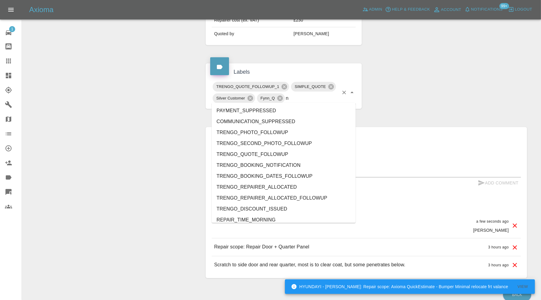
type input "no"
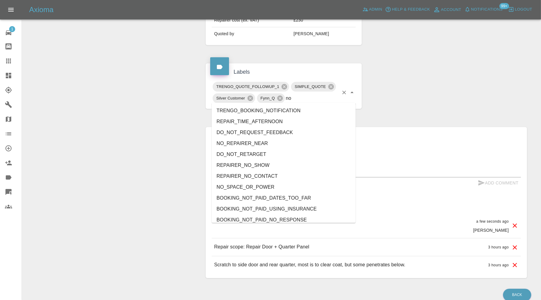
click at [255, 143] on li "NO_REPAIRER_NEAR" at bounding box center [284, 143] width 144 height 11
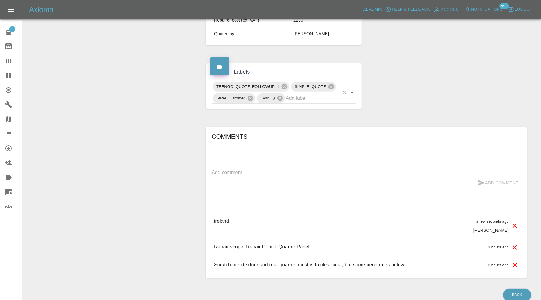
scroll to position [0, 0]
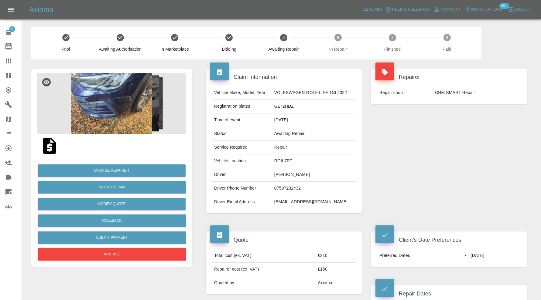
click at [118, 109] on img at bounding box center [111, 103] width 149 height 61
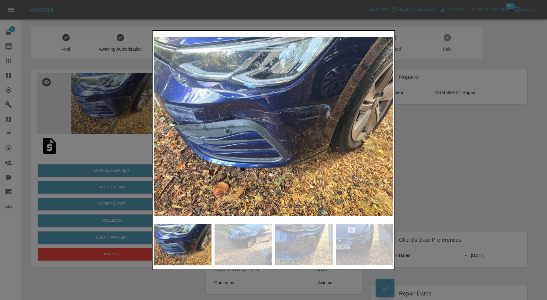
click at [384, 126] on div at bounding box center [386, 126] width 8 height 13
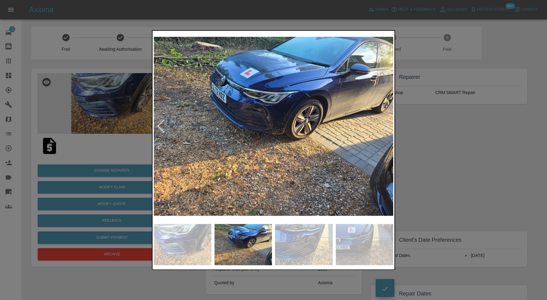
click at [384, 126] on div at bounding box center [386, 126] width 8 height 13
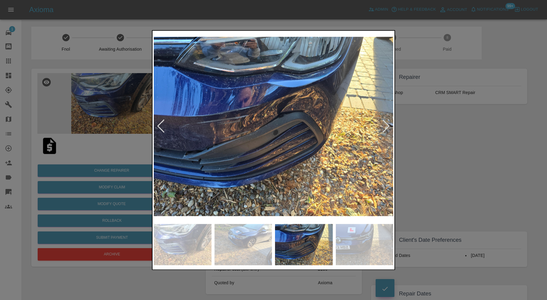
click at [278, 119] on img at bounding box center [273, 126] width 239 height 189
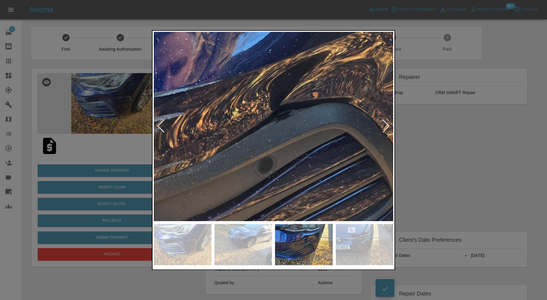
click at [417, 138] on div at bounding box center [273, 150] width 547 height 300
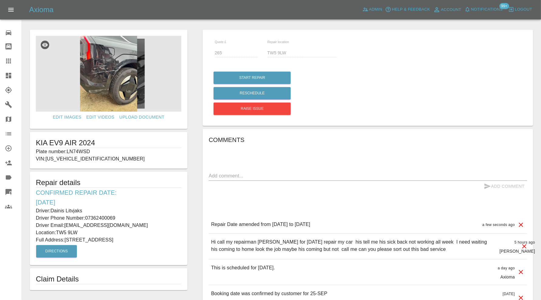
scroll to position [50, 0]
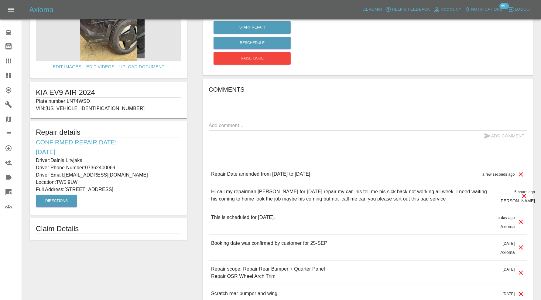
click at [9, 58] on icon at bounding box center [8, 60] width 7 height 7
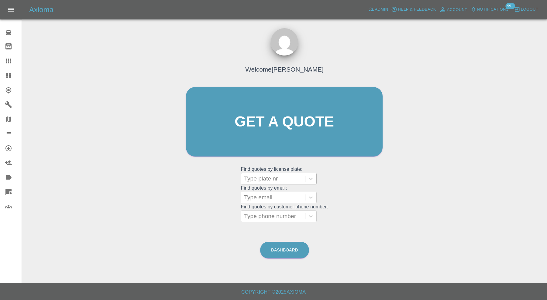
click at [259, 176] on div at bounding box center [273, 179] width 58 height 9
paste input "LD19UVY"
type input "LD19UVY"
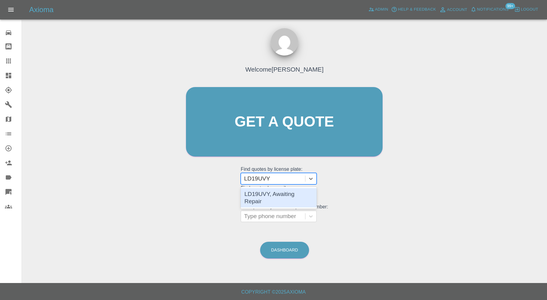
click at [261, 193] on div "LD19UVY, Awaiting Repair" at bounding box center [279, 197] width 76 height 19
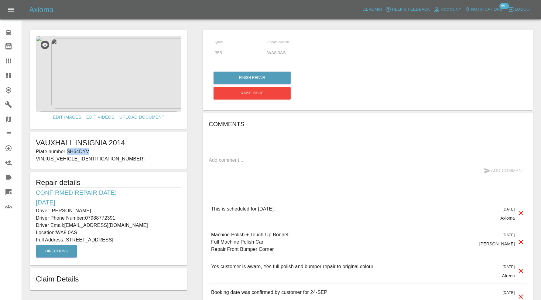
drag, startPoint x: 100, startPoint y: 151, endPoint x: 68, endPoint y: 153, distance: 32.5
click at [68, 153] on p "Plate number: SH64DYV" at bounding box center [108, 151] width 145 height 7
copy p "SH64DYV"
click at [9, 62] on icon at bounding box center [8, 60] width 7 height 7
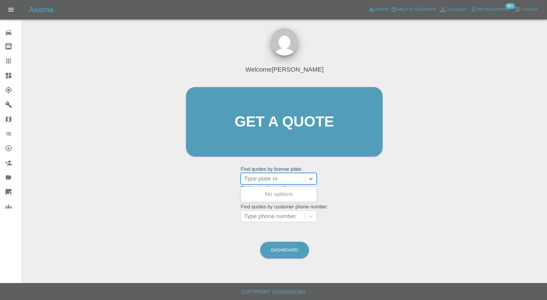
click at [287, 181] on div at bounding box center [273, 179] width 58 height 9
paste input "SH64DYV"
type input "SH64DYV"
click at [288, 190] on div "SH64DYV, In Repair" at bounding box center [279, 194] width 76 height 12
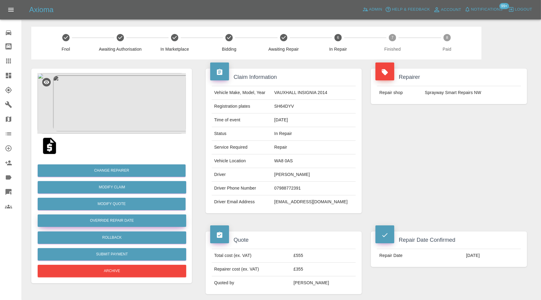
click at [133, 217] on button "Override Repair Date" at bounding box center [112, 221] width 149 height 12
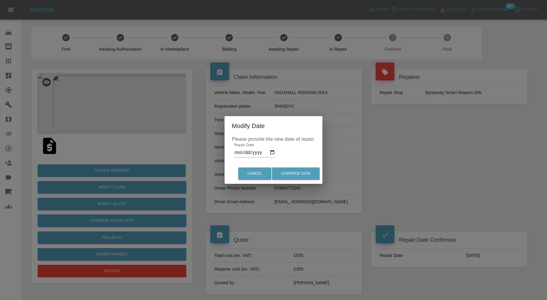
click at [274, 151] on input "2025-09-24" at bounding box center [254, 153] width 41 height 10
type input "2025-09-25"
click at [291, 169] on button "Override Date" at bounding box center [296, 174] width 48 height 12
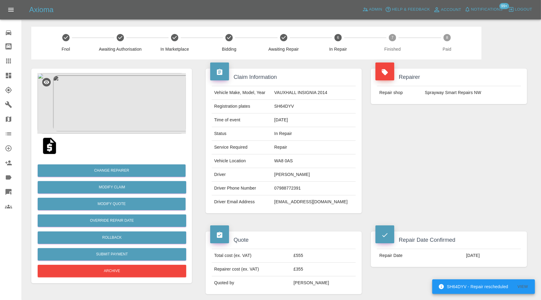
click at [11, 75] on icon at bounding box center [8, 75] width 7 height 7
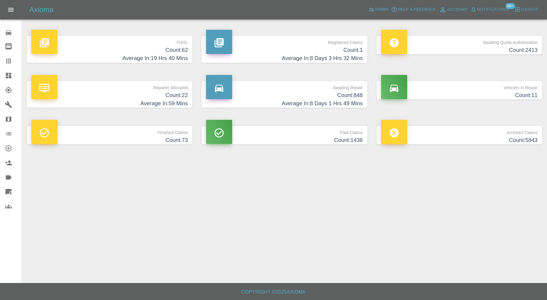
click at [419, 91] on p "Vehicles in Repair" at bounding box center [459, 86] width 156 height 10
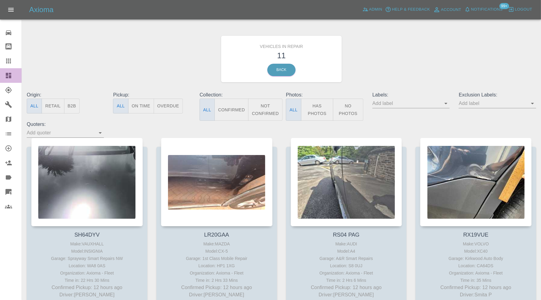
click at [7, 81] on link "Dashboard" at bounding box center [11, 75] width 22 height 15
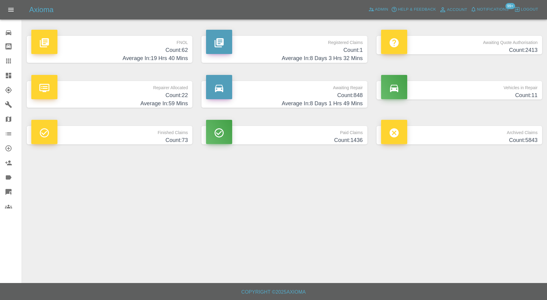
click at [131, 47] on h4 "Count: 62" at bounding box center [109, 50] width 156 height 8
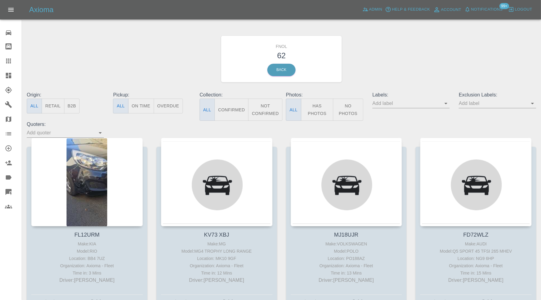
click at [445, 103] on icon "Open" at bounding box center [445, 103] width 7 height 7
type input "geo"
click at [416, 127] on li "George_Carl_Q" at bounding box center [411, 127] width 45 height 11
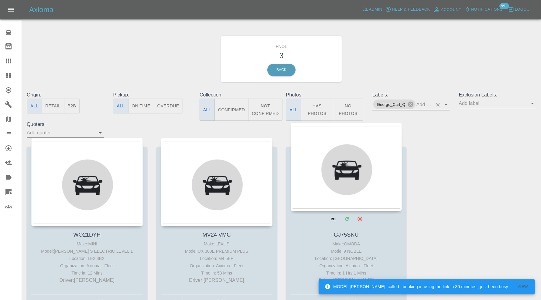
scroll to position [41, 0]
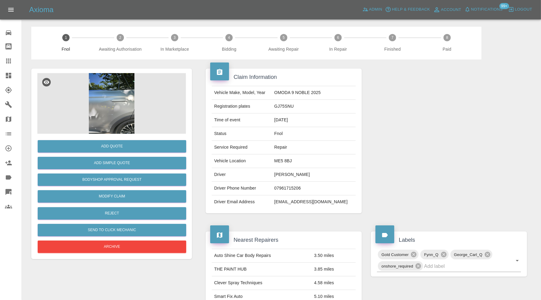
click at [110, 112] on img at bounding box center [111, 103] width 149 height 61
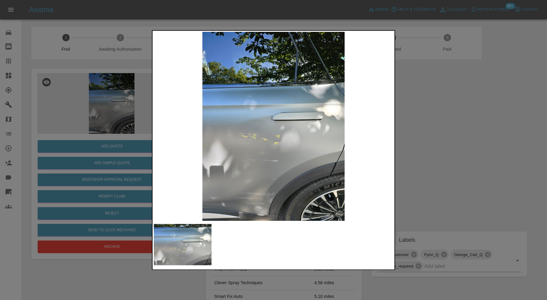
click at [412, 152] on div at bounding box center [273, 150] width 547 height 300
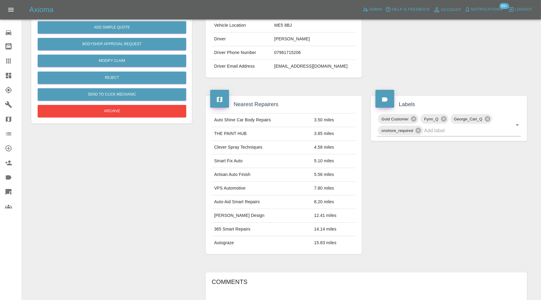
scroll to position [10, 0]
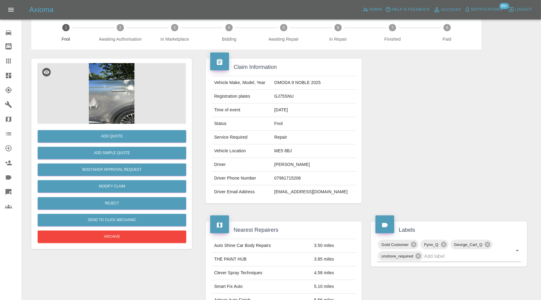
click at [120, 115] on img at bounding box center [111, 93] width 149 height 61
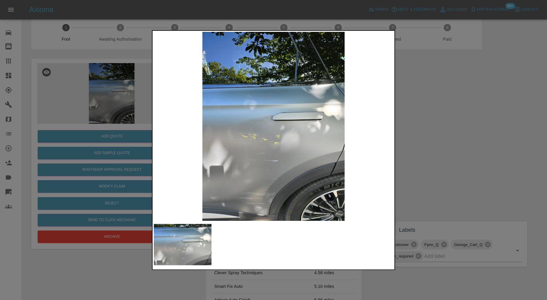
click at [454, 144] on div at bounding box center [273, 150] width 547 height 300
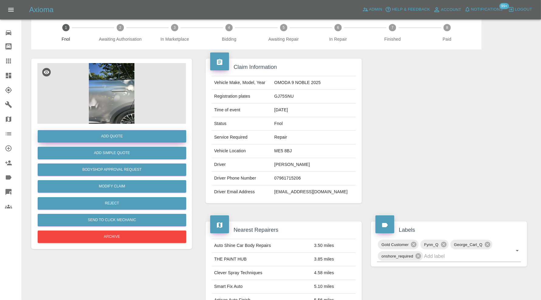
click at [116, 135] on button "Add Quote" at bounding box center [112, 136] width 149 height 12
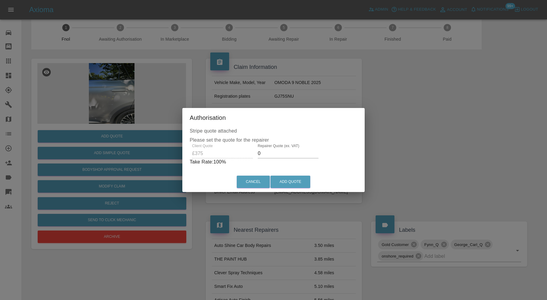
click at [267, 156] on input "0" at bounding box center [288, 154] width 61 height 10
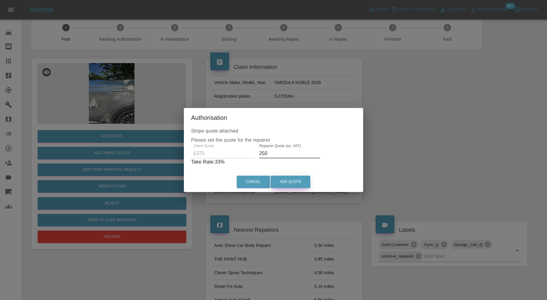
type input "250"
click at [301, 182] on button "Add Quote" at bounding box center [290, 182] width 40 height 12
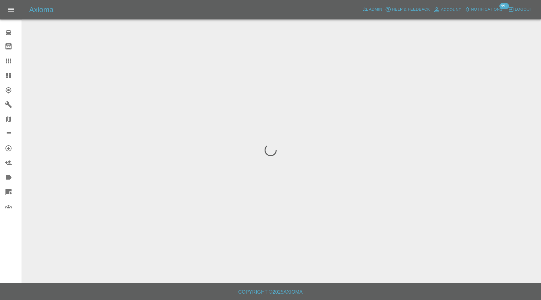
scroll to position [0, 0]
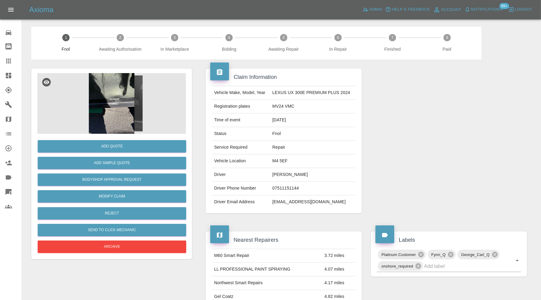
click at [101, 114] on img at bounding box center [111, 103] width 149 height 61
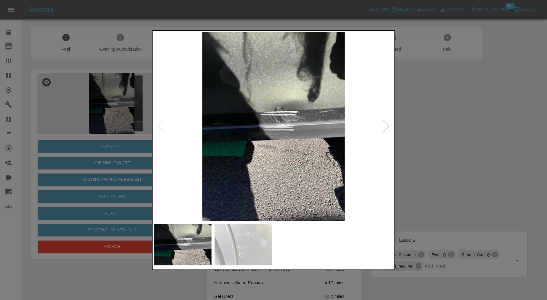
click at [238, 239] on img at bounding box center [243, 244] width 58 height 41
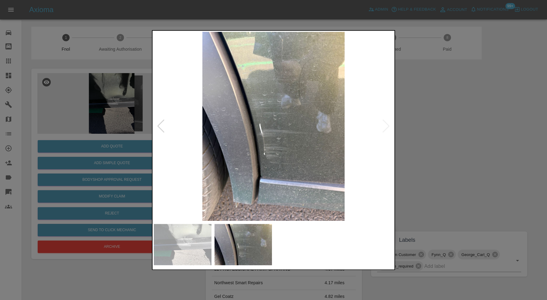
click at [384, 126] on img at bounding box center [273, 126] width 239 height 189
click at [157, 127] on div at bounding box center [161, 126] width 8 height 13
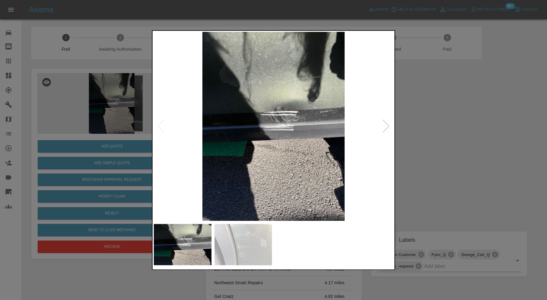
click at [466, 134] on div at bounding box center [273, 150] width 547 height 300
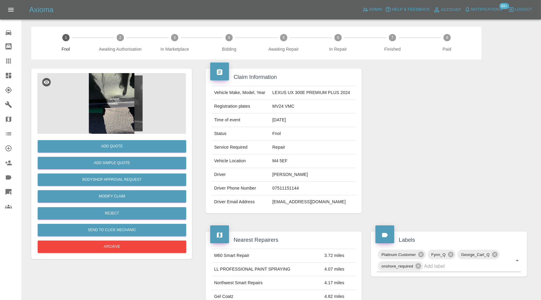
click at [110, 115] on img at bounding box center [111, 103] width 149 height 61
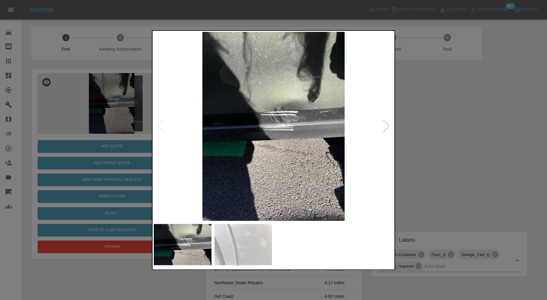
click at [435, 133] on div at bounding box center [273, 150] width 547 height 300
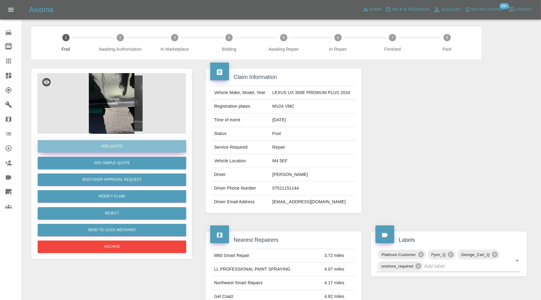
click at [142, 143] on button "Add Quote" at bounding box center [112, 146] width 149 height 12
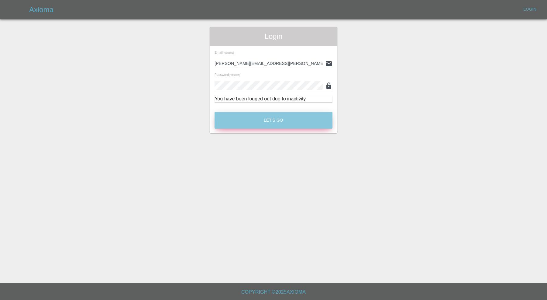
click at [266, 123] on button "Let's Go" at bounding box center [273, 120] width 118 height 17
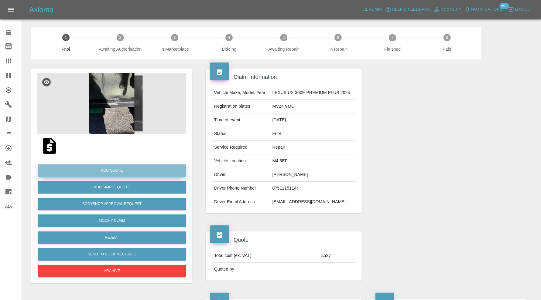
click at [136, 167] on button "Add Quote" at bounding box center [112, 171] width 149 height 12
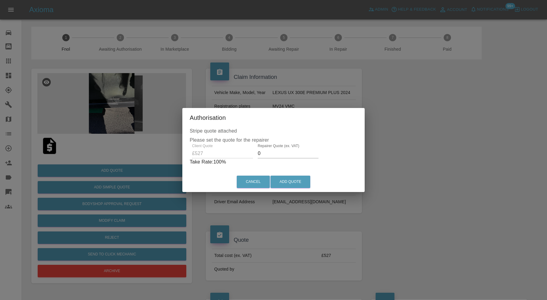
click at [289, 155] on input "0" at bounding box center [288, 154] width 61 height 10
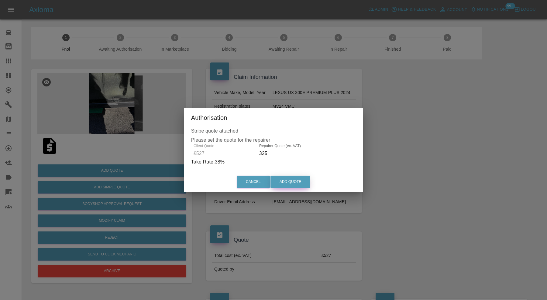
type input "325"
click at [297, 182] on button "Add Quote" at bounding box center [290, 182] width 40 height 12
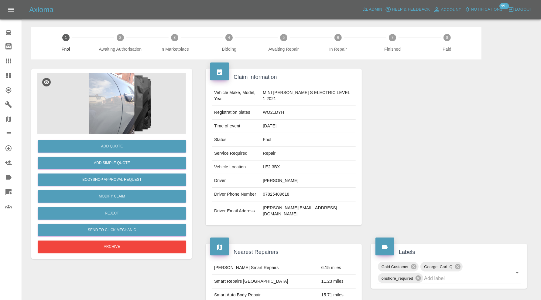
click at [129, 109] on img at bounding box center [111, 103] width 149 height 61
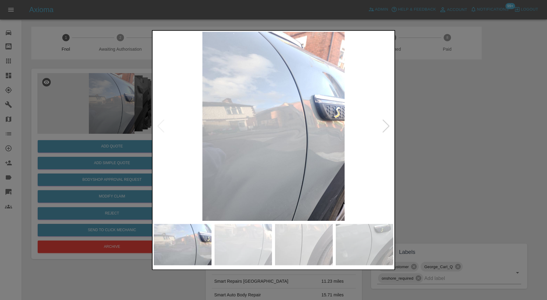
click at [386, 123] on div at bounding box center [386, 126] width 8 height 13
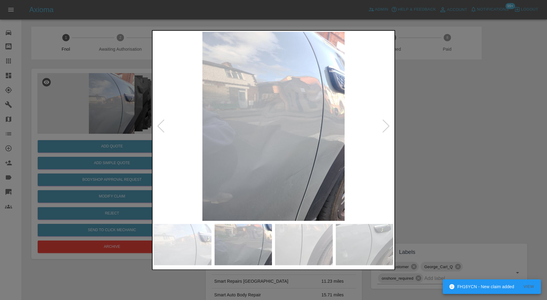
click at [386, 123] on div at bounding box center [386, 126] width 8 height 13
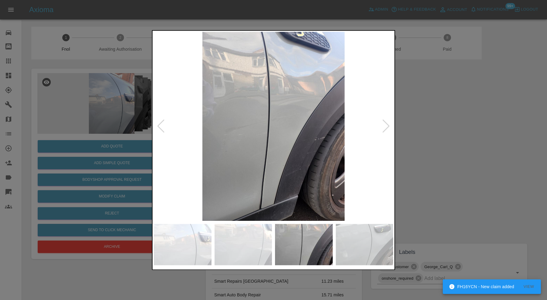
click at [386, 123] on div at bounding box center [386, 126] width 8 height 13
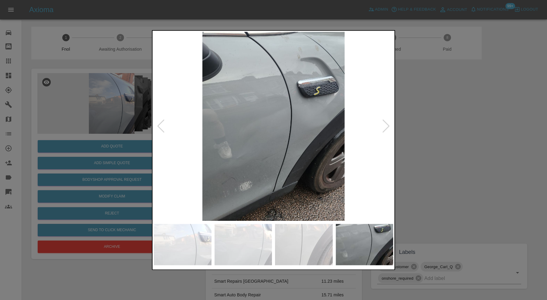
click at [386, 123] on div at bounding box center [386, 126] width 8 height 13
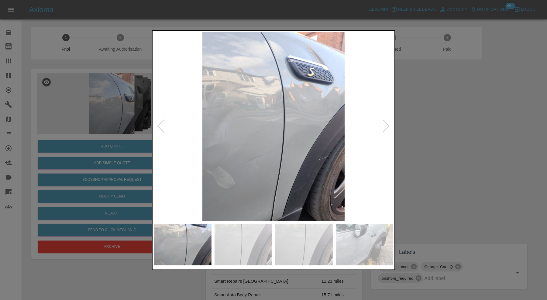
click at [428, 120] on div at bounding box center [273, 150] width 547 height 300
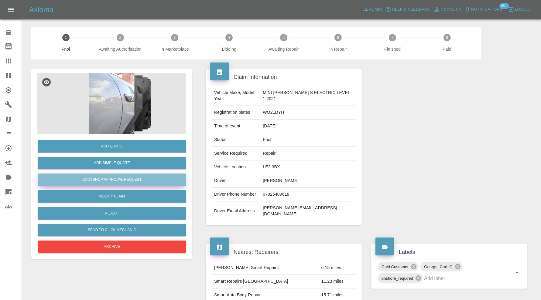
click at [180, 179] on button "Bodyshop Approval Request" at bounding box center [112, 180] width 149 height 12
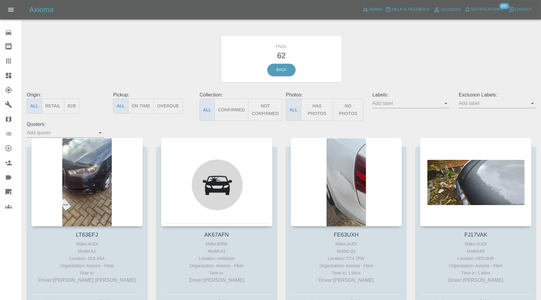
click at [445, 103] on icon "Open" at bounding box center [445, 103] width 7 height 7
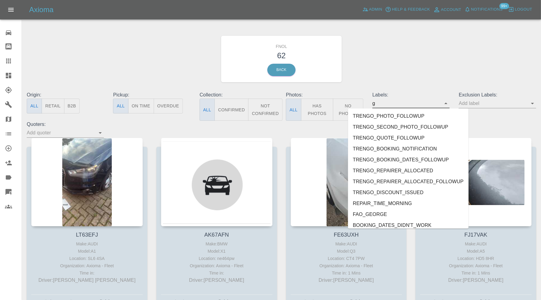
type input "ge"
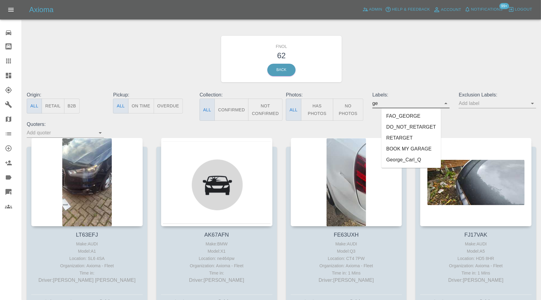
click at [413, 162] on li "George_Carl_Q" at bounding box center [411, 160] width 60 height 11
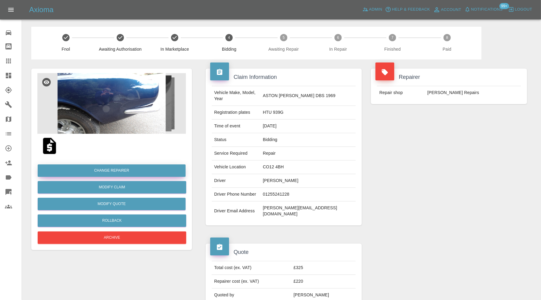
click at [104, 165] on button "Change Repairer" at bounding box center [112, 171] width 148 height 12
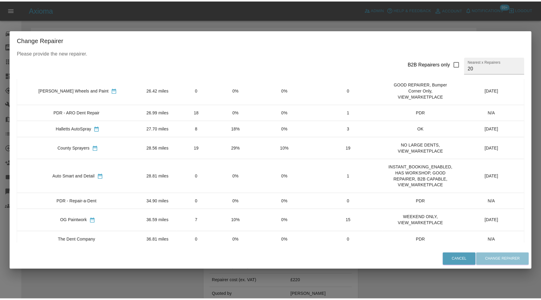
scroll to position [50, 0]
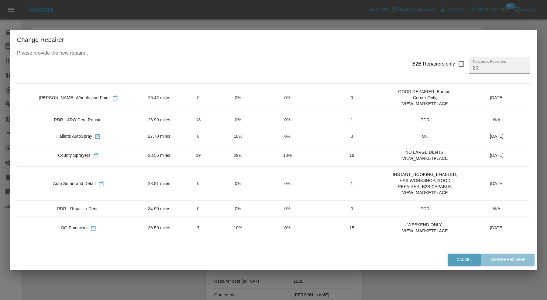
click at [151, 155] on td "28.56 miles" at bounding box center [159, 156] width 38 height 22
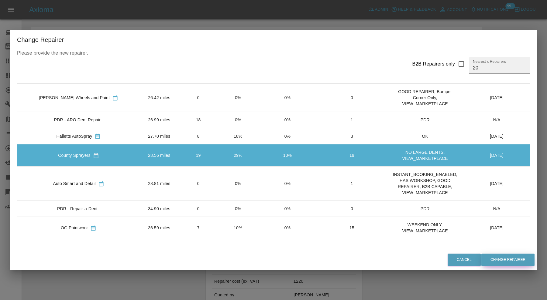
click at [523, 256] on button "Change Repairer" at bounding box center [507, 260] width 53 height 12
